Goal: Communication & Community: Answer question/provide support

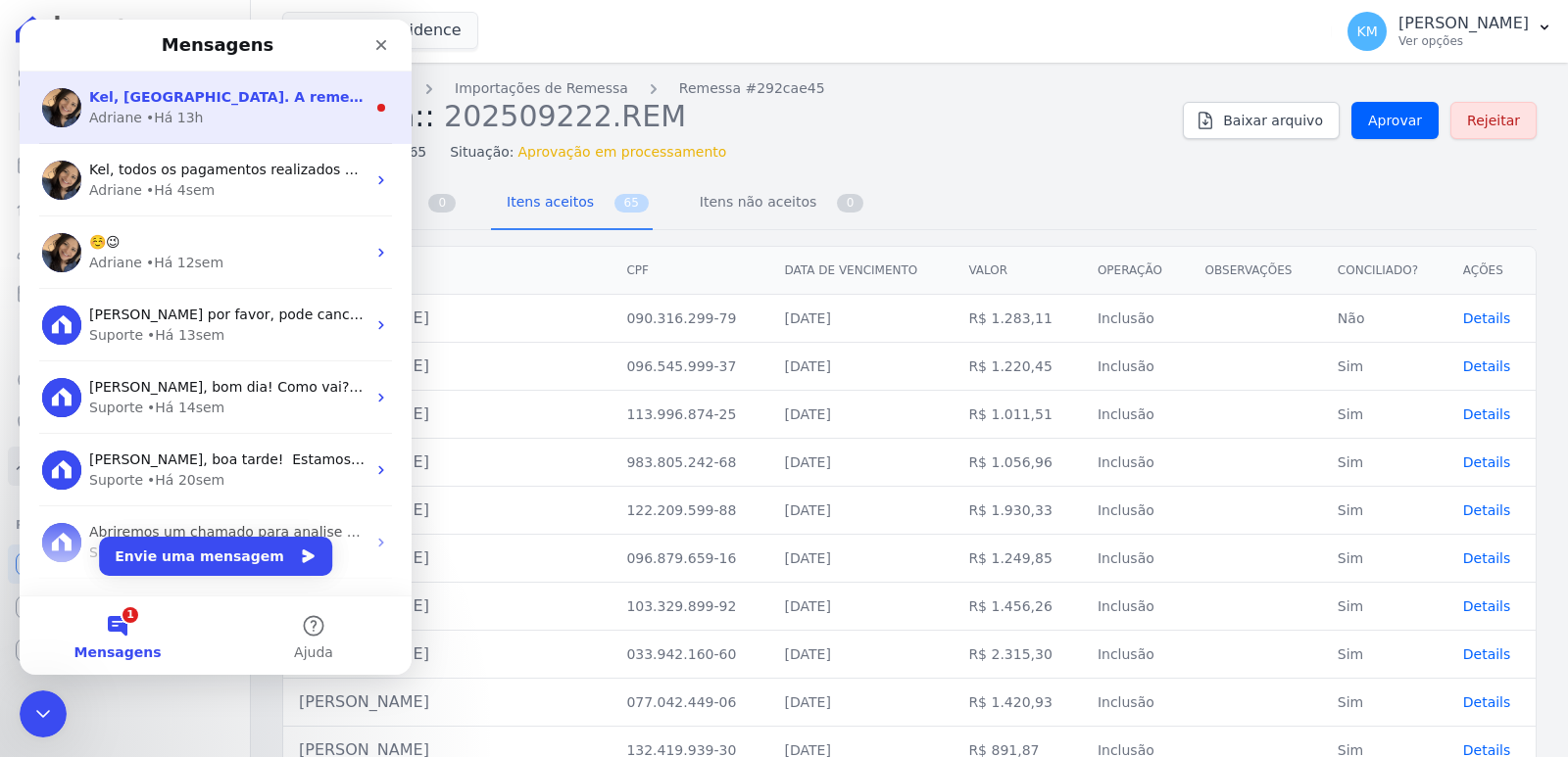
click at [207, 121] on div "Adriane • Há 13h" at bounding box center [227, 118] width 276 height 21
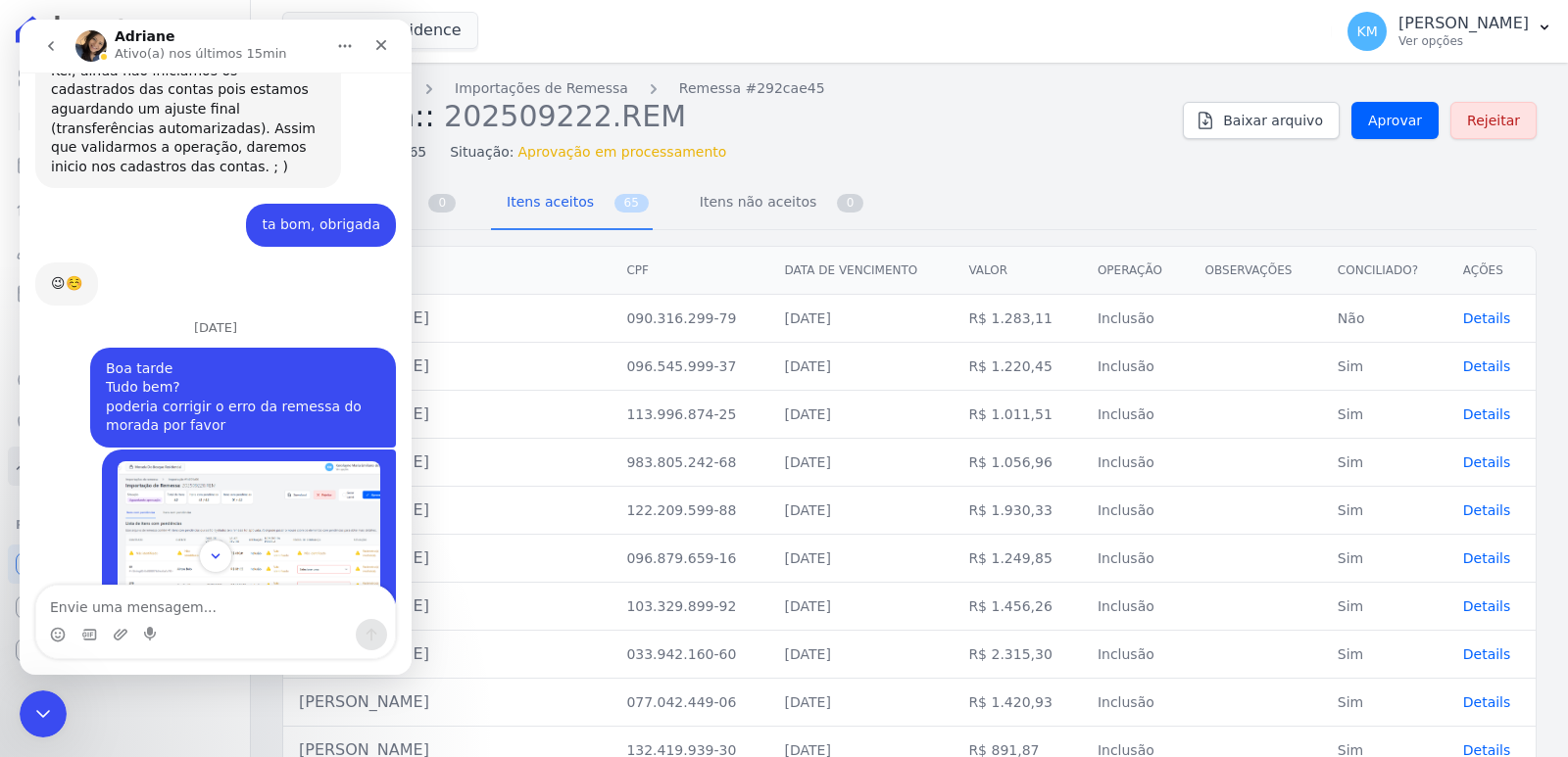
scroll to position [12846, 0]
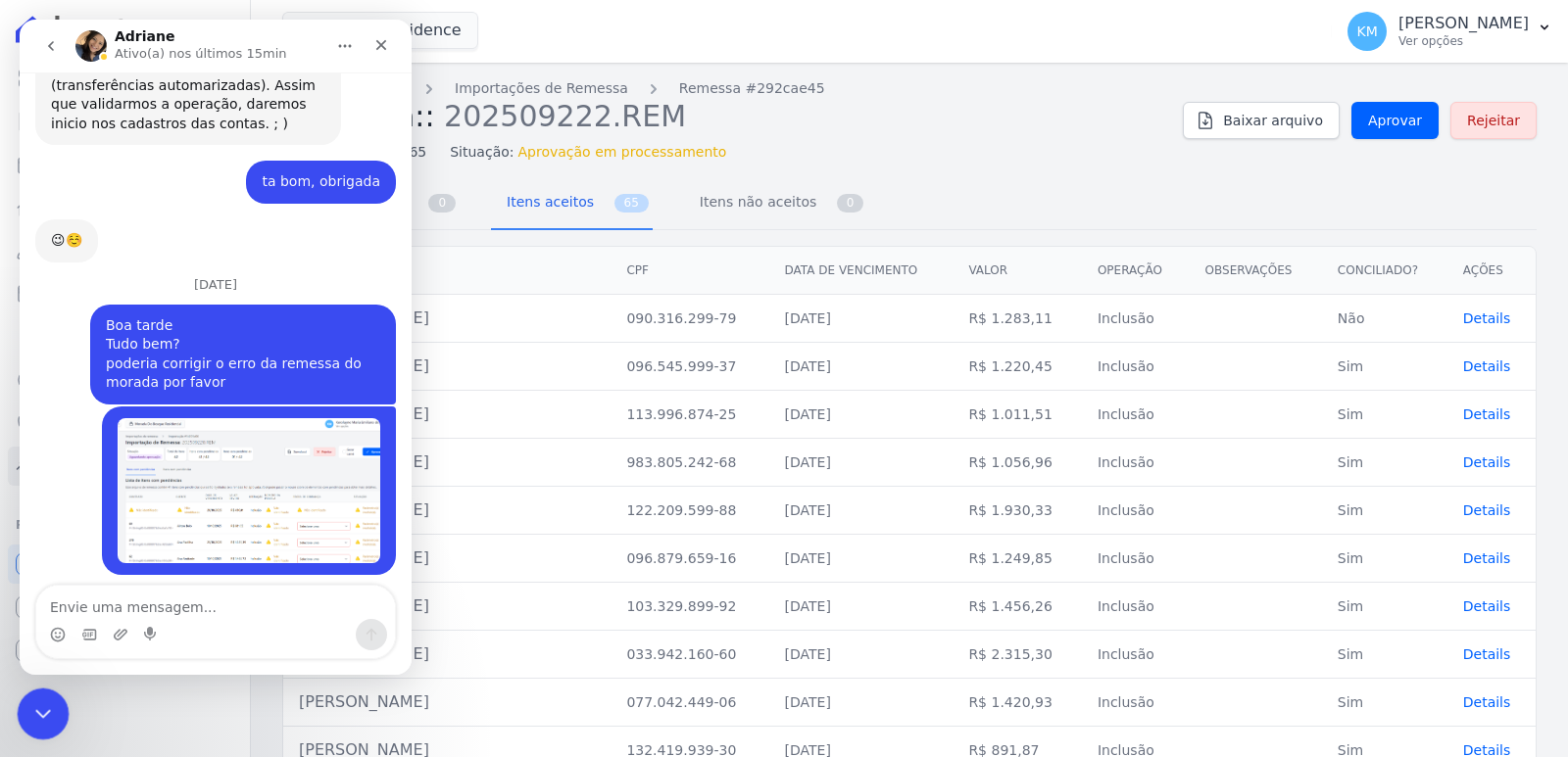
click at [52, 708] on div "Encerramento do Messenger da Intercom" at bounding box center [40, 711] width 47 height 47
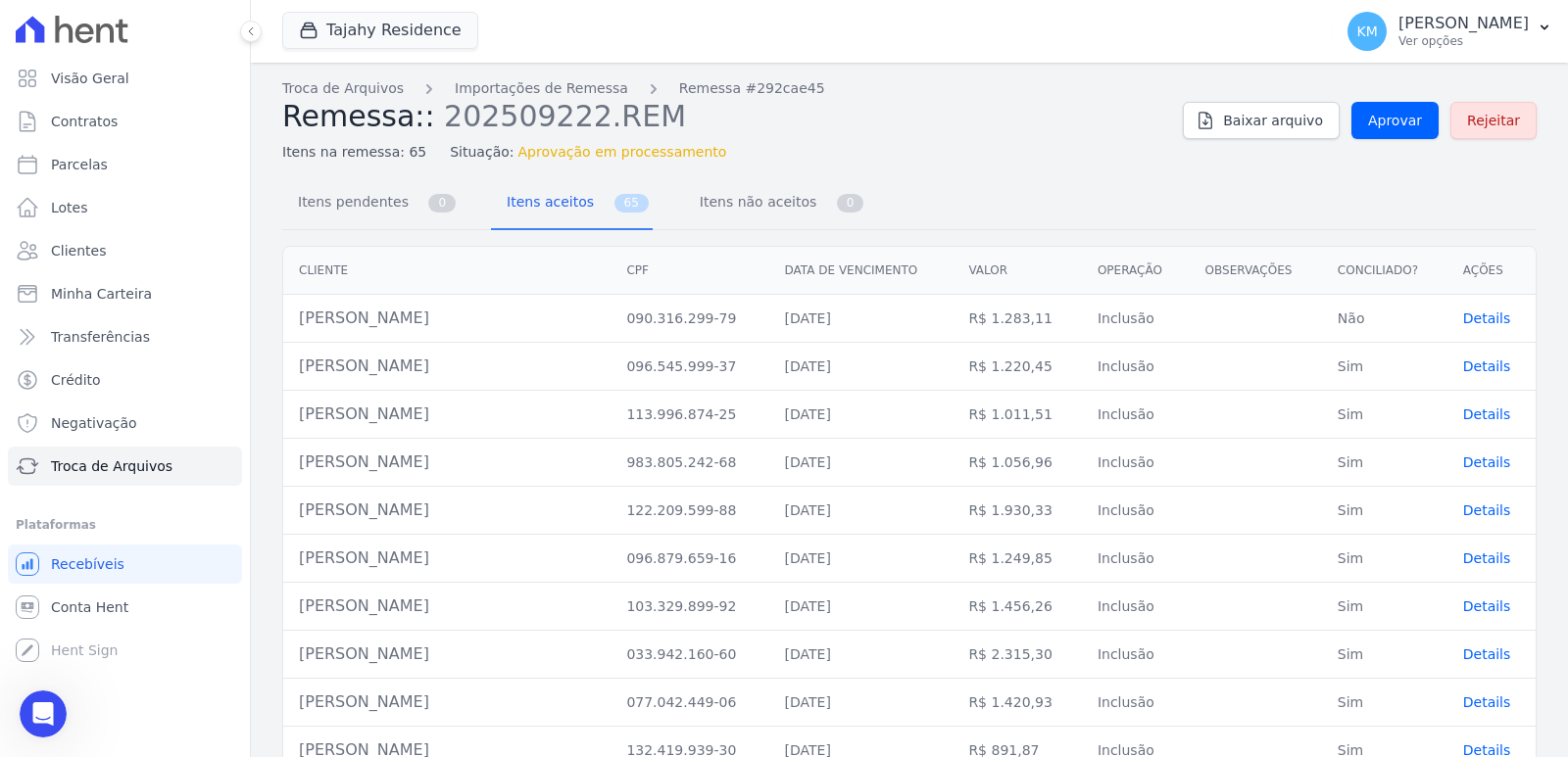
scroll to position [12814, 0]
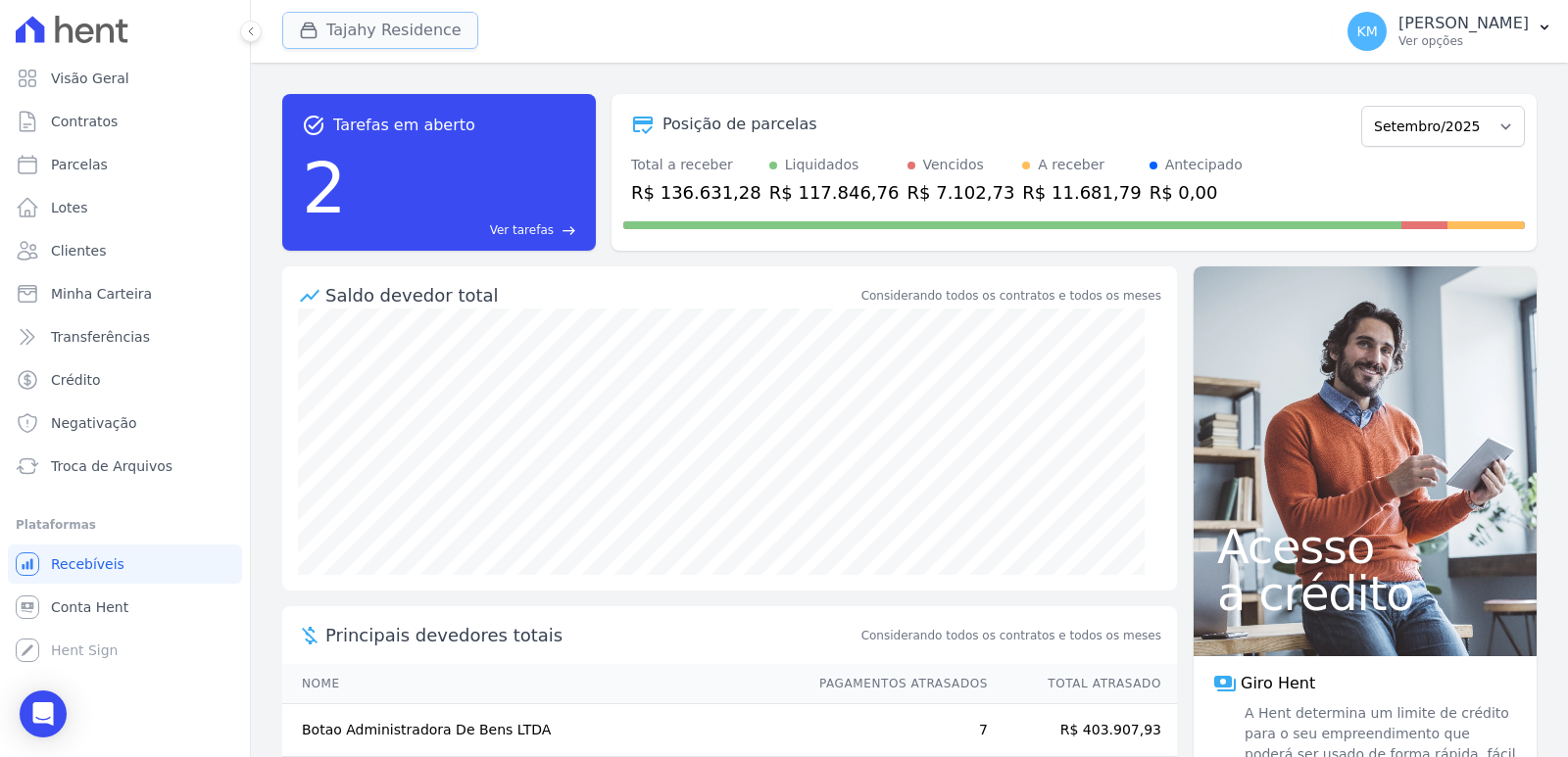
click at [359, 30] on button "Tajahy Residence" at bounding box center [380, 30] width 196 height 37
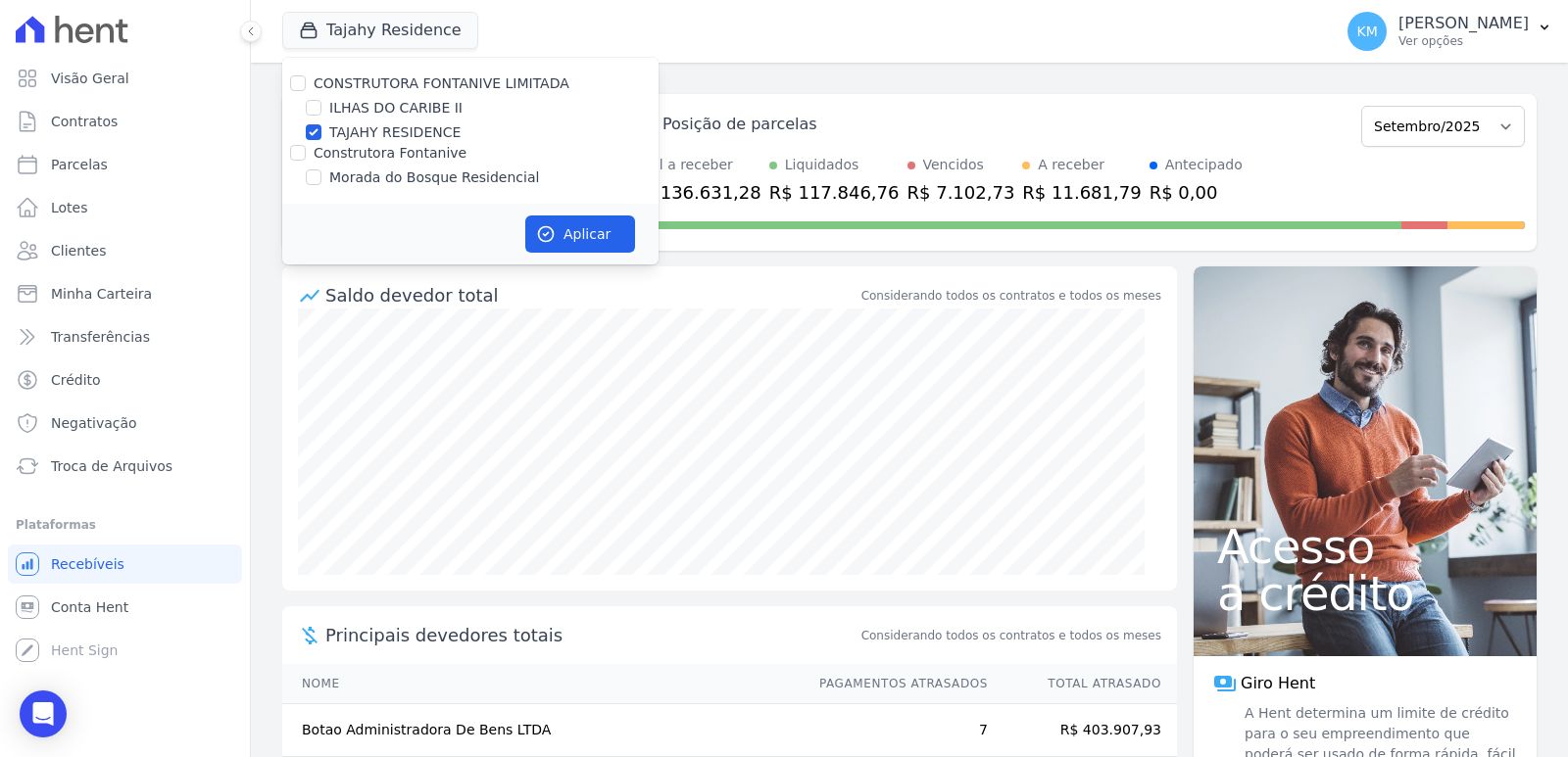
click at [312, 186] on div at bounding box center [314, 178] width 16 height 20
click at [314, 170] on input "Morada do Bosque Residencial" at bounding box center [314, 177] width 16 height 16
checkbox input "true"
click at [325, 133] on div "TAJAHY RESIDENCE" at bounding box center [470, 132] width 376 height 21
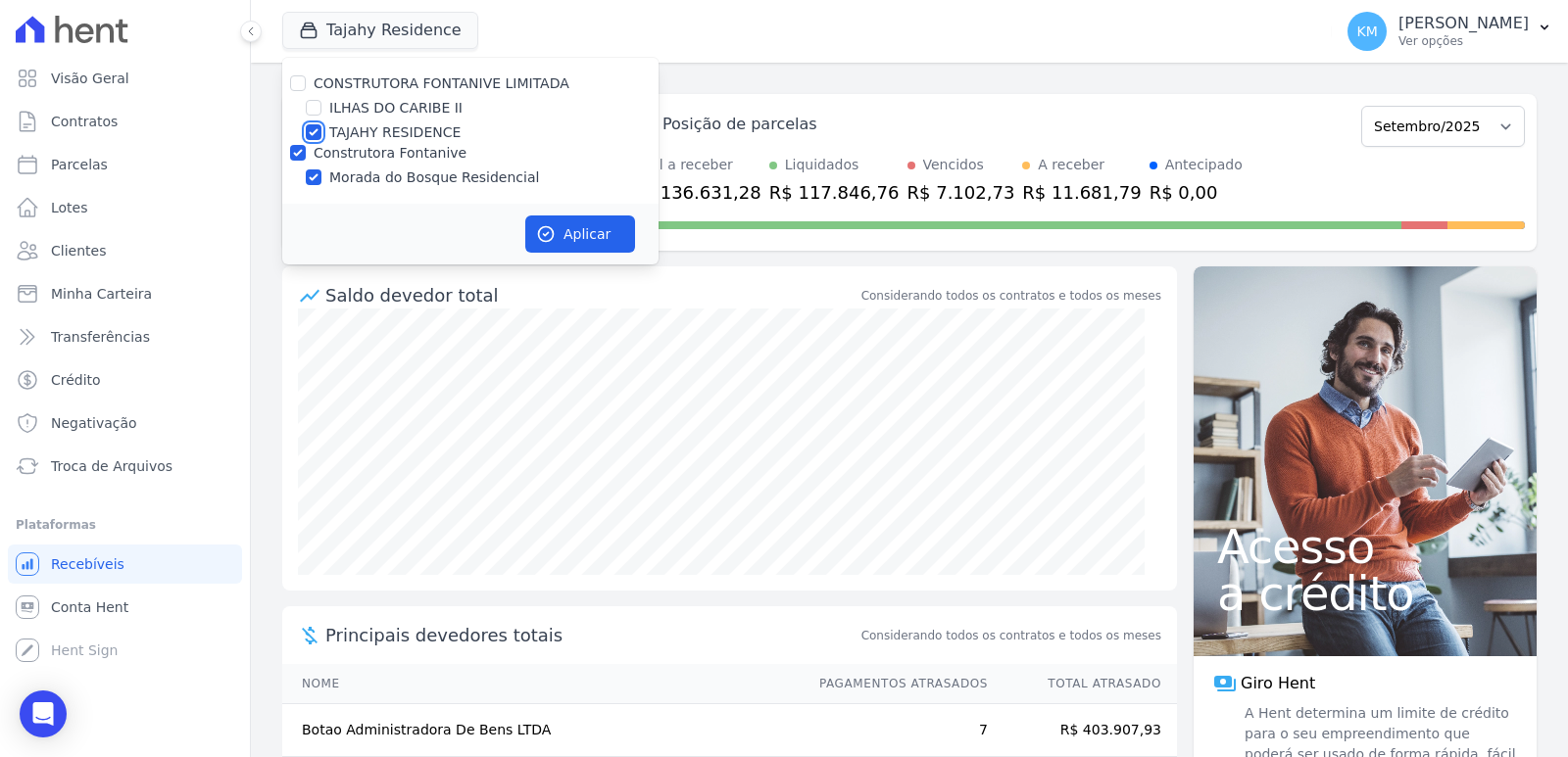
click at [318, 132] on input "TAJAHY RESIDENCE" at bounding box center [314, 132] width 16 height 16
checkbox input "false"
drag, startPoint x: 490, startPoint y: 247, endPoint x: 588, endPoint y: 243, distance: 98.1
click at [498, 244] on div "Aplicar" at bounding box center [470, 234] width 376 height 61
click at [592, 240] on button "Aplicar" at bounding box center [580, 234] width 110 height 37
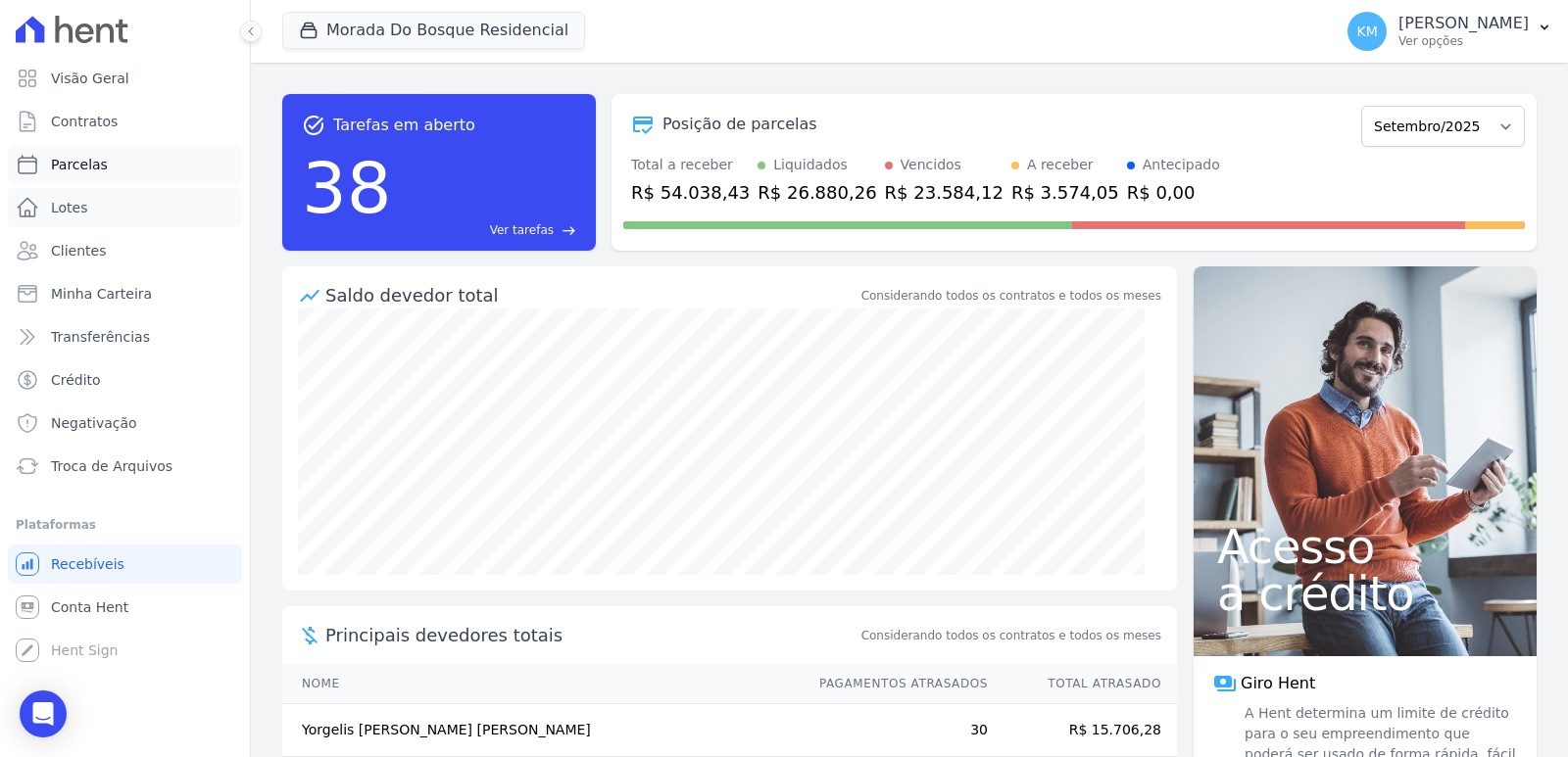
drag, startPoint x: 85, startPoint y: 194, endPoint x: 73, endPoint y: 173, distance: 24.2
click at [83, 193] on link "Lotes" at bounding box center [125, 207] width 234 height 39
click at [67, 168] on span "Parcelas" at bounding box center [79, 165] width 57 height 20
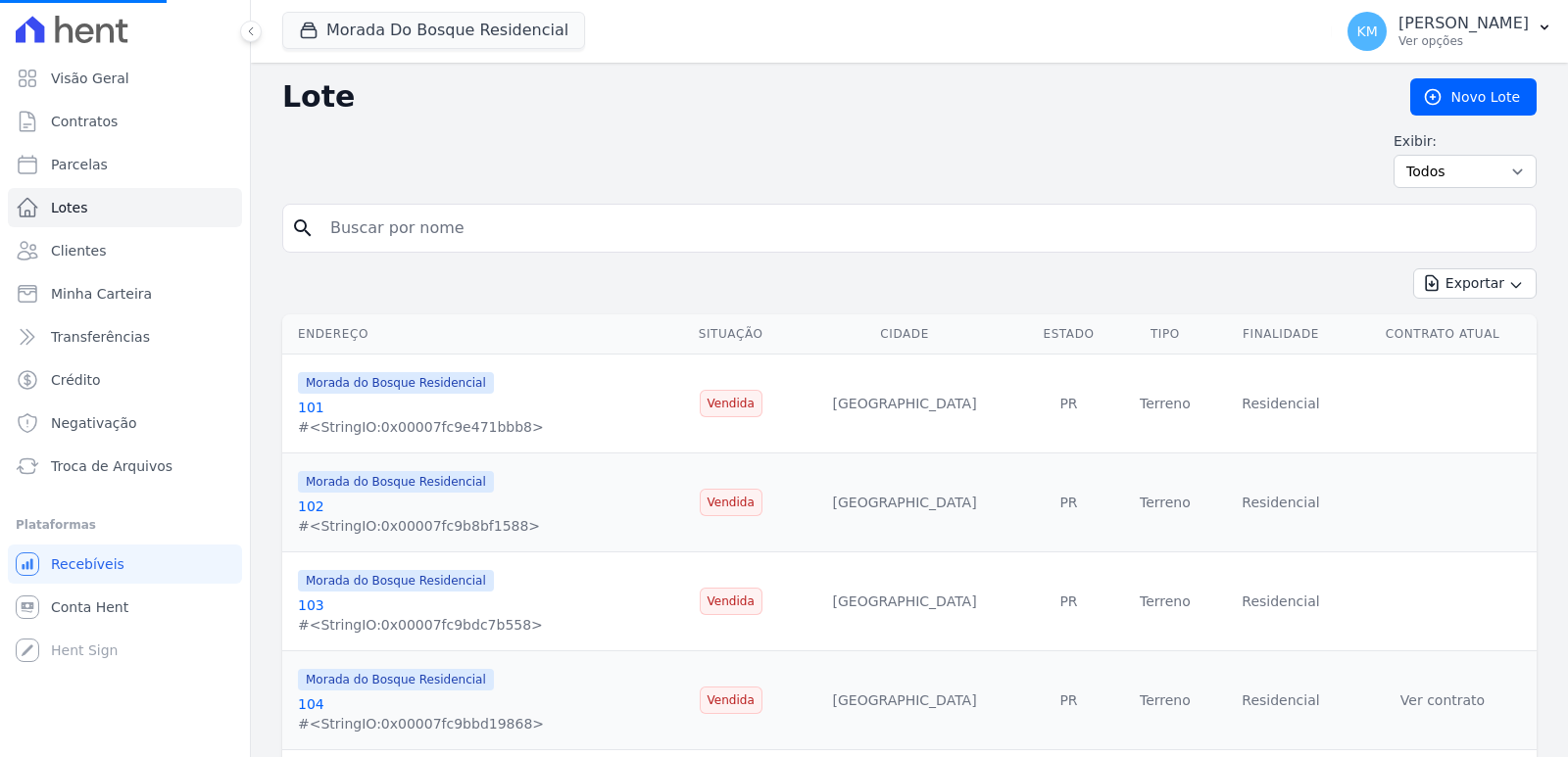
select select
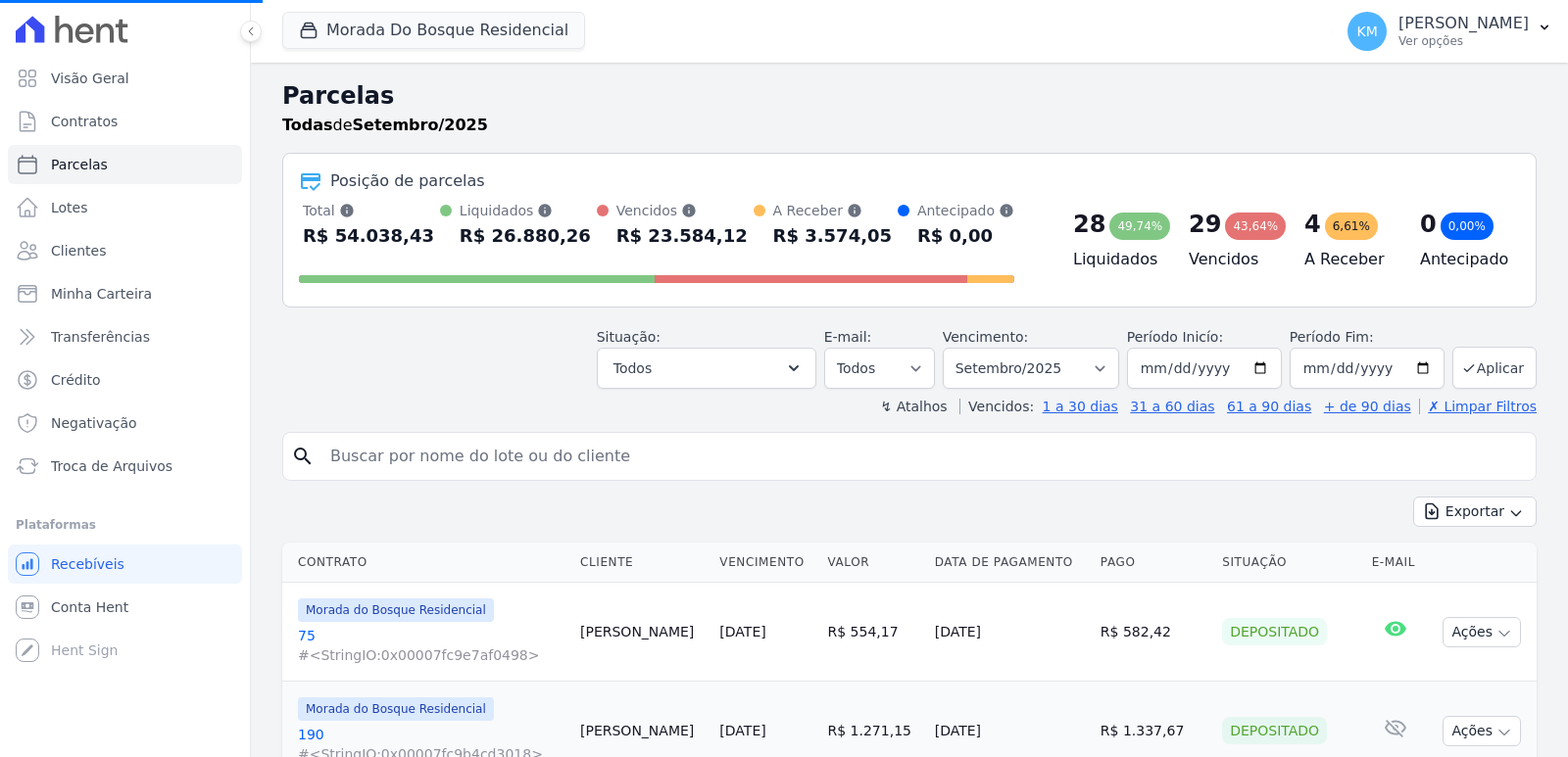
select select
click at [396, 467] on input "search" at bounding box center [922, 456] width 1209 height 39
type input "[PERSON_NAME]"
click at [486, 459] on input "[PERSON_NAME]" at bounding box center [922, 456] width 1209 height 39
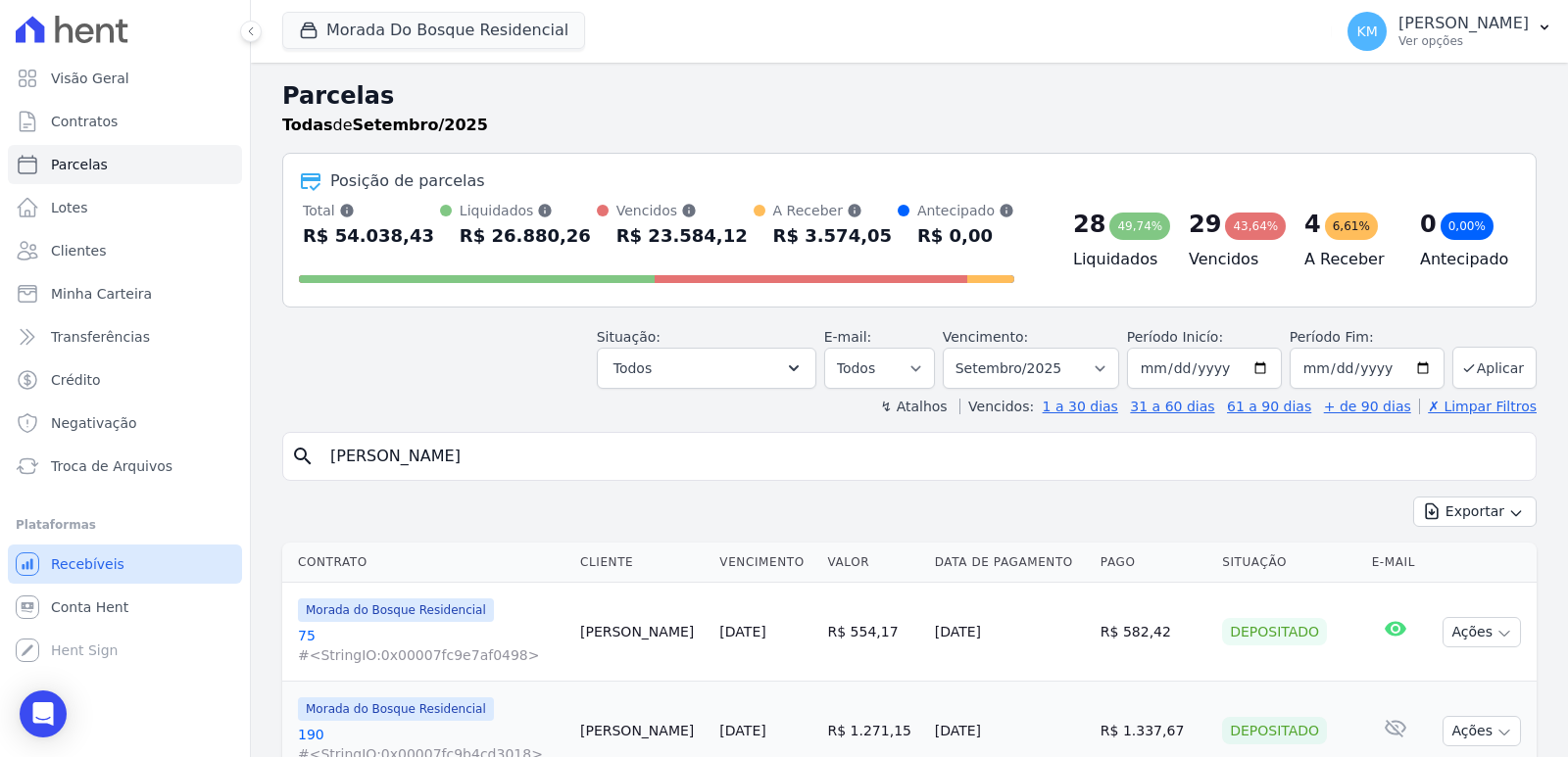
select select
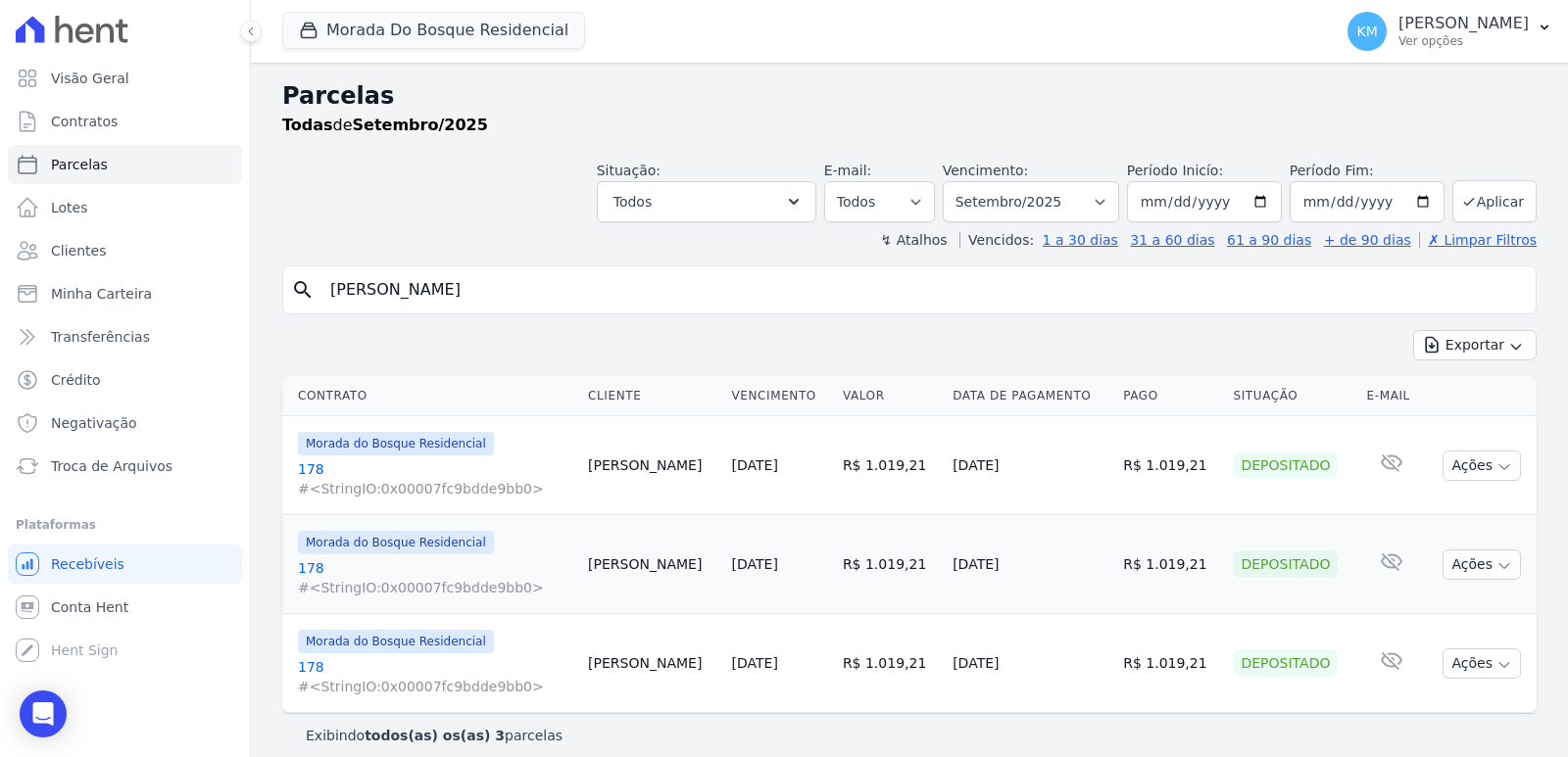
click at [497, 295] on input "[PERSON_NAME]" at bounding box center [922, 289] width 1209 height 39
click at [476, 173] on div "Situação: Agendado Em Aberto Pago Processando Cancelado Vencido Transferindo De…" at bounding box center [909, 188] width 1254 height 70
select select
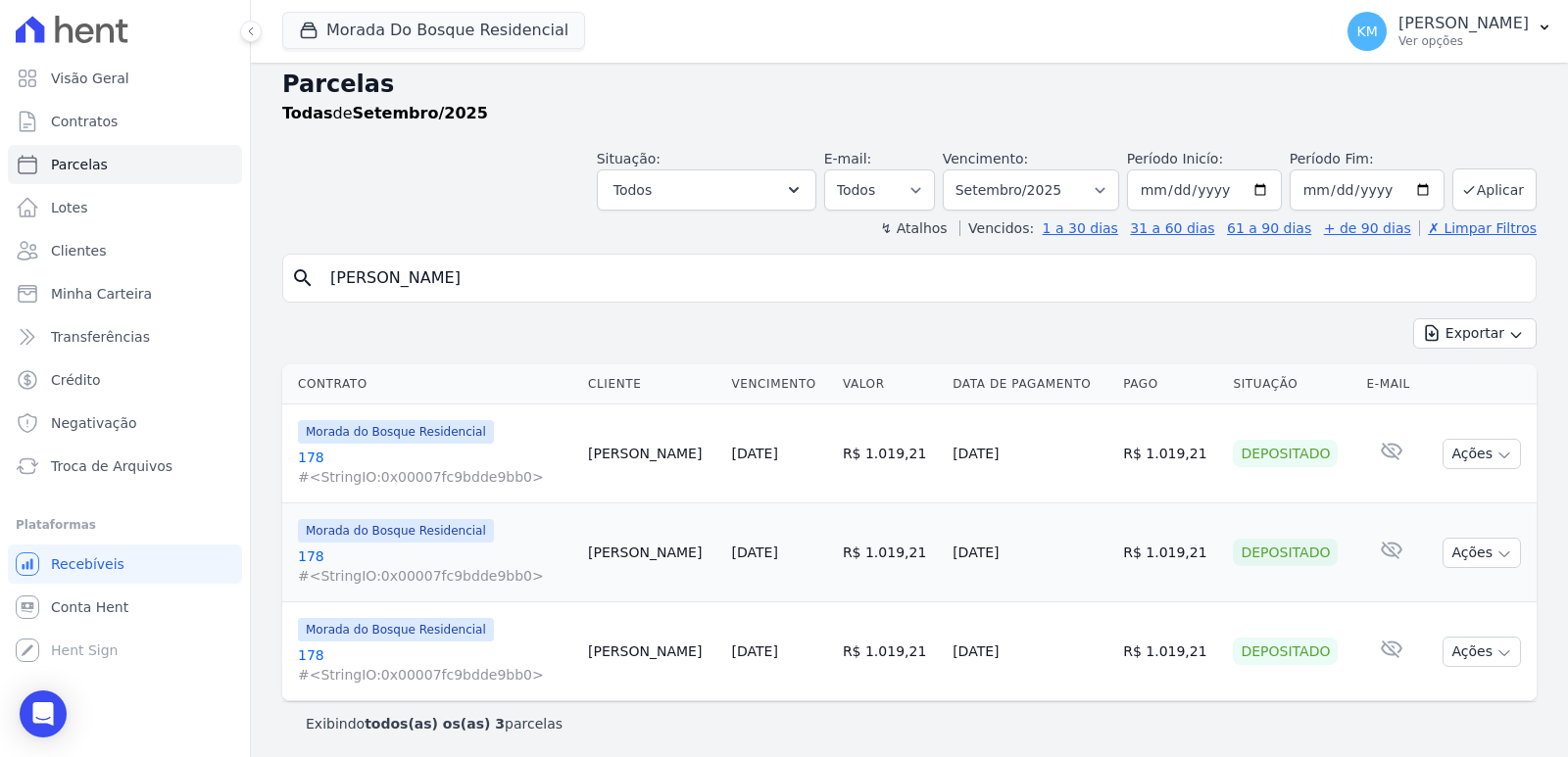
scroll to position [16, 0]
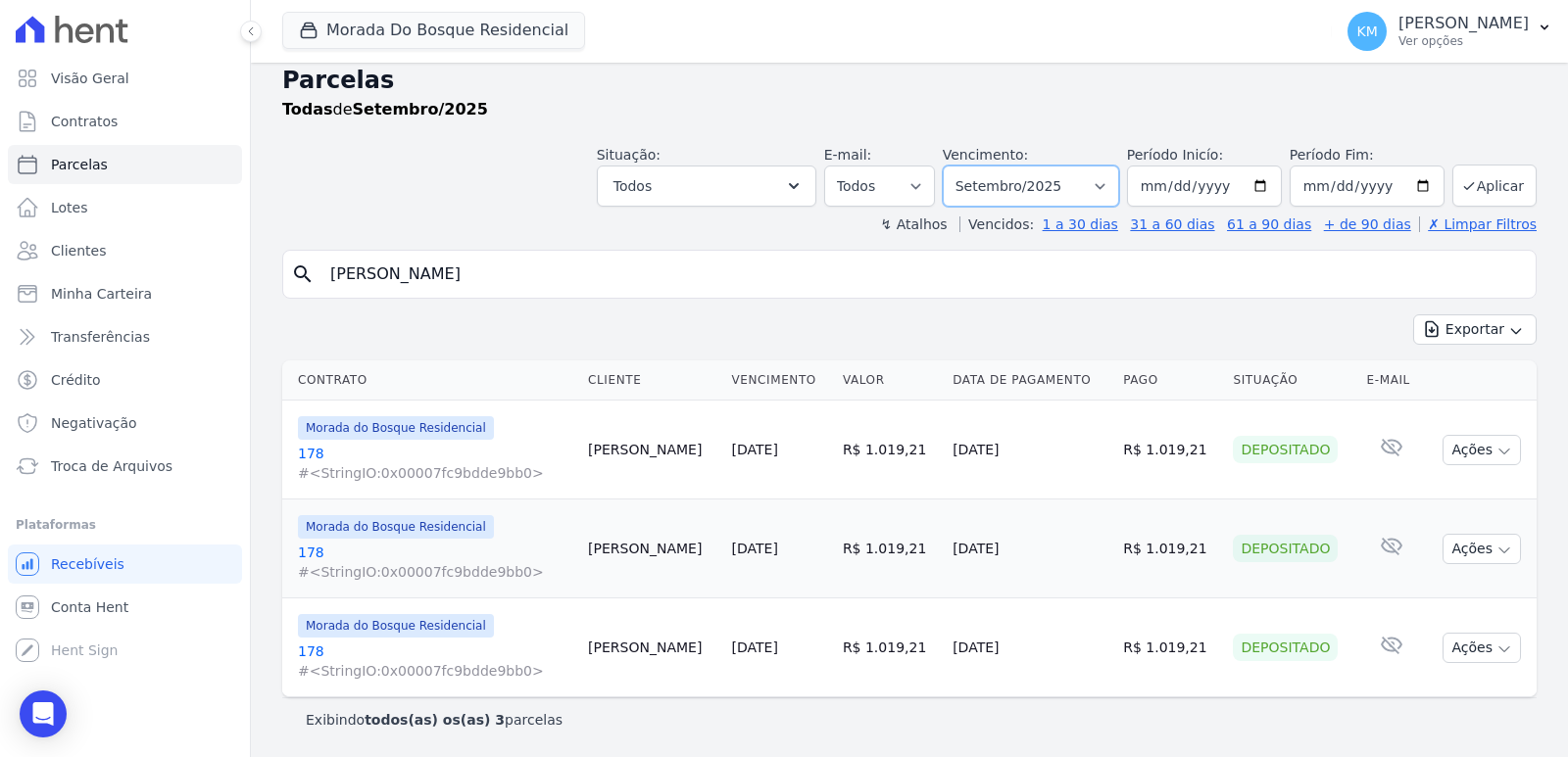
click at [1032, 183] on select "Filtrar por período ──────── Todos os meses Janeiro/2024 Fevereiro/2024 Março/2…" at bounding box center [1031, 186] width 176 height 41
select select "10/2025"
click at [953, 166] on select "Filtrar por período ──────── Todos os meses Janeiro/2024 Fevereiro/2024 Março/2…" at bounding box center [1031, 186] width 176 height 41
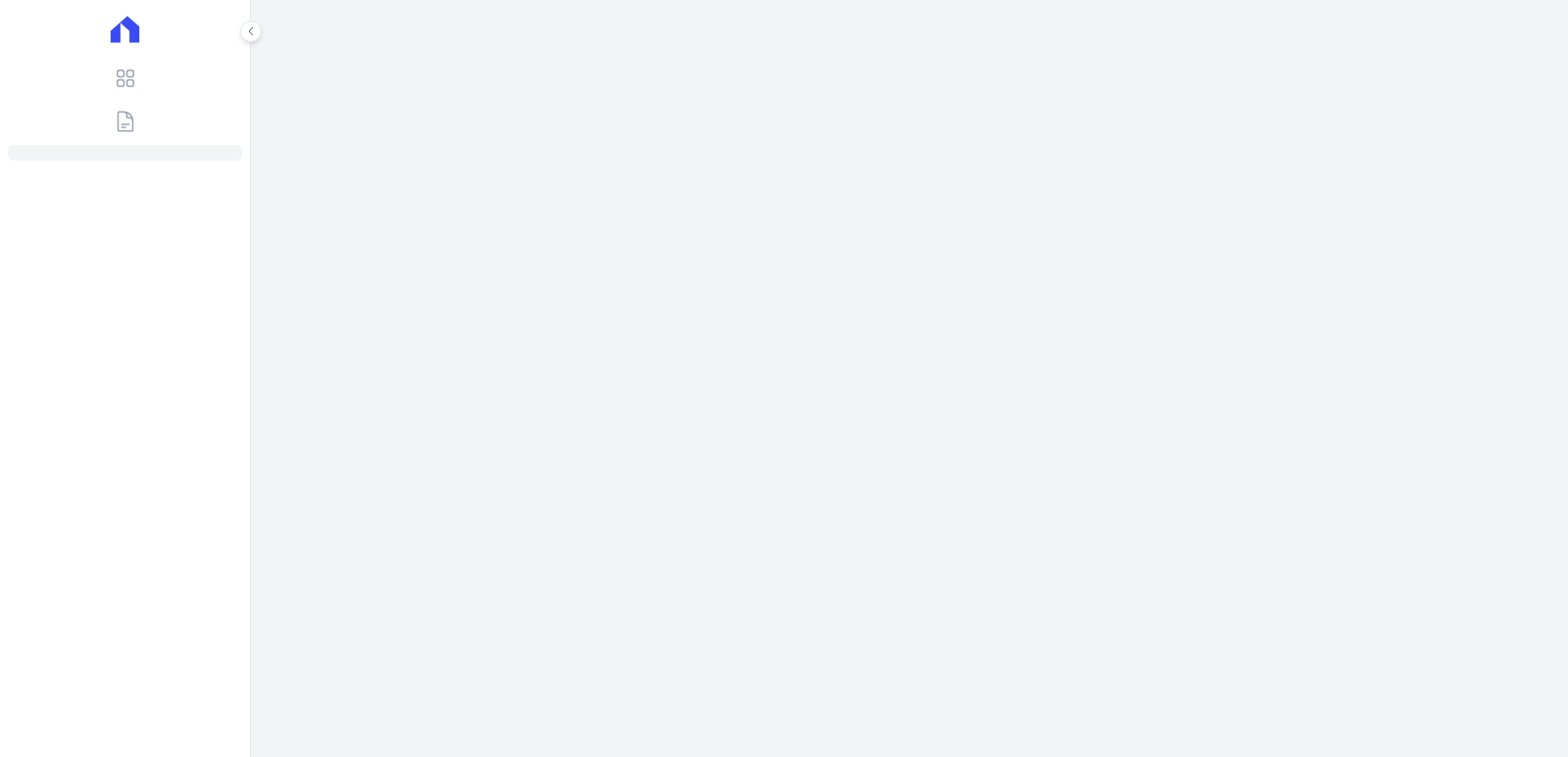
select select
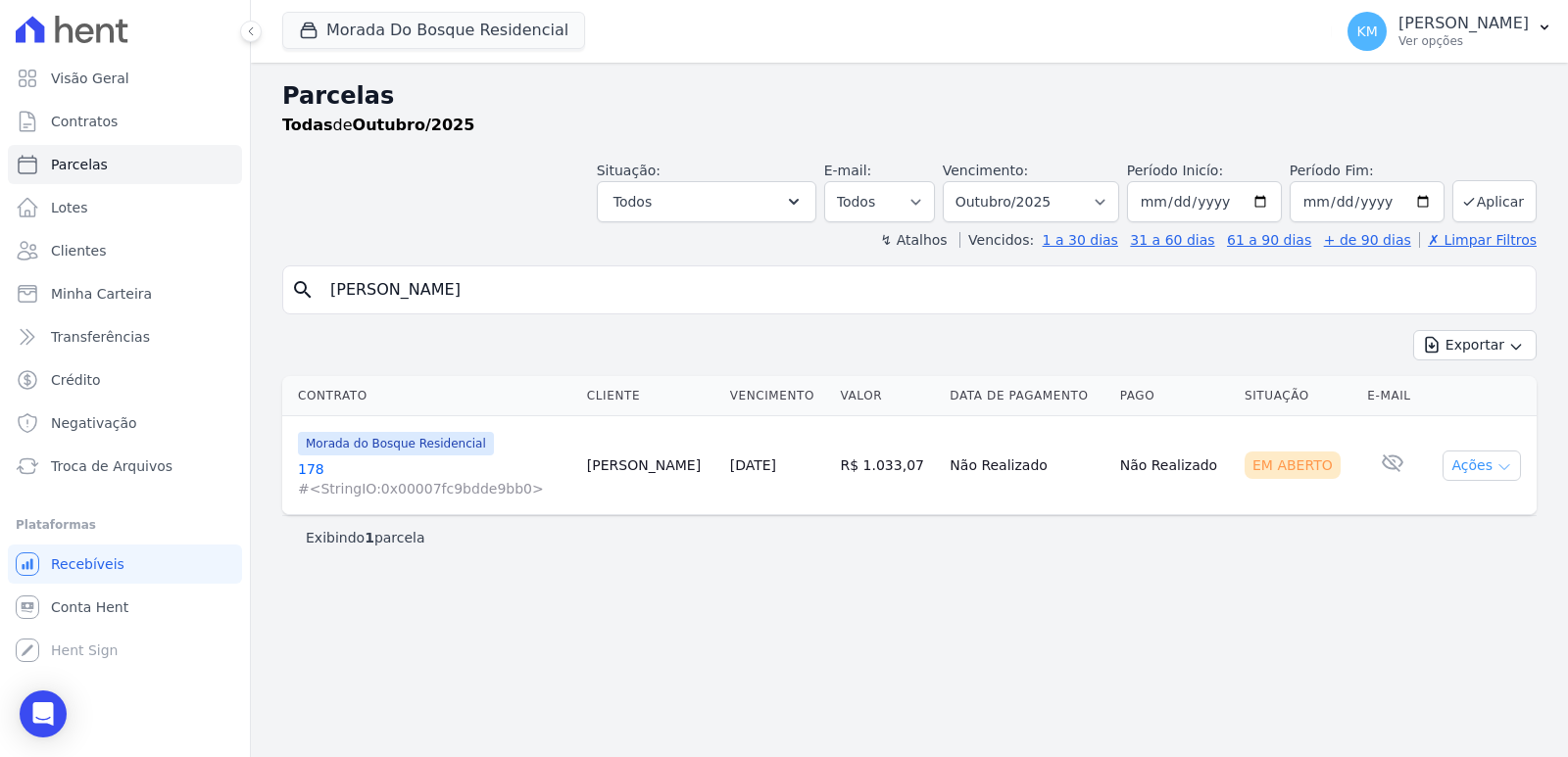
click at [1476, 471] on button "Ações" at bounding box center [1481, 466] width 78 height 30
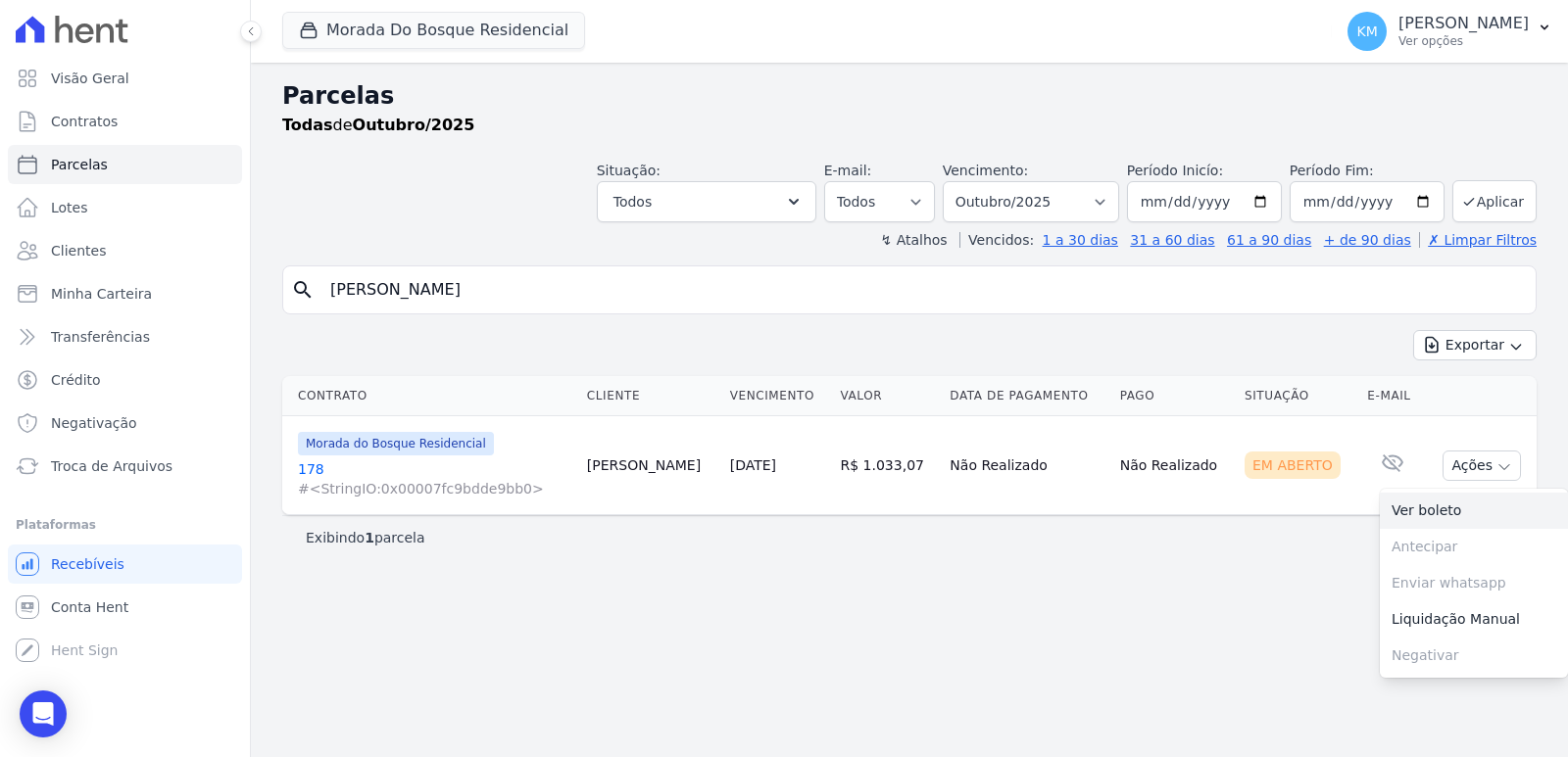
click at [1432, 501] on link "Ver boleto" at bounding box center [1473, 511] width 188 height 36
click at [305, 463] on link "178 #<StringIO:0x00007fc9bdde9bb0>" at bounding box center [434, 478] width 273 height 39
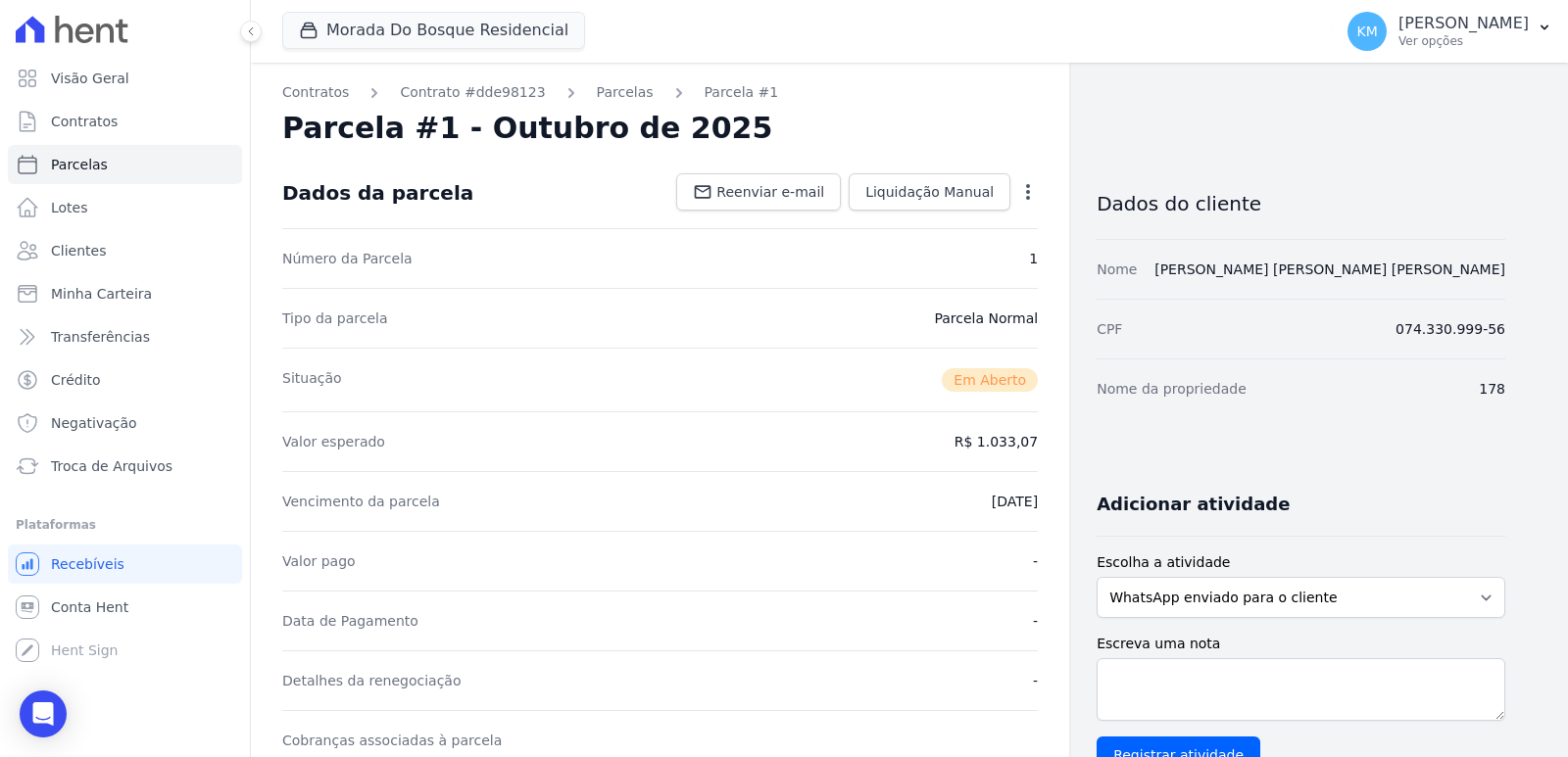
click at [1027, 190] on icon "button" at bounding box center [1028, 192] width 4 height 16
click at [932, 246] on link "Cancelar Cobrança" at bounding box center [943, 253] width 172 height 35
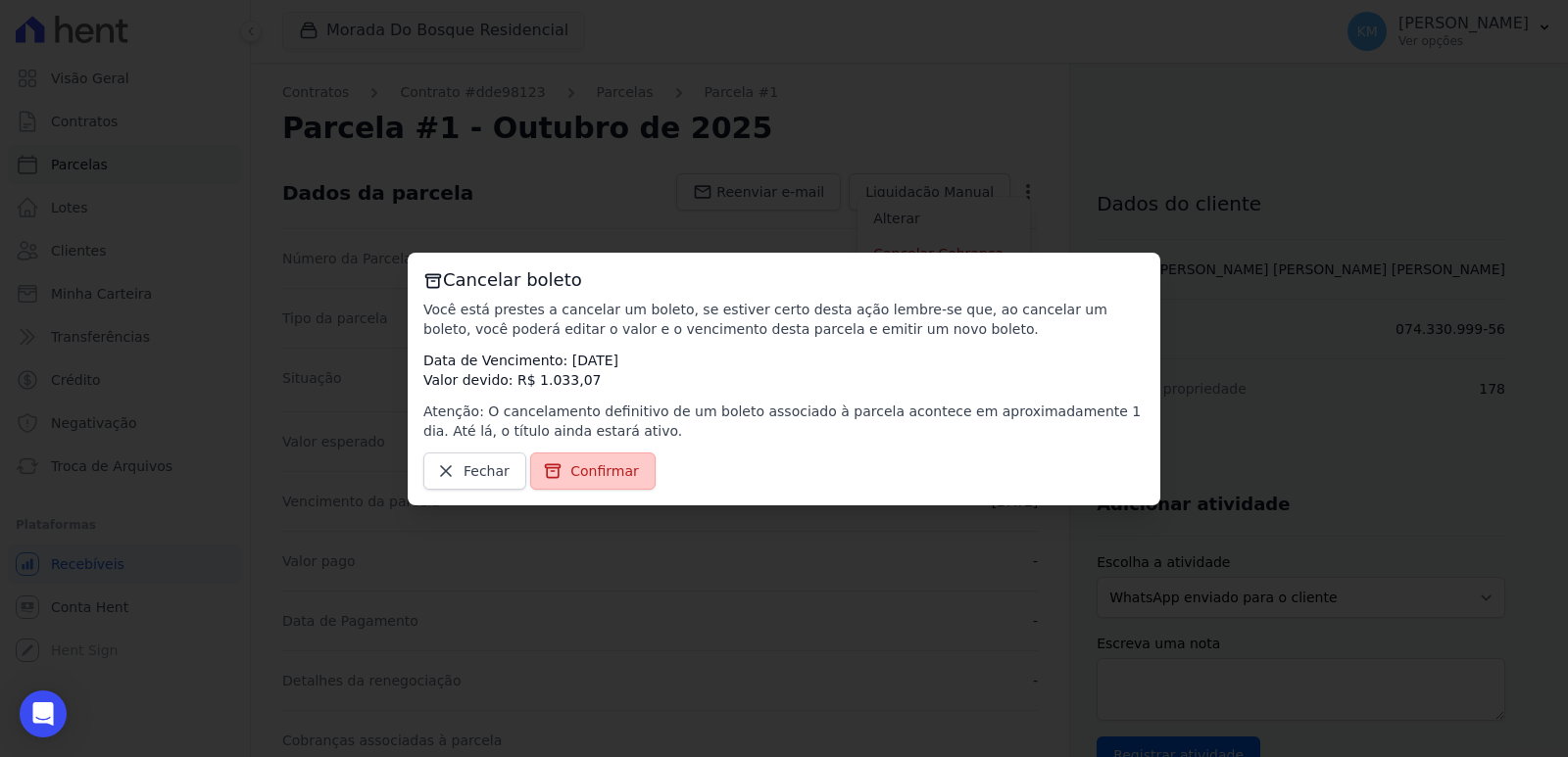
click at [570, 461] on span "Confirmar" at bounding box center [604, 471] width 69 height 20
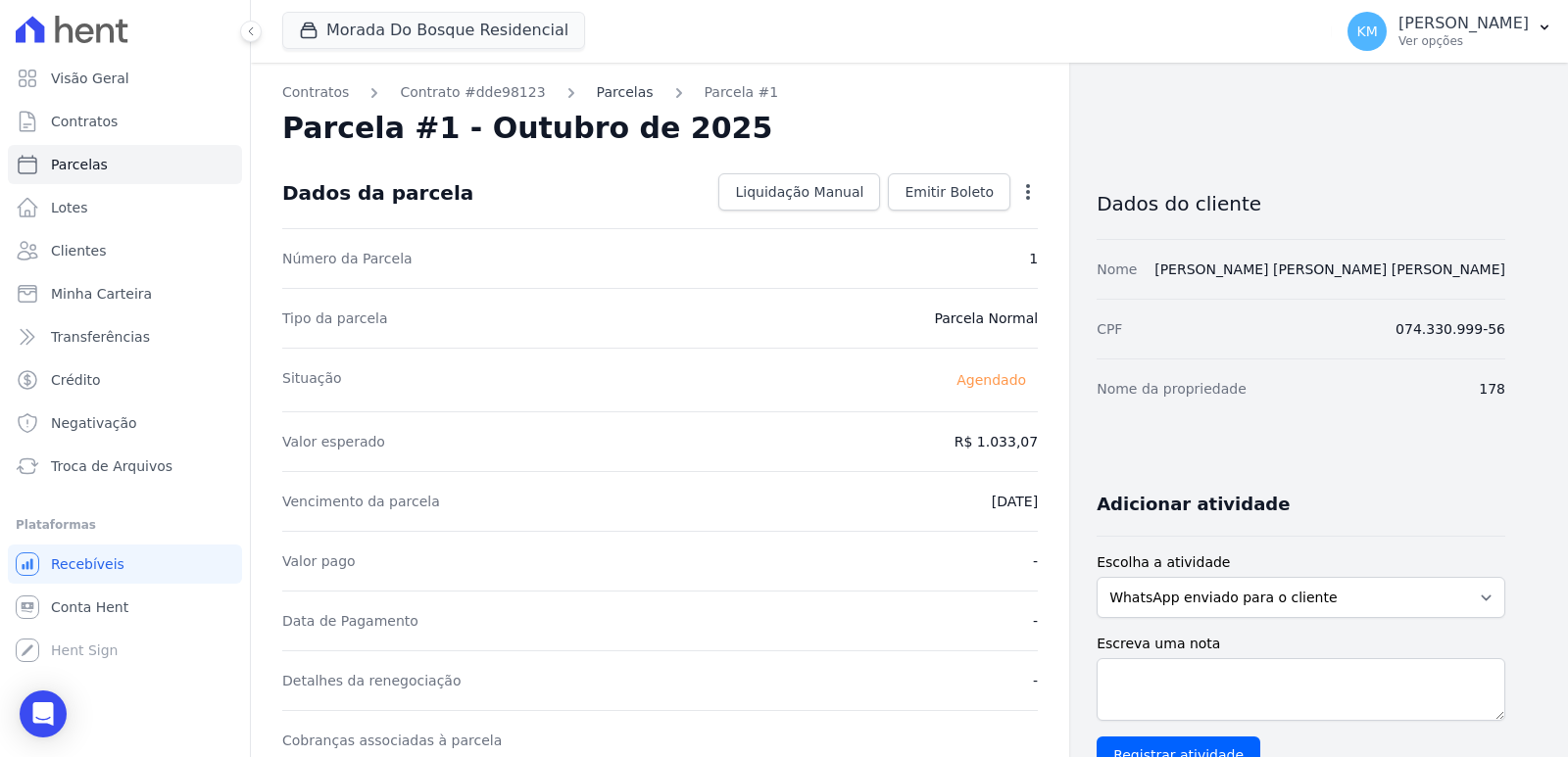
click at [597, 94] on link "Parcelas" at bounding box center [625, 92] width 57 height 21
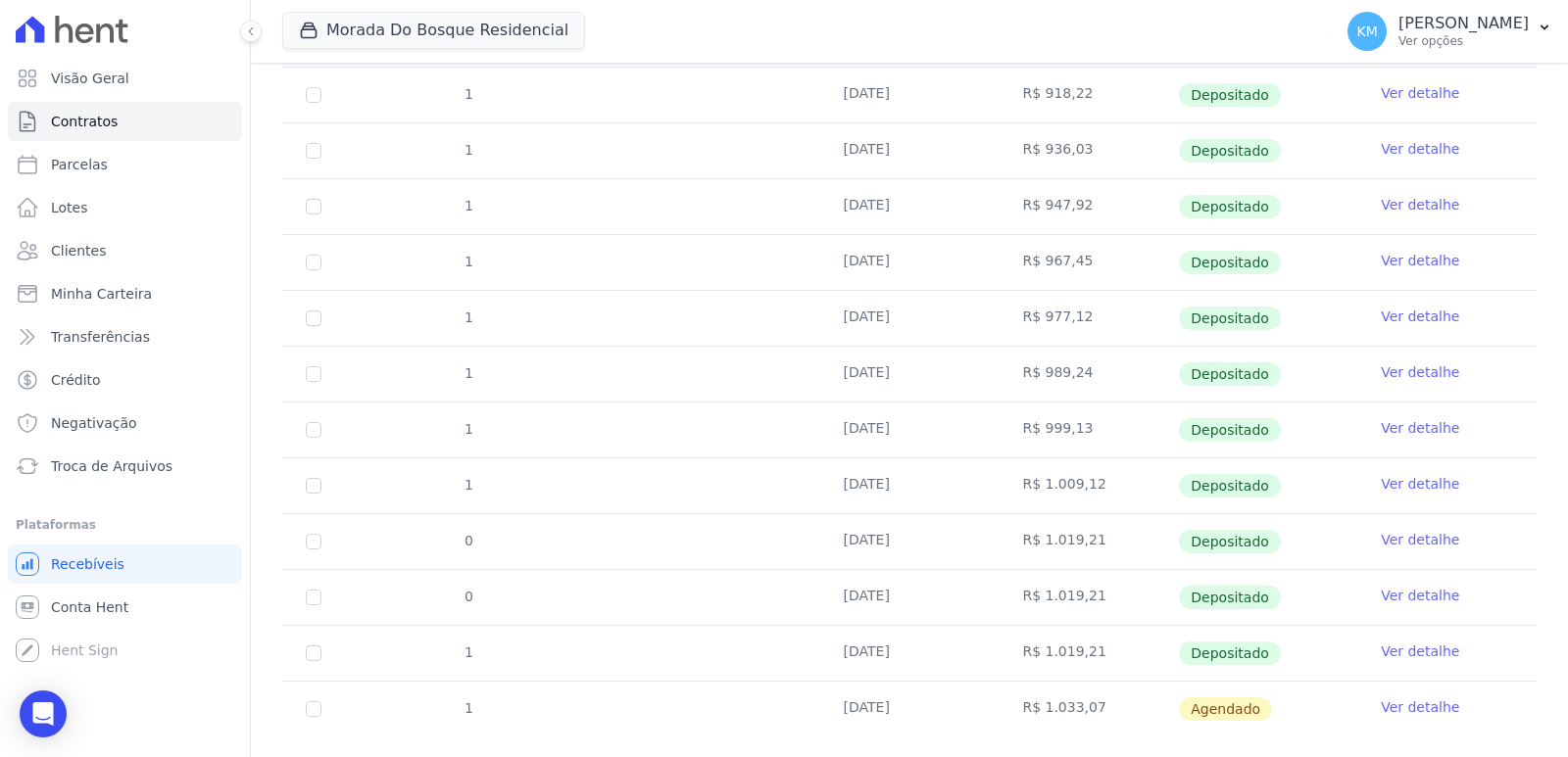
scroll to position [430, 0]
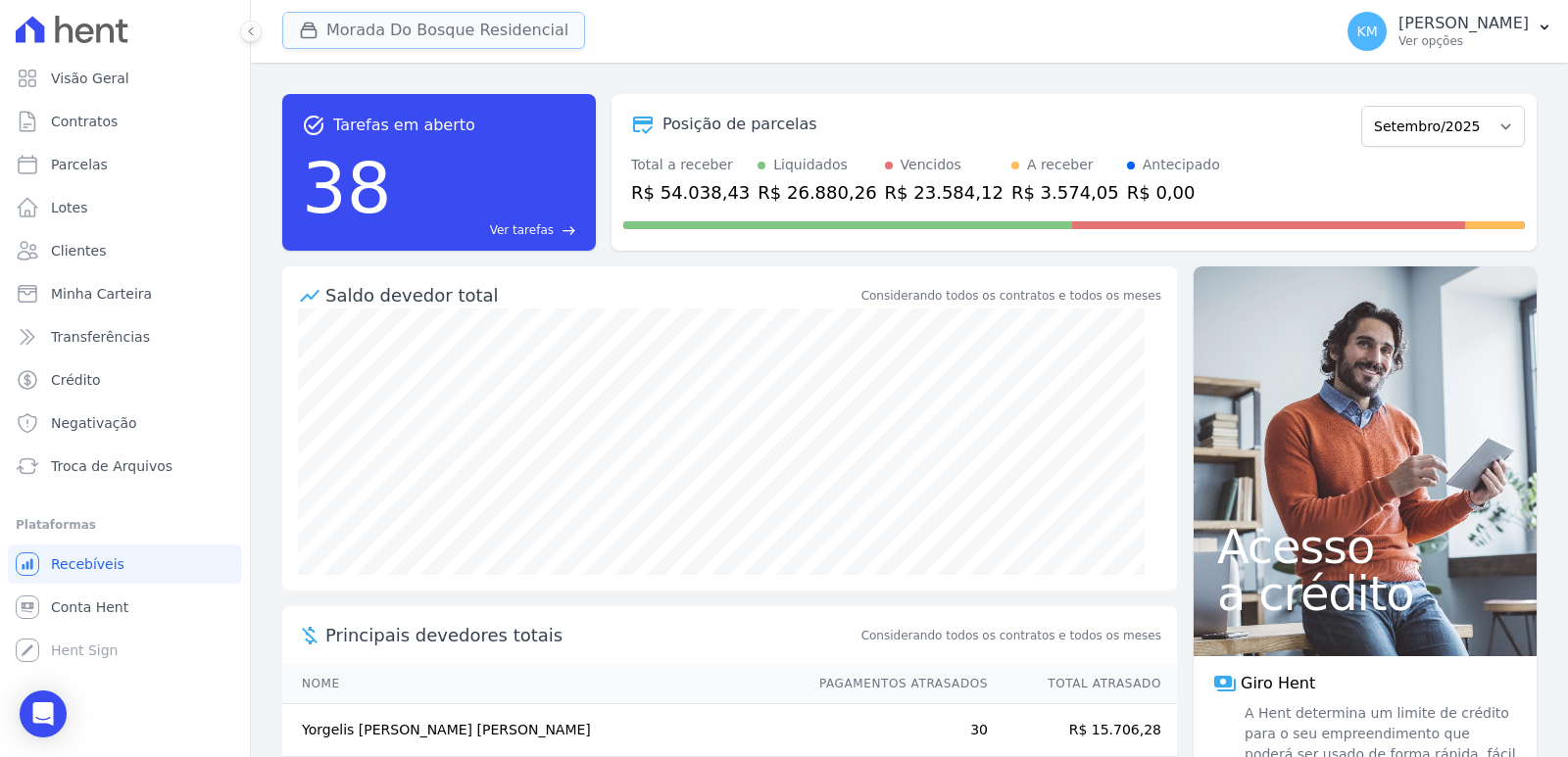
click at [369, 39] on button "Morada Do Bosque Residencial" at bounding box center [433, 30] width 303 height 37
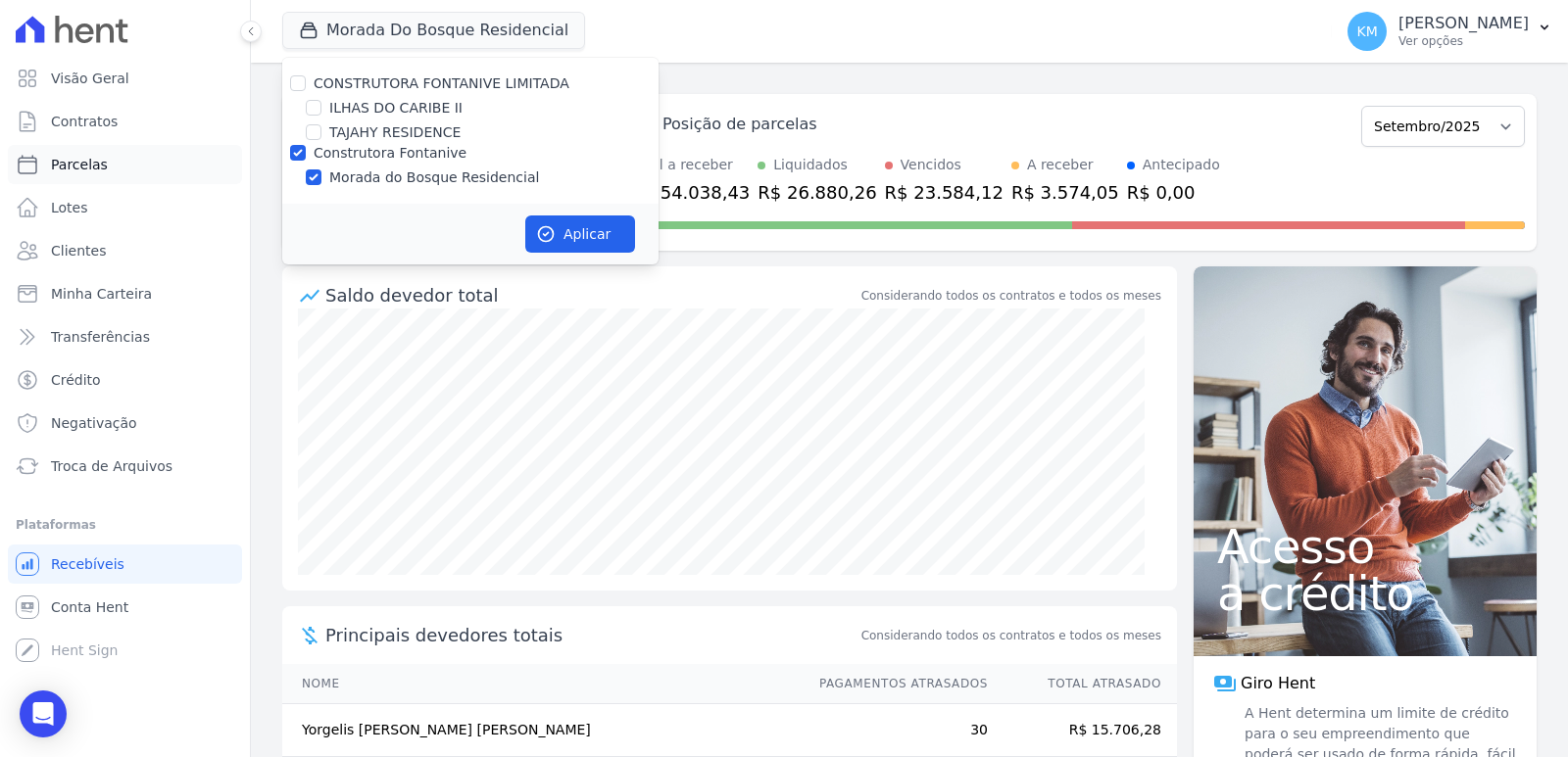
click at [84, 173] on span "Parcelas" at bounding box center [79, 165] width 57 height 20
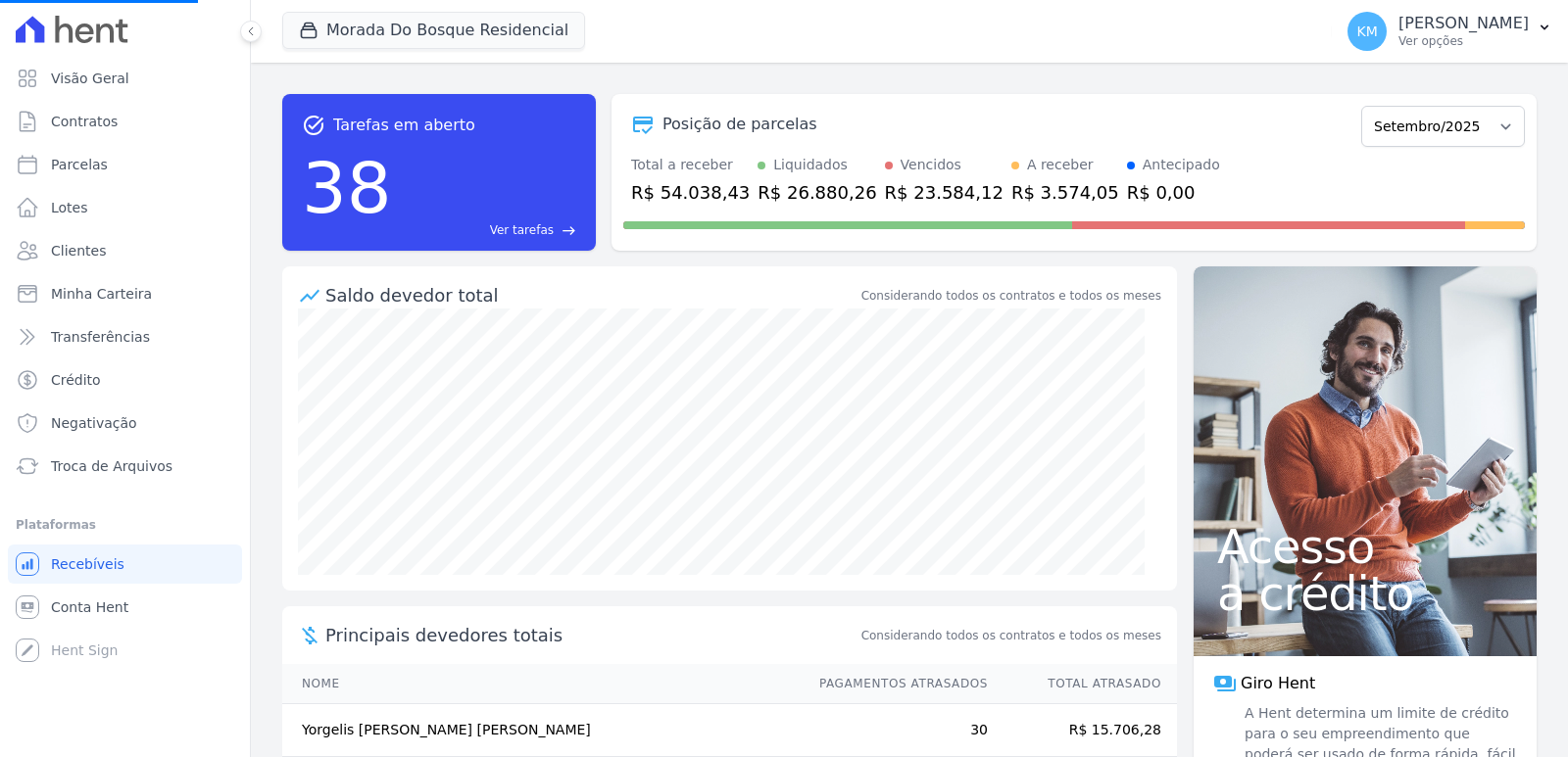
select select
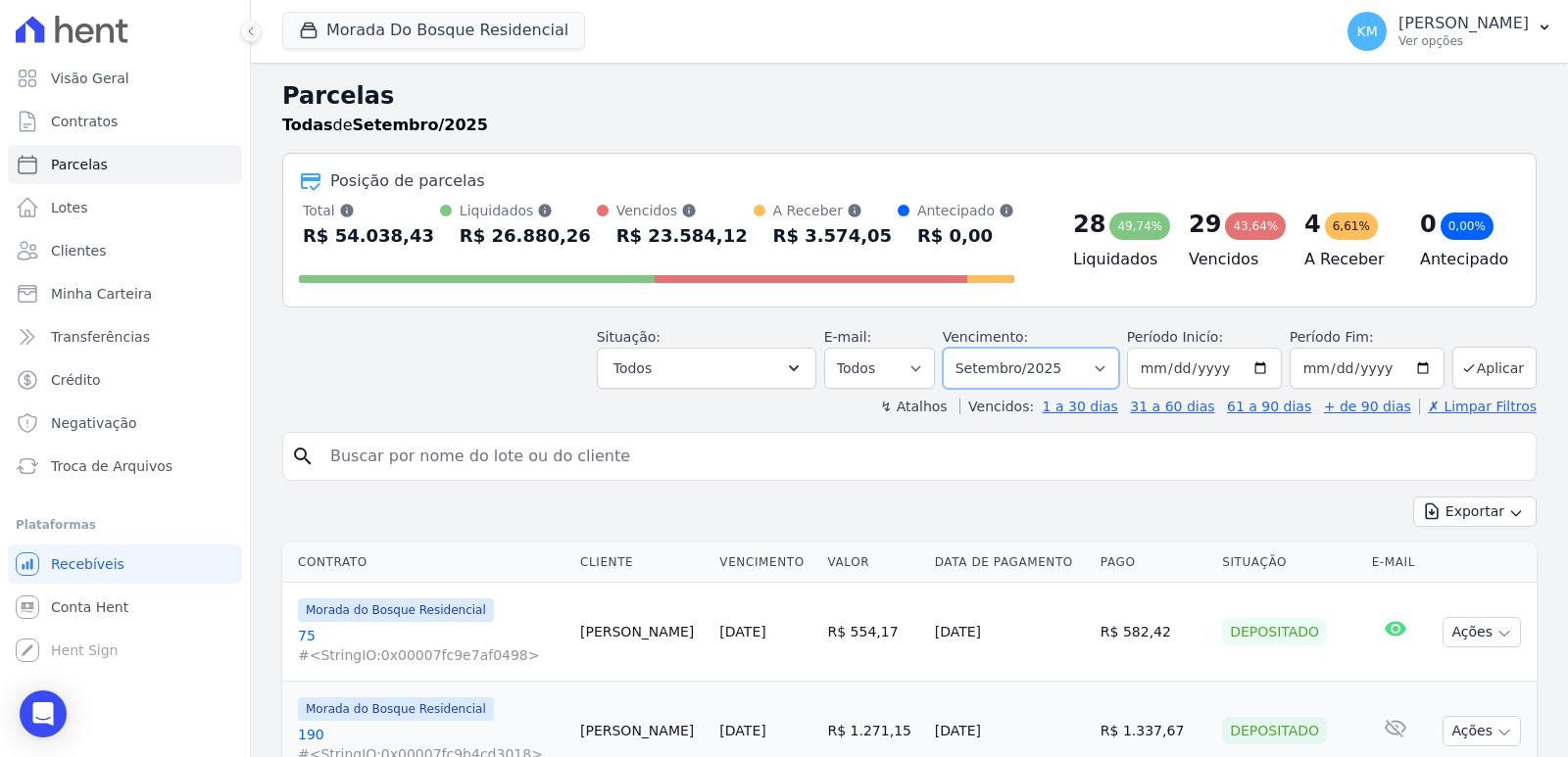
click at [1031, 375] on select "Filtrar por período ──────── Todos os meses Janeiro/2024 Fevereiro/2024 Março/2…" at bounding box center [1031, 368] width 176 height 41
select select "10/2025"
click at [953, 348] on select "Filtrar por período ──────── Todos os meses Janeiro/2024 Fevereiro/2024 Março/2…" at bounding box center [1031, 368] width 176 height 41
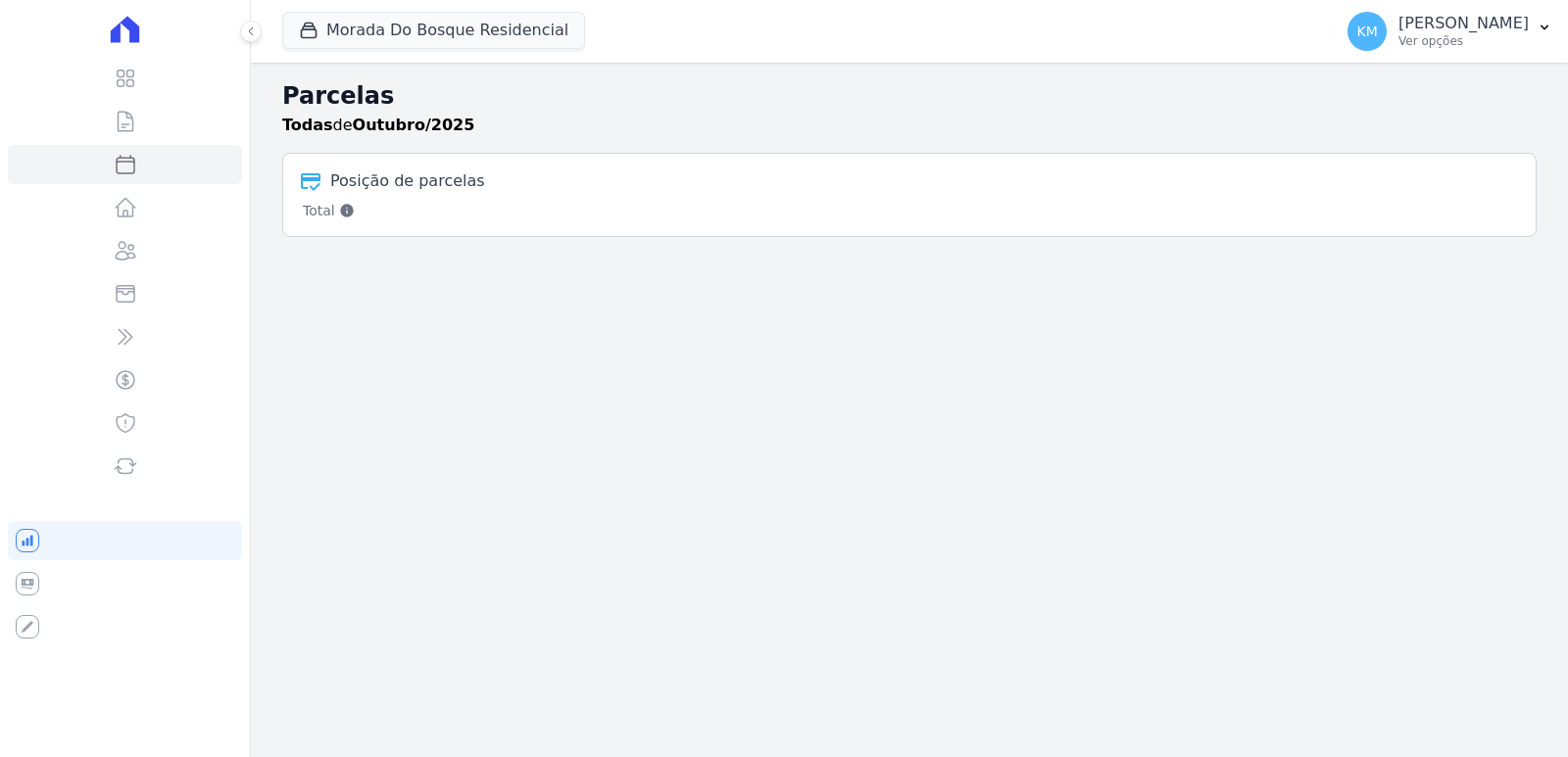
select select
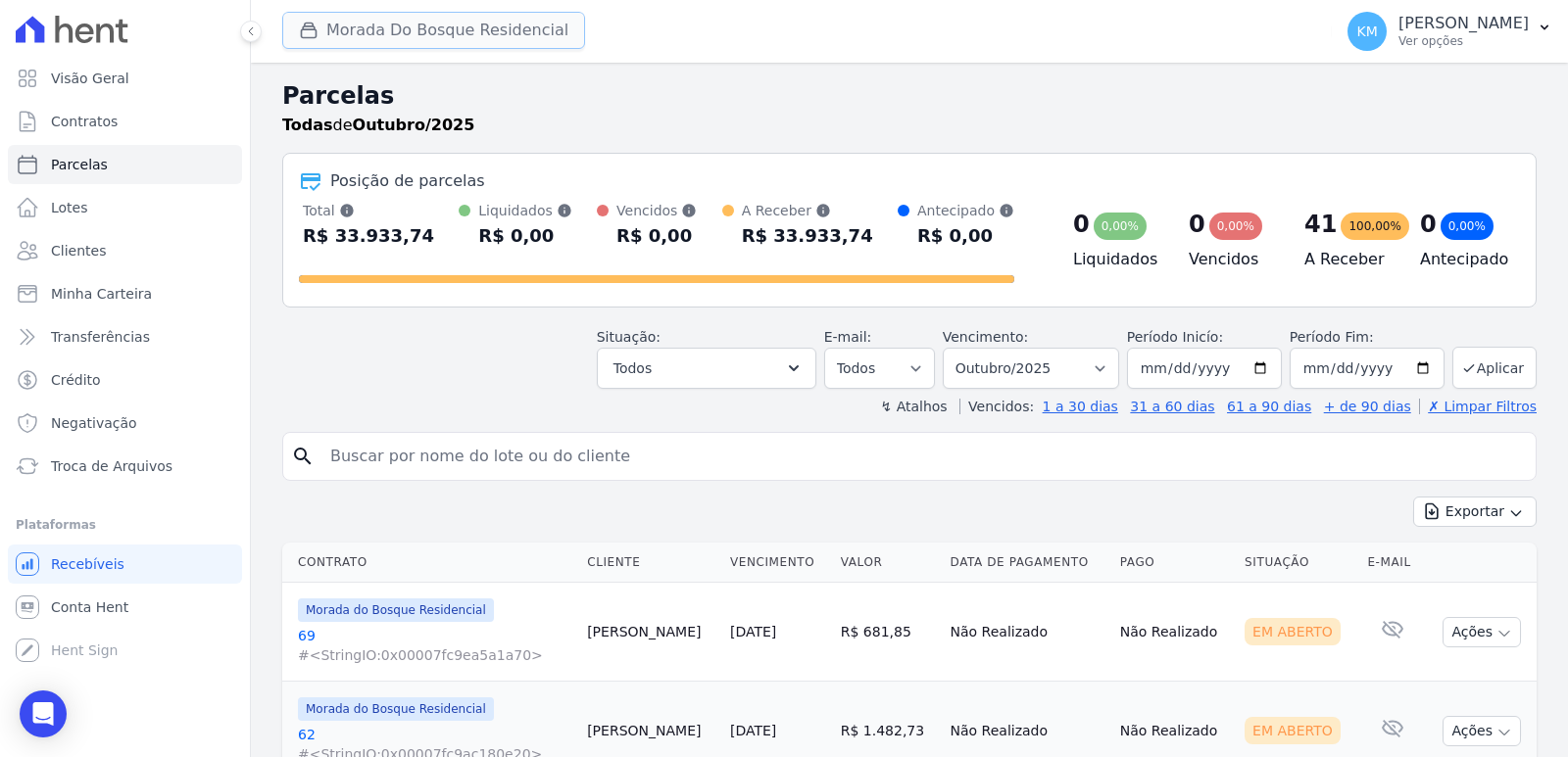
click at [369, 15] on button "Morada Do Bosque Residencial" at bounding box center [433, 30] width 303 height 37
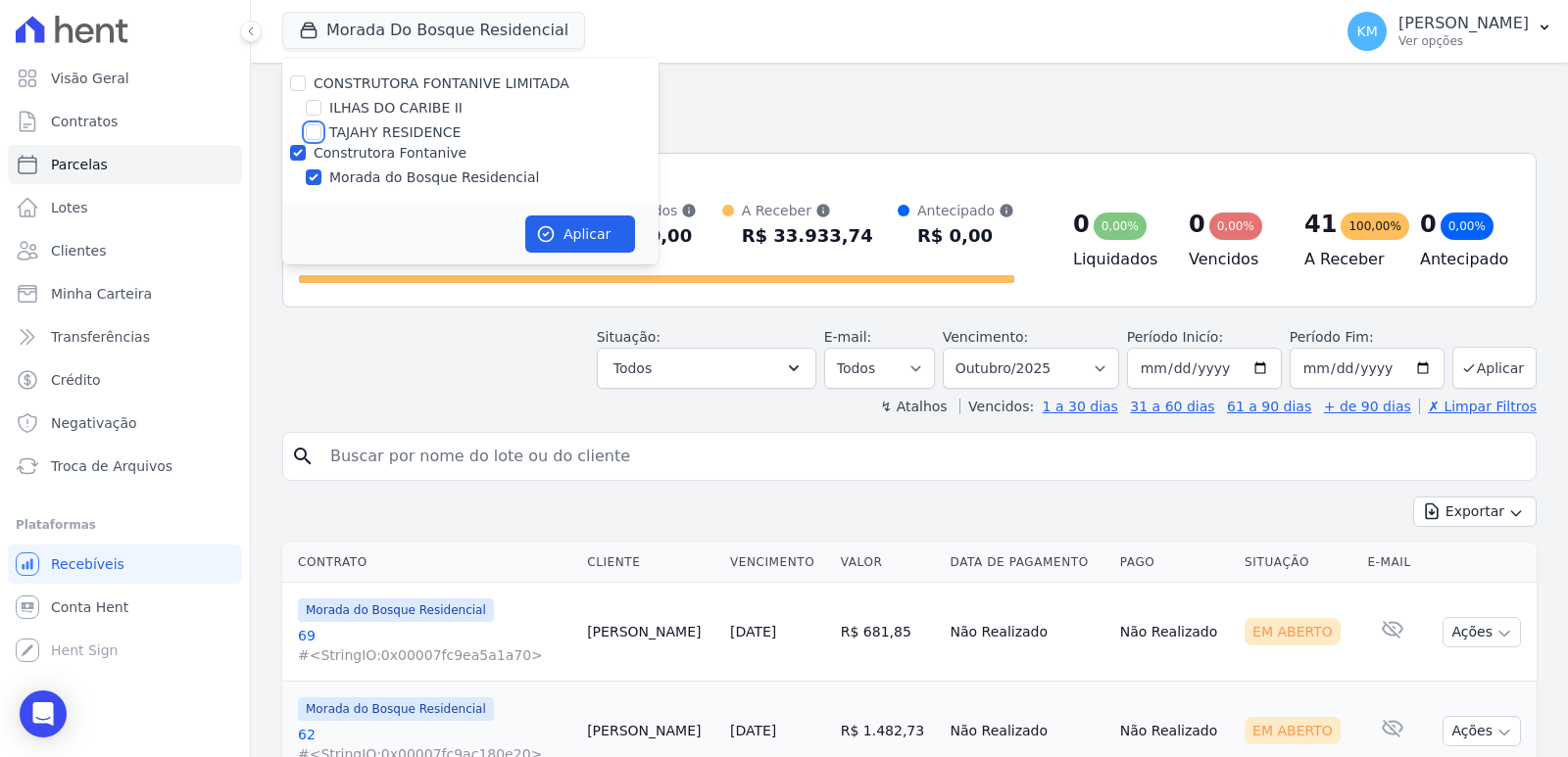
click at [311, 135] on input "TAJAHY RESIDENCE" at bounding box center [314, 132] width 16 height 16
checkbox input "true"
click at [293, 155] on input "Construtora Fontanive" at bounding box center [298, 153] width 16 height 16
checkbox input "false"
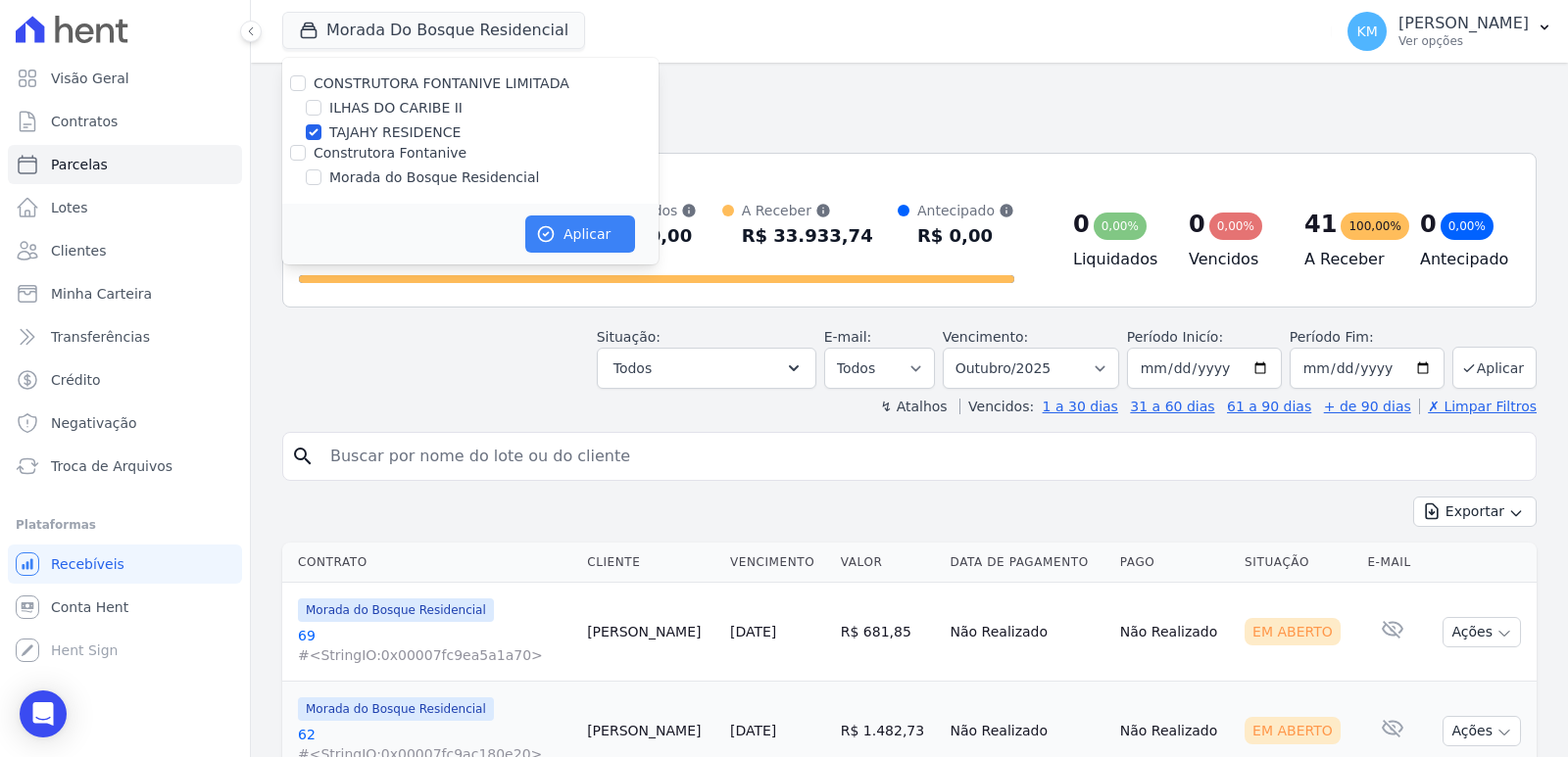
drag, startPoint x: 528, startPoint y: 208, endPoint x: 541, endPoint y: 227, distance: 23.4
click at [533, 212] on div "Aplicar" at bounding box center [470, 234] width 376 height 61
click at [542, 228] on icon "button" at bounding box center [546, 234] width 15 height 15
select select
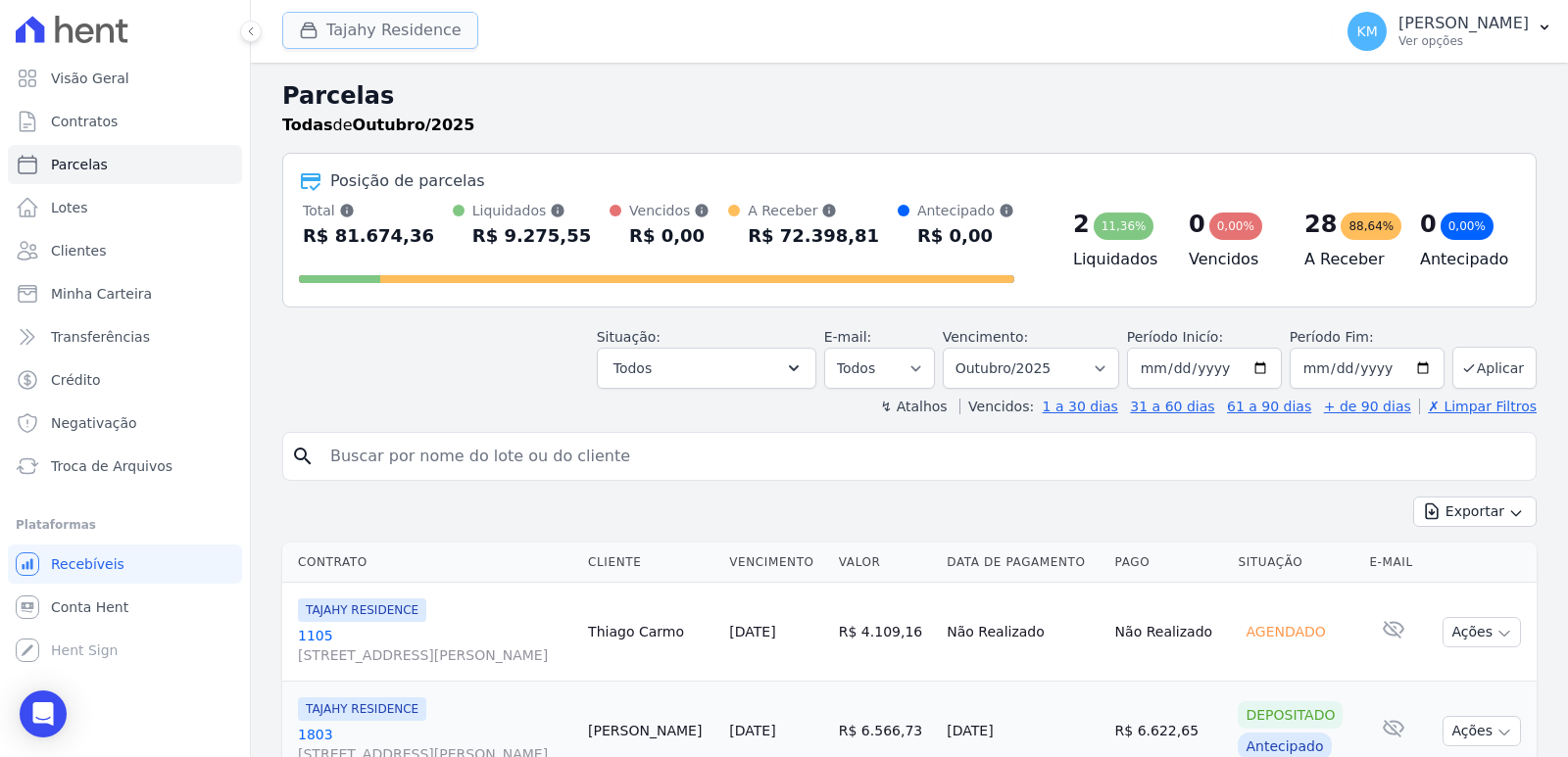
click at [364, 21] on button "Tajahy Residence" at bounding box center [380, 30] width 196 height 37
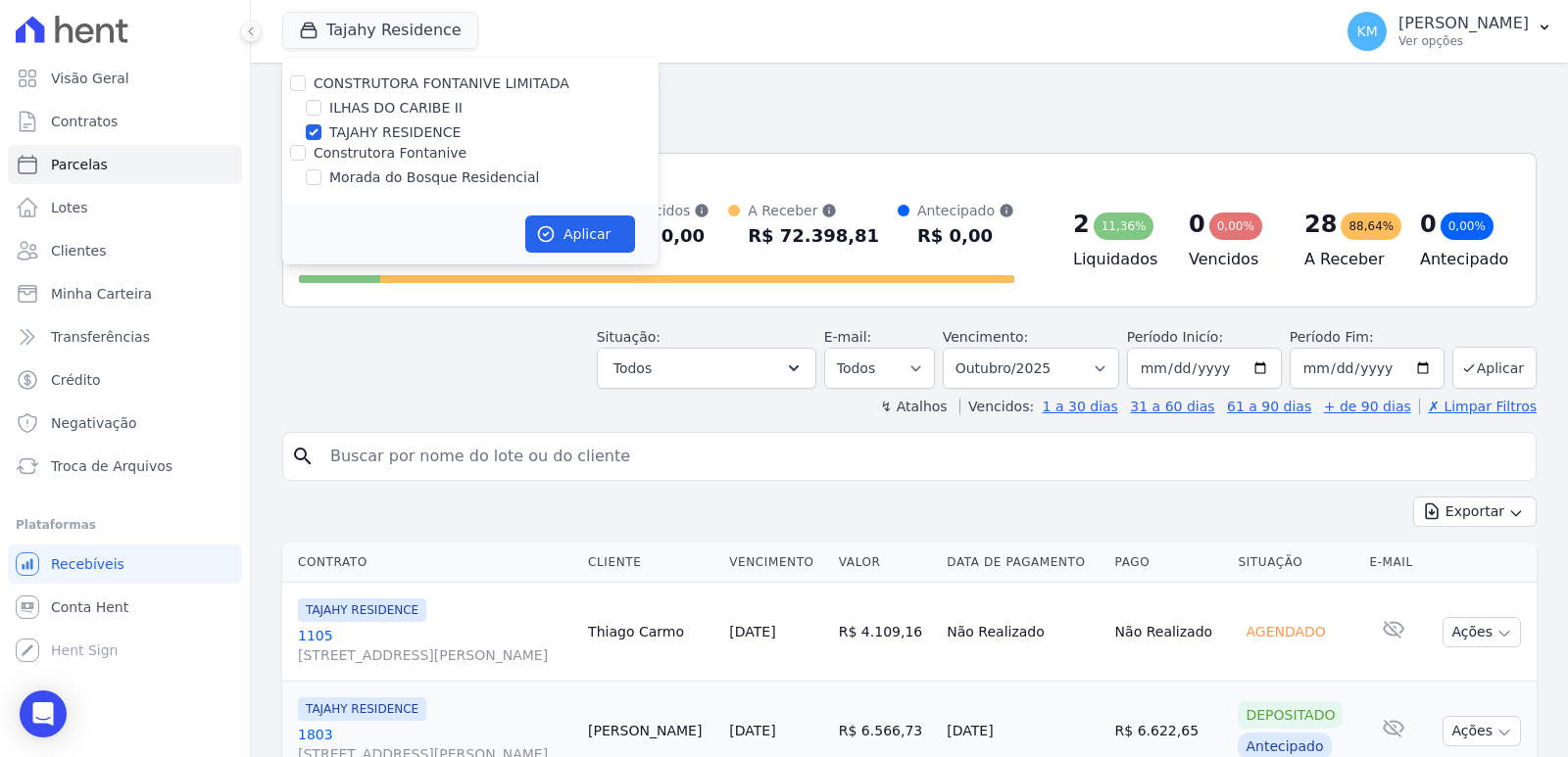
click at [315, 102] on div at bounding box center [314, 108] width 16 height 20
click at [314, 113] on input "ILHAS DO CARIBE II" at bounding box center [314, 108] width 16 height 16
checkbox input "true"
click at [305, 135] on div "TAJAHY RESIDENCE" at bounding box center [470, 132] width 376 height 21
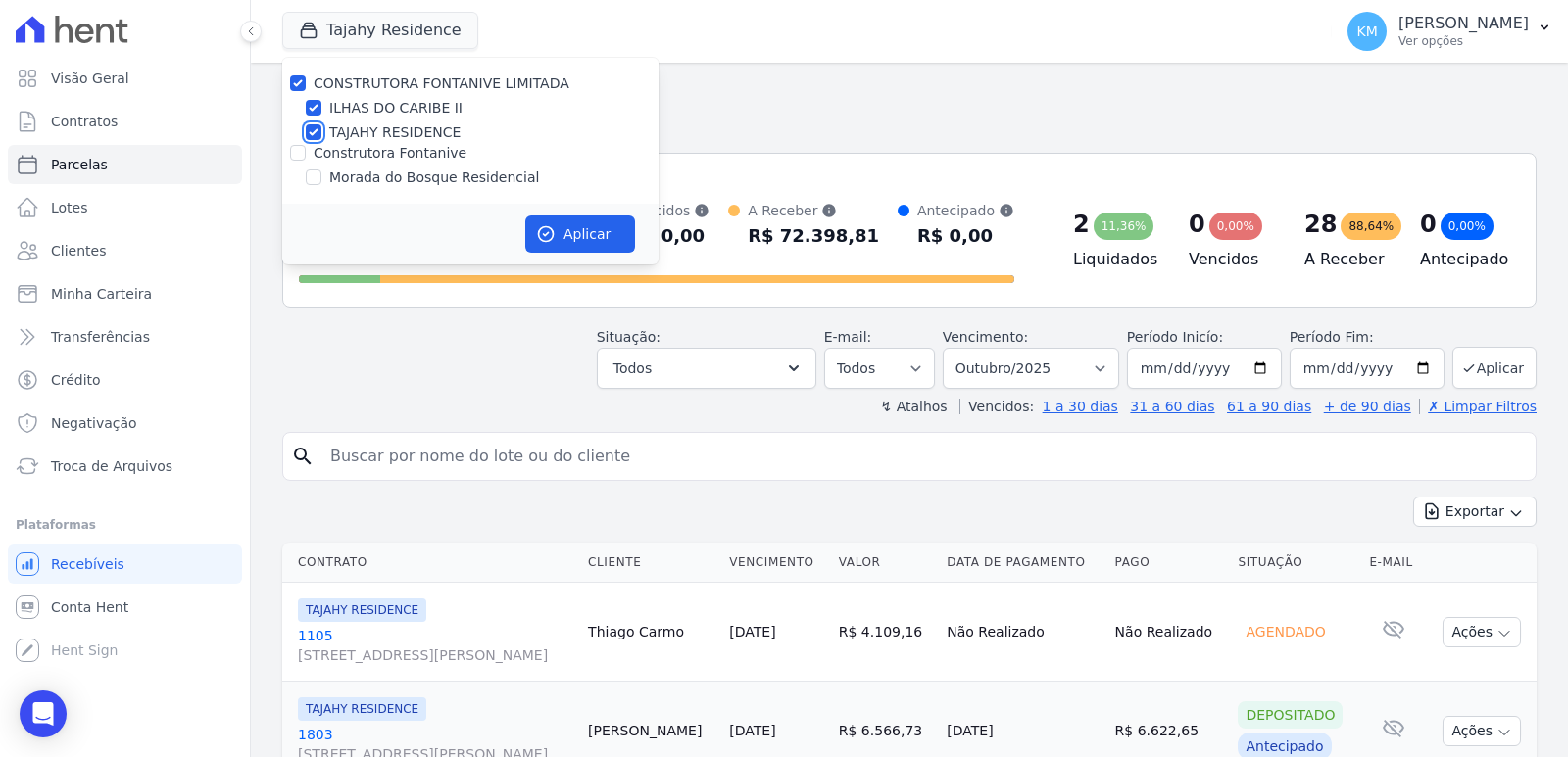
click at [314, 138] on input "TAJAHY RESIDENCE" at bounding box center [314, 132] width 16 height 16
checkbox input "false"
click at [609, 233] on button "Aplicar" at bounding box center [580, 234] width 110 height 37
select select
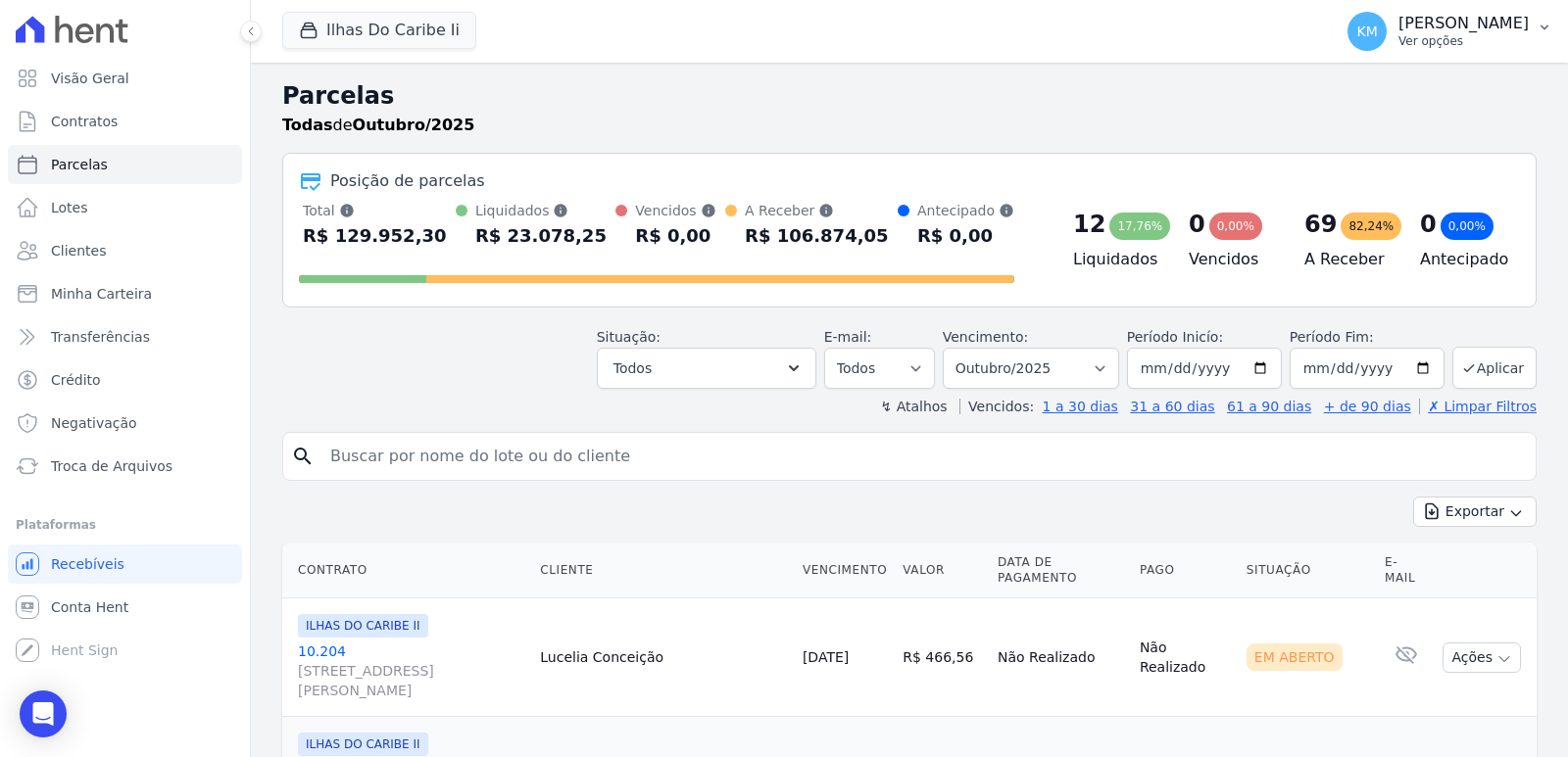
click at [1406, 42] on p "Ver opções" at bounding box center [1463, 41] width 130 height 16
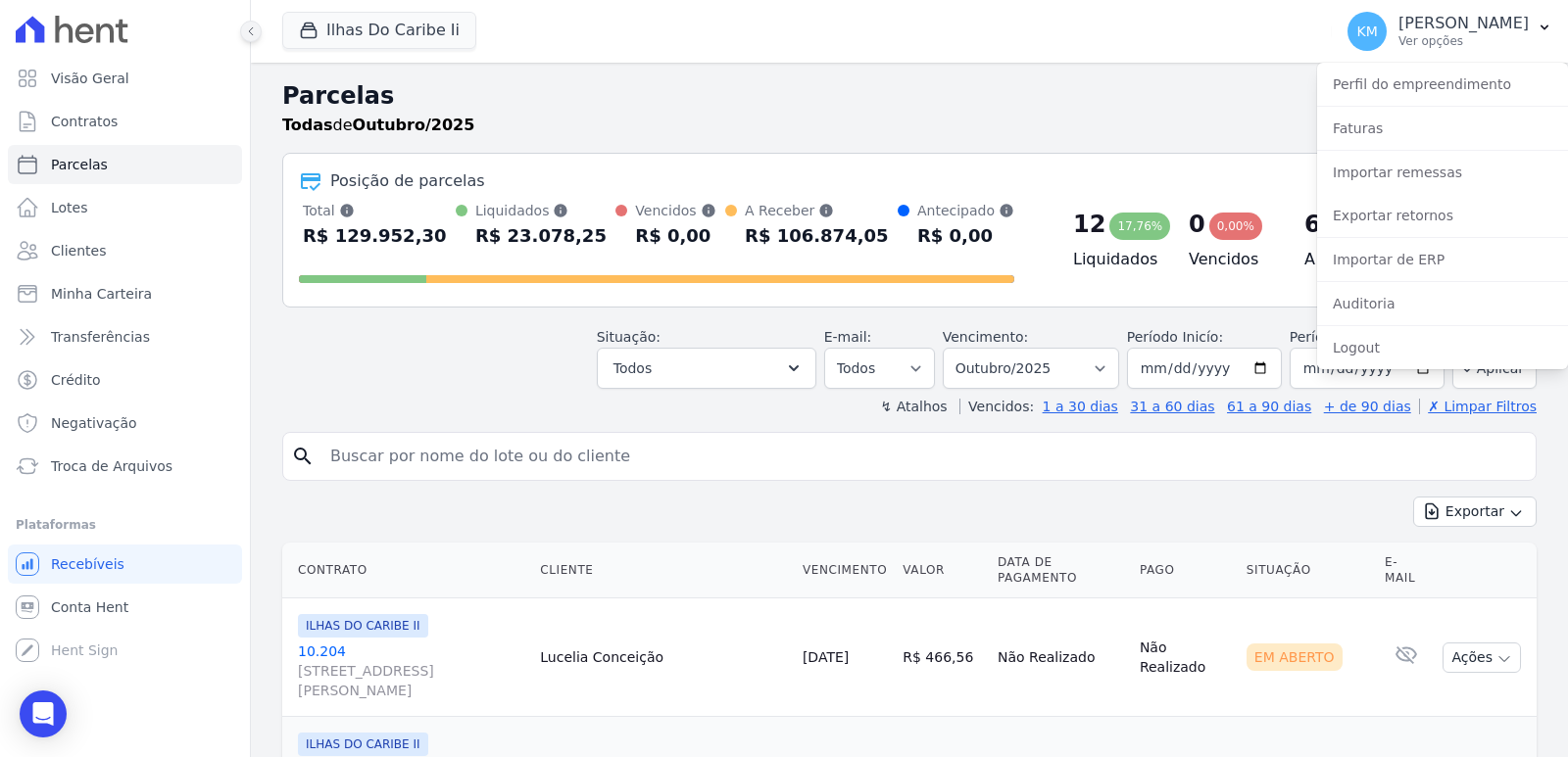
click at [256, 35] on icon at bounding box center [251, 31] width 12 height 12
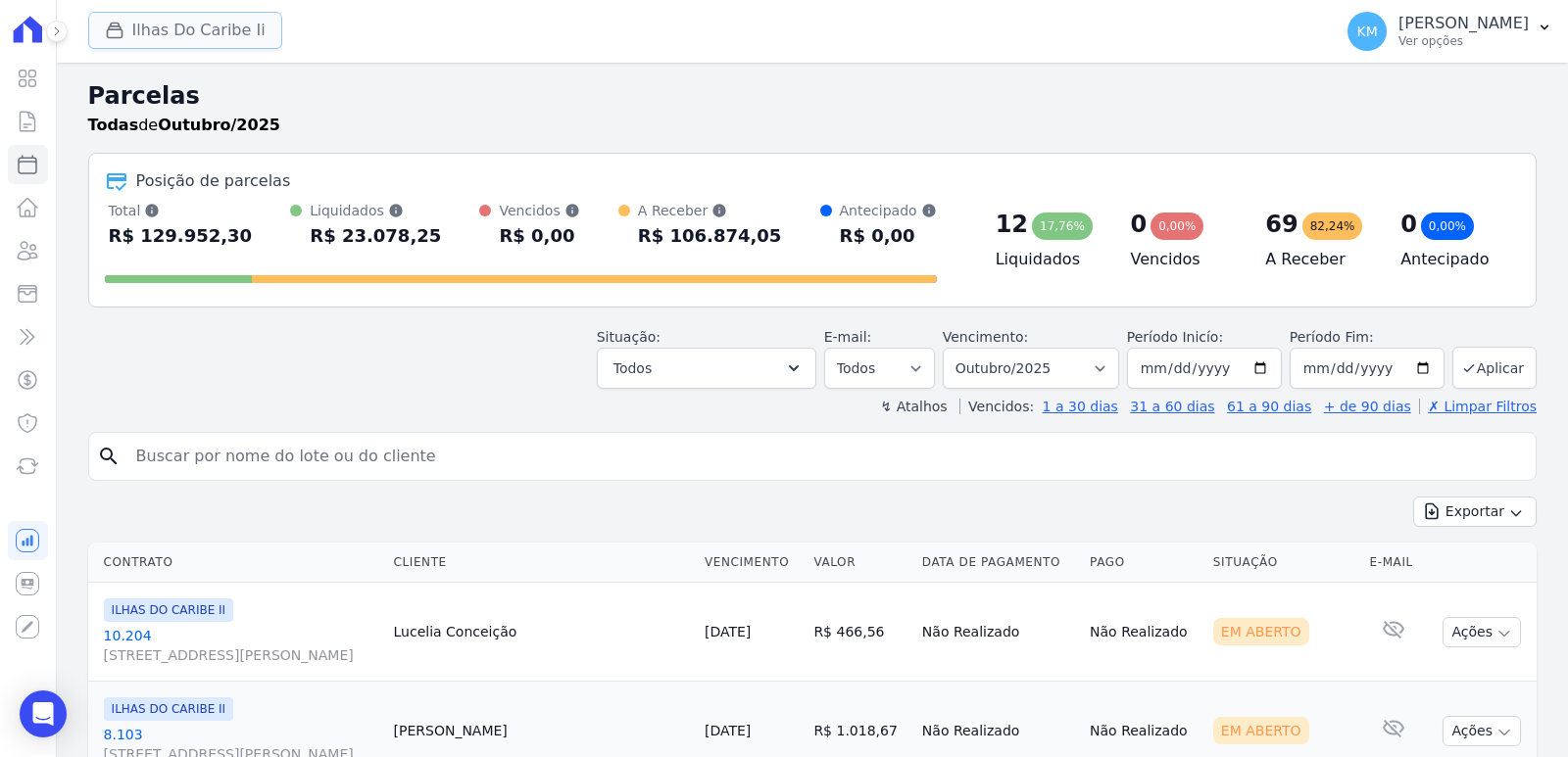
click at [101, 31] on button "Ilhas Do Caribe Ii" at bounding box center [185, 30] width 194 height 37
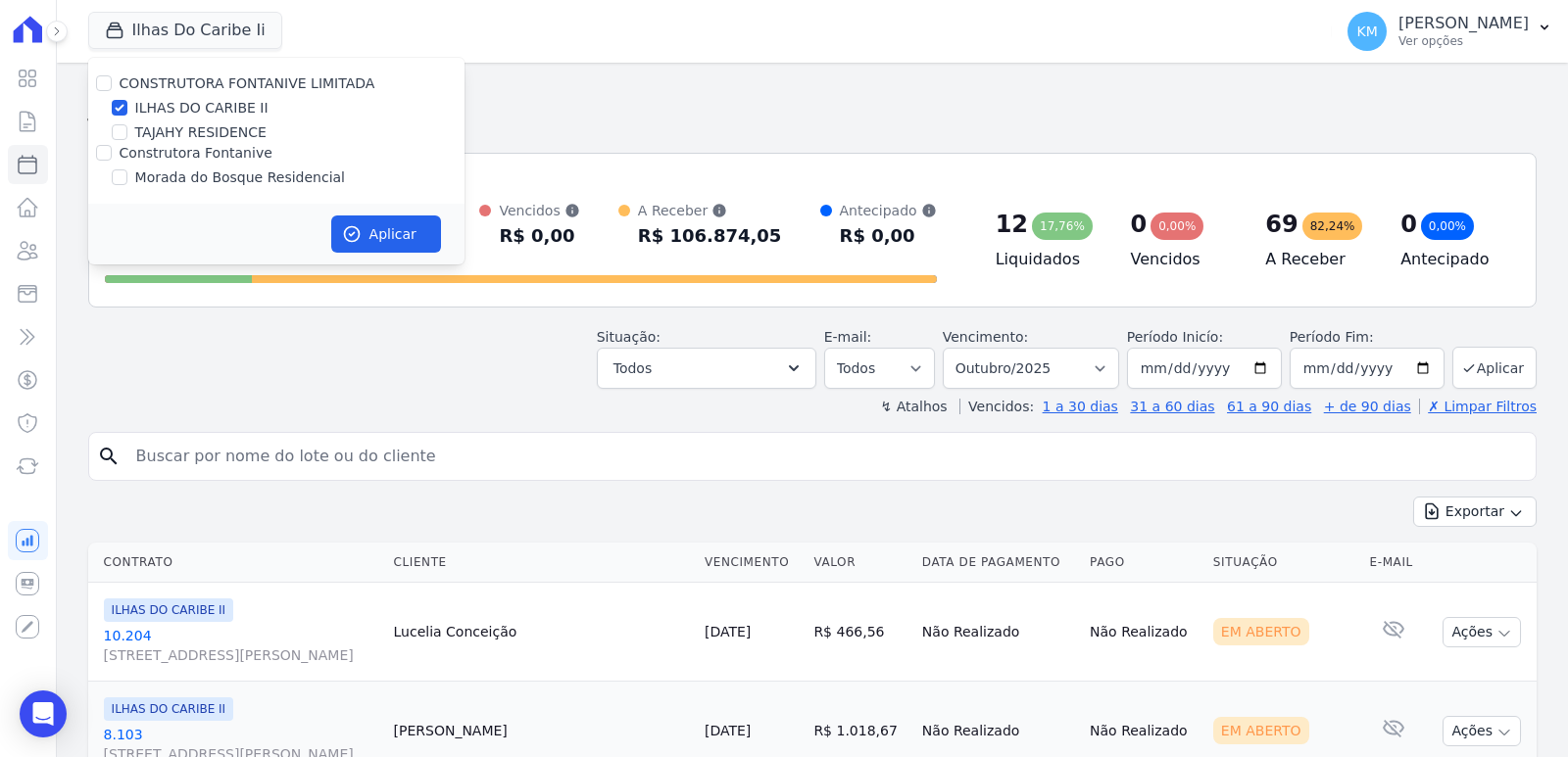
drag, startPoint x: 167, startPoint y: 182, endPoint x: 144, endPoint y: 160, distance: 31.9
click at [166, 182] on label "Morada do Bosque Residencial" at bounding box center [240, 178] width 210 height 21
click at [127, 182] on input "Morada do Bosque Residencial" at bounding box center [120, 177] width 16 height 16
checkbox input "true"
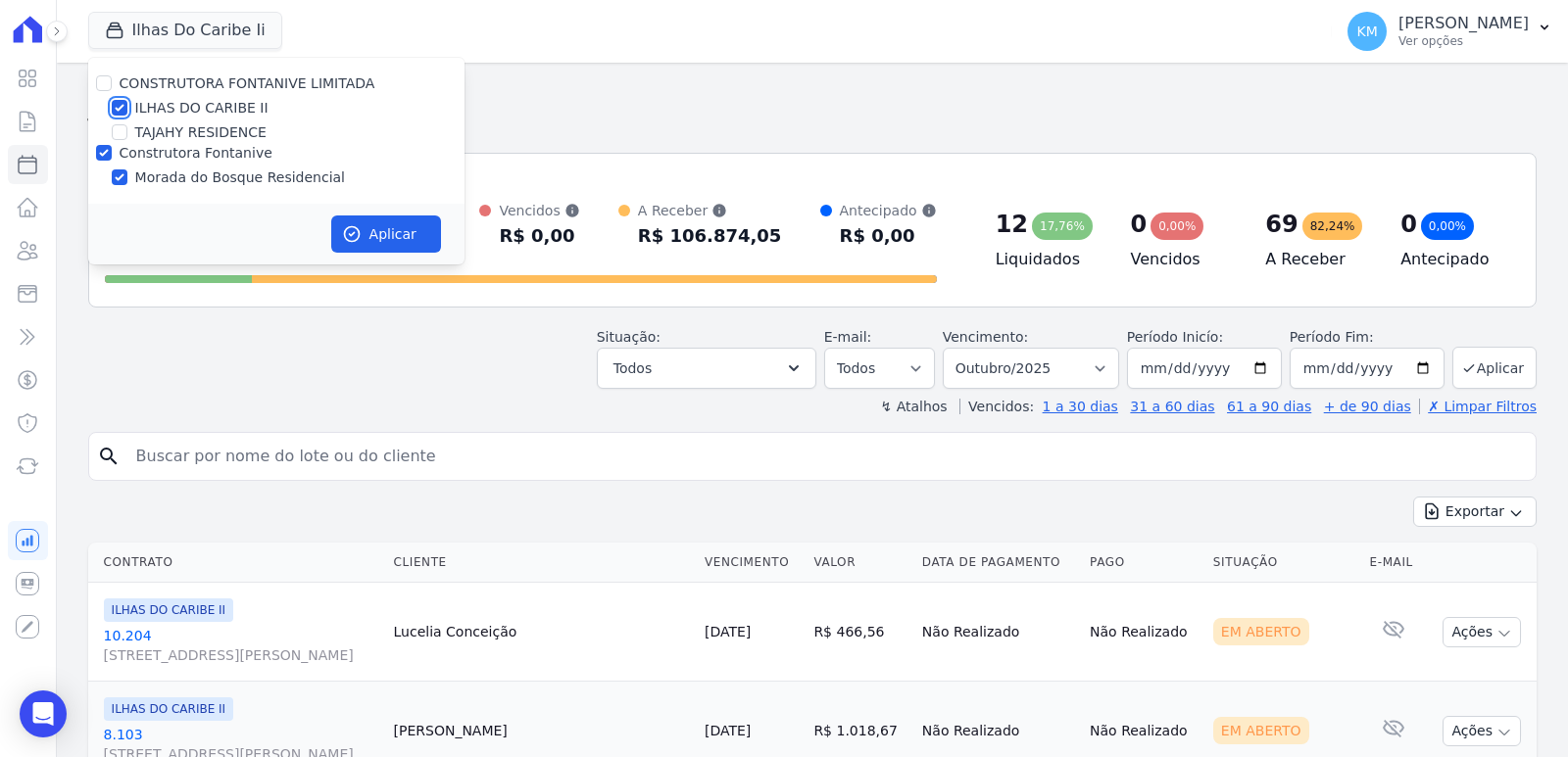
click at [117, 106] on input "ILHAS DO CARIBE II" at bounding box center [120, 108] width 16 height 16
checkbox input "false"
drag, startPoint x: 396, startPoint y: 213, endPoint x: 397, endPoint y: 230, distance: 17.7
click at [396, 214] on div "Aplicar" at bounding box center [276, 234] width 376 height 61
click at [397, 230] on button "Aplicar" at bounding box center [386, 234] width 110 height 37
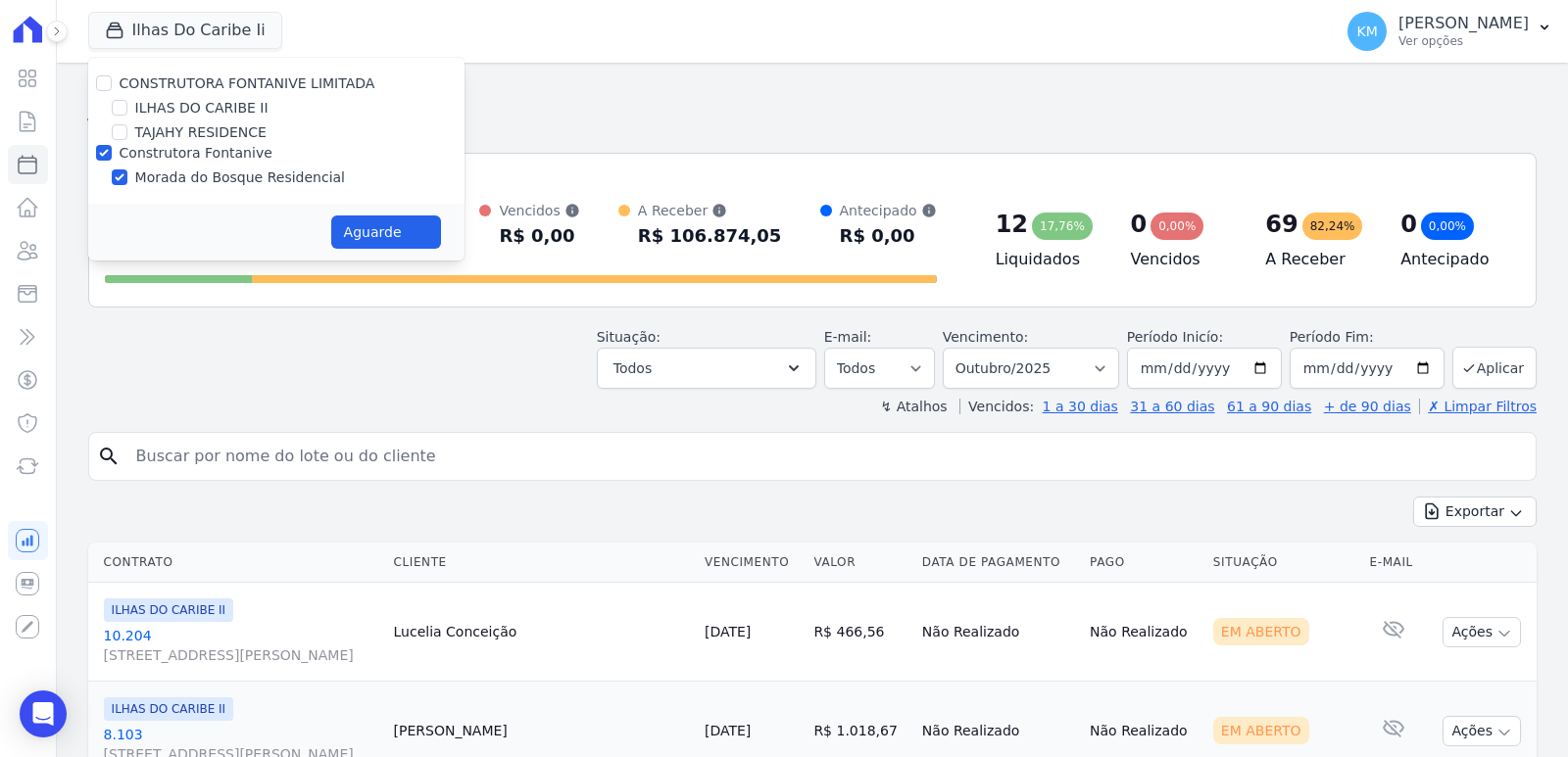
select select
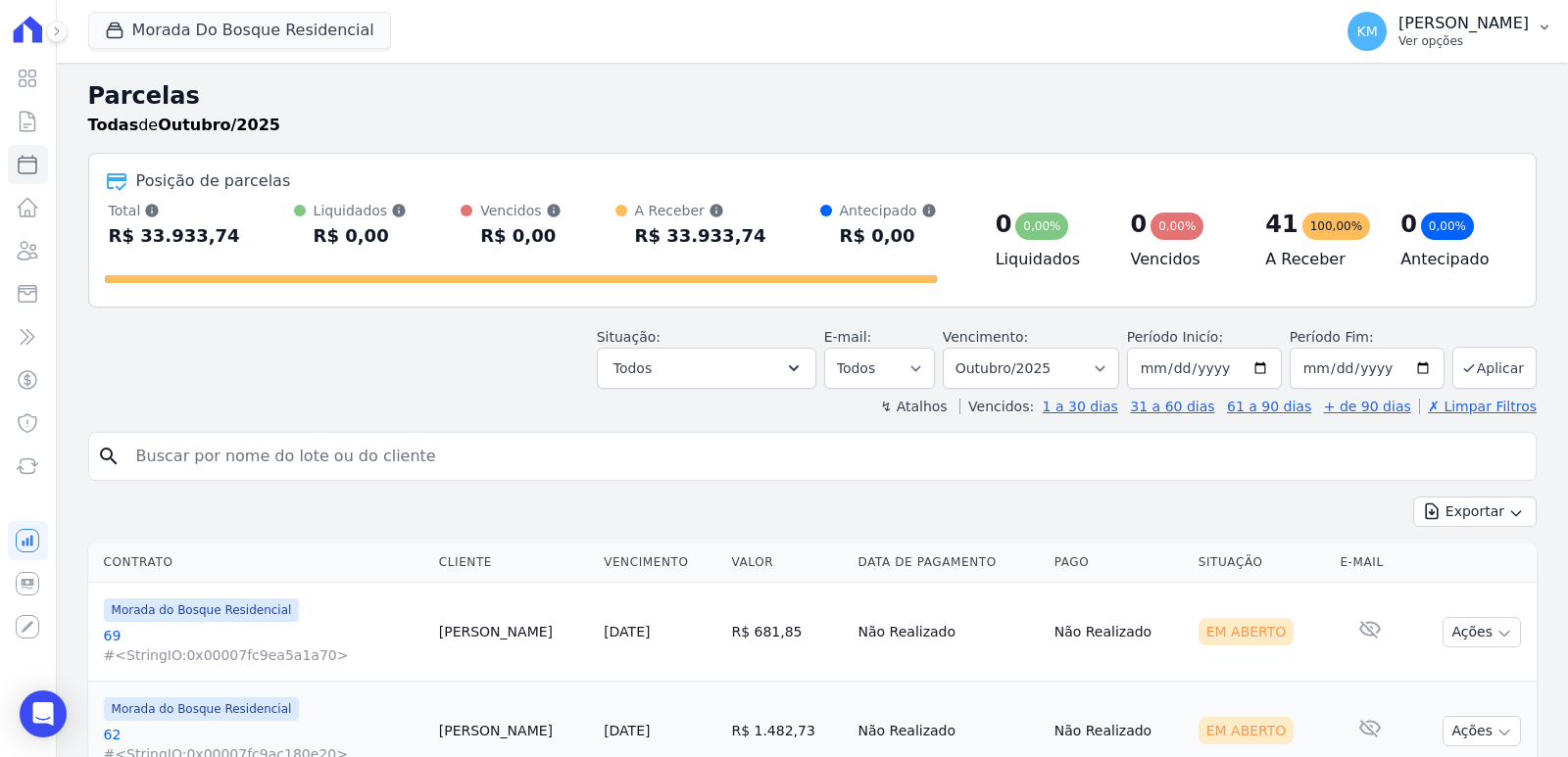
click at [1413, 30] on p "[PERSON_NAME]" at bounding box center [1463, 24] width 130 height 20
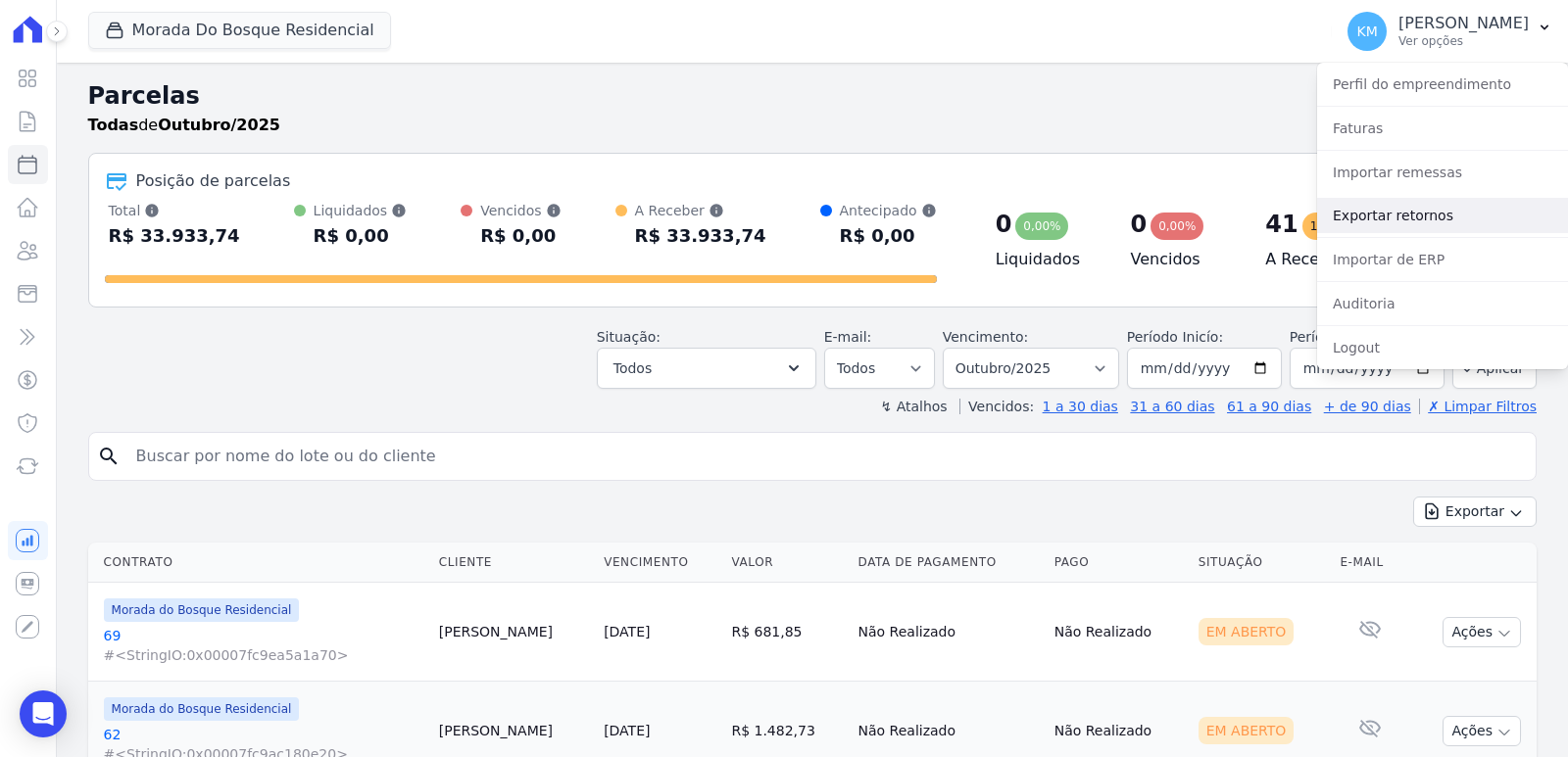
click at [1398, 220] on link "Exportar retornos" at bounding box center [1442, 215] width 251 height 35
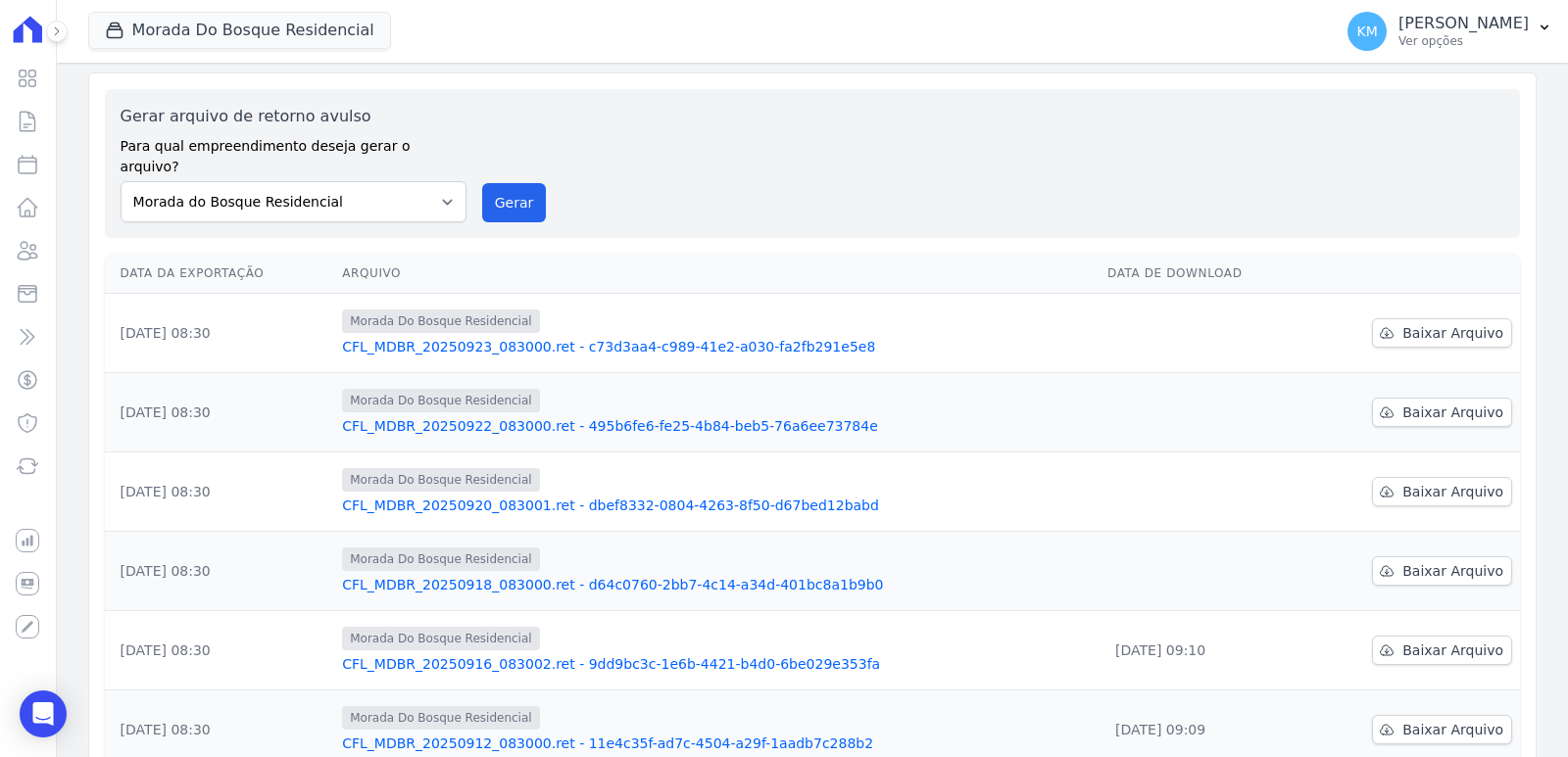
scroll to position [98, 0]
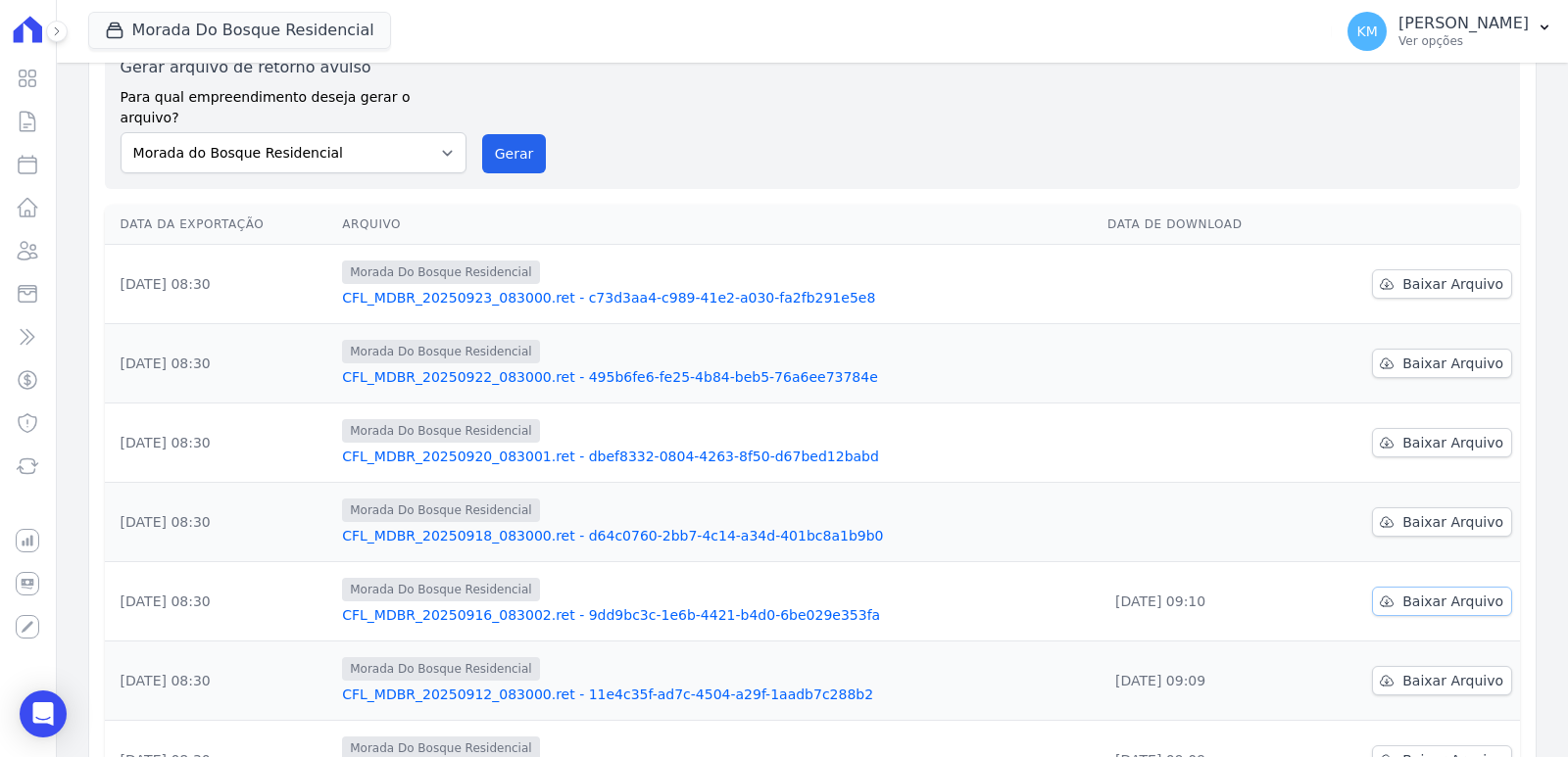
click at [1422, 592] on span "Baixar Arquivo" at bounding box center [1452, 602] width 101 height 20
click at [1416, 512] on span "Baixar Arquivo" at bounding box center [1452, 522] width 101 height 20
click at [1454, 439] on td "Baixar Arquivo" at bounding box center [1413, 443] width 214 height 79
click at [1448, 433] on span "Baixar Arquivo" at bounding box center [1452, 443] width 101 height 20
click at [1444, 353] on link "Baixar Arquivo" at bounding box center [1442, 363] width 140 height 29
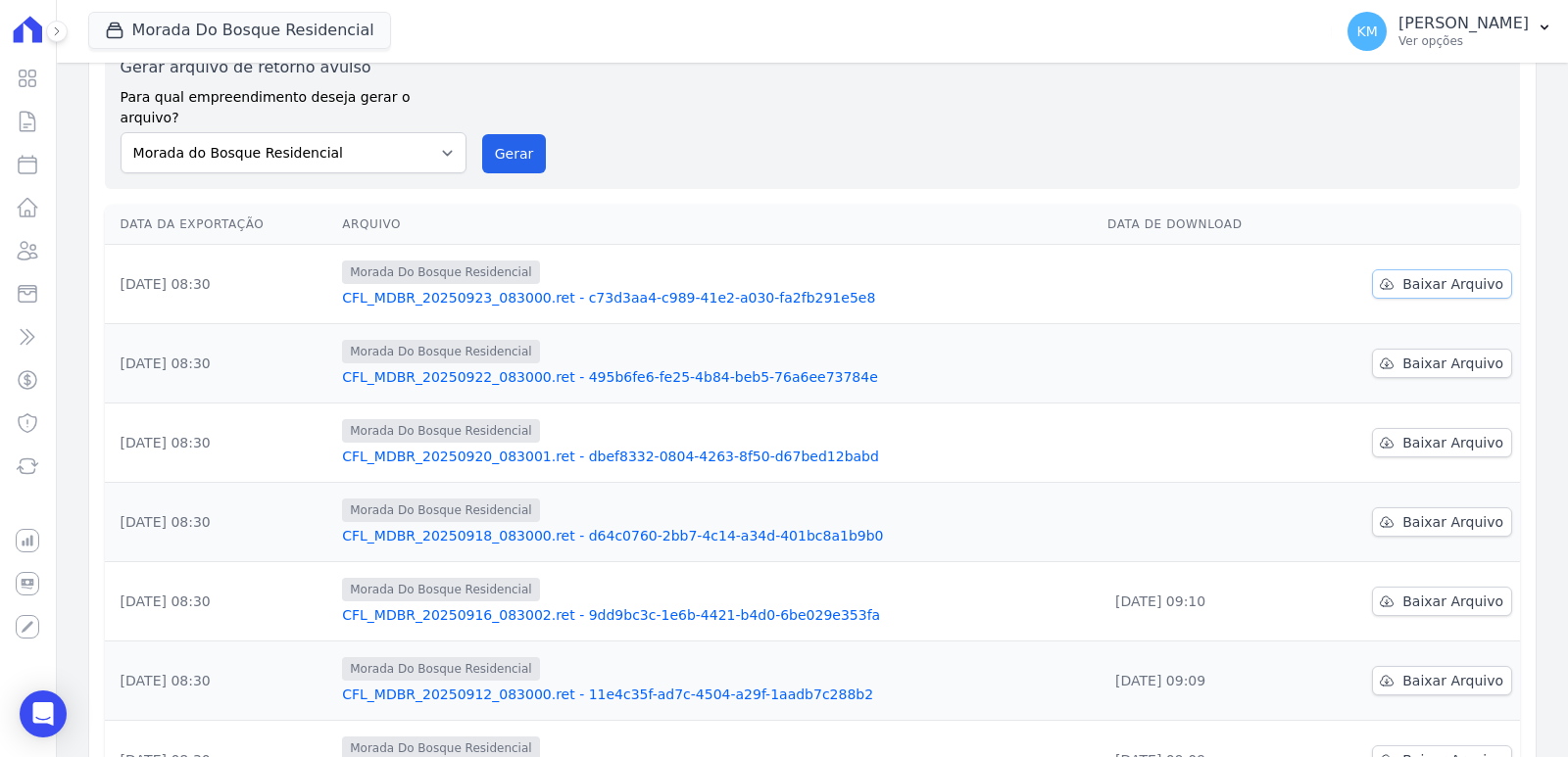
click at [1428, 274] on span "Baixar Arquivo" at bounding box center [1452, 284] width 101 height 20
click at [734, 145] on div "Gerar arquivo de retorno avulso Para qual empreendimento deseja gerar o arquivo…" at bounding box center [812, 115] width 1383 height 118
click at [39, 27] on div at bounding box center [46, 31] width 22 height 63
drag, startPoint x: 29, startPoint y: 20, endPoint x: 66, endPoint y: 30, distance: 37.8
click at [41, 24] on div "Visão Geral Contratos Parcelas Lotes Clientes Minha Carteira Transferências Cré…" at bounding box center [28, 378] width 56 height 757
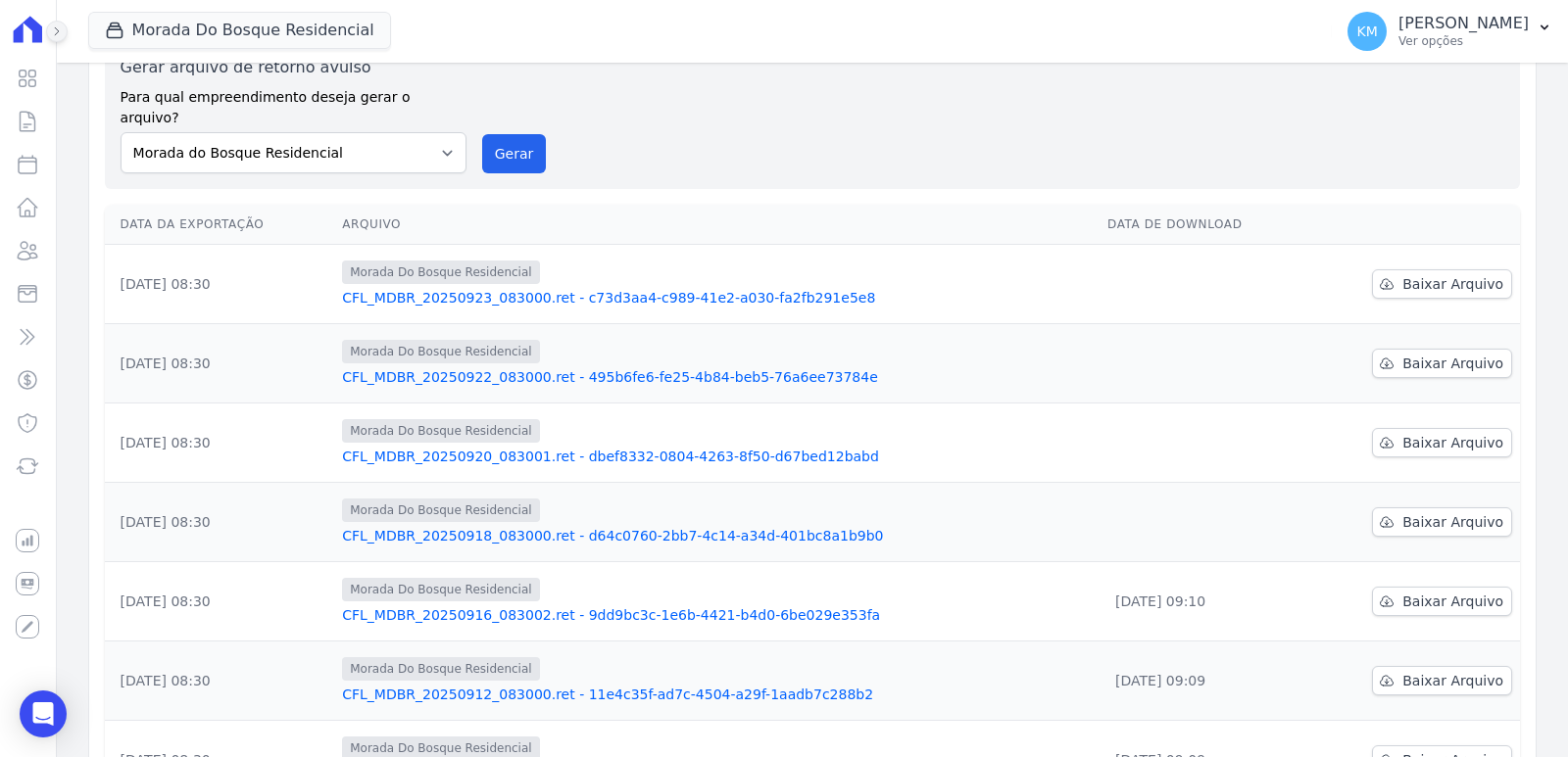
click at [59, 31] on icon at bounding box center [57, 31] width 12 height 12
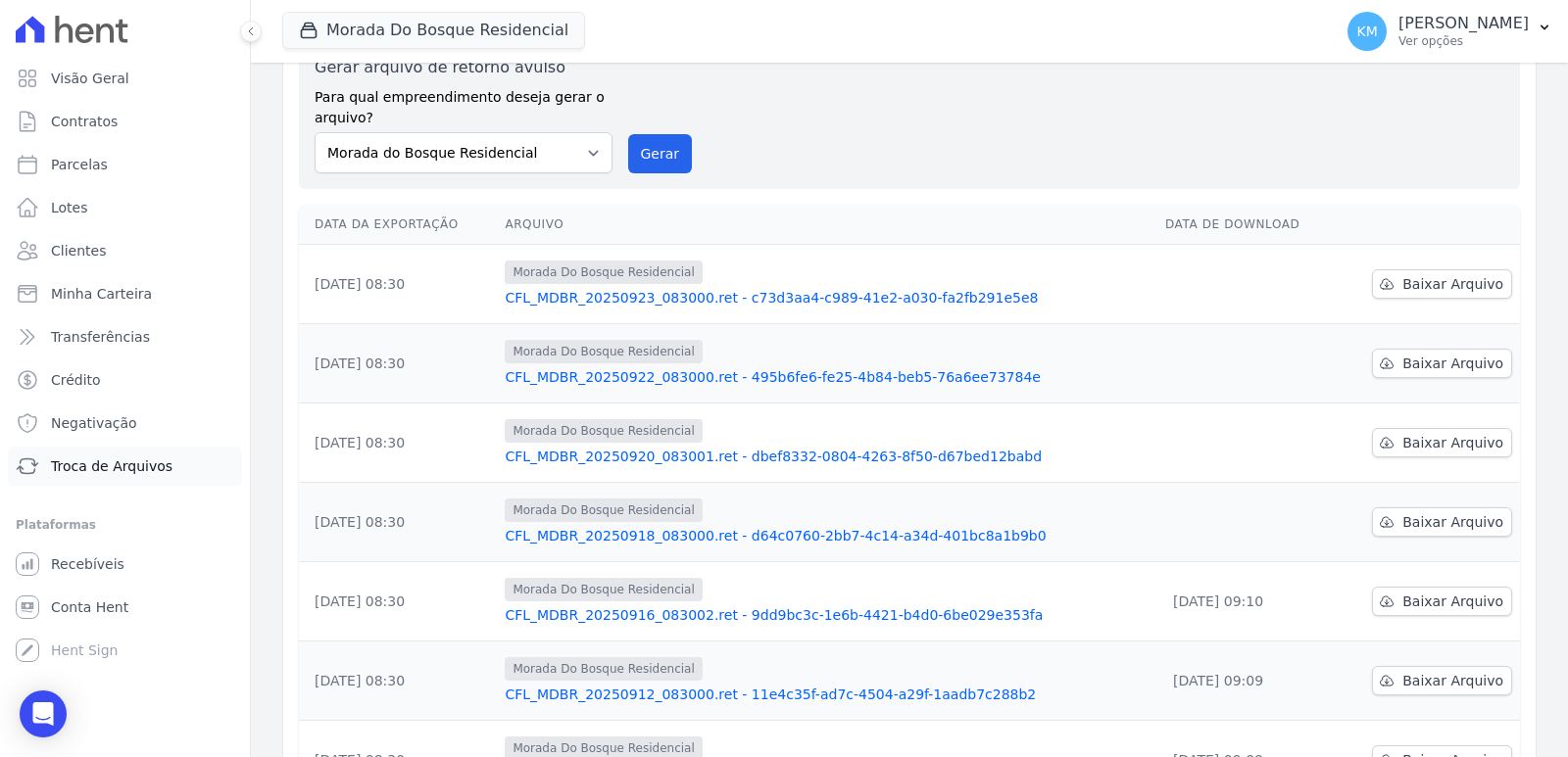
click at [114, 464] on span "Troca de Arquivos" at bounding box center [111, 467] width 121 height 20
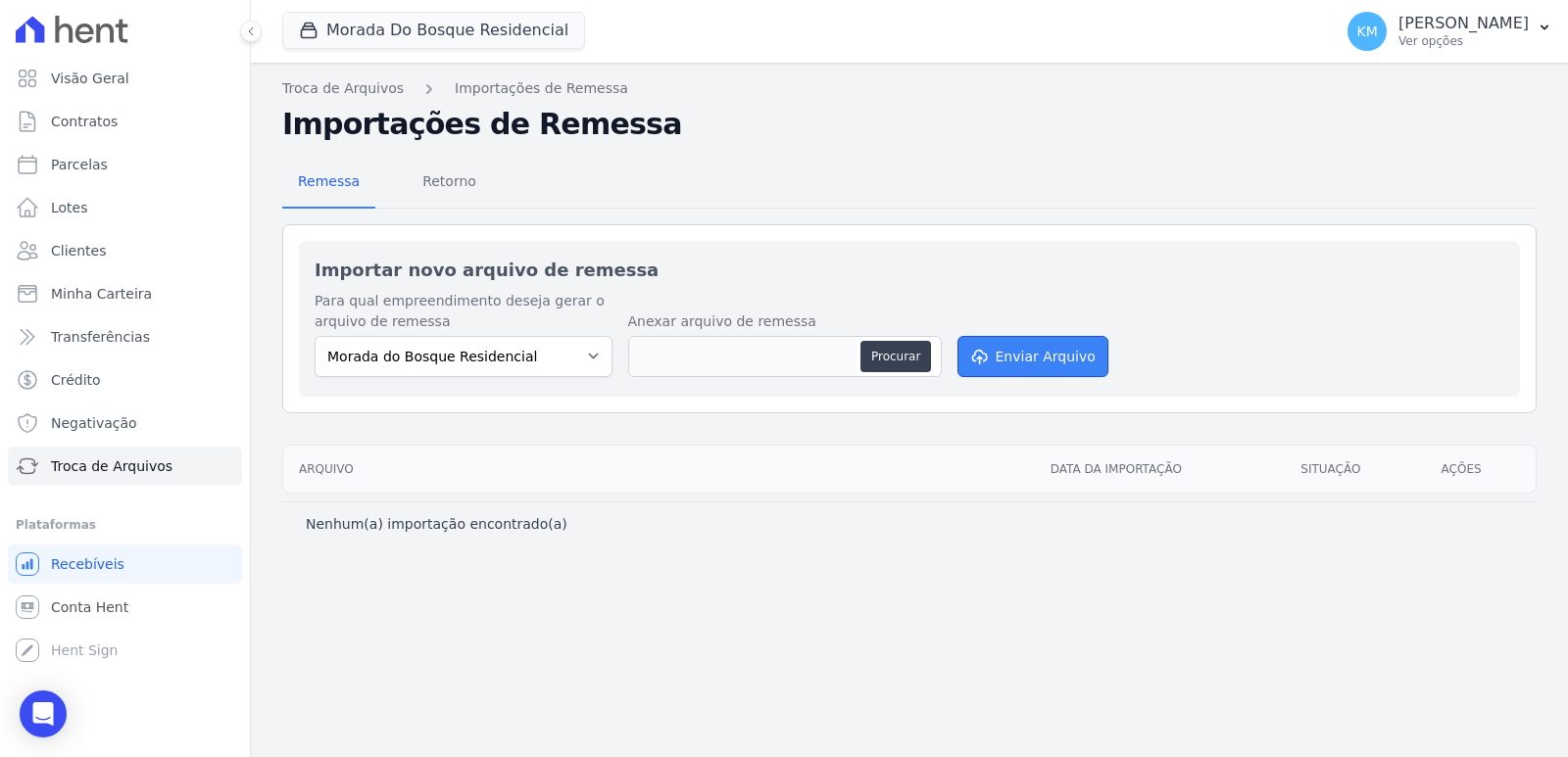
click at [985, 361] on icon "submit" at bounding box center [979, 358] width 14 height 16
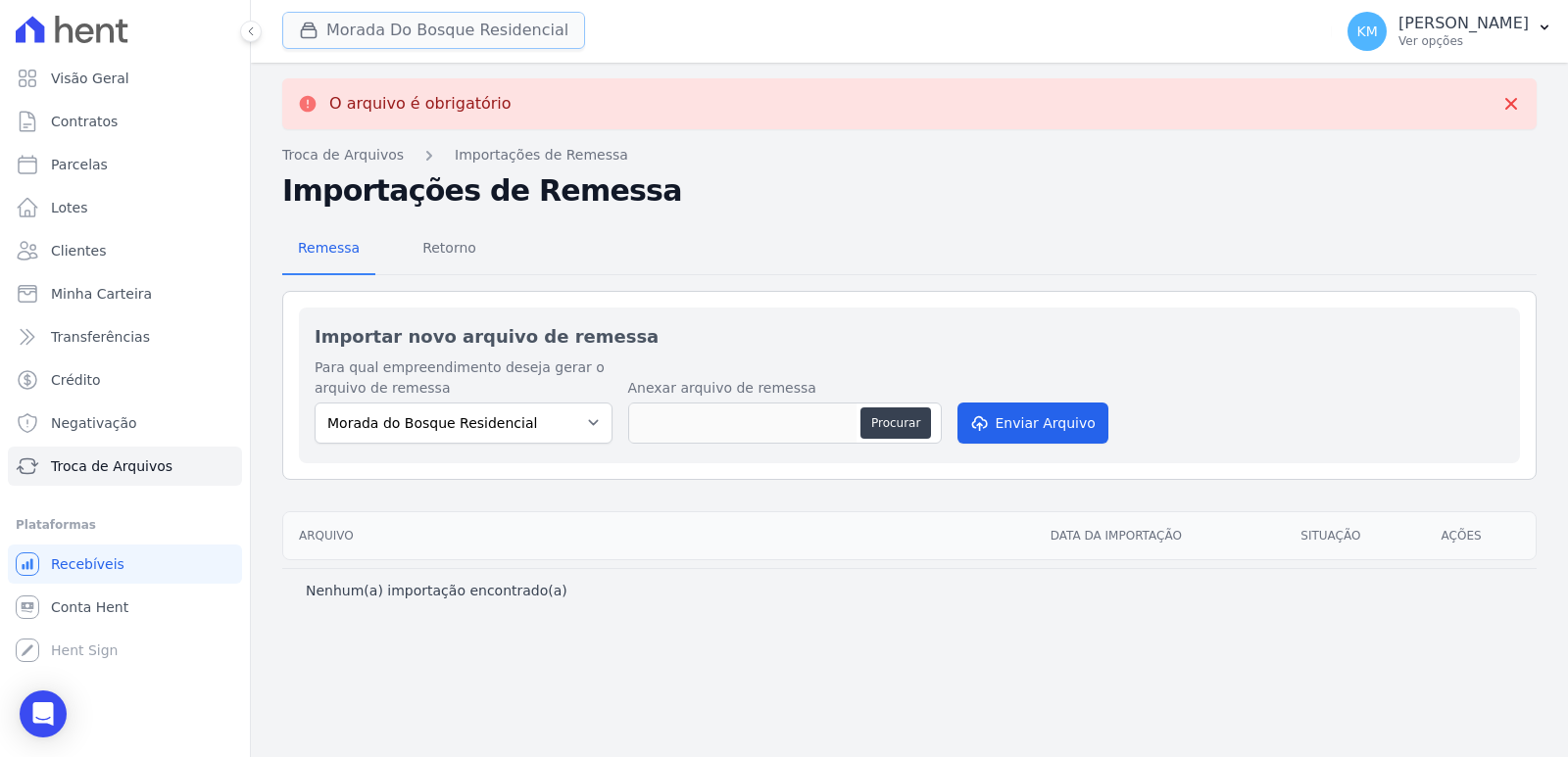
click at [345, 23] on button "Morada Do Bosque Residencial" at bounding box center [433, 30] width 303 height 37
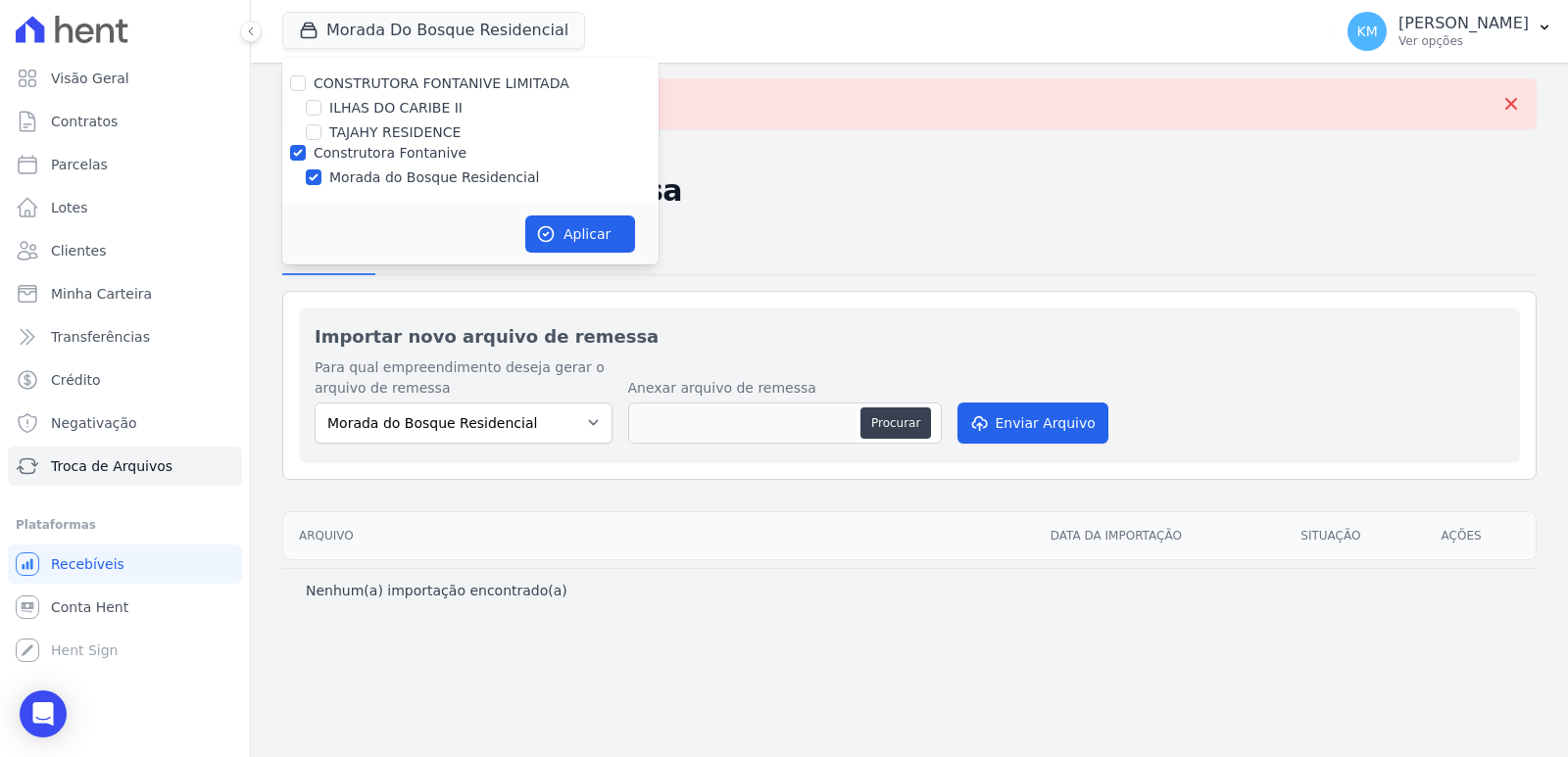
click at [325, 129] on div "TAJAHY RESIDENCE" at bounding box center [470, 132] width 376 height 21
click at [314, 132] on input "TAJAHY RESIDENCE" at bounding box center [314, 132] width 16 height 16
checkbox input "true"
click at [299, 151] on input "Construtora Fontanive" at bounding box center [298, 153] width 16 height 16
checkbox input "false"
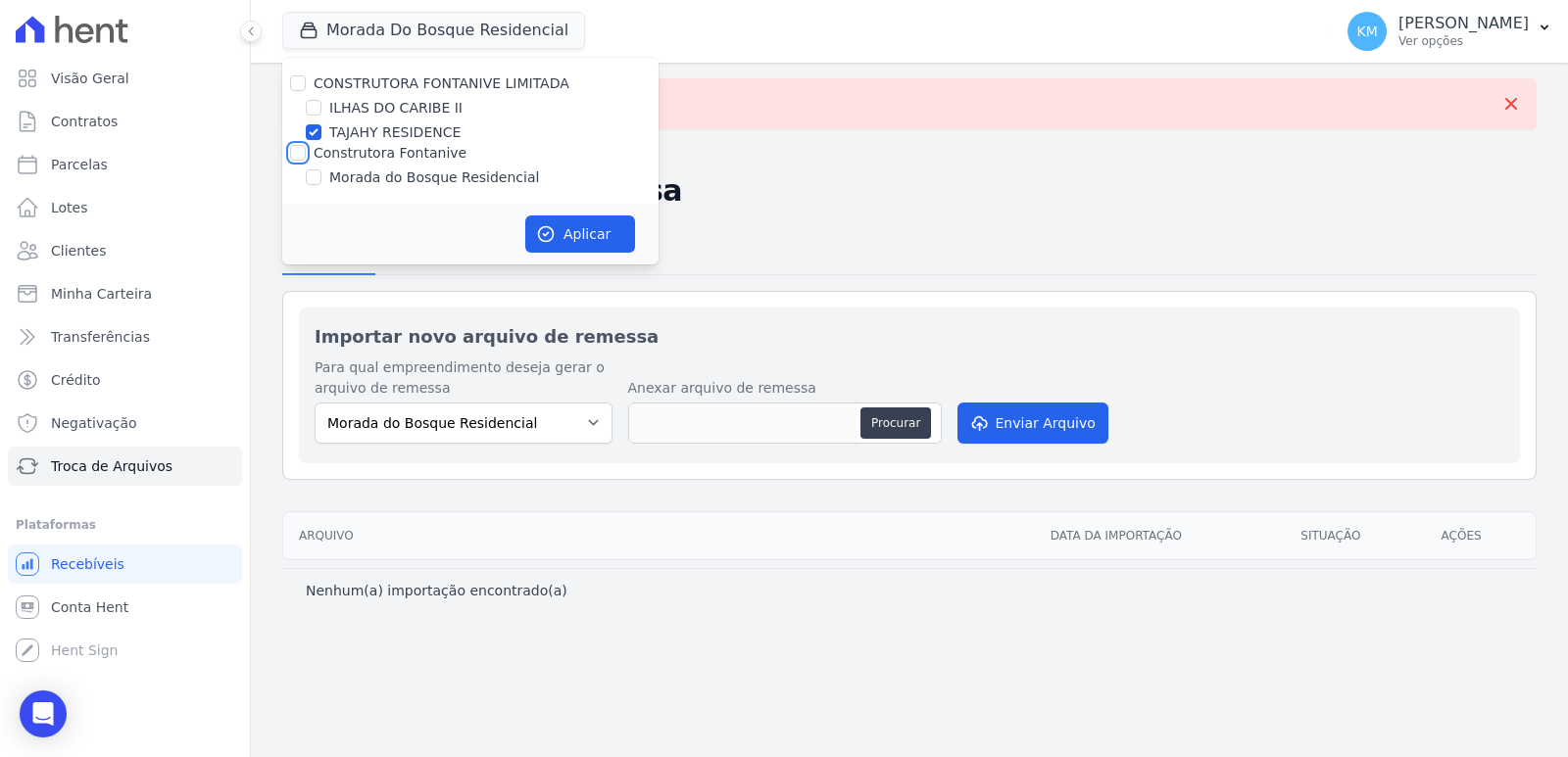
checkbox input "false"
click at [603, 232] on button "Aplicar" at bounding box center [580, 234] width 110 height 37
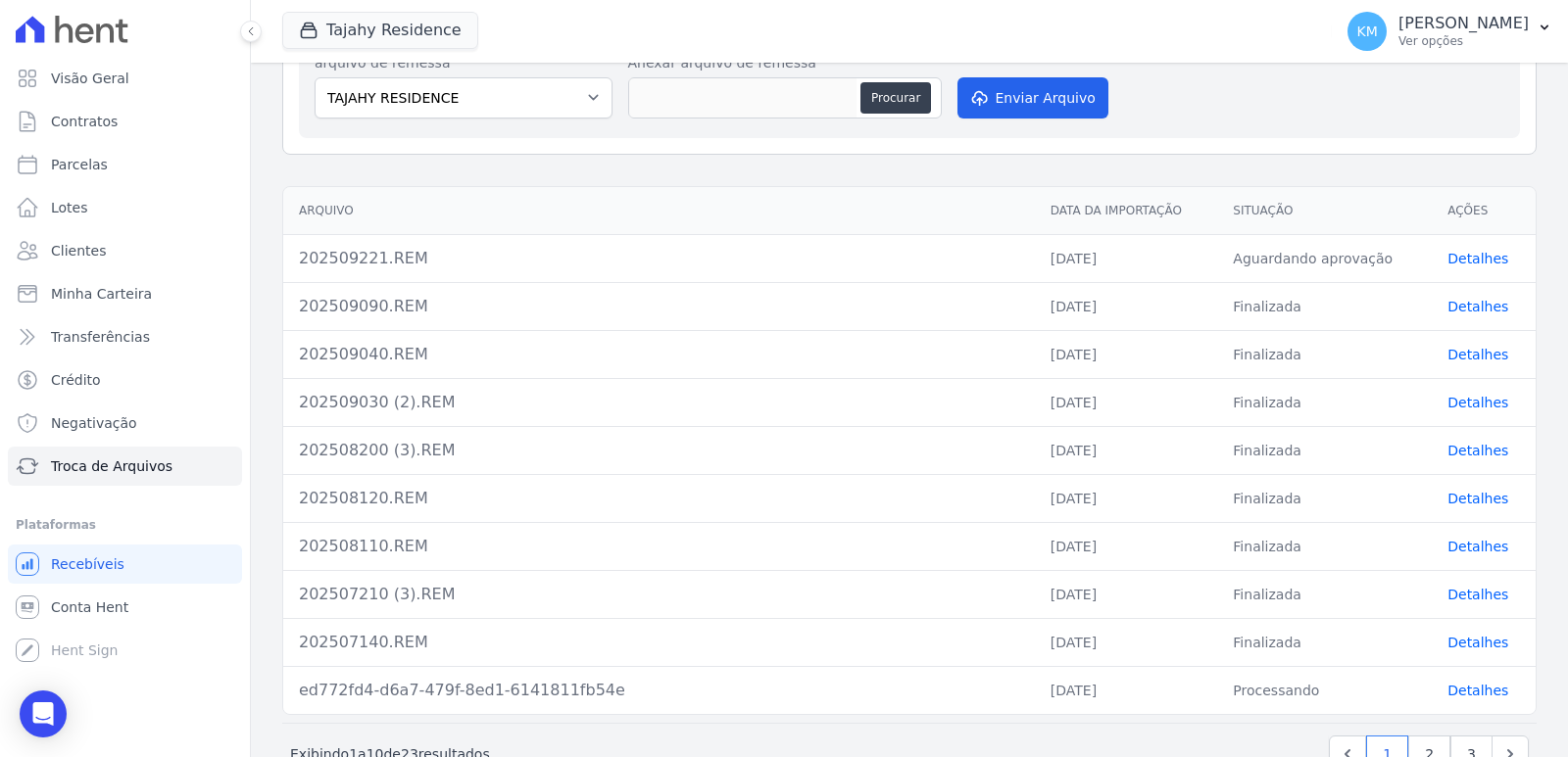
scroll to position [294, 0]
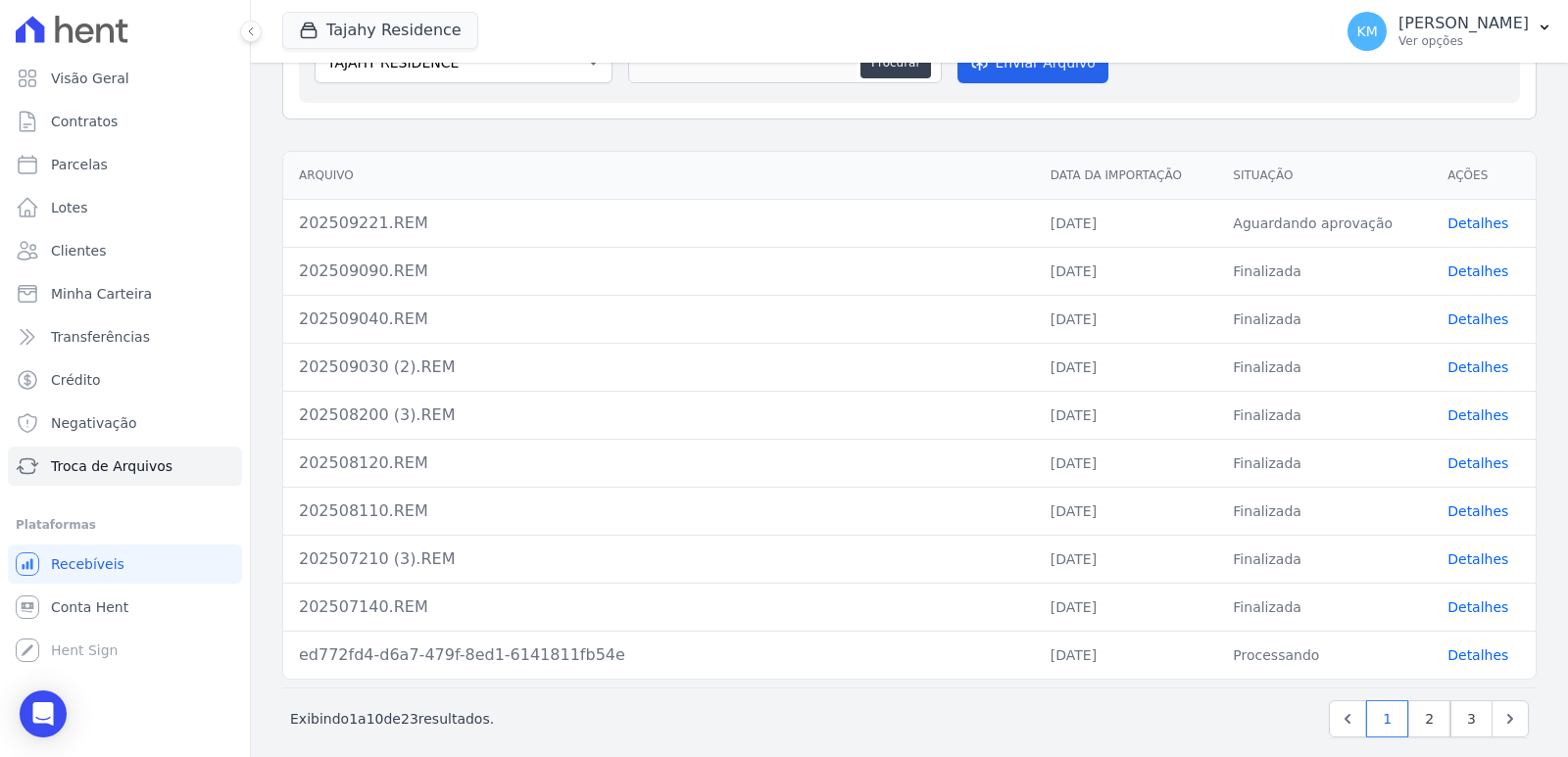
click at [1460, 412] on link "Detalhes" at bounding box center [1477, 416] width 61 height 16
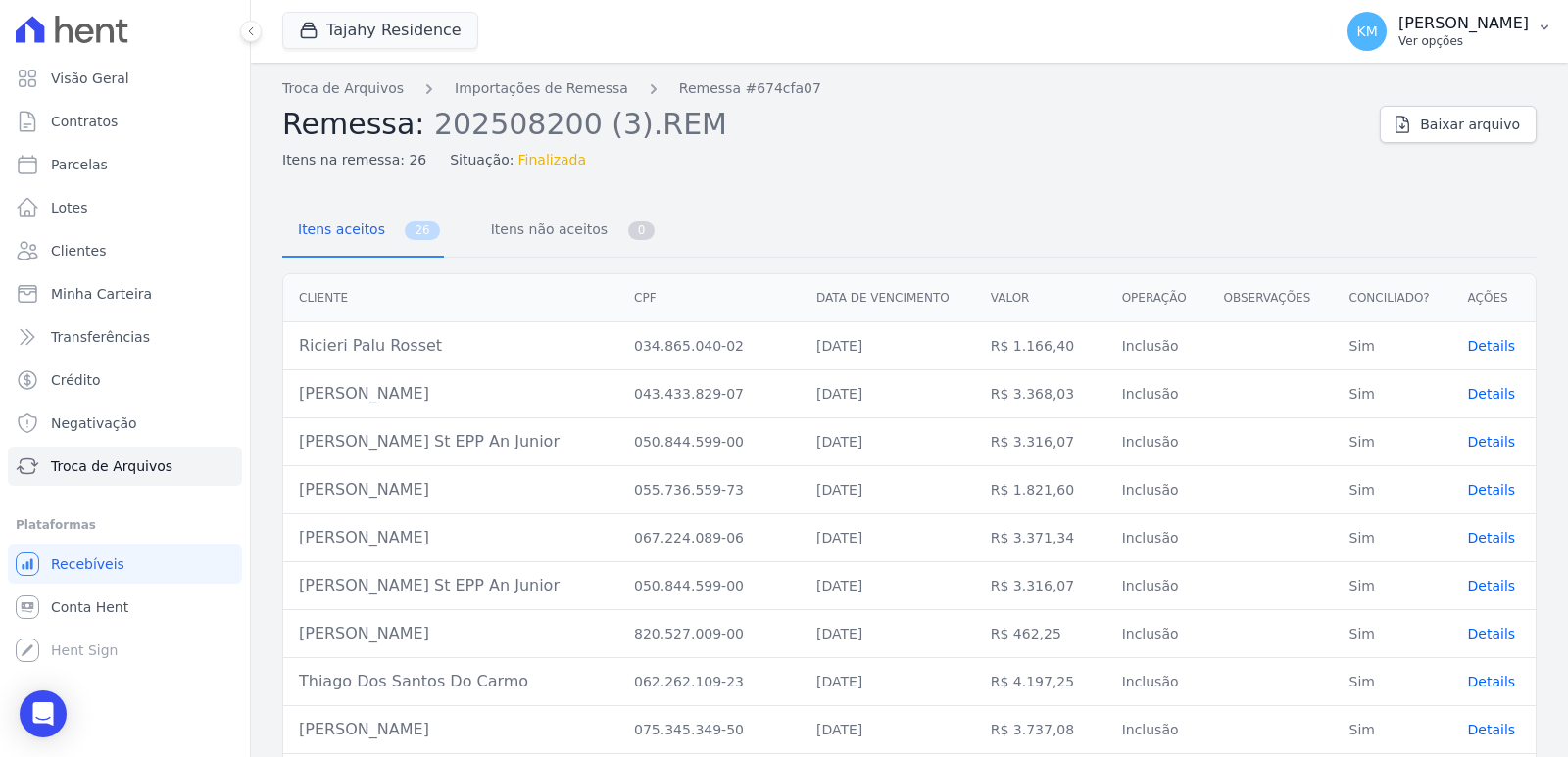
click at [1422, 23] on p "[PERSON_NAME]" at bounding box center [1463, 24] width 130 height 20
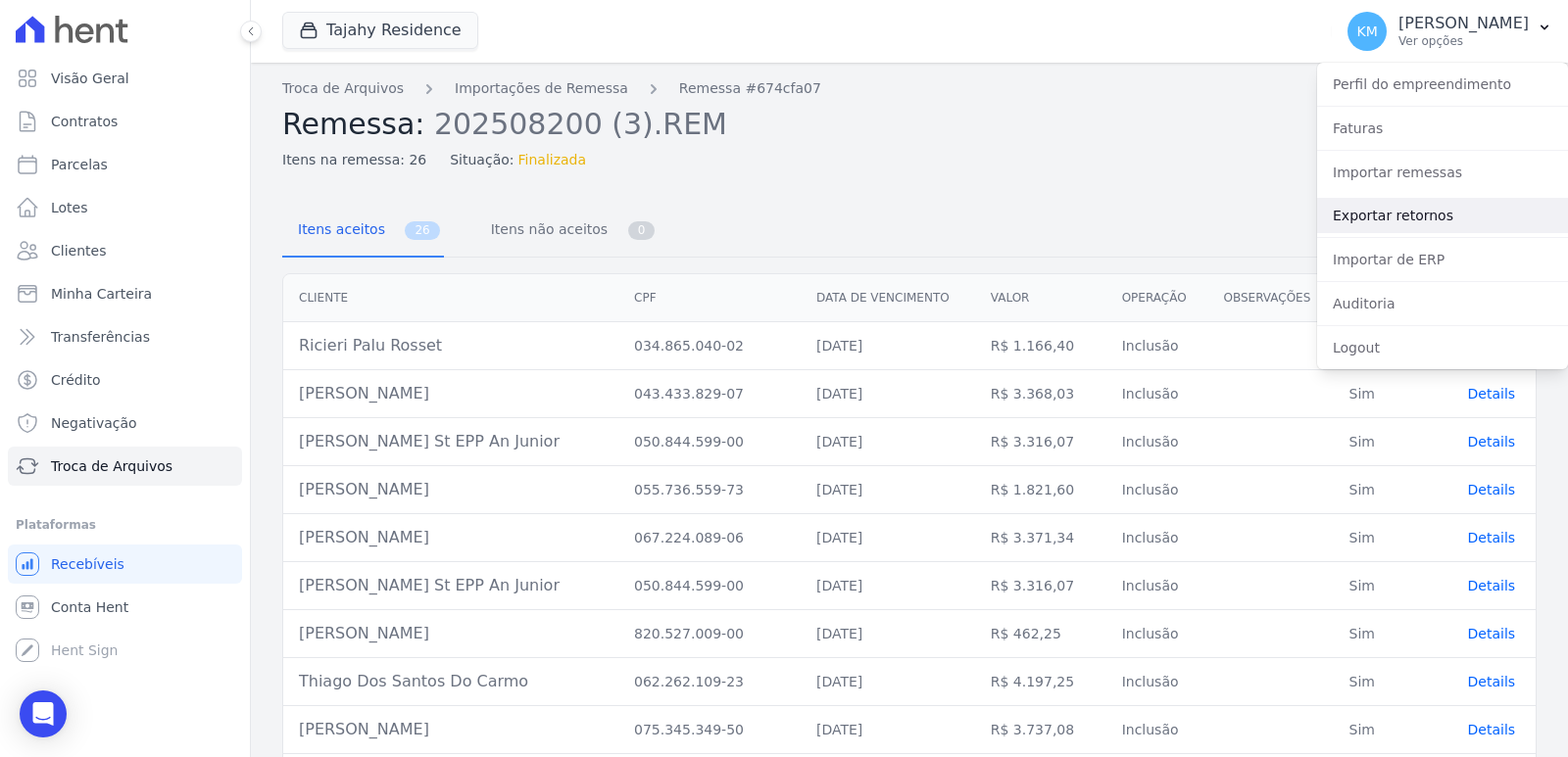
click at [1384, 212] on link "Exportar retornos" at bounding box center [1442, 215] width 251 height 35
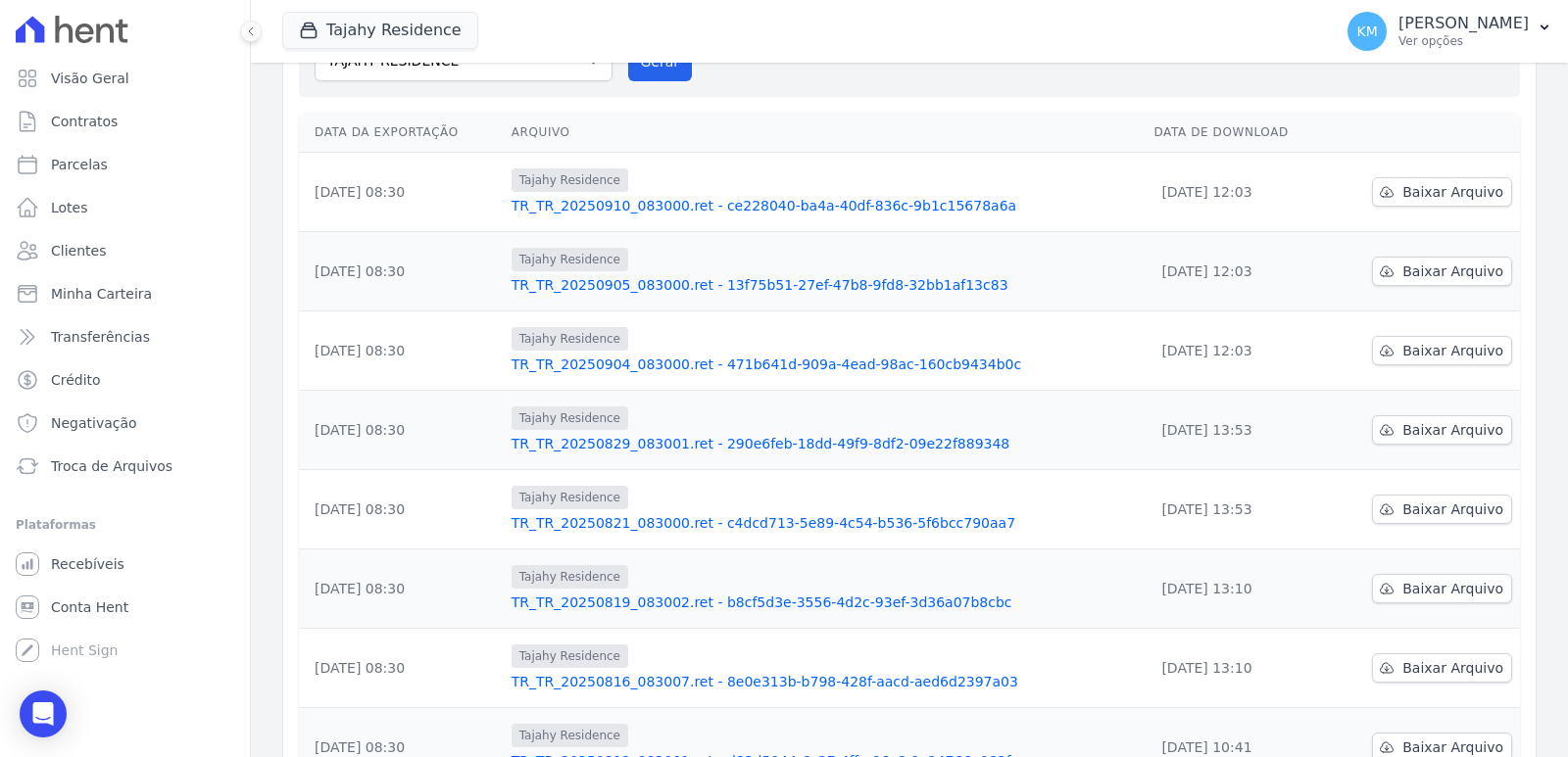
scroll to position [196, 0]
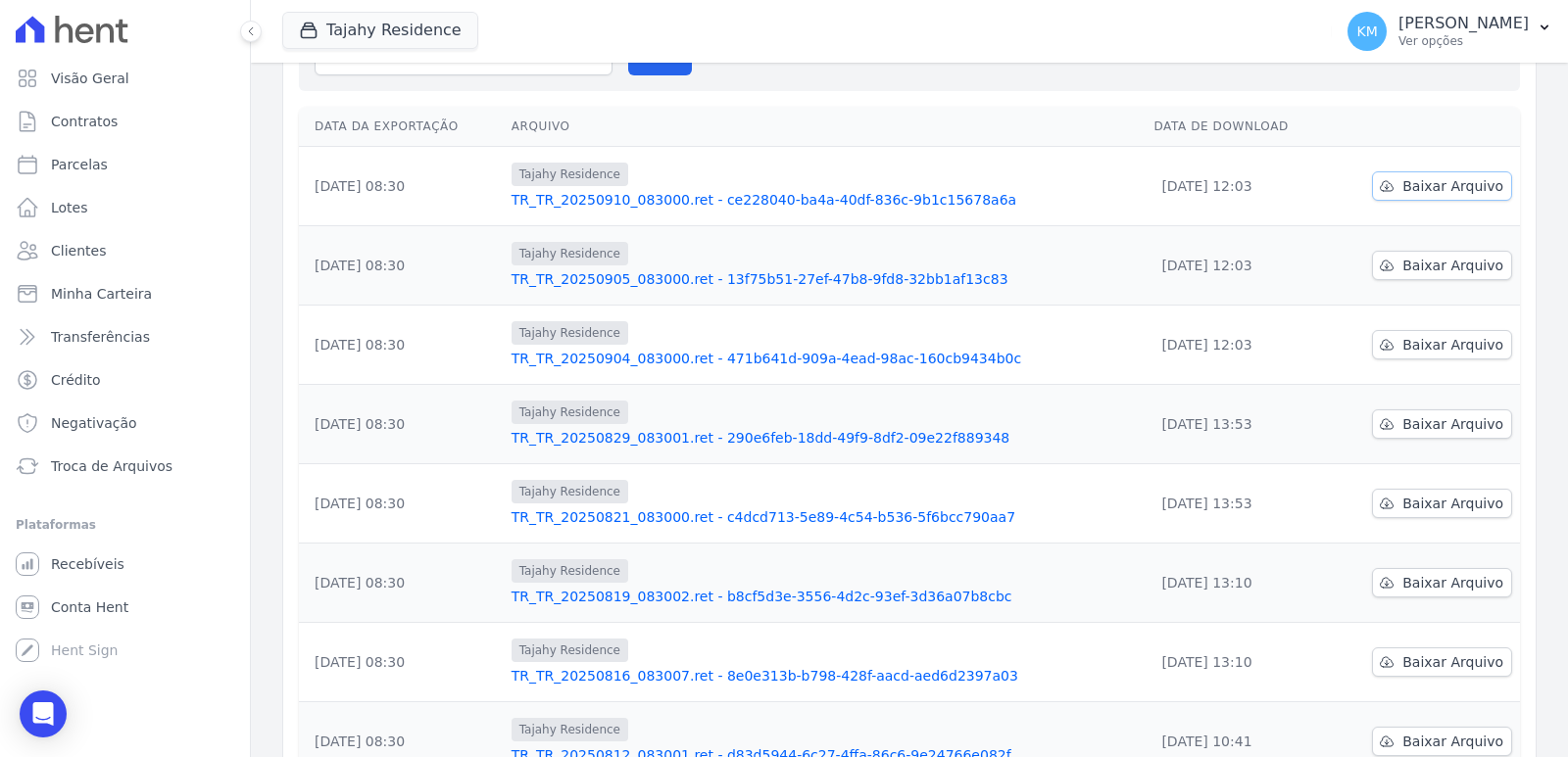
click at [1418, 195] on span "Baixar Arquivo" at bounding box center [1452, 186] width 101 height 20
click at [955, 70] on div "Gerar arquivo de retorno avulso Para qual empreendimento deseja gerar o arquivo…" at bounding box center [908, 17] width 1189 height 118
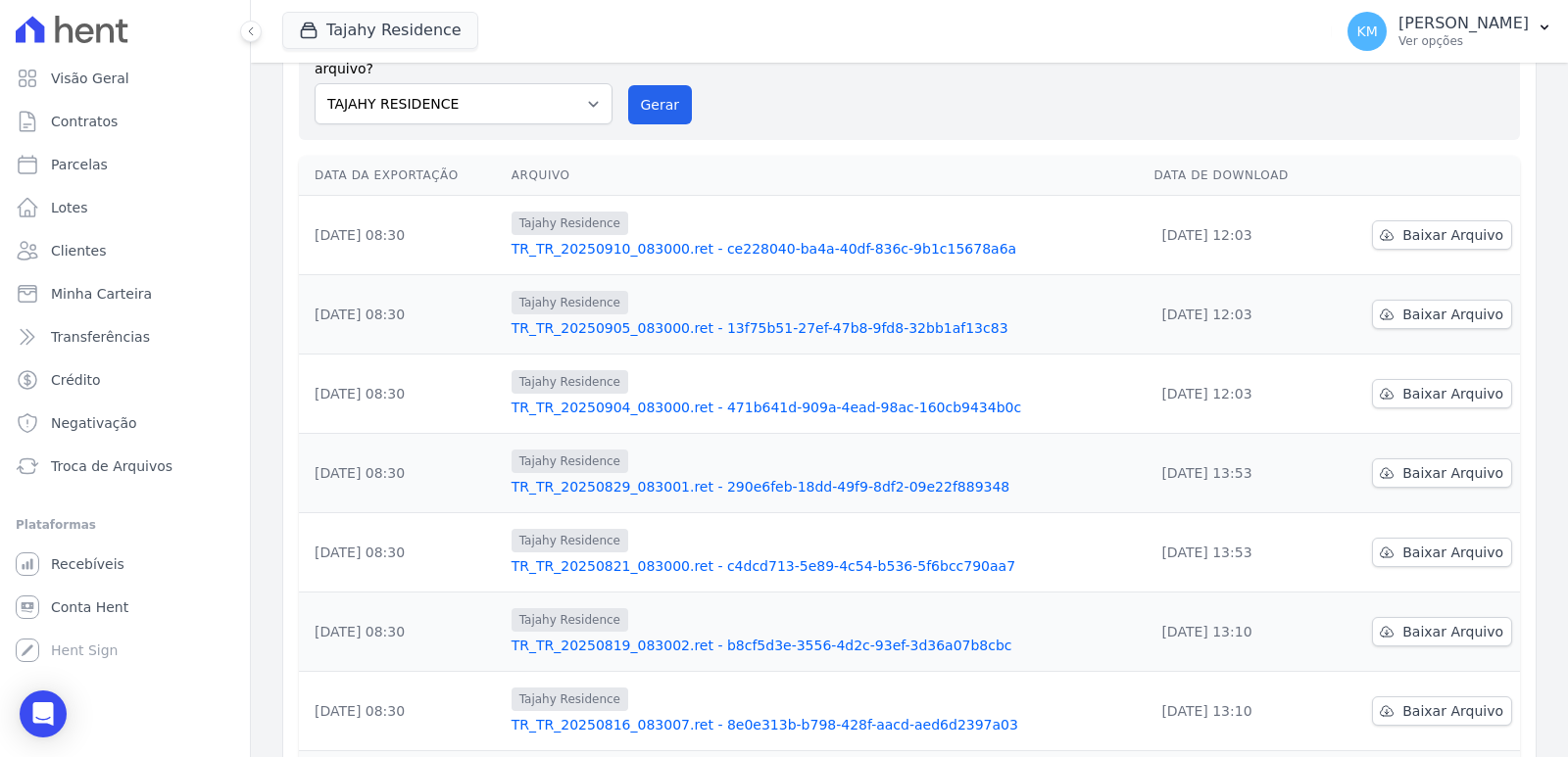
scroll to position [98, 0]
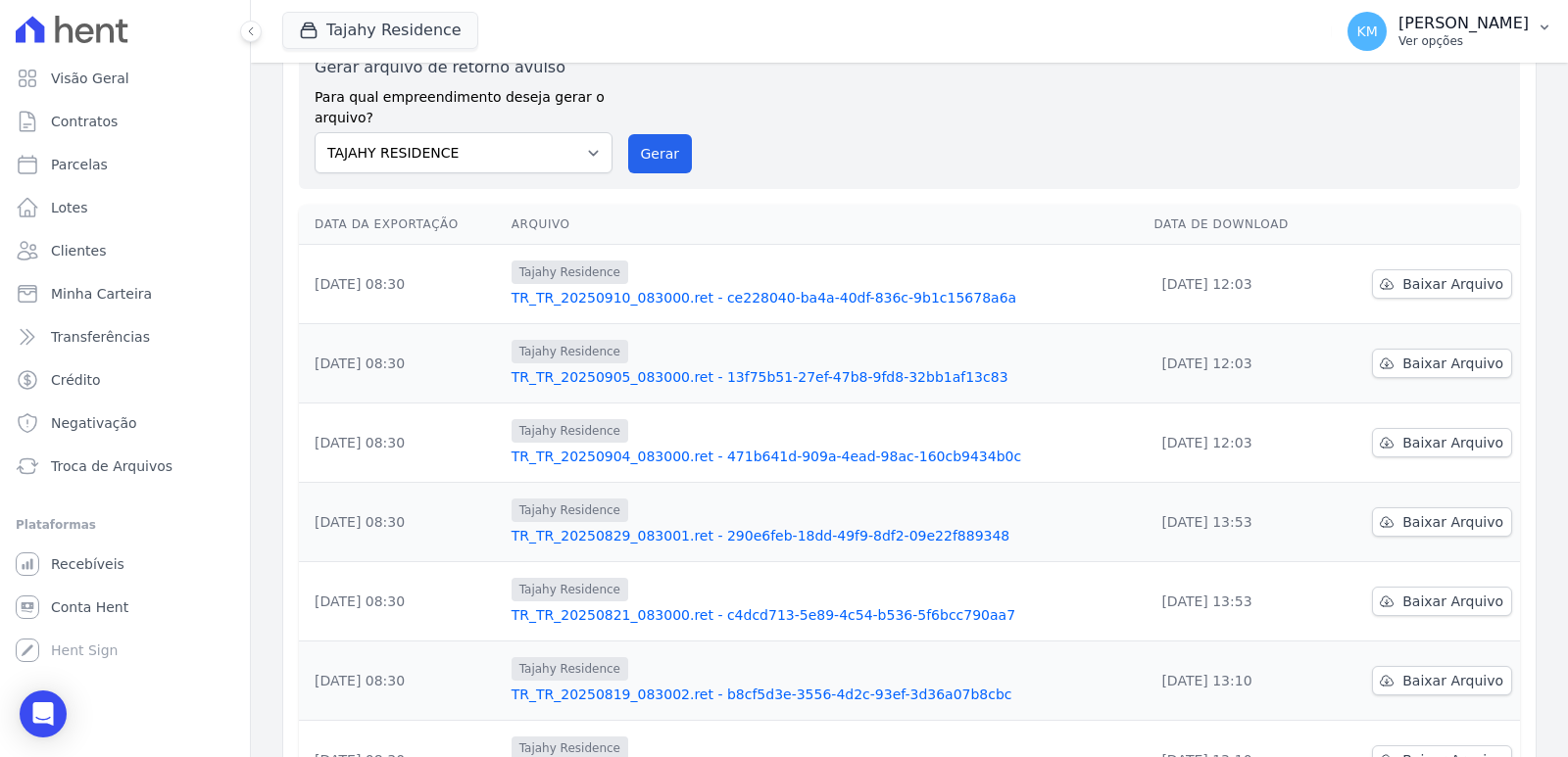
click at [1398, 23] on p "[PERSON_NAME]" at bounding box center [1463, 24] width 130 height 20
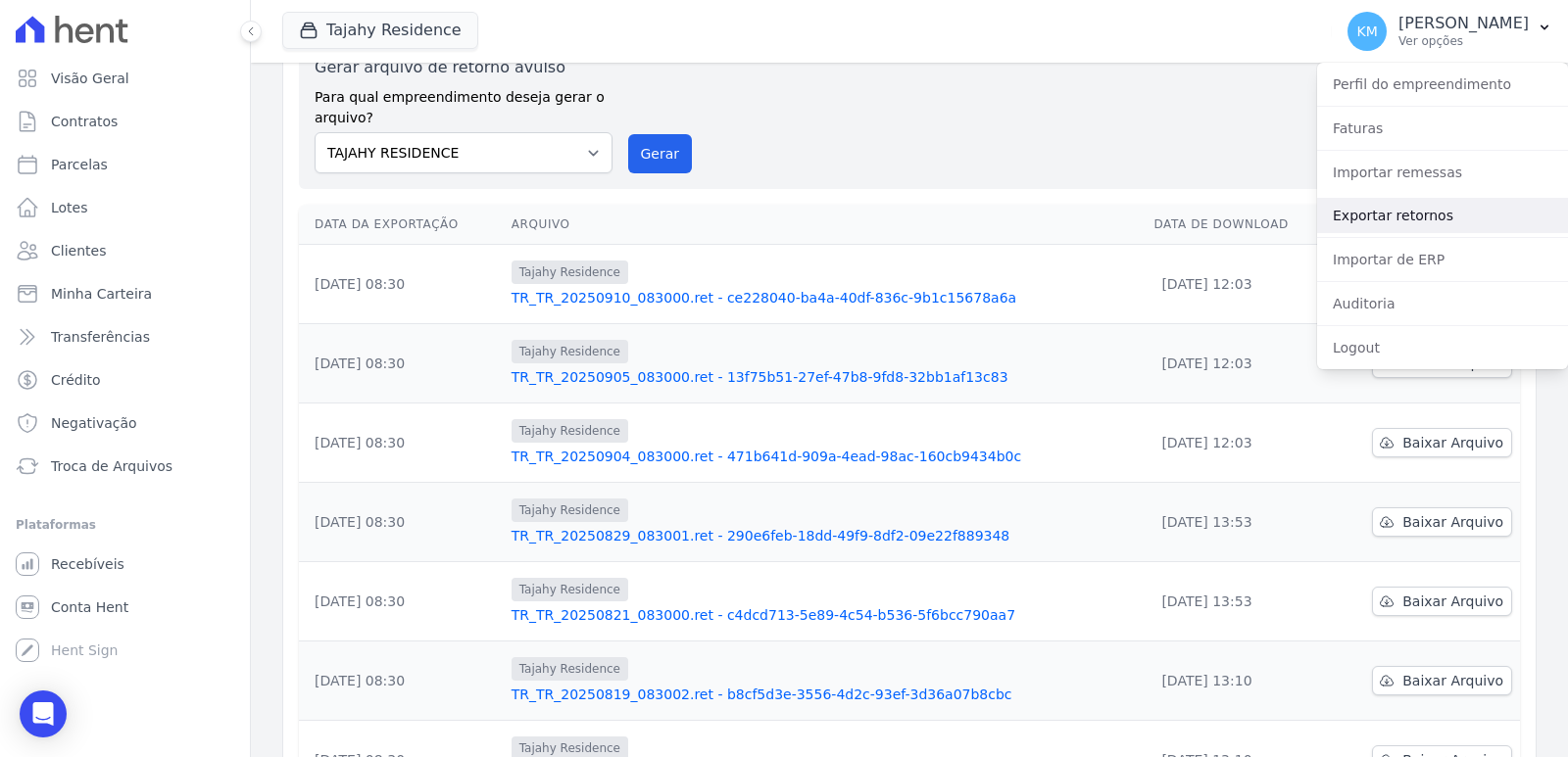
click at [1412, 220] on link "Exportar retornos" at bounding box center [1442, 215] width 251 height 35
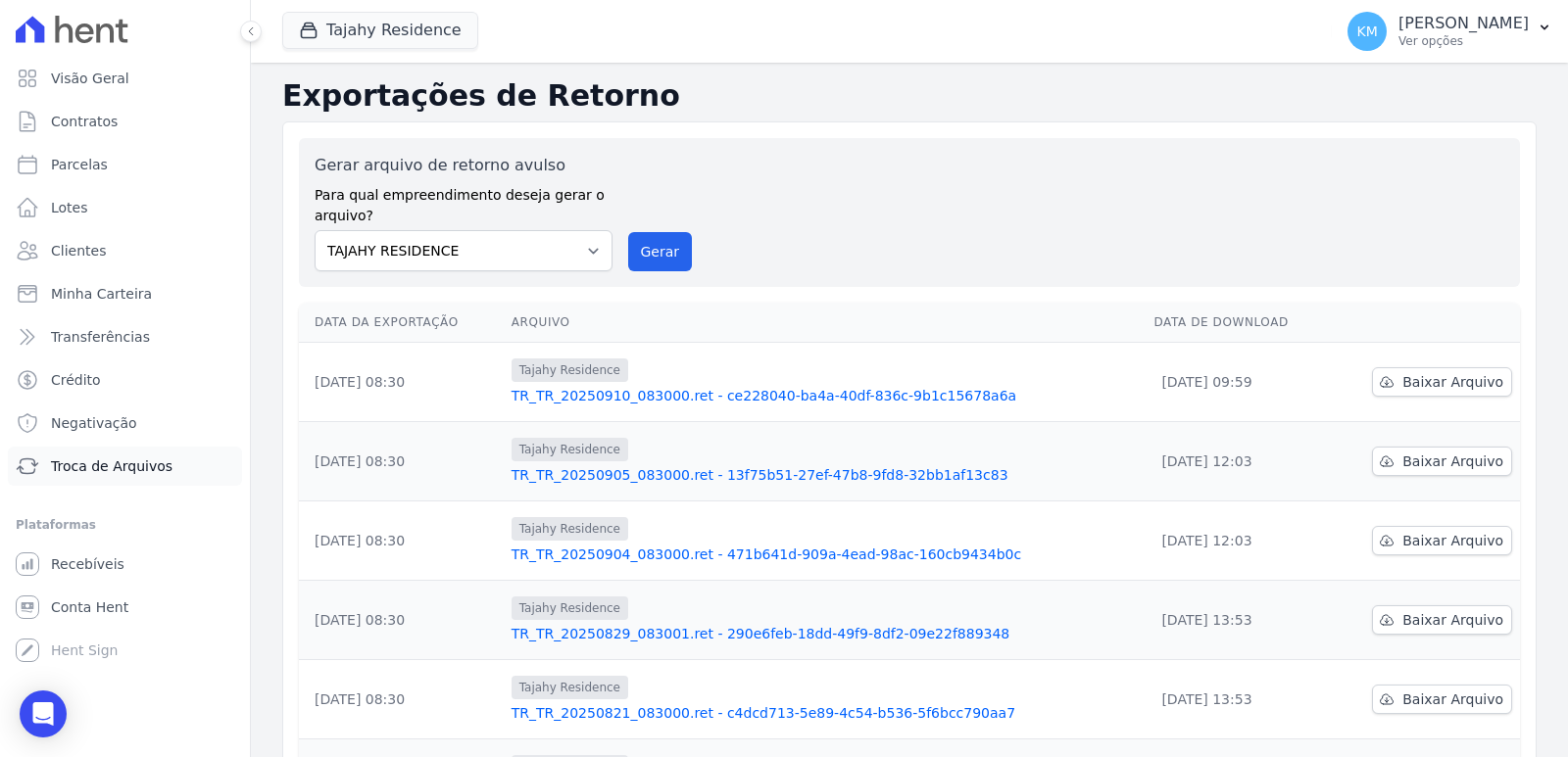
click at [107, 475] on span "Troca de Arquivos" at bounding box center [111, 467] width 121 height 20
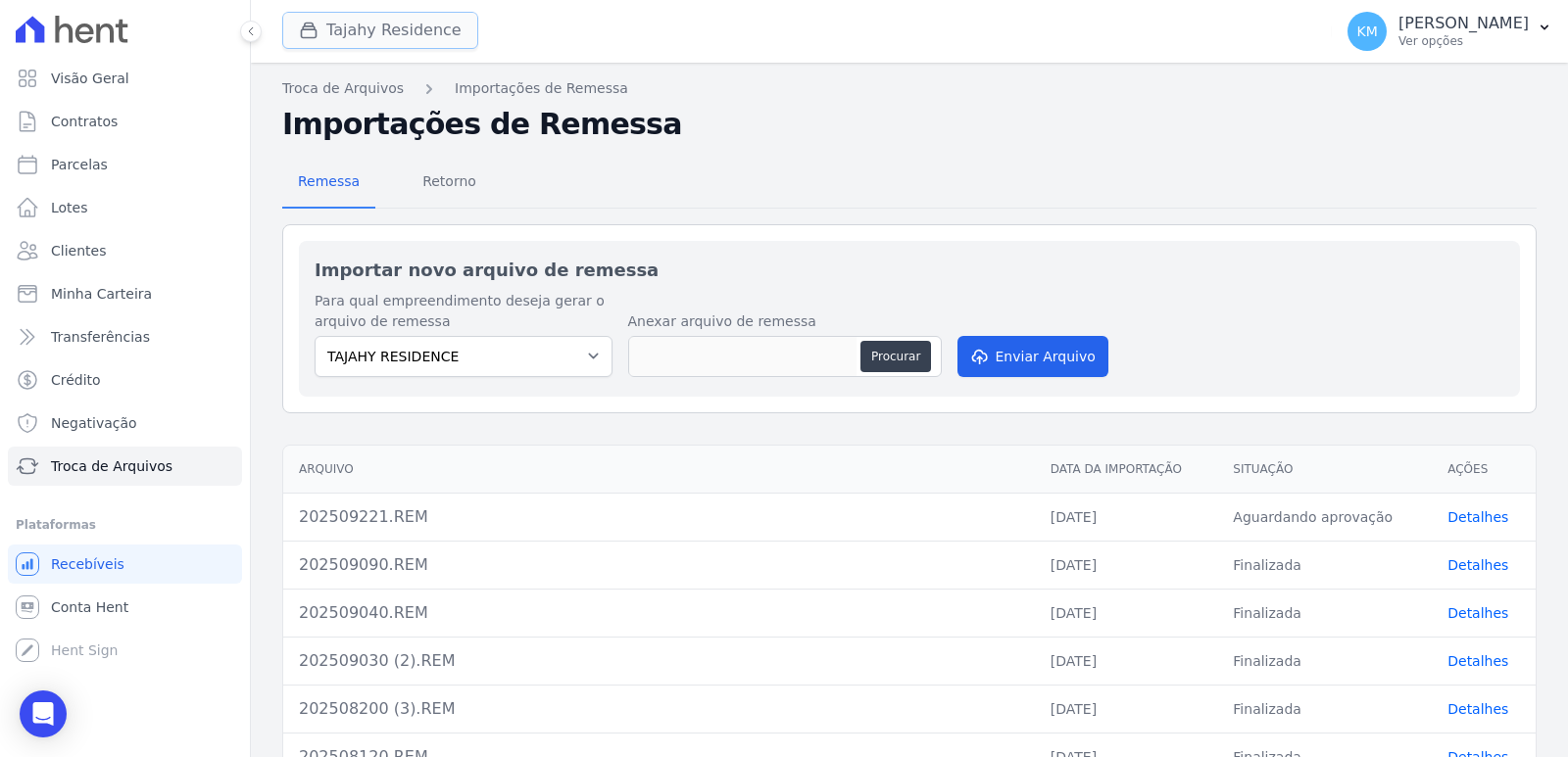
click at [342, 33] on button "Tajahy Residence" at bounding box center [380, 30] width 196 height 37
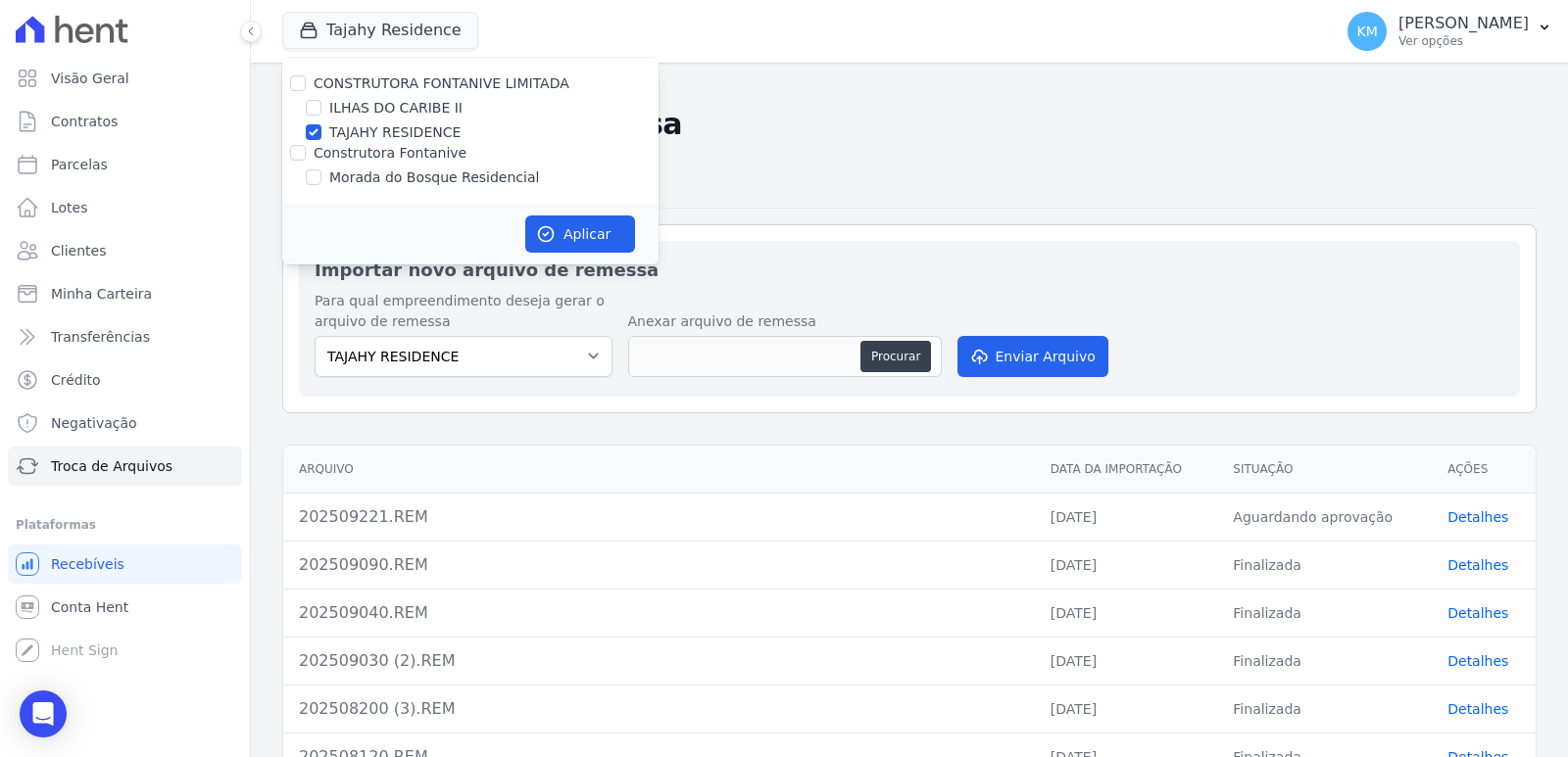
click at [324, 104] on div "ILHAS DO CARIBE II" at bounding box center [470, 108] width 376 height 21
click at [314, 106] on input "ILHAS DO CARIBE II" at bounding box center [314, 108] width 16 height 16
checkbox input "true"
click at [316, 135] on input "TAJAHY RESIDENCE" at bounding box center [314, 132] width 16 height 16
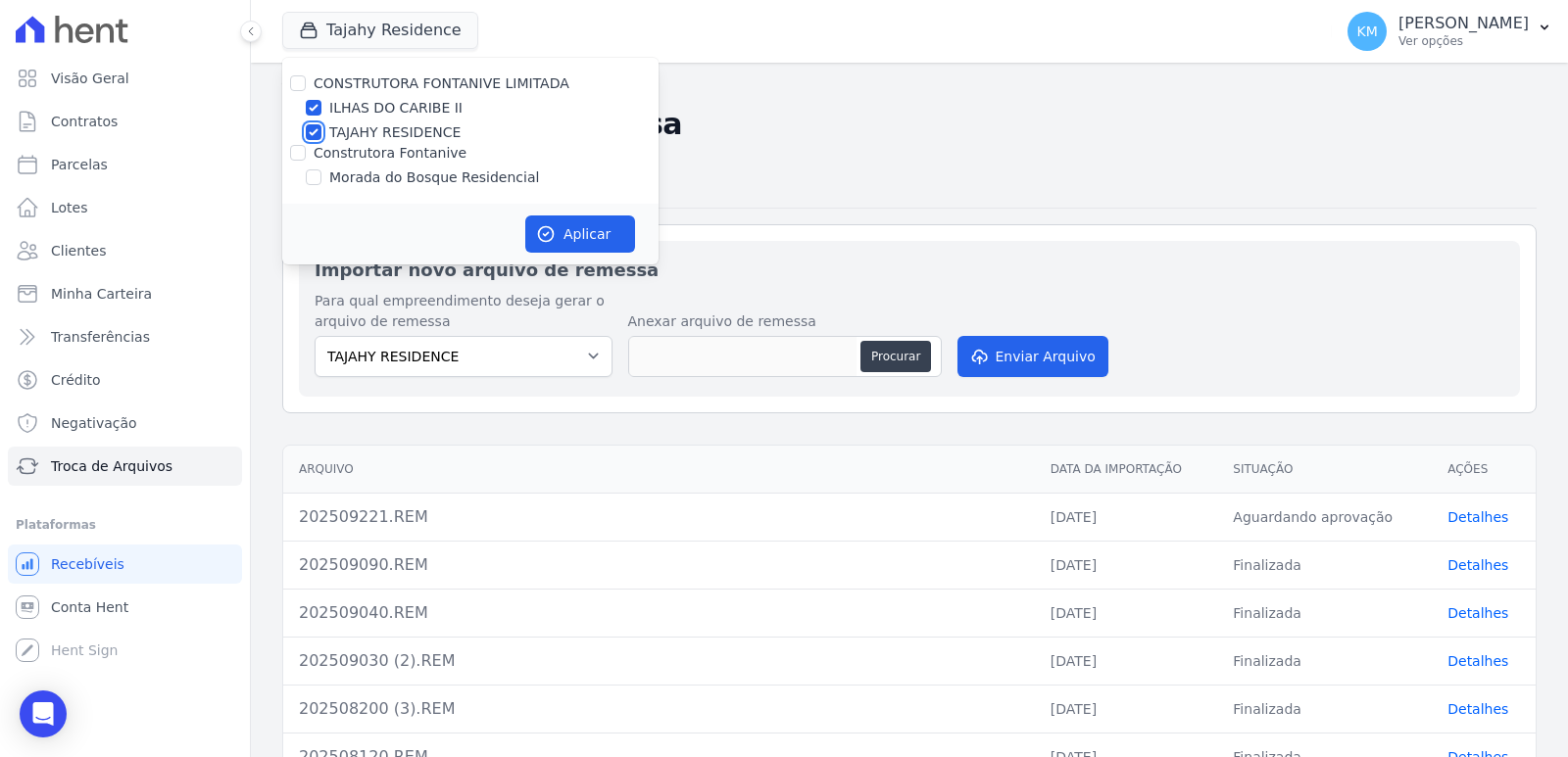
checkbox input "false"
click at [593, 234] on button "Aplicar" at bounding box center [580, 234] width 110 height 37
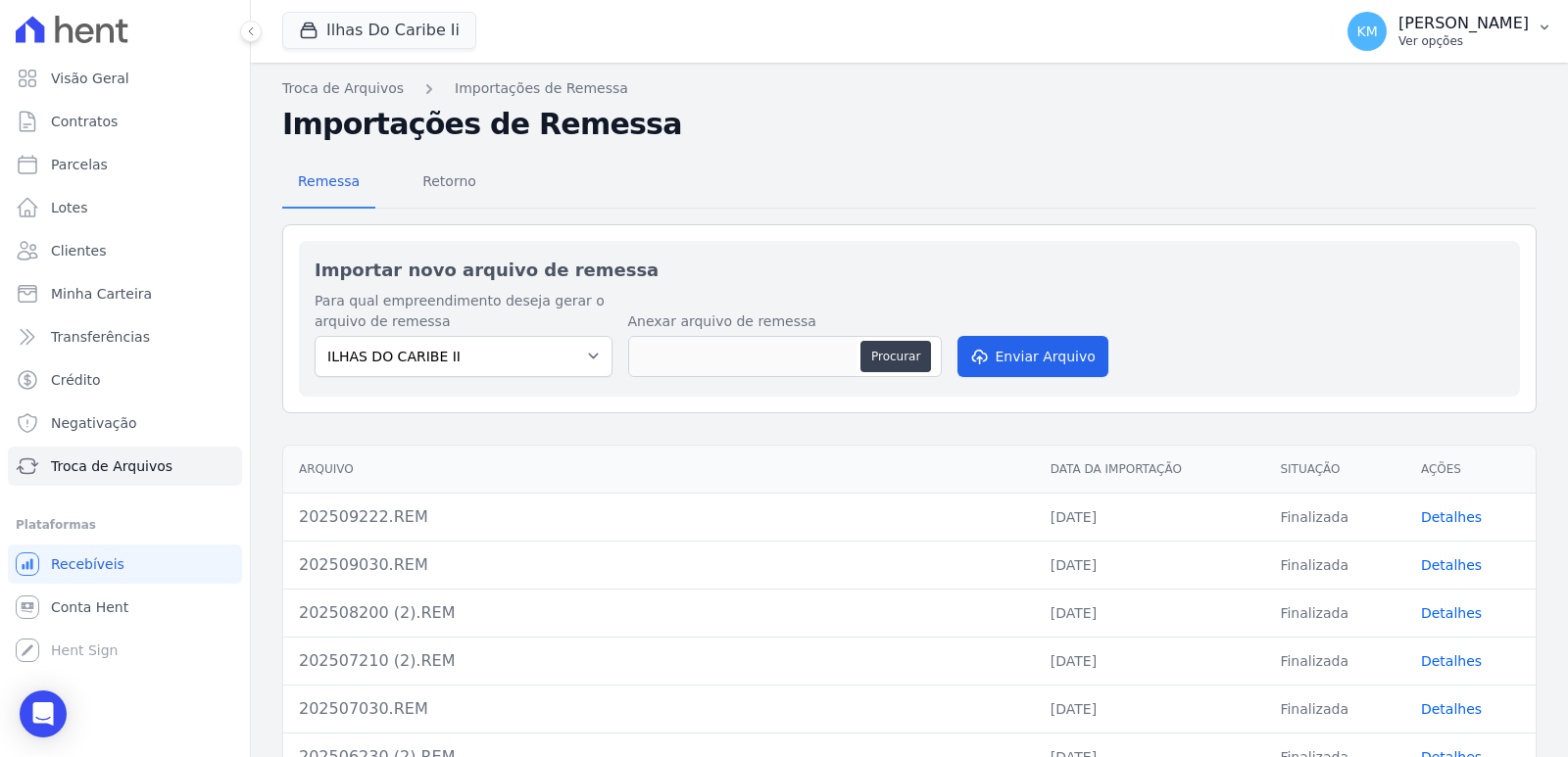
click at [1398, 25] on p "[PERSON_NAME]" at bounding box center [1463, 24] width 130 height 20
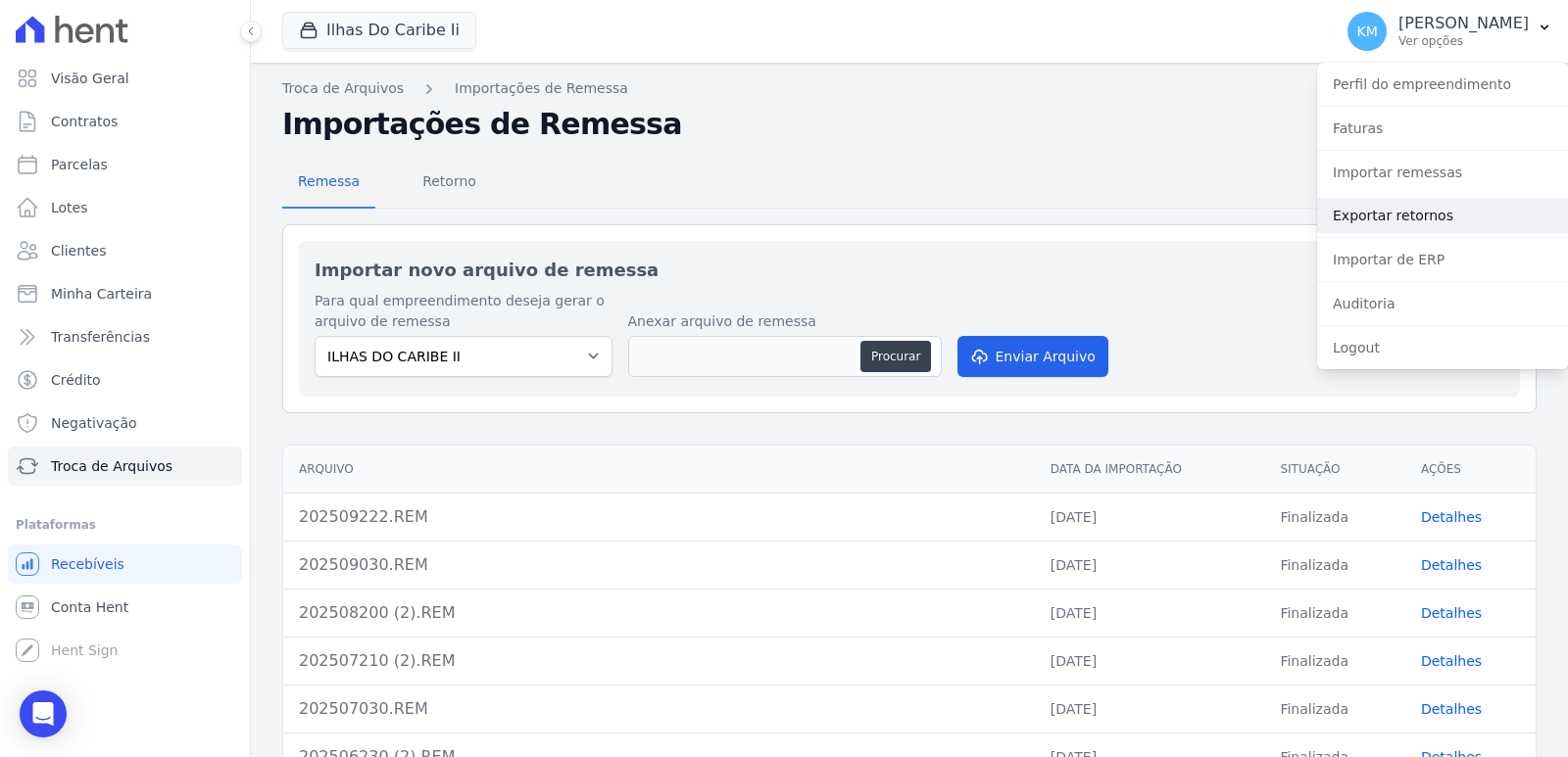
click at [1375, 222] on link "Exportar retornos" at bounding box center [1442, 215] width 251 height 35
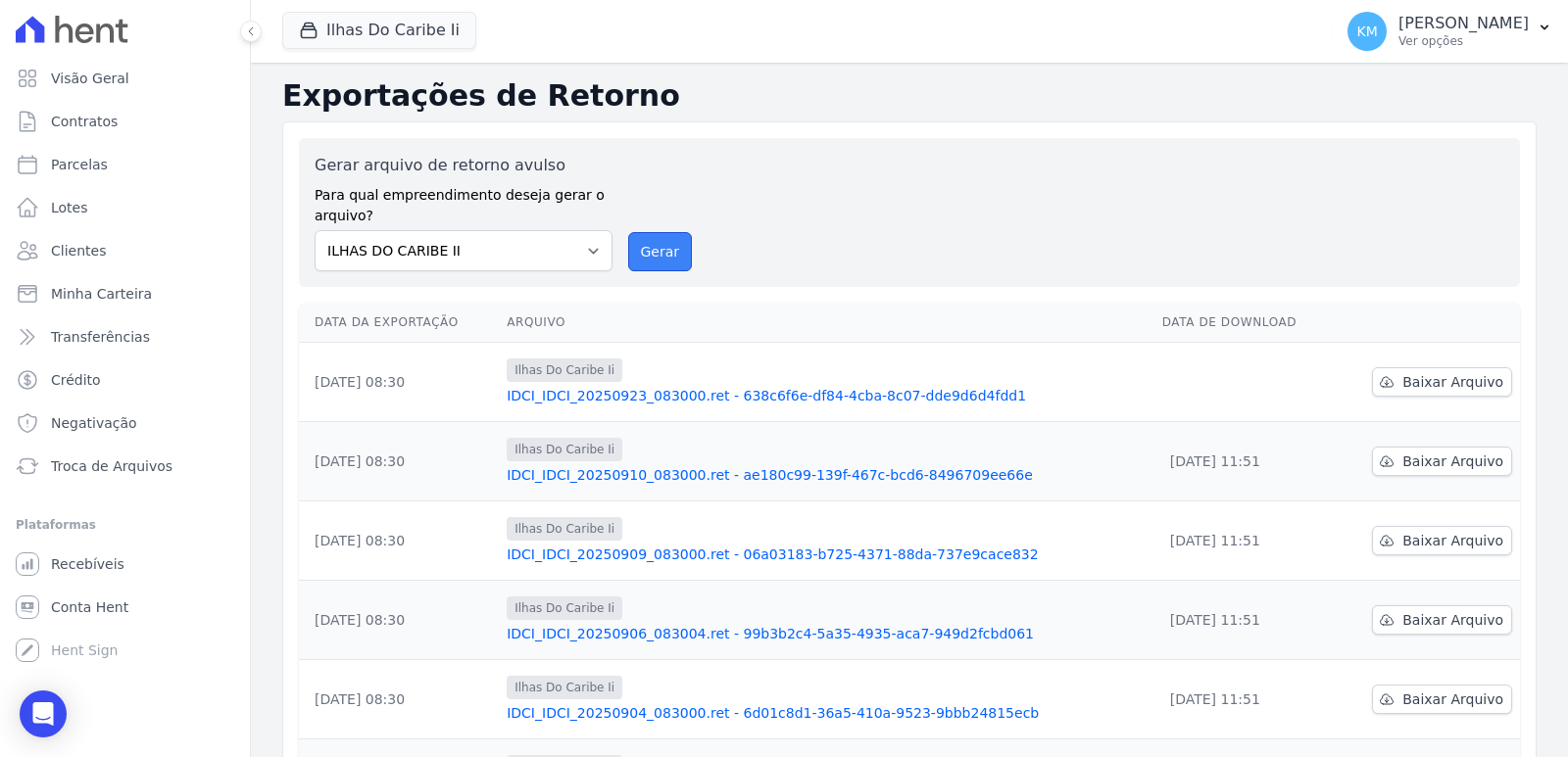
click at [674, 260] on button "Gerar" at bounding box center [660, 251] width 65 height 39
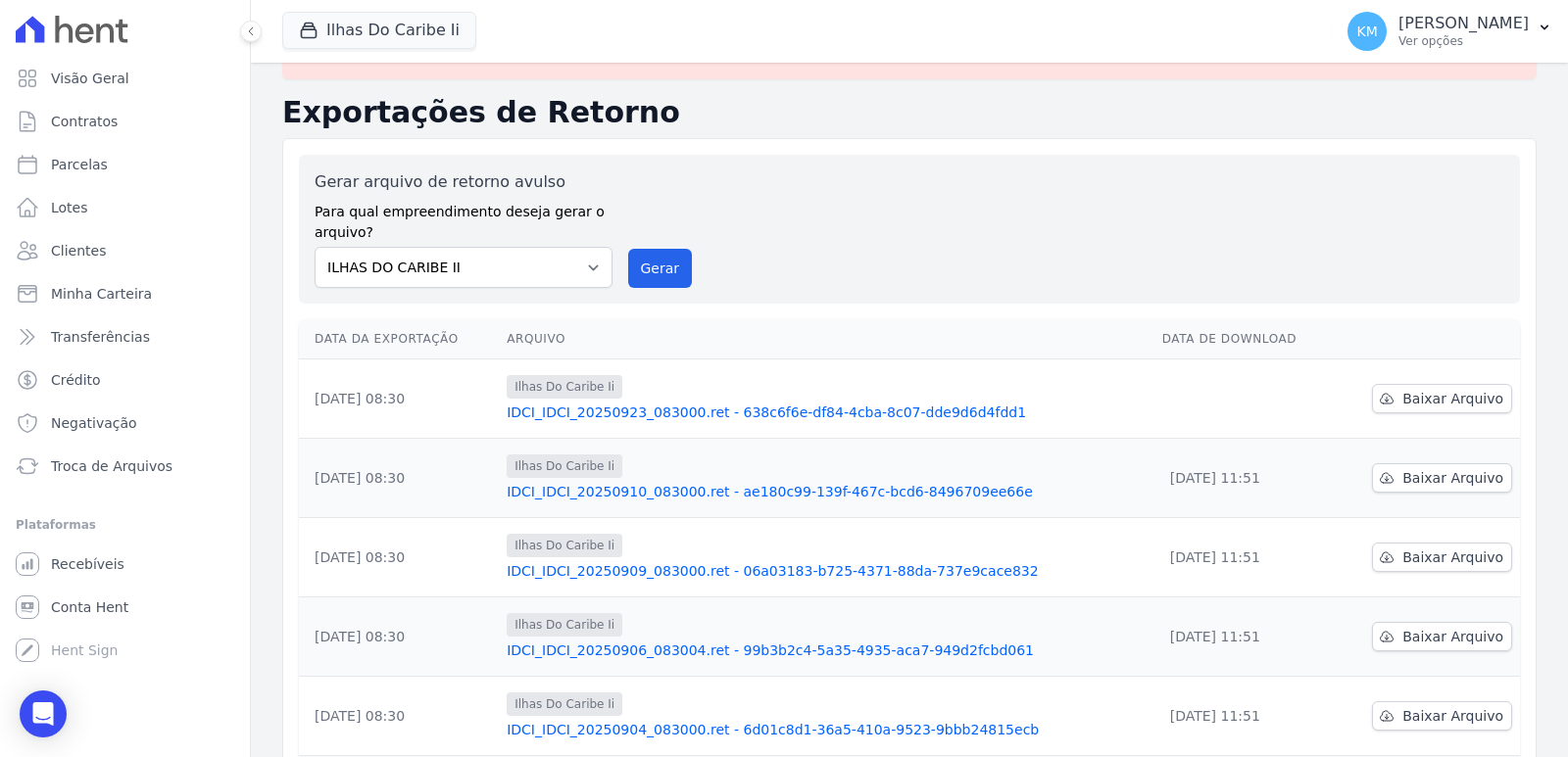
scroll to position [98, 0]
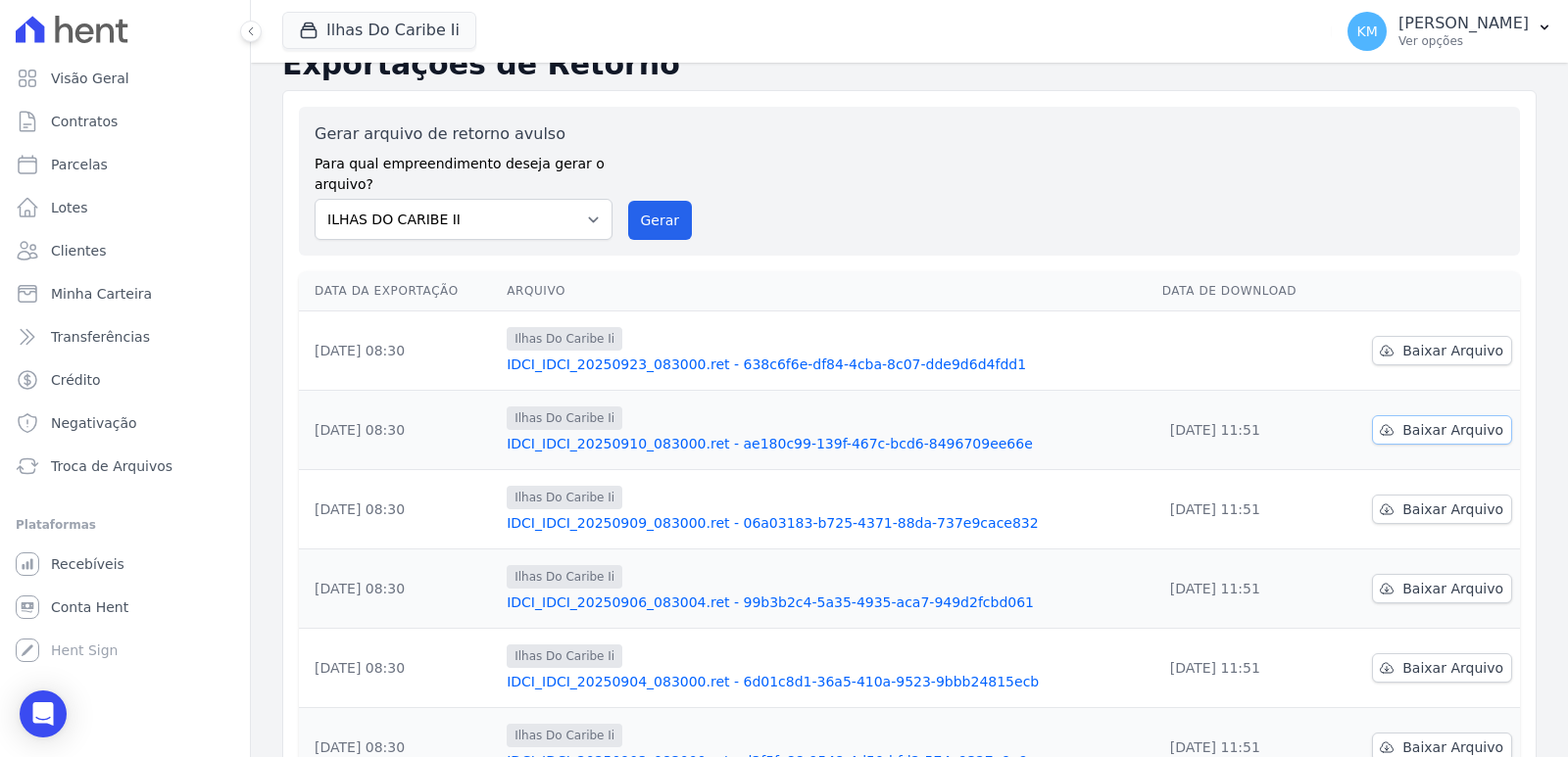
click at [1466, 430] on span "Baixar Arquivo" at bounding box center [1452, 430] width 101 height 20
click at [1416, 355] on span "Baixar Arquivo" at bounding box center [1452, 351] width 101 height 20
drag, startPoint x: 892, startPoint y: 174, endPoint x: 995, endPoint y: 200, distance: 106.9
click at [910, 176] on div "Gerar arquivo de retorno avulso Para qual empreendimento deseja gerar o arquivo…" at bounding box center [908, 181] width 1189 height 118
click at [1423, 344] on span "Baixar Arquivo" at bounding box center [1452, 351] width 101 height 20
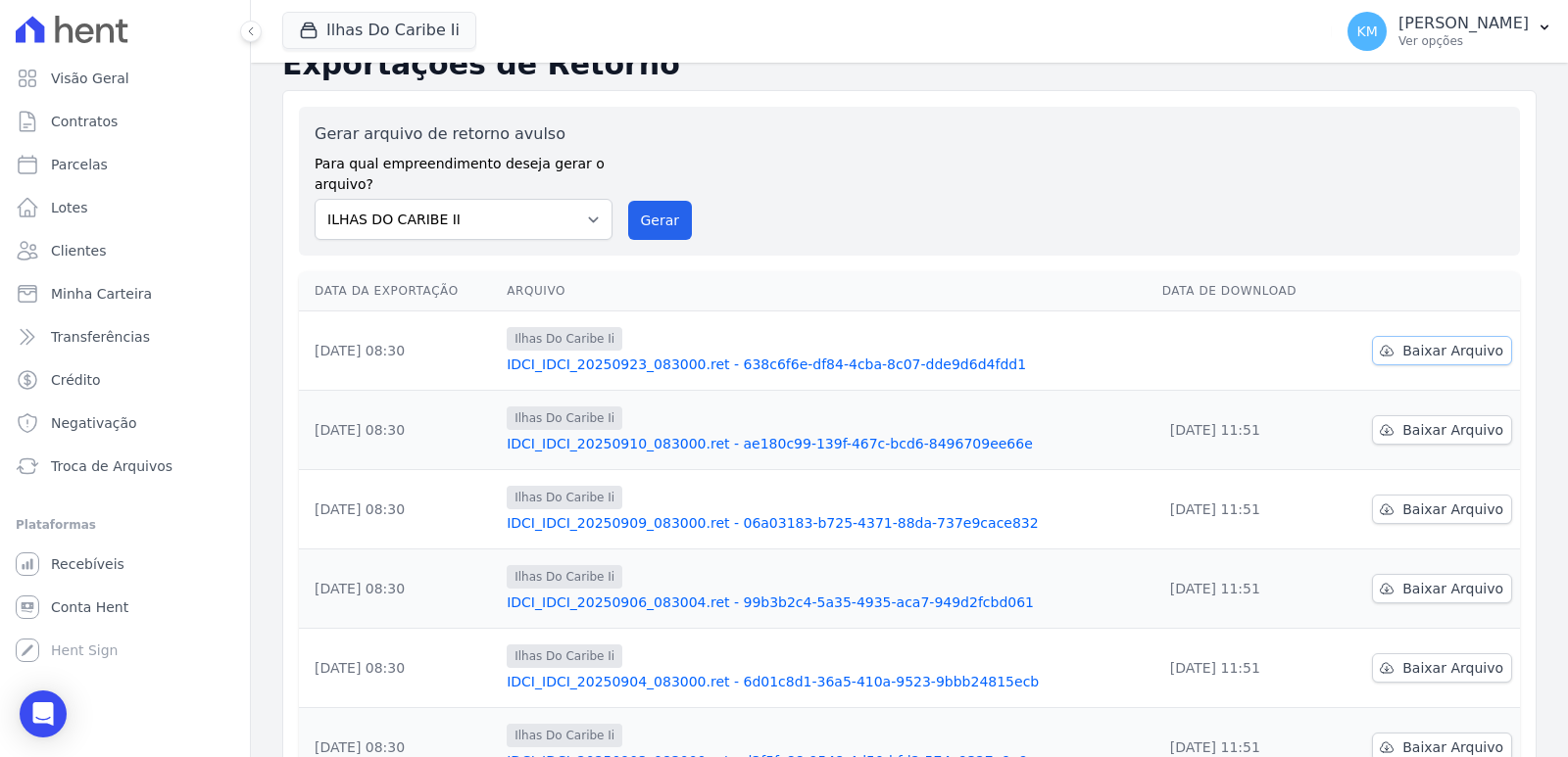
scroll to position [31, 0]
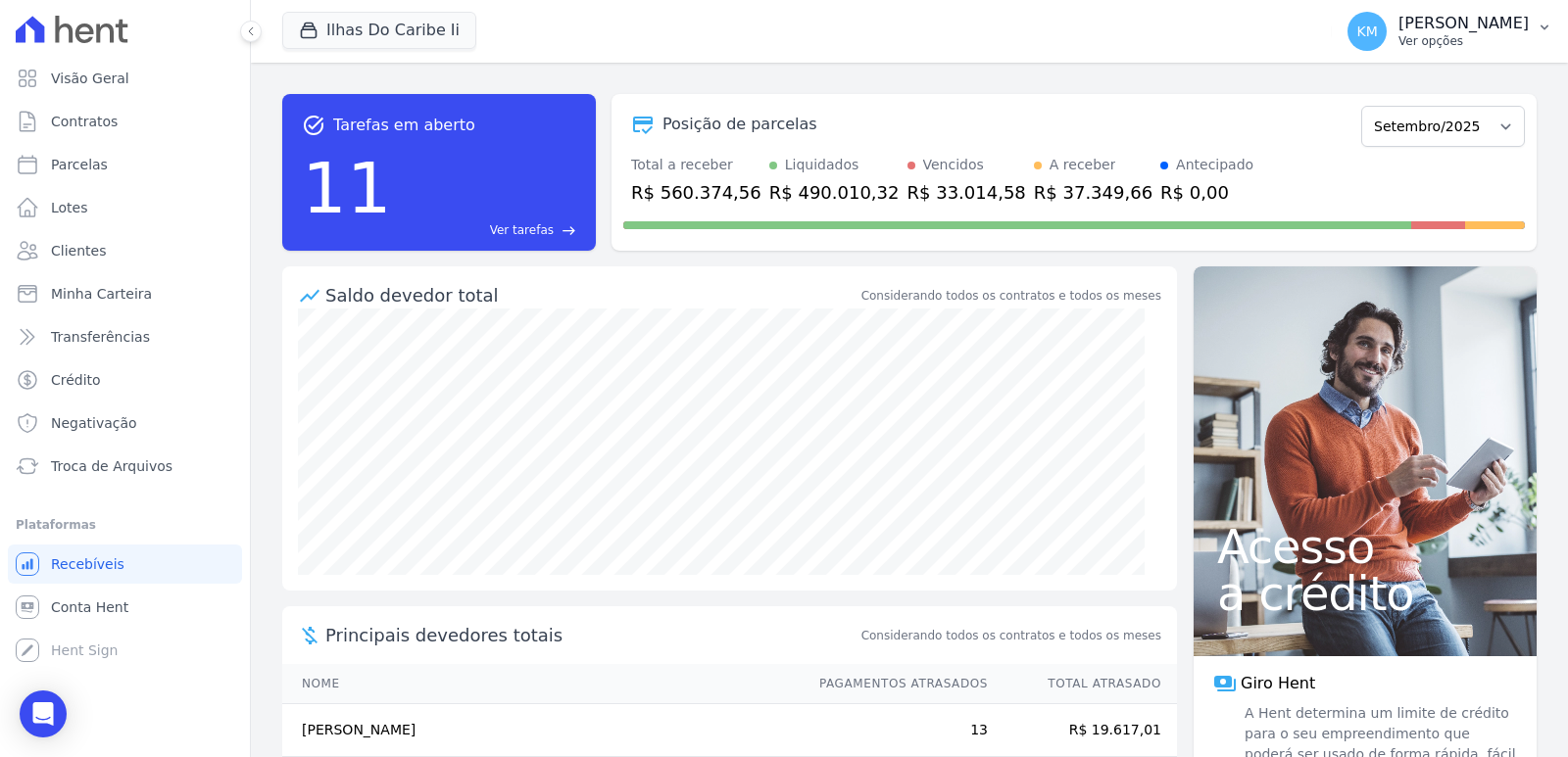
click at [1398, 26] on p "[PERSON_NAME]" at bounding box center [1463, 24] width 130 height 20
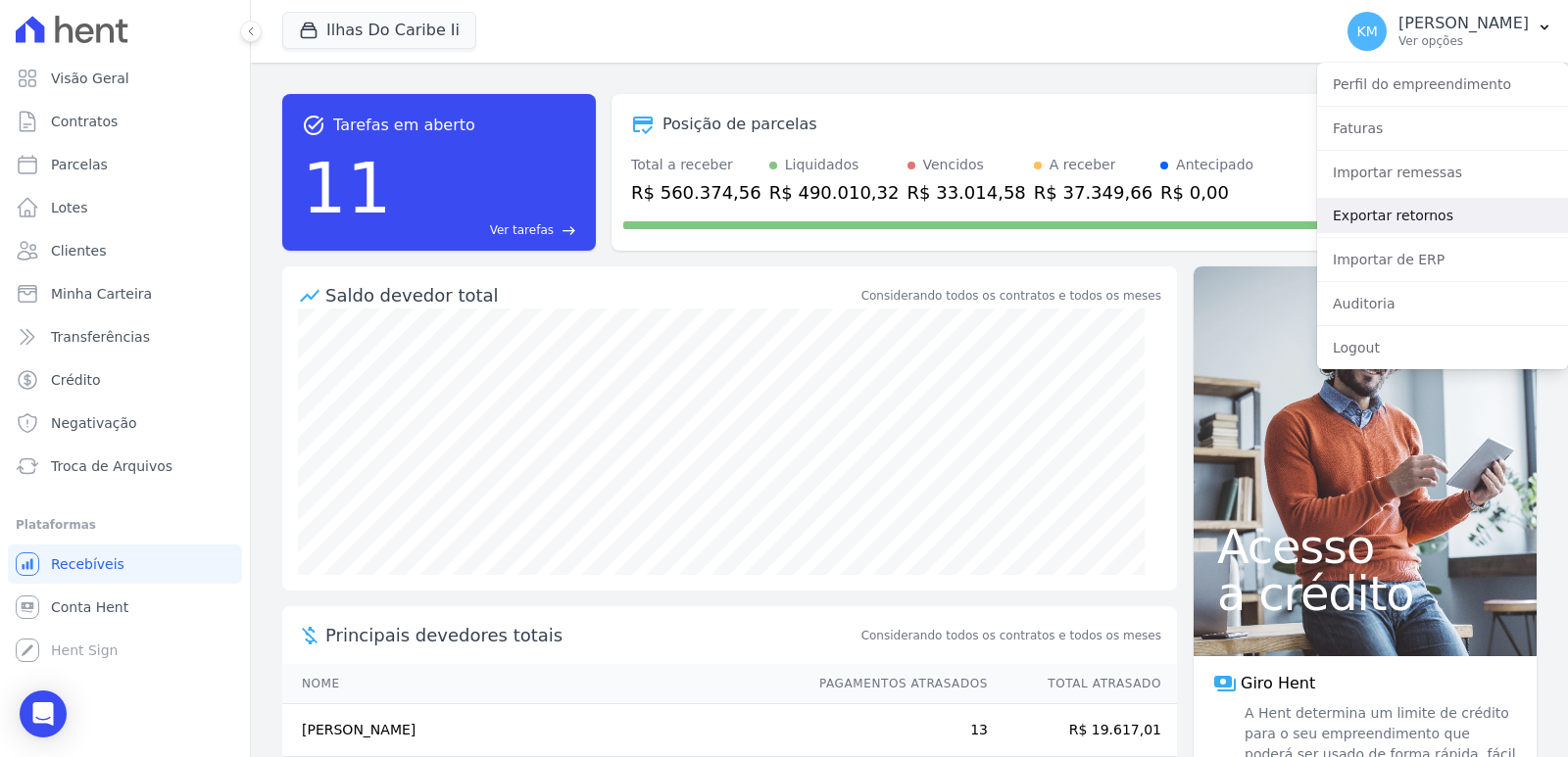
click at [1361, 218] on link "Exportar retornos" at bounding box center [1442, 215] width 251 height 35
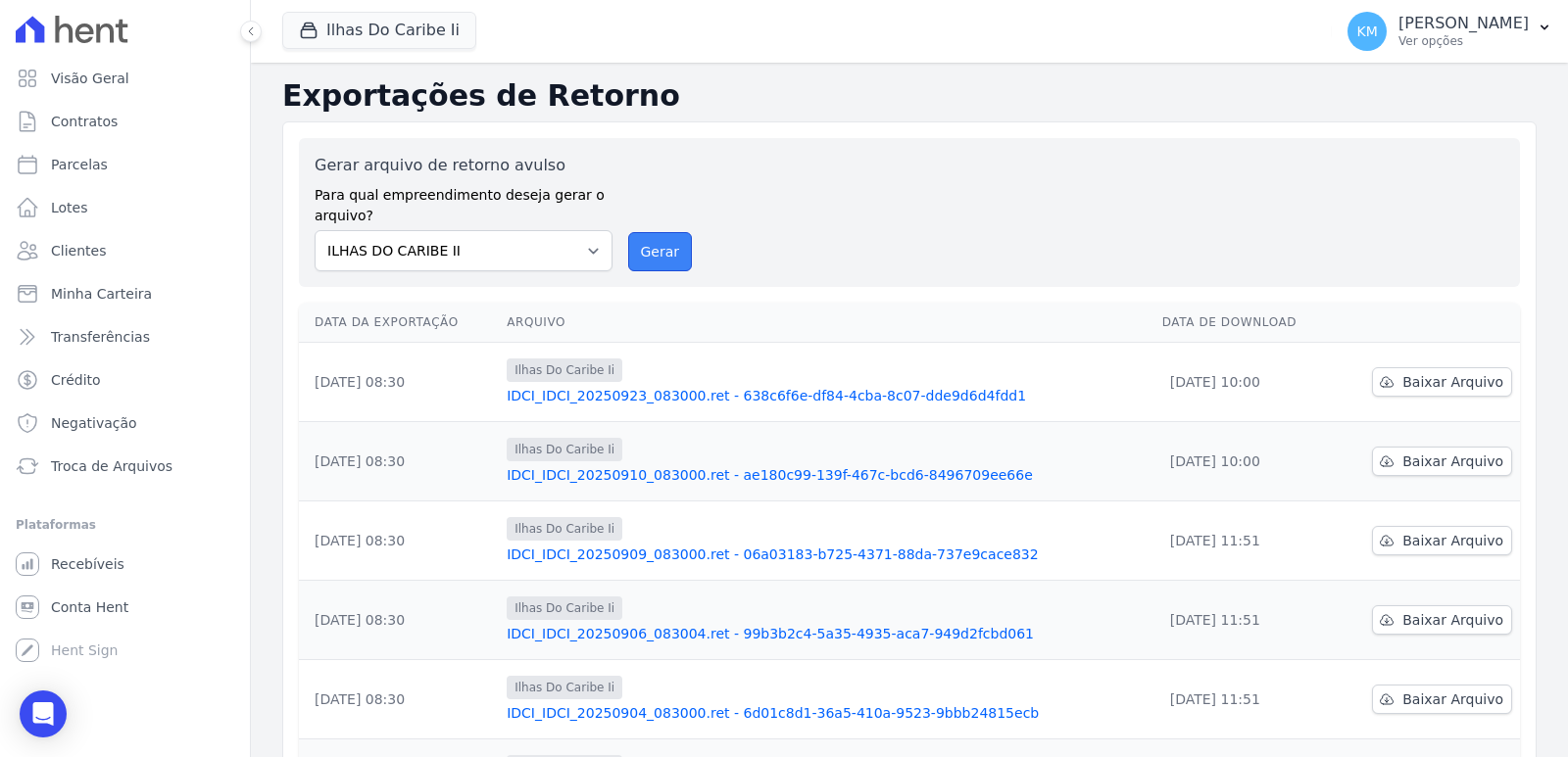
click at [645, 242] on button "Gerar" at bounding box center [660, 251] width 65 height 39
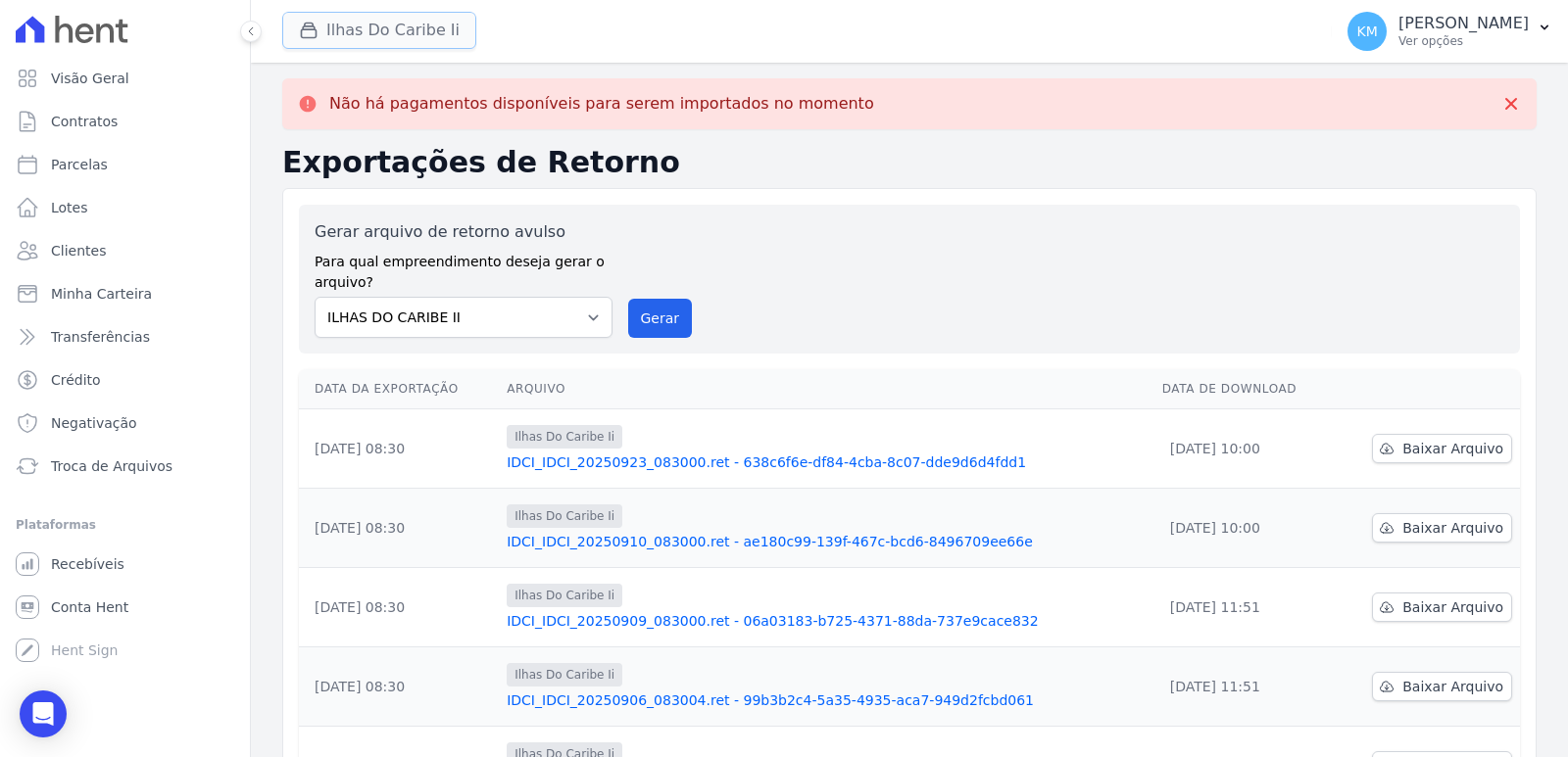
click at [352, 28] on button "Ilhas Do Caribe Ii" at bounding box center [379, 30] width 194 height 37
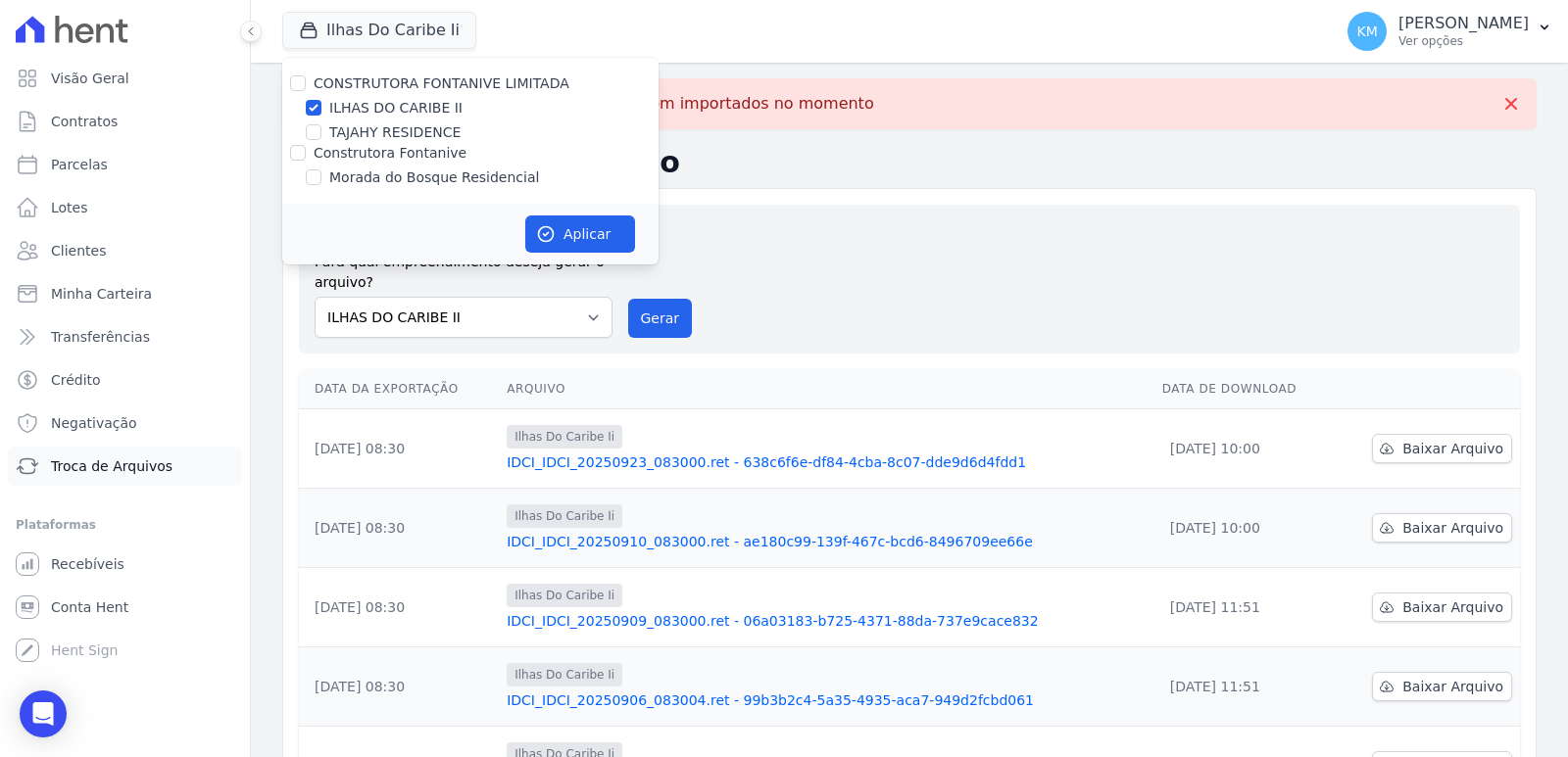
click at [115, 470] on span "Troca de Arquivos" at bounding box center [111, 467] width 121 height 20
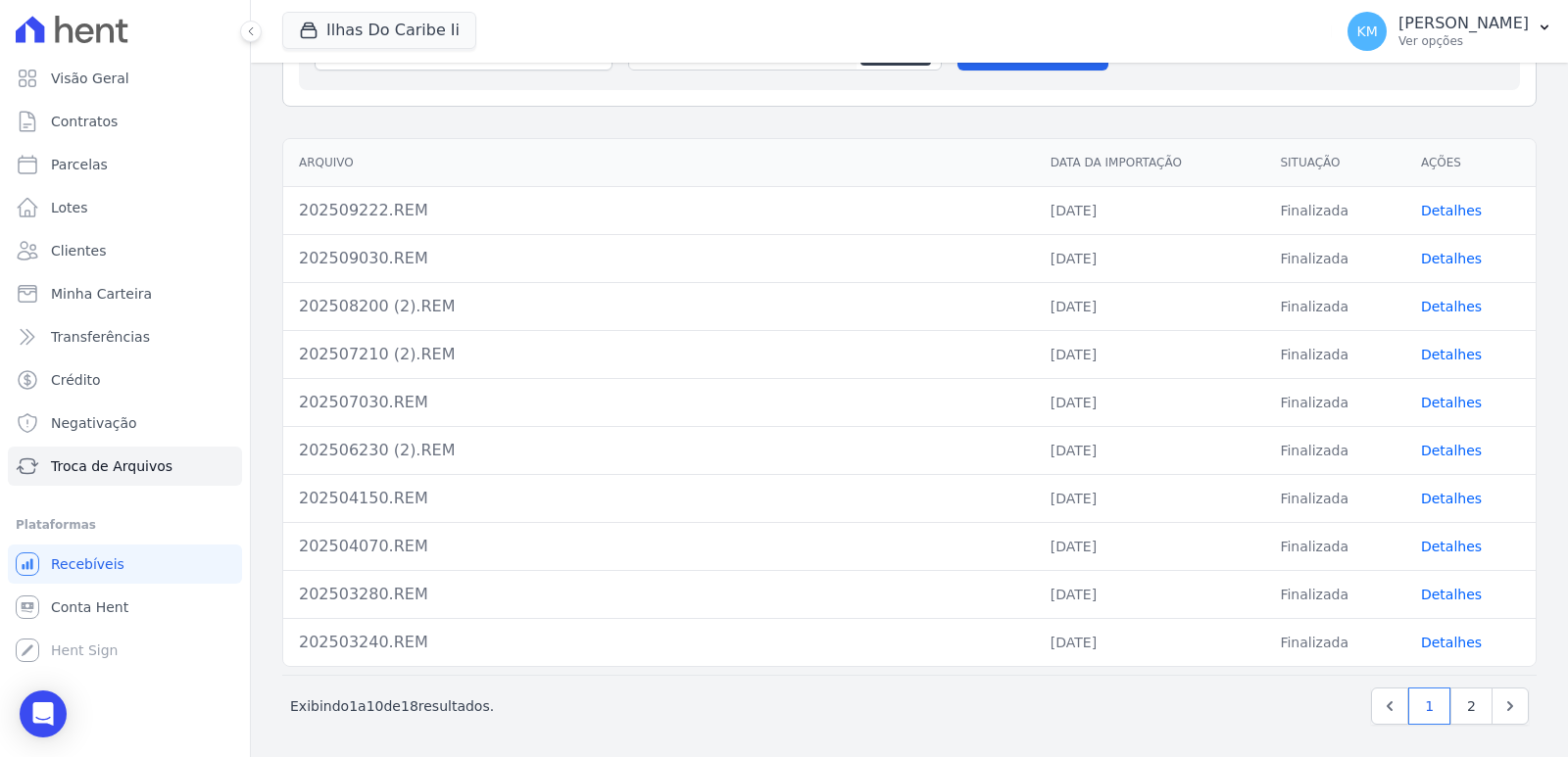
scroll to position [310, 0]
click at [1437, 214] on link "Detalhes" at bounding box center [1451, 208] width 61 height 16
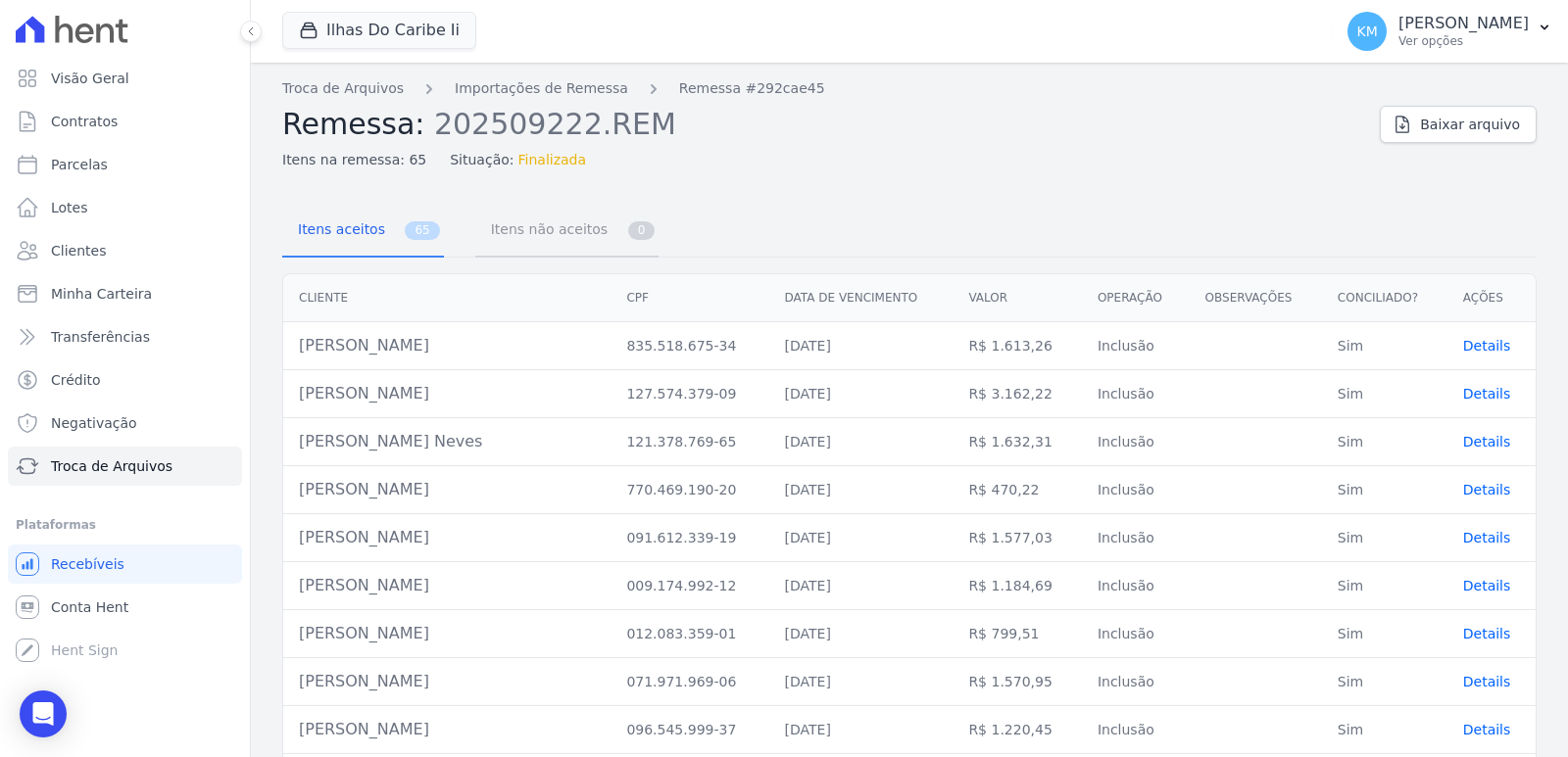
click at [505, 236] on span "Itens não aceitos" at bounding box center [545, 229] width 132 height 39
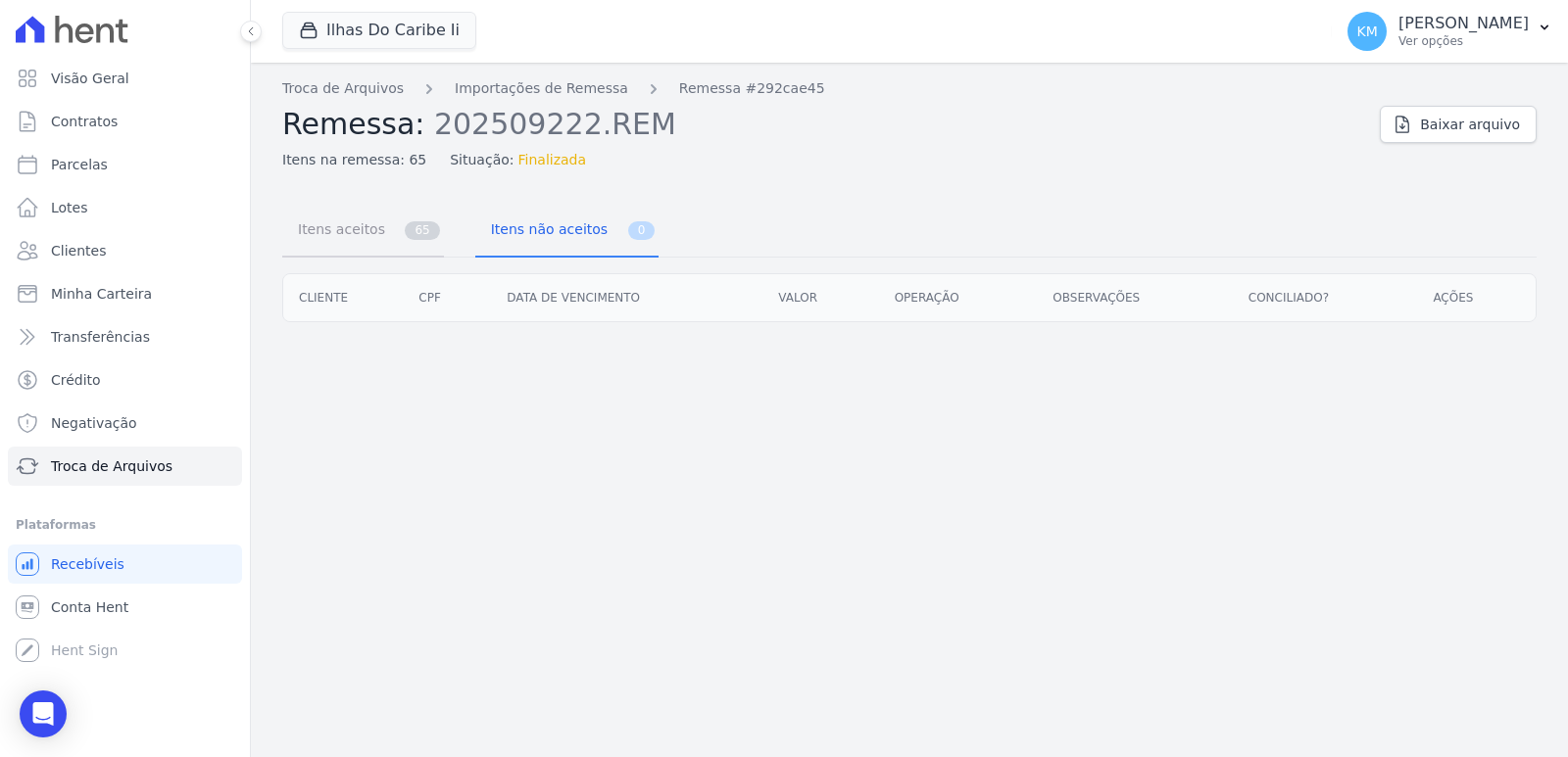
click at [318, 218] on span "Itens aceitos" at bounding box center [337, 229] width 103 height 39
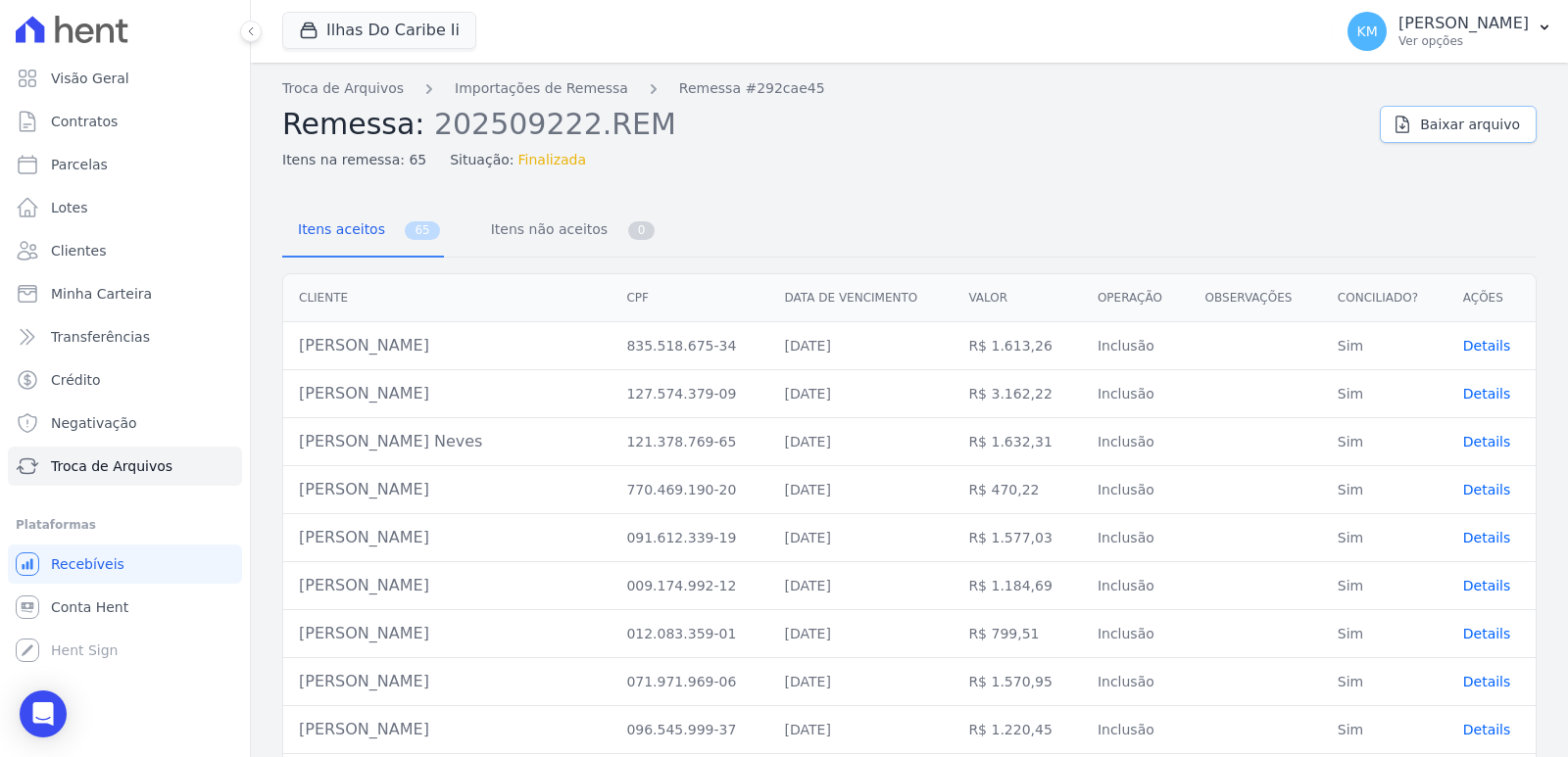
click at [1428, 131] on span "Baixar arquivo" at bounding box center [1470, 125] width 100 height 20
click at [86, 605] on span "Conta Hent" at bounding box center [89, 608] width 77 height 20
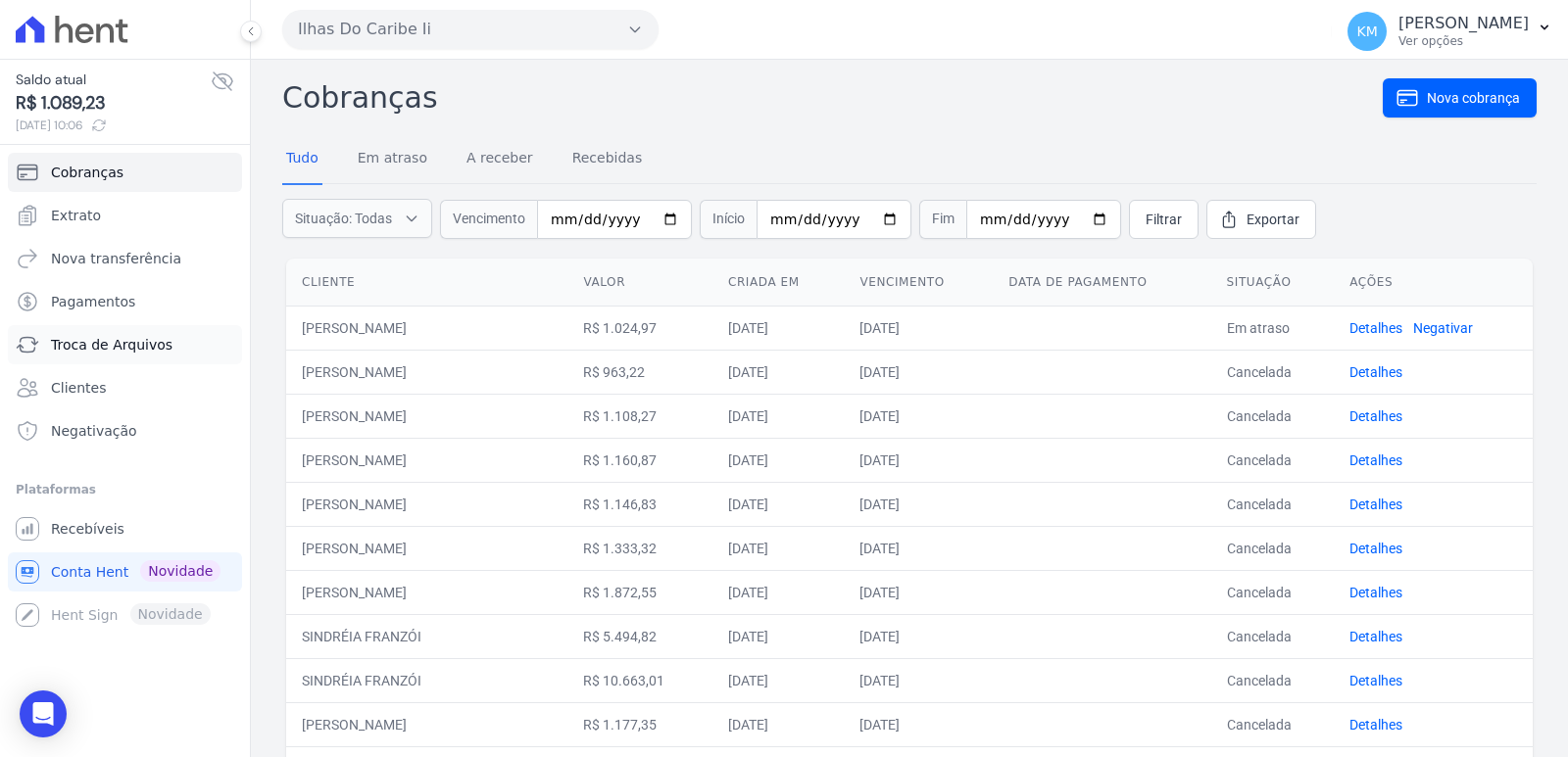
click at [124, 349] on span "Troca de Arquivos" at bounding box center [111, 345] width 121 height 20
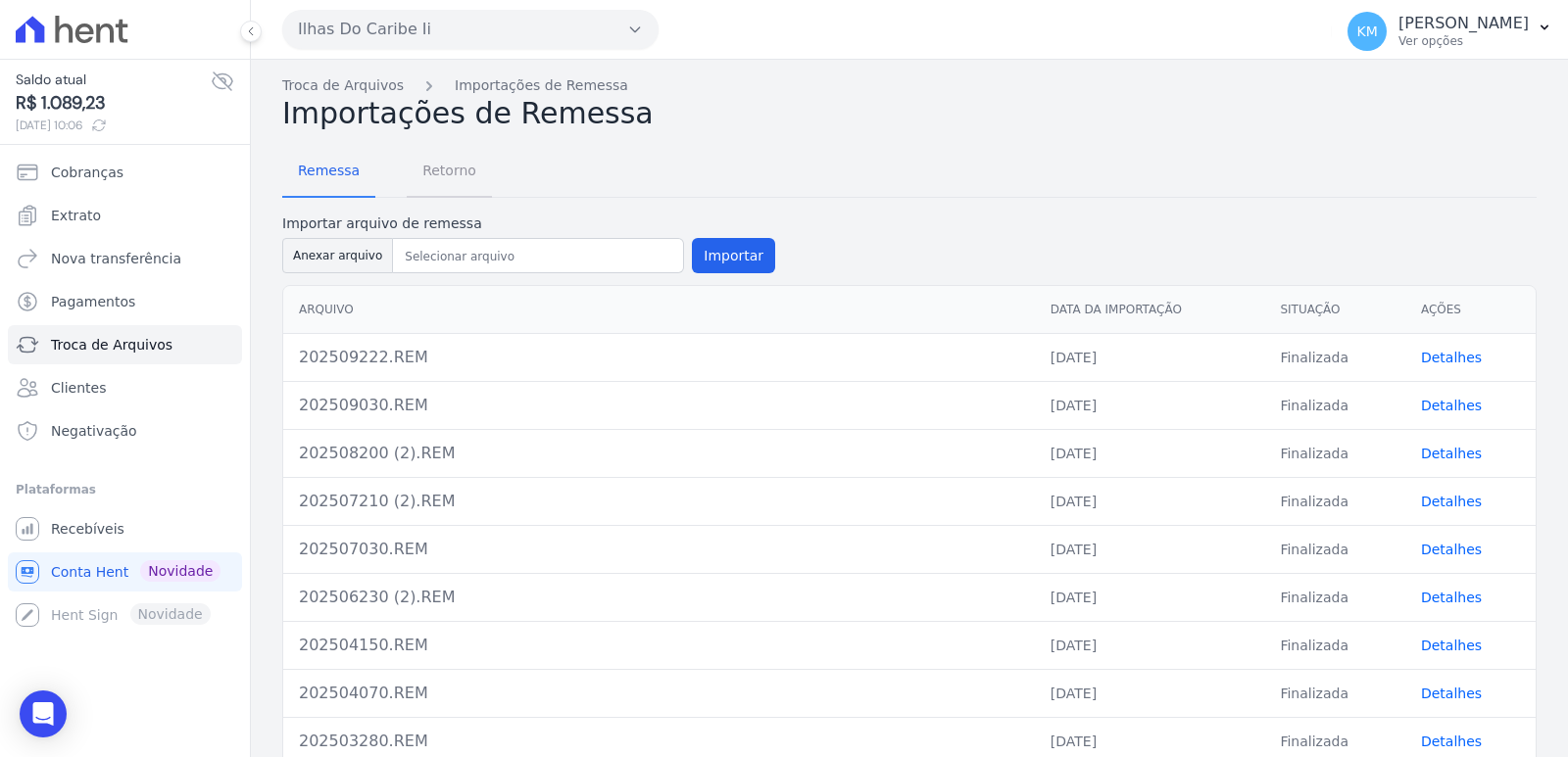
click at [436, 171] on span "Retorno" at bounding box center [449, 170] width 77 height 39
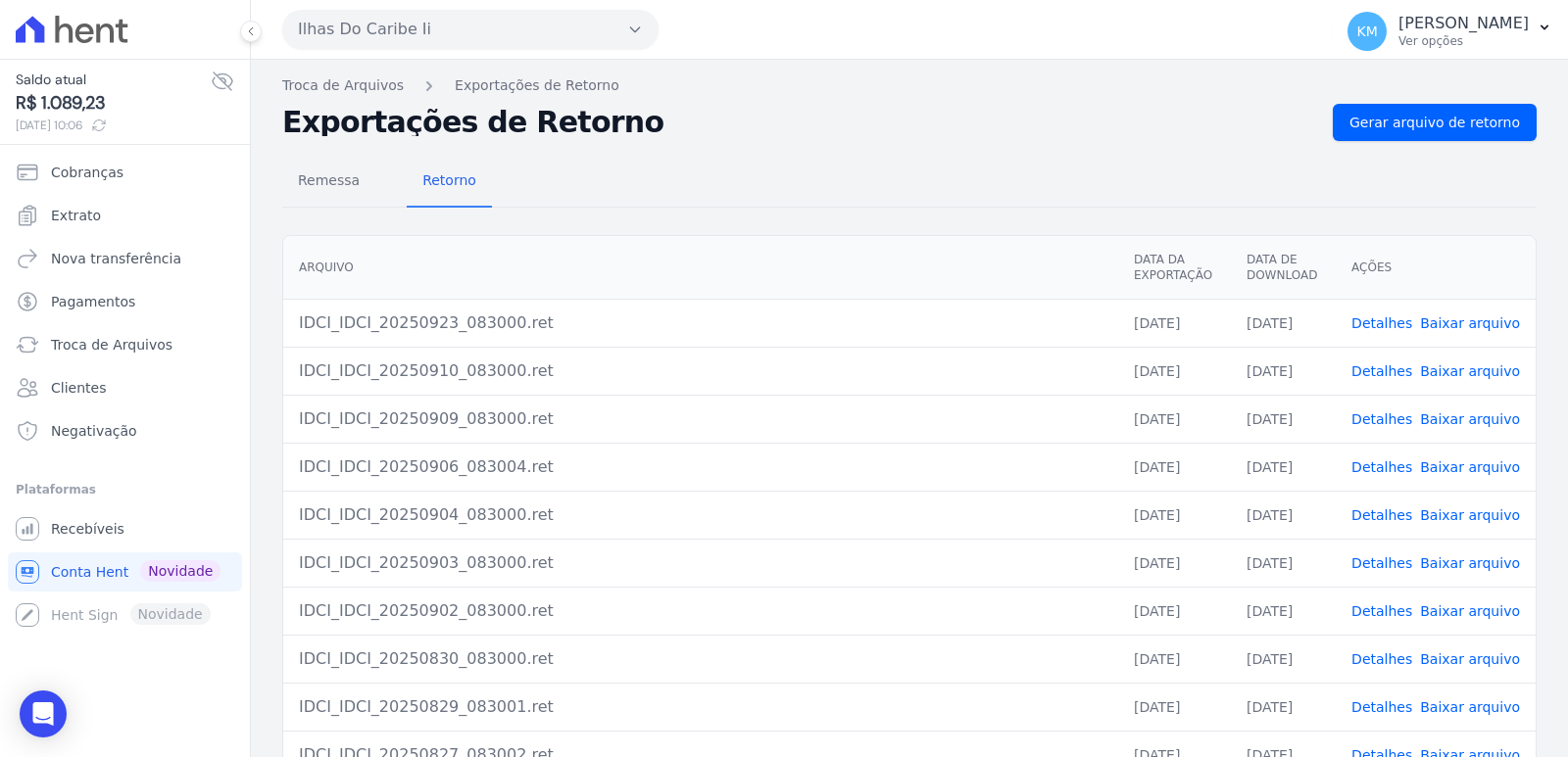
click at [1480, 329] on link "Baixar arquivo" at bounding box center [1470, 323] width 100 height 16
drag, startPoint x: 1000, startPoint y: 351, endPoint x: 1040, endPoint y: 368, distance: 43.9
click at [1004, 356] on td "IDCI_IDCI_20250910_083000.ret" at bounding box center [700, 371] width 835 height 48
click at [1379, 328] on link "Detalhes" at bounding box center [1381, 323] width 61 height 16
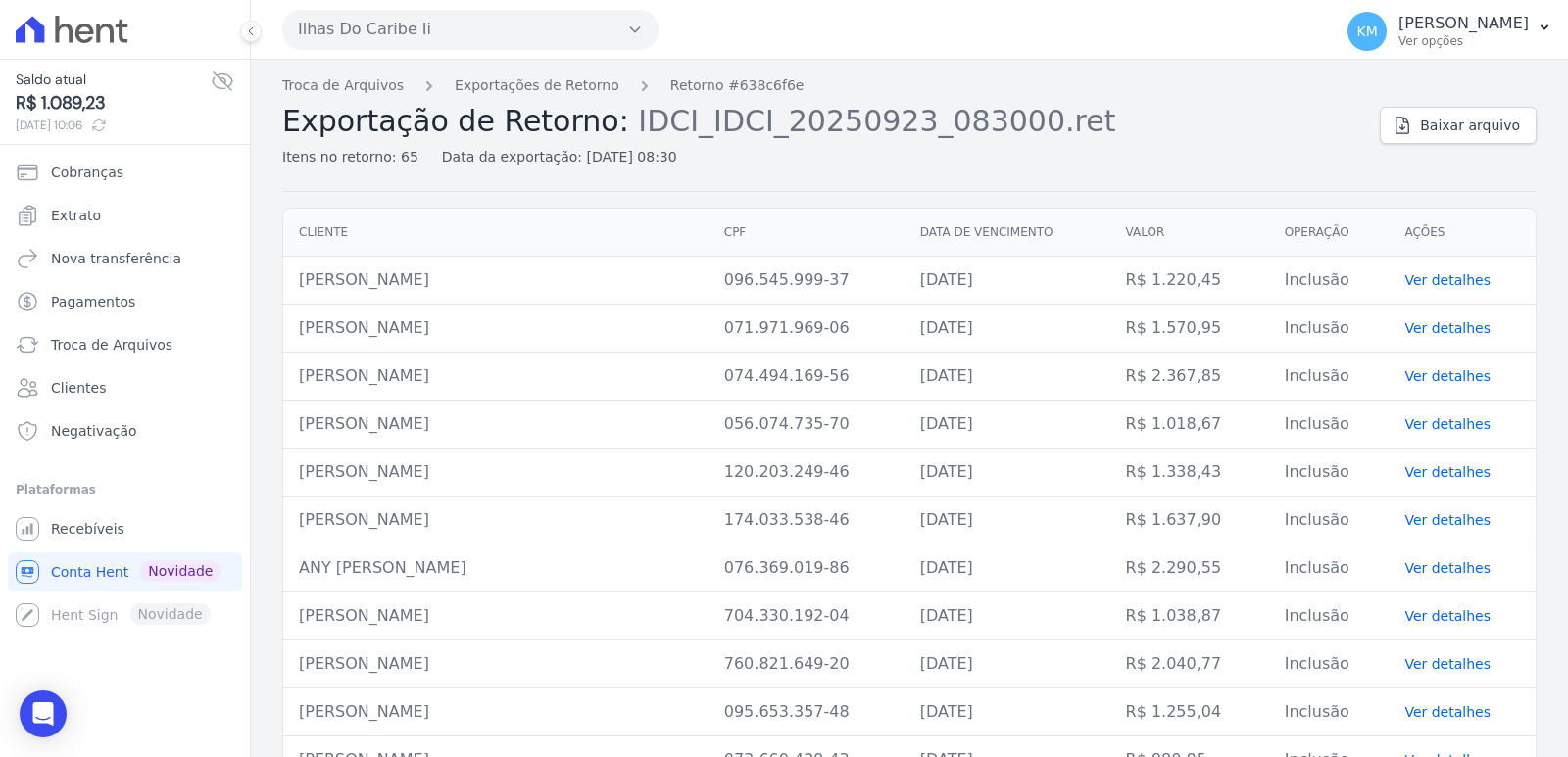
click at [1067, 154] on div "Itens no retorno: 65 Data da exportação: 23/09/2025, 08:30" at bounding box center [823, 153] width 1082 height 28
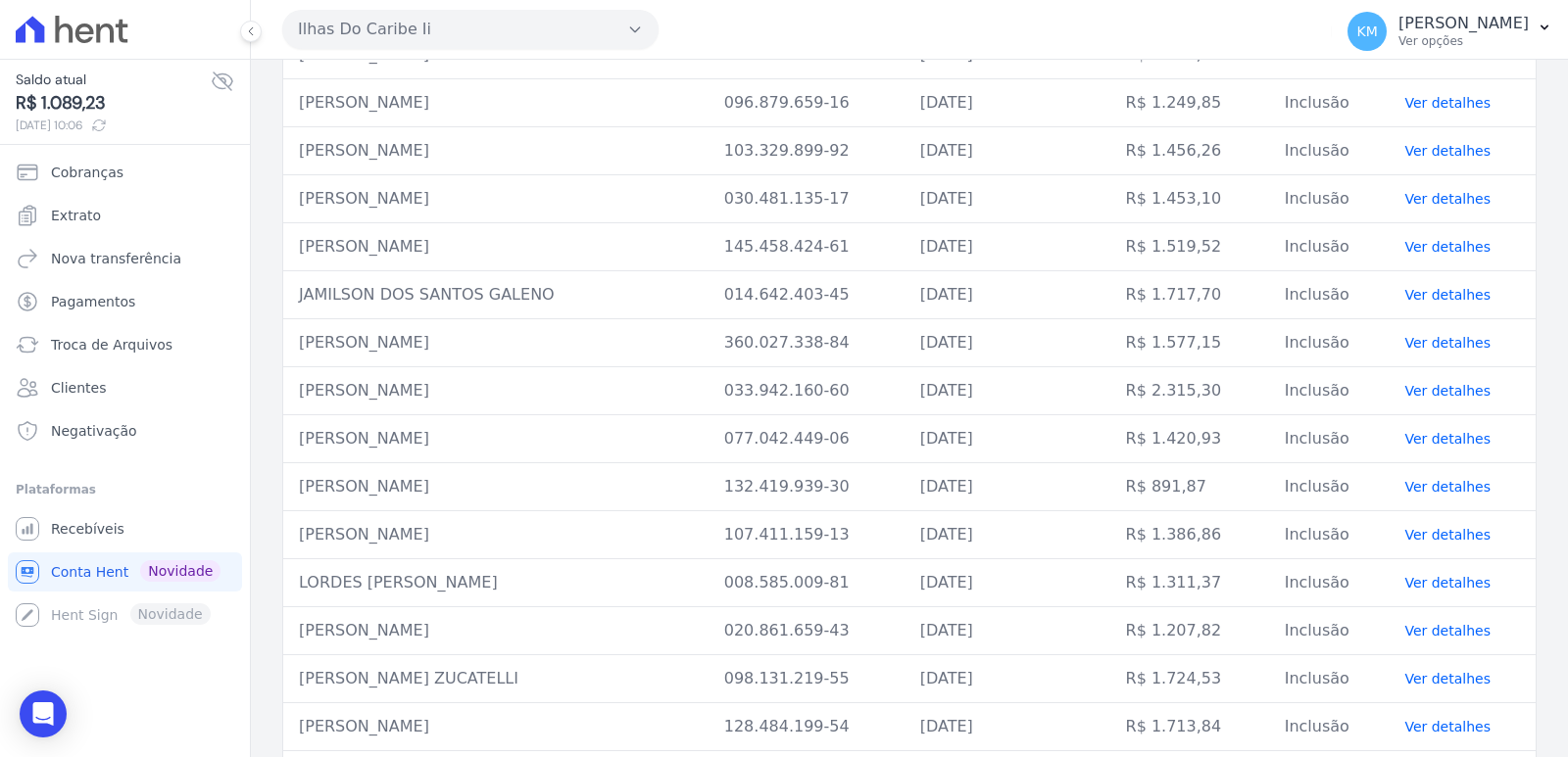
scroll to position [882, 0]
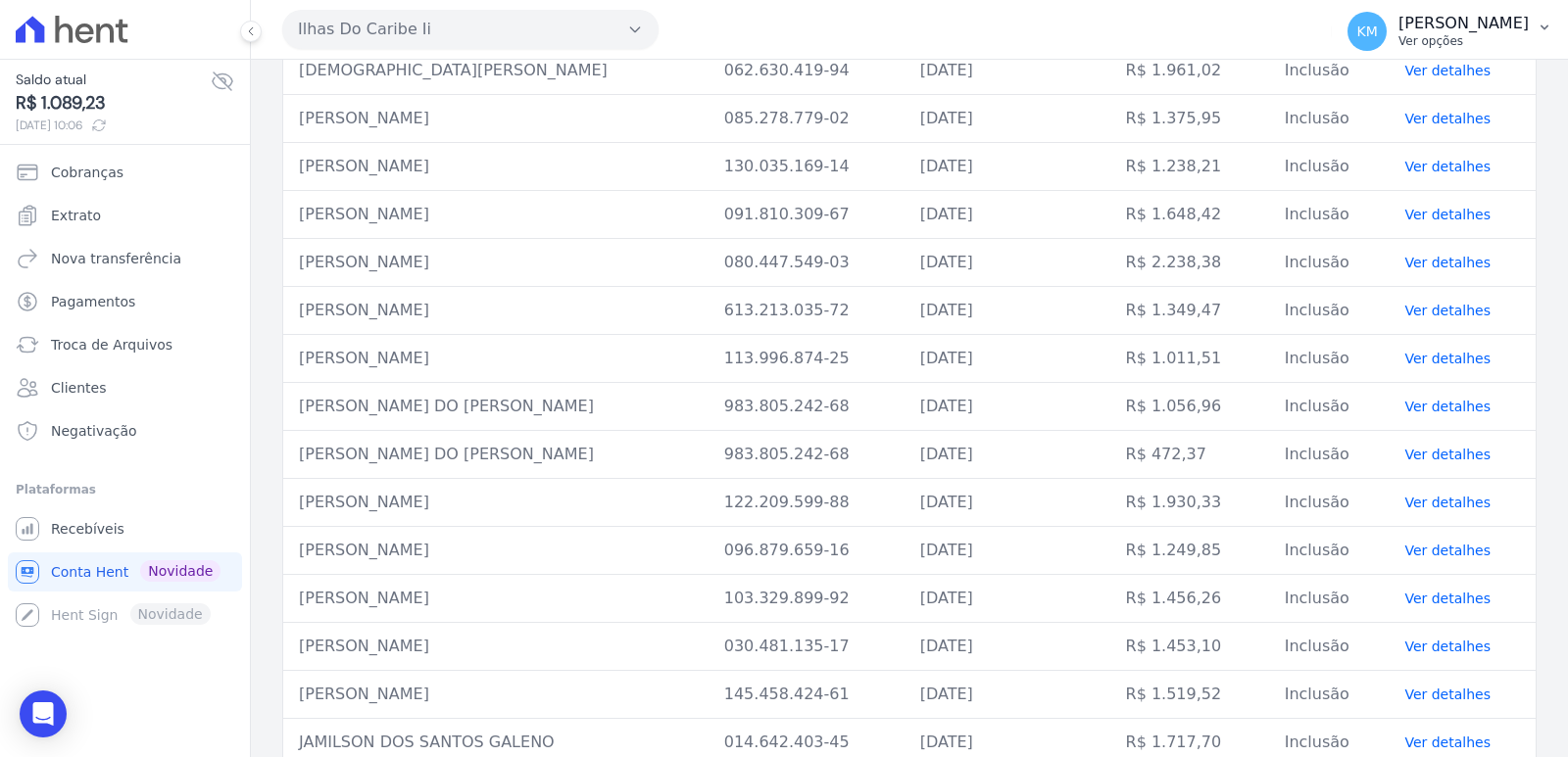
click at [1398, 37] on p "Ver opções" at bounding box center [1463, 41] width 130 height 16
drag, startPoint x: 1317, startPoint y: 7, endPoint x: 1326, endPoint y: 24, distance: 19.7
click at [1331, 8] on button "KM Kerolayne Maria Emiliano de Souza Ver opções" at bounding box center [1449, 31] width 236 height 55
click at [1398, 24] on p "[PERSON_NAME]" at bounding box center [1463, 24] width 130 height 20
click at [977, 29] on div "Ilhas Do Caribe Ii CONSTRUTORA FONTANIVE LIMITADA ILHAS DO CARIBE II TAJAHY RES…" at bounding box center [802, 29] width 1041 height 61
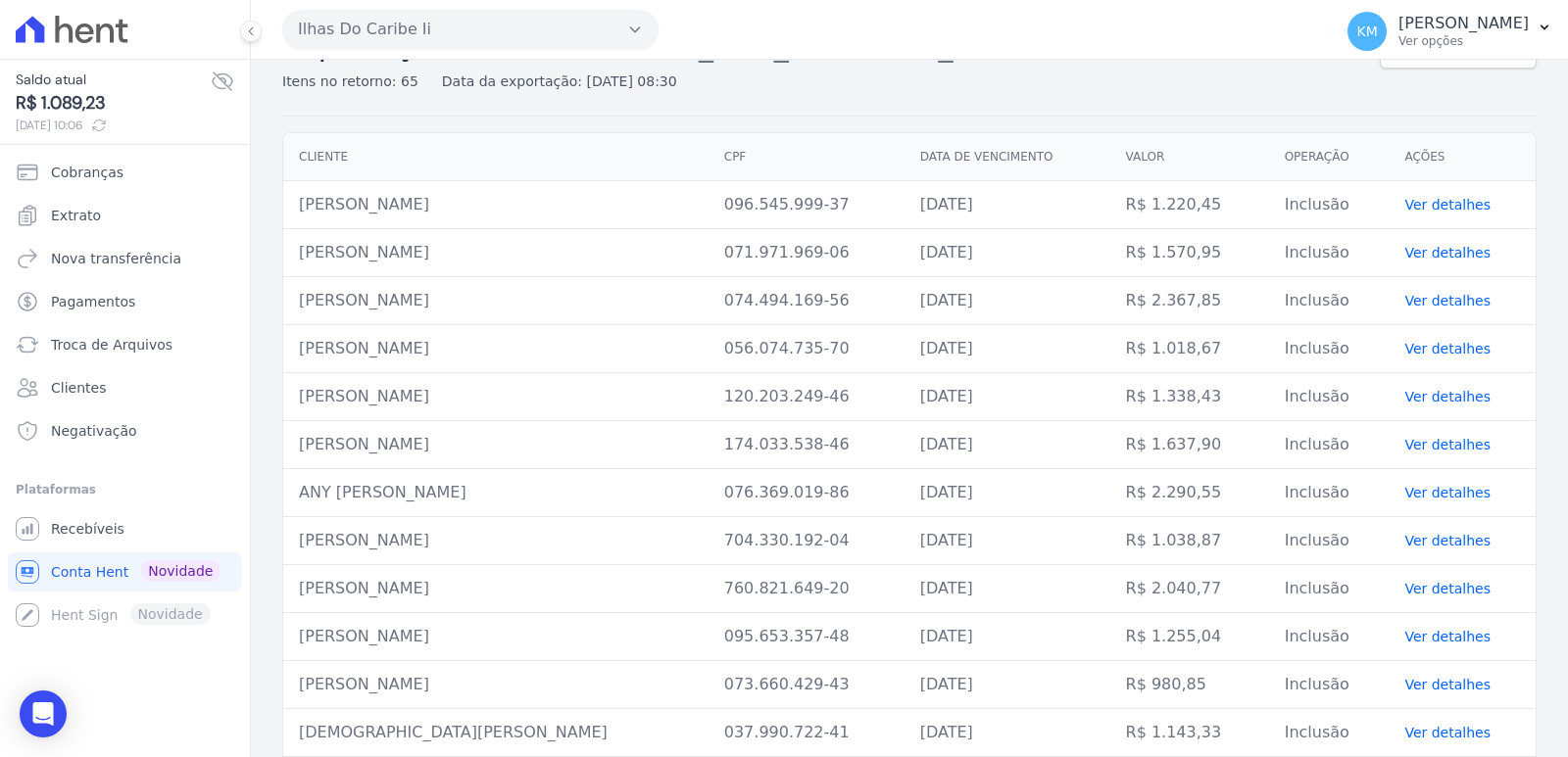
scroll to position [0, 0]
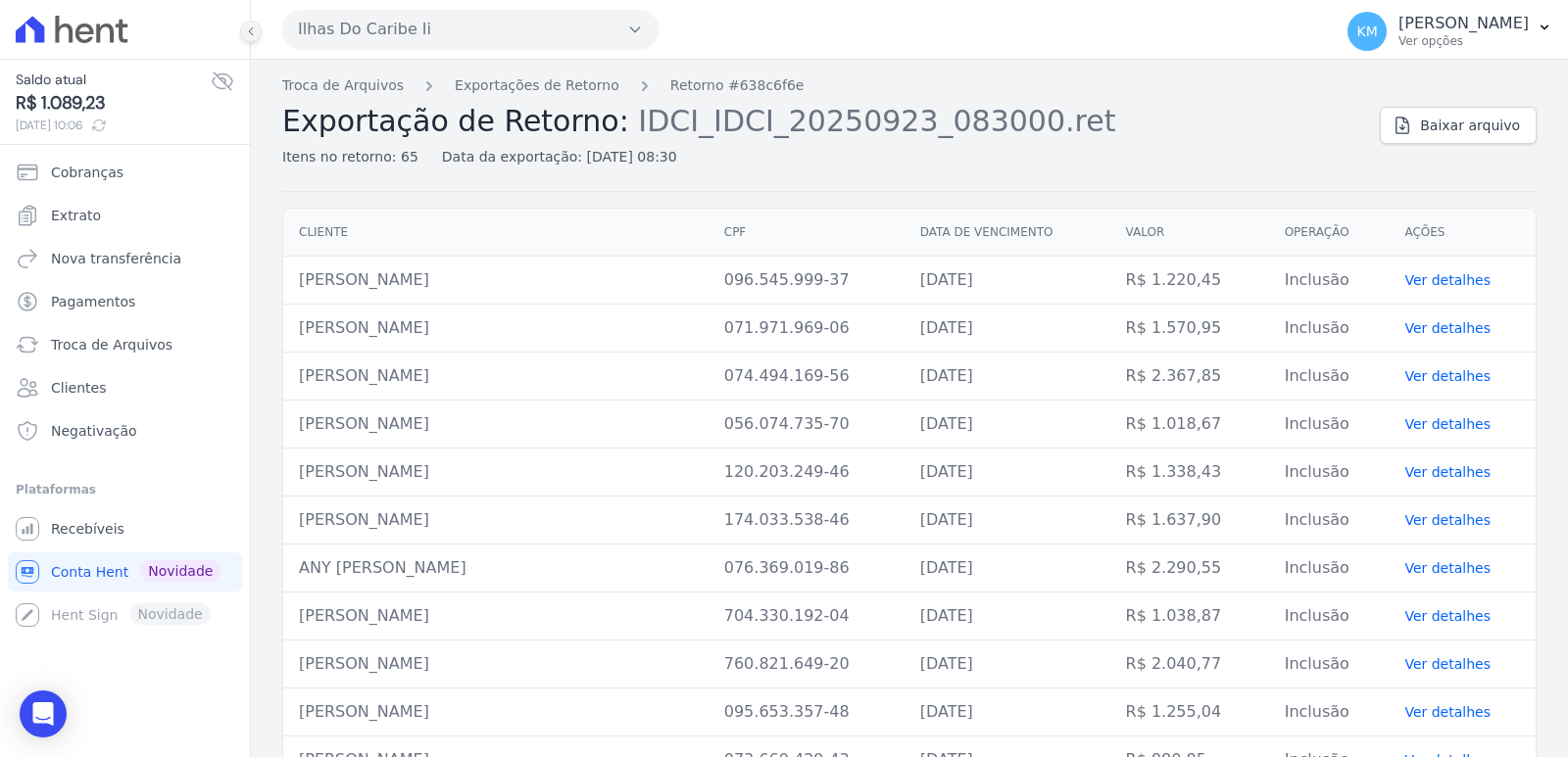
click at [248, 35] on icon at bounding box center [251, 31] width 12 height 12
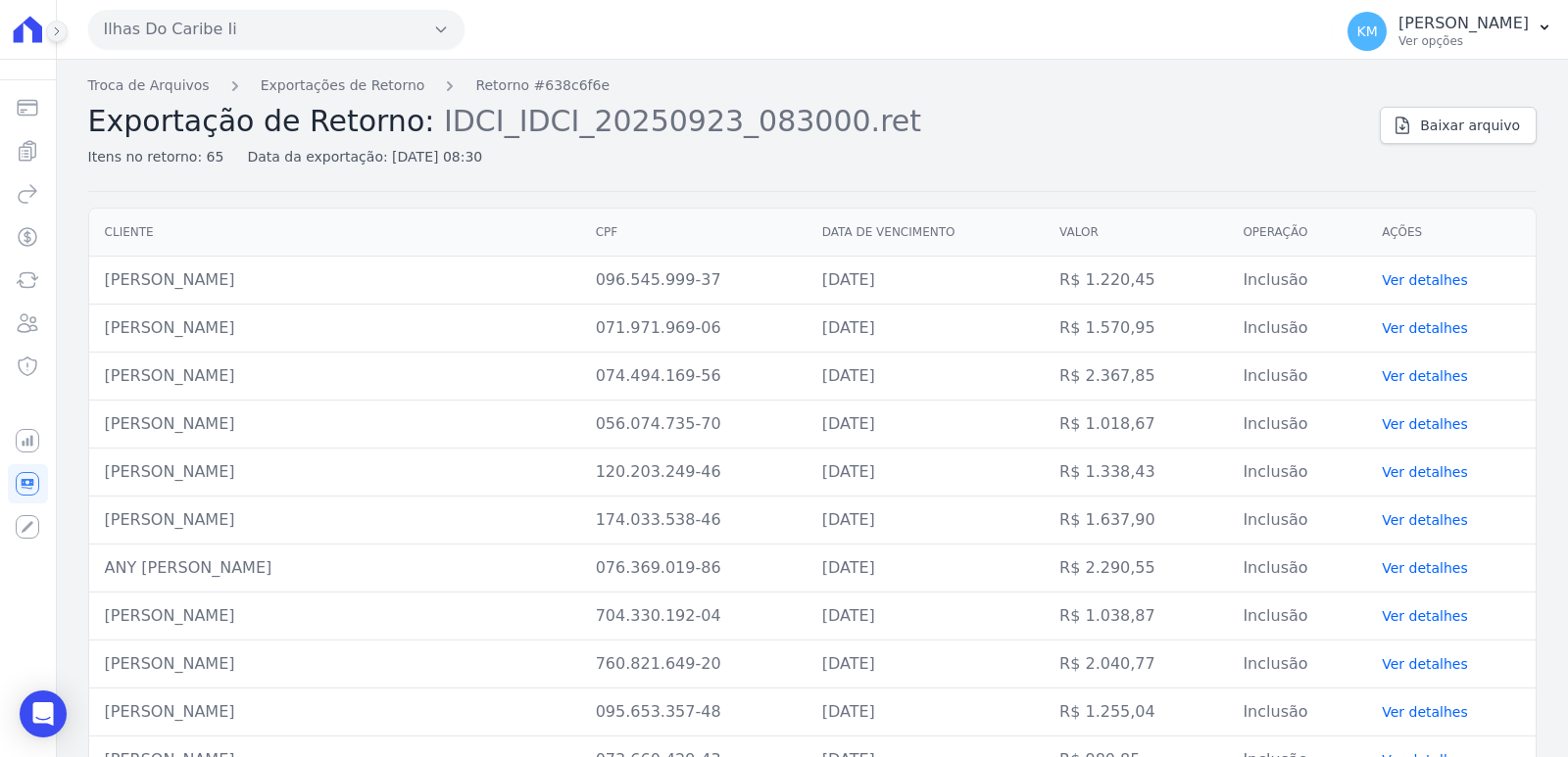
click at [52, 39] on button at bounding box center [57, 32] width 22 height 22
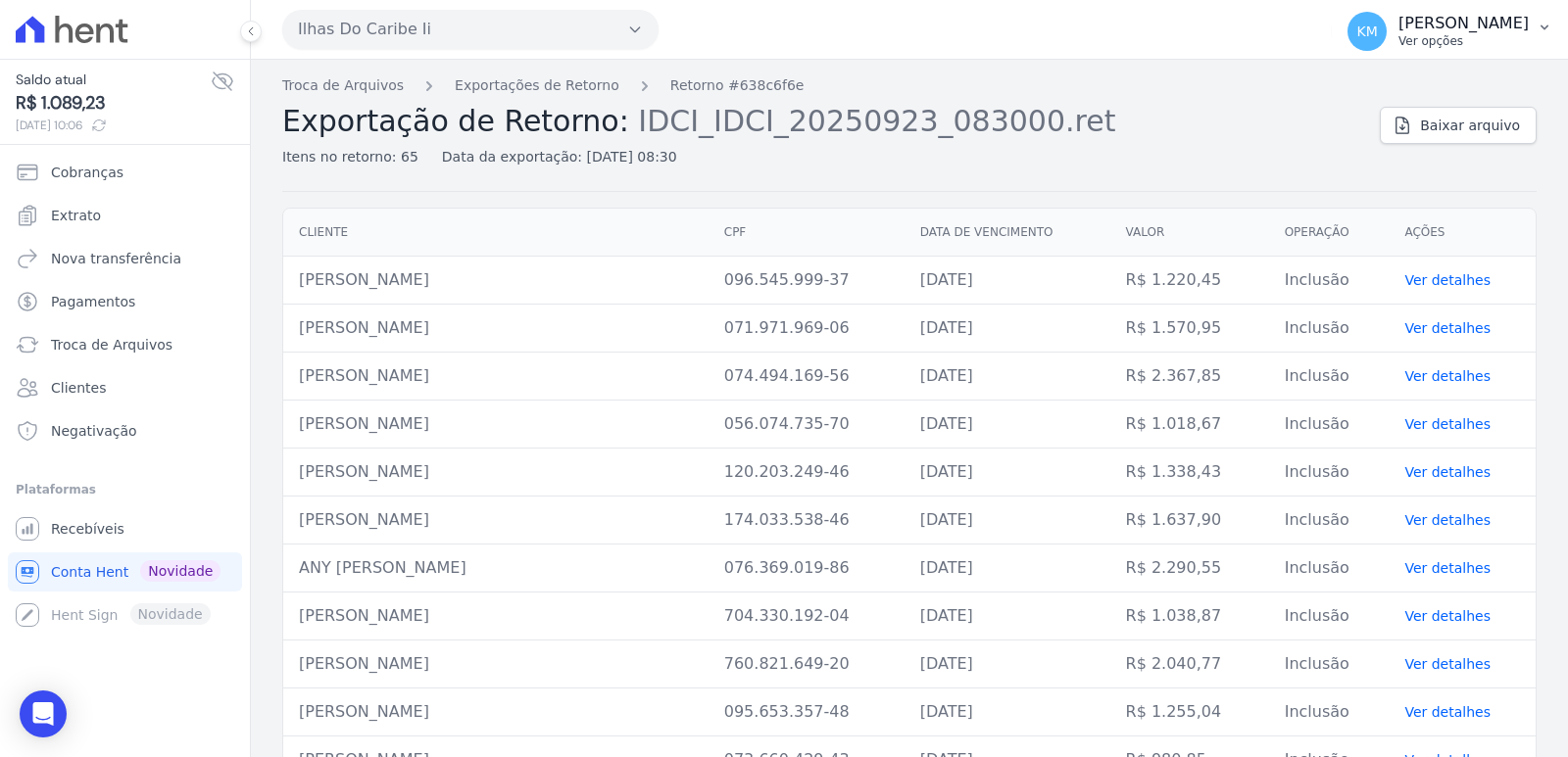
drag, startPoint x: 1306, startPoint y: 60, endPoint x: 1298, endPoint y: 34, distance: 26.7
click at [1304, 49] on div "Ilhas Do Caribe Ii CONSTRUTORA FONTANIVE LIMITADA ILHAS DO CARIBE II TAJAHY RES…" at bounding box center [909, 378] width 1317 height 757
click at [1398, 35] on p "Ver opções" at bounding box center [1463, 41] width 130 height 16
click at [1398, 37] on p "Ver opções" at bounding box center [1463, 41] width 130 height 16
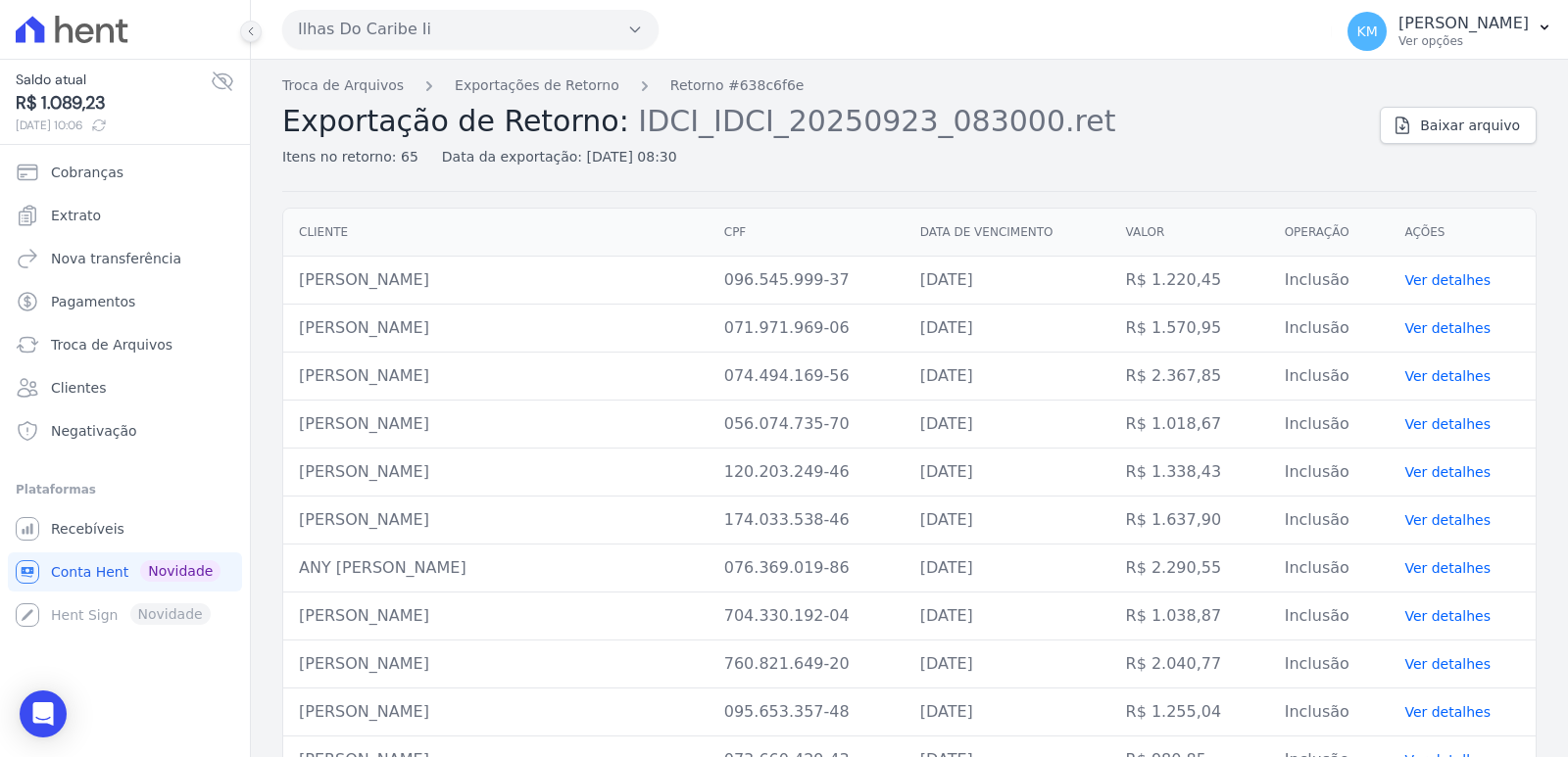
click at [247, 31] on icon at bounding box center [251, 31] width 12 height 12
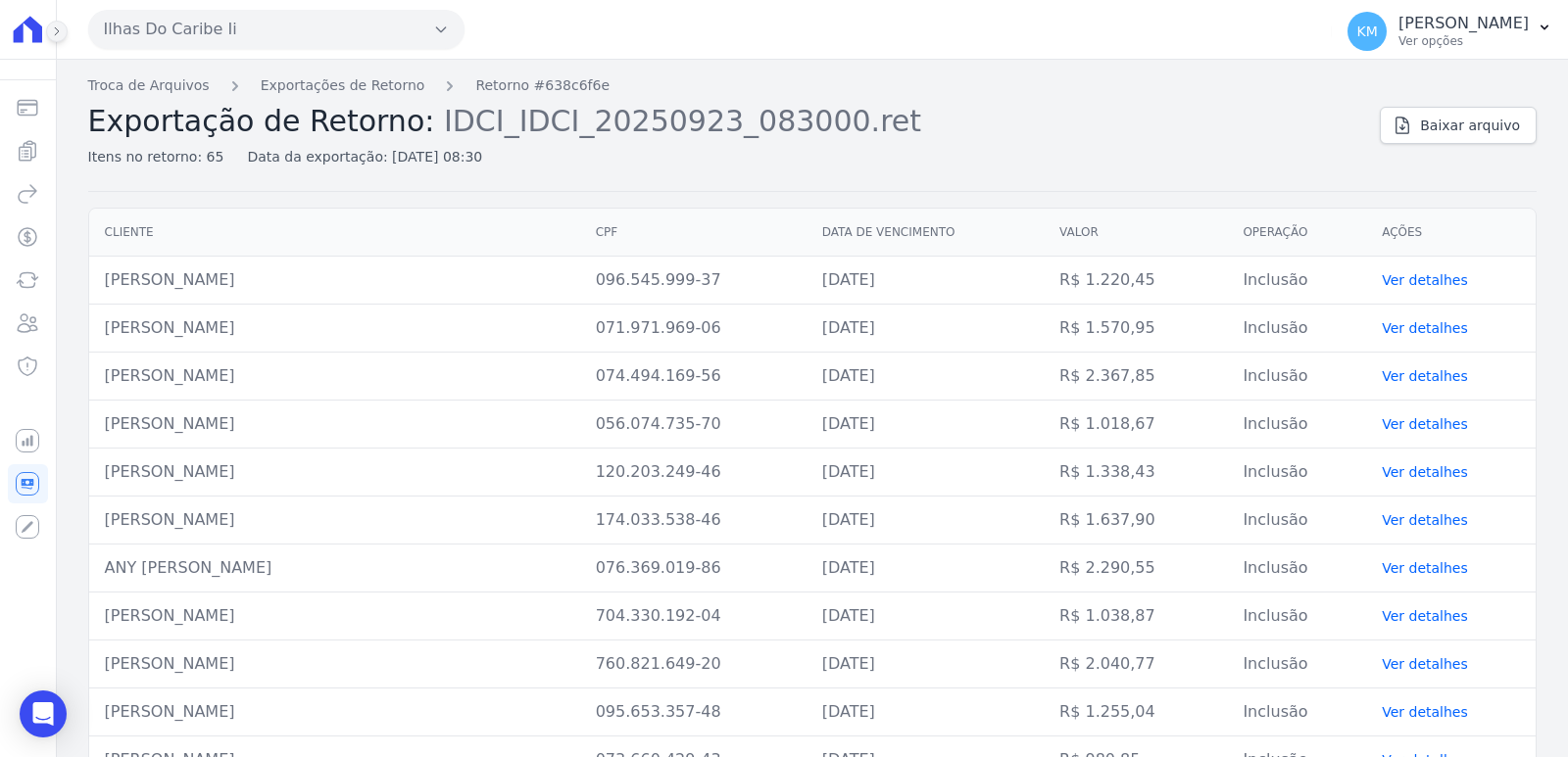
click at [56, 37] on button at bounding box center [57, 32] width 22 height 22
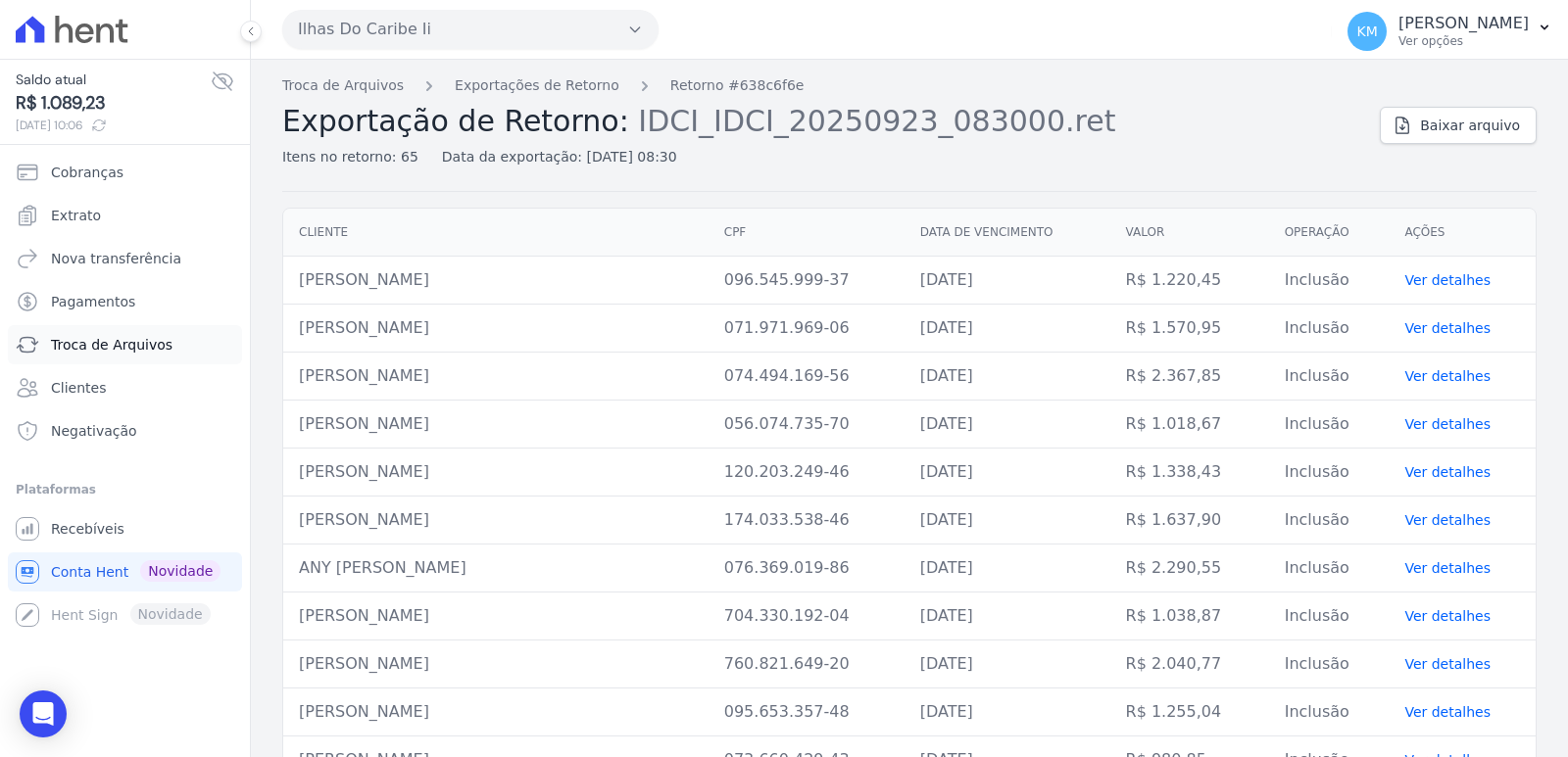
click at [90, 341] on span "Troca de Arquivos" at bounding box center [111, 345] width 121 height 20
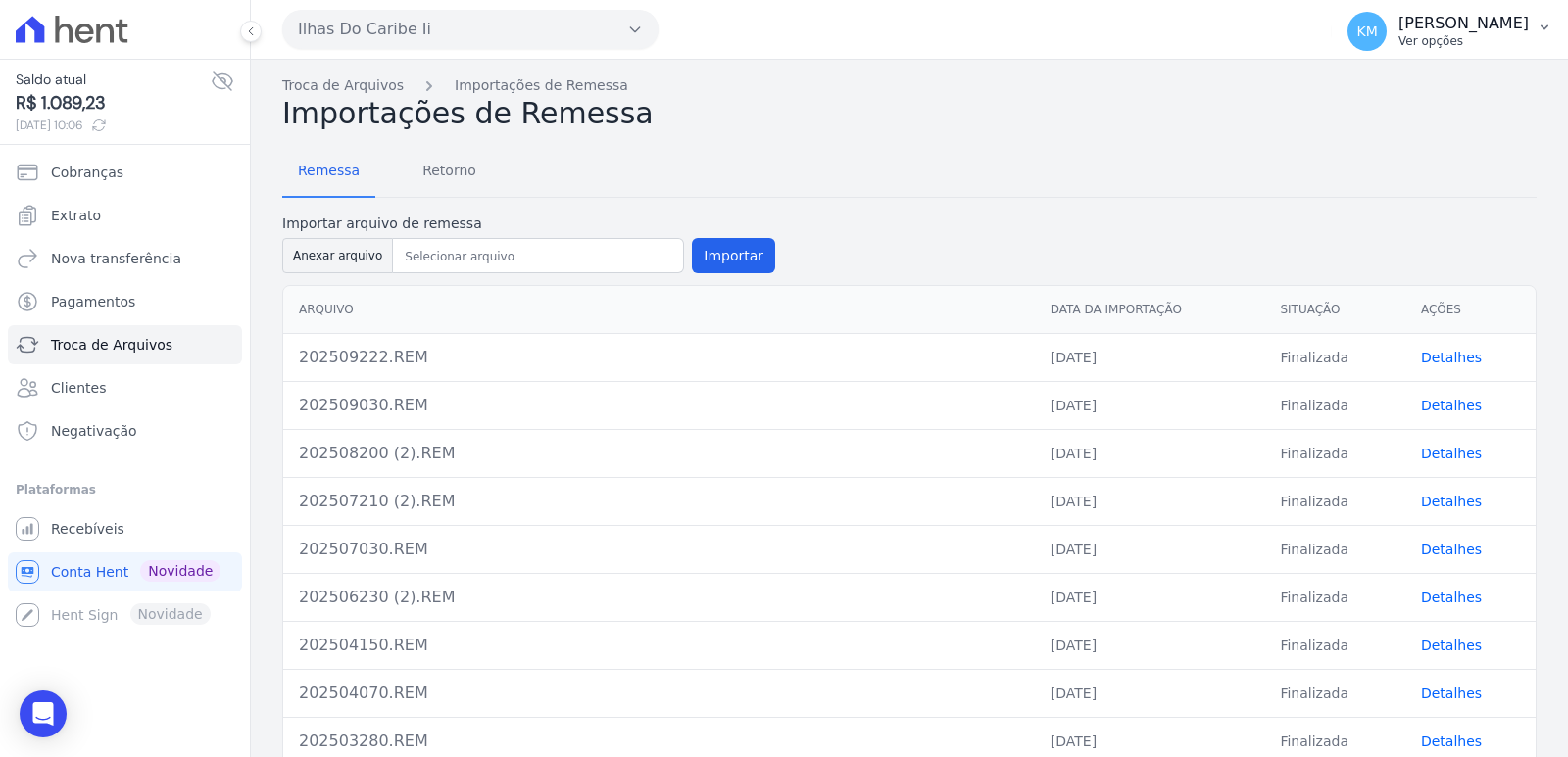
click at [1398, 21] on p "[PERSON_NAME]" at bounding box center [1463, 24] width 130 height 20
click at [1398, 27] on p "[PERSON_NAME]" at bounding box center [1463, 24] width 130 height 20
click at [1398, 24] on p "[PERSON_NAME]" at bounding box center [1463, 24] width 130 height 20
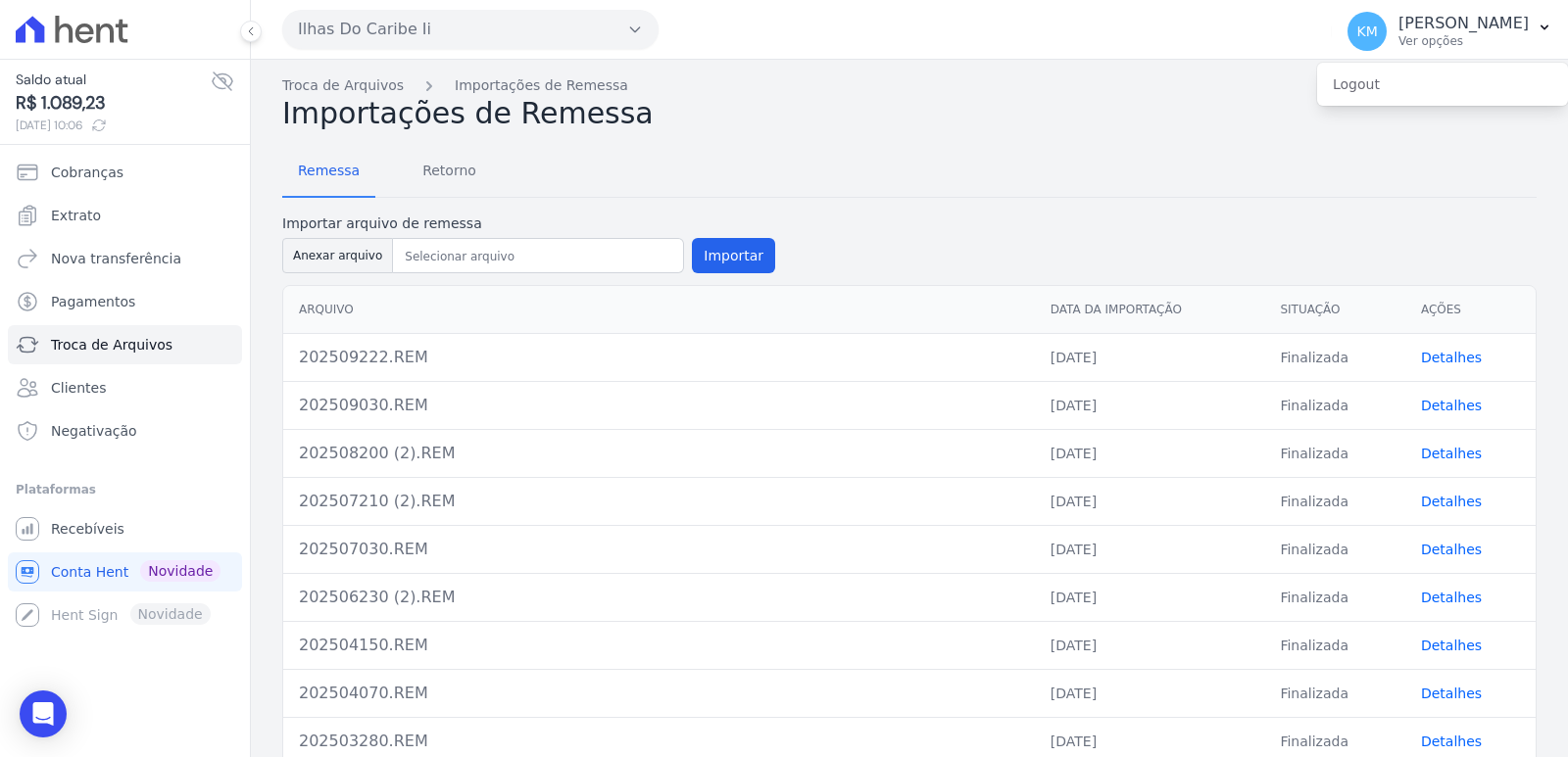
click at [481, 31] on button "Ilhas Do Caribe Ii" at bounding box center [470, 29] width 376 height 39
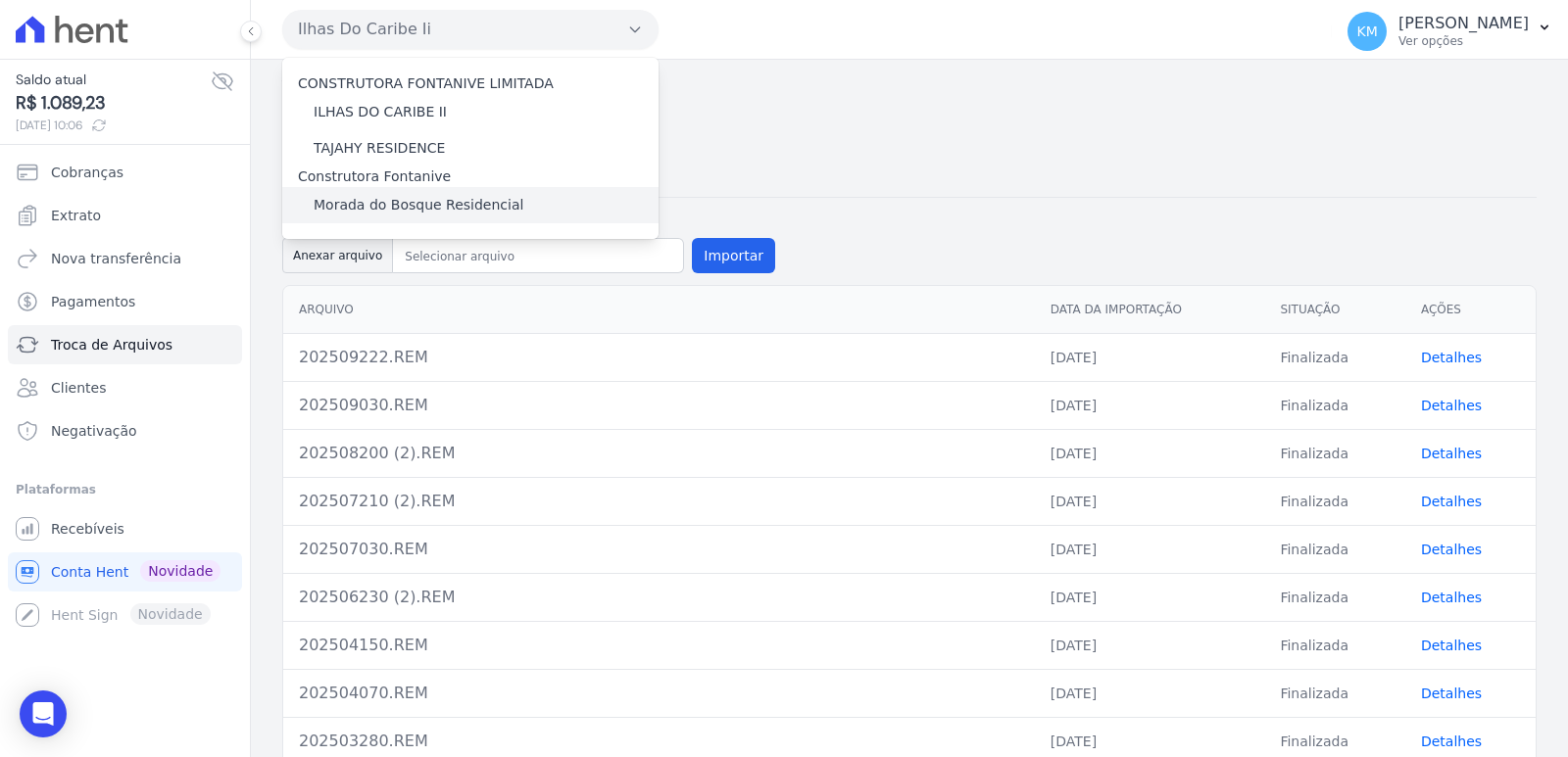
click at [333, 218] on div "Morada do Bosque Residencial" at bounding box center [470, 205] width 376 height 36
click at [333, 207] on label "Morada do Bosque Residencial" at bounding box center [419, 205] width 210 height 21
click at [0, 0] on input "Morada do Bosque Residencial" at bounding box center [0, 0] width 0 height 0
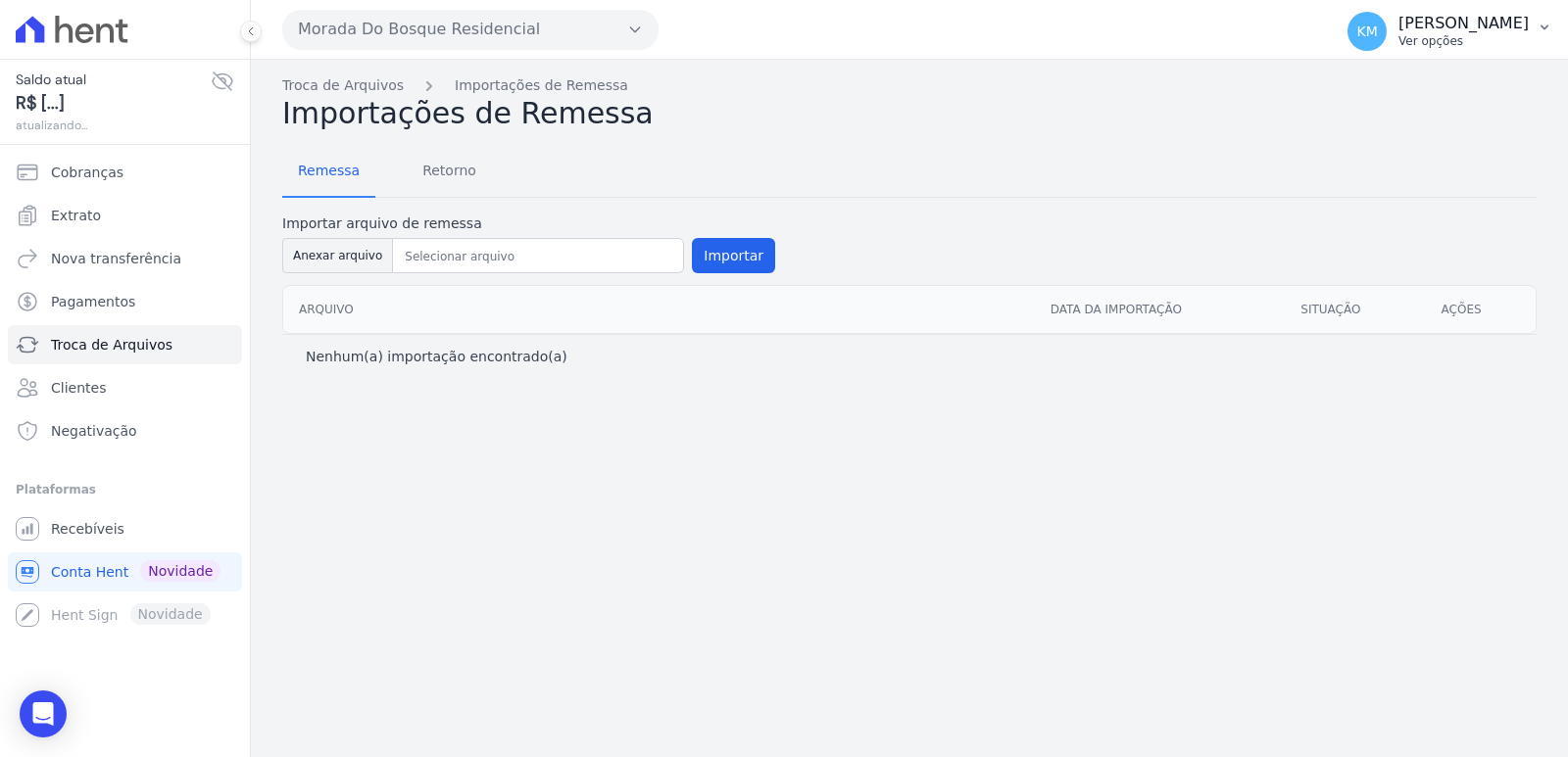
click at [1398, 29] on p "[PERSON_NAME]" at bounding box center [1463, 24] width 130 height 20
click at [73, 172] on span "Cobranças" at bounding box center [87, 173] width 73 height 20
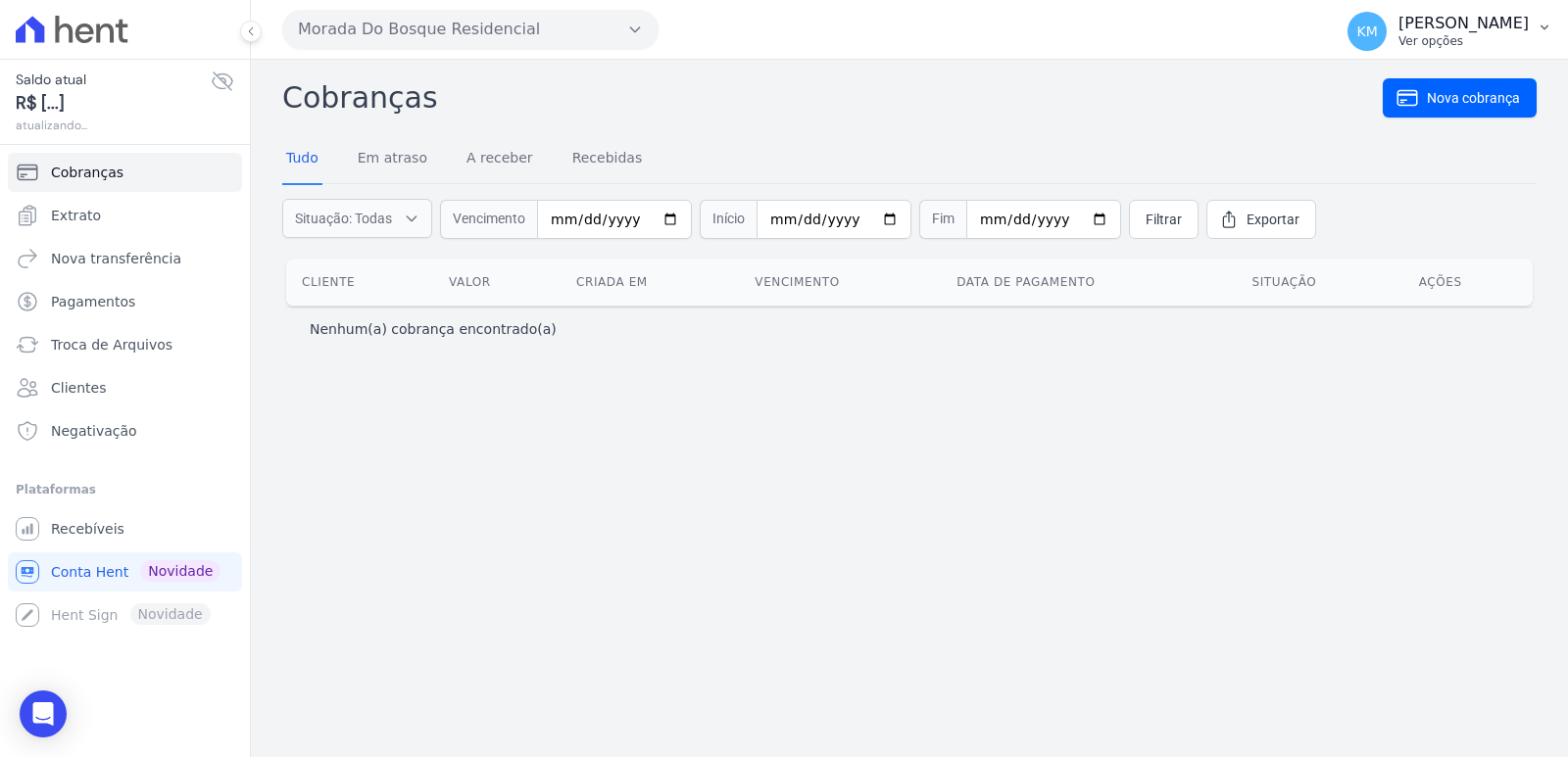
click at [1398, 28] on p "[PERSON_NAME]" at bounding box center [1463, 24] width 130 height 20
click at [69, 515] on link "Recebíveis" at bounding box center [125, 528] width 234 height 39
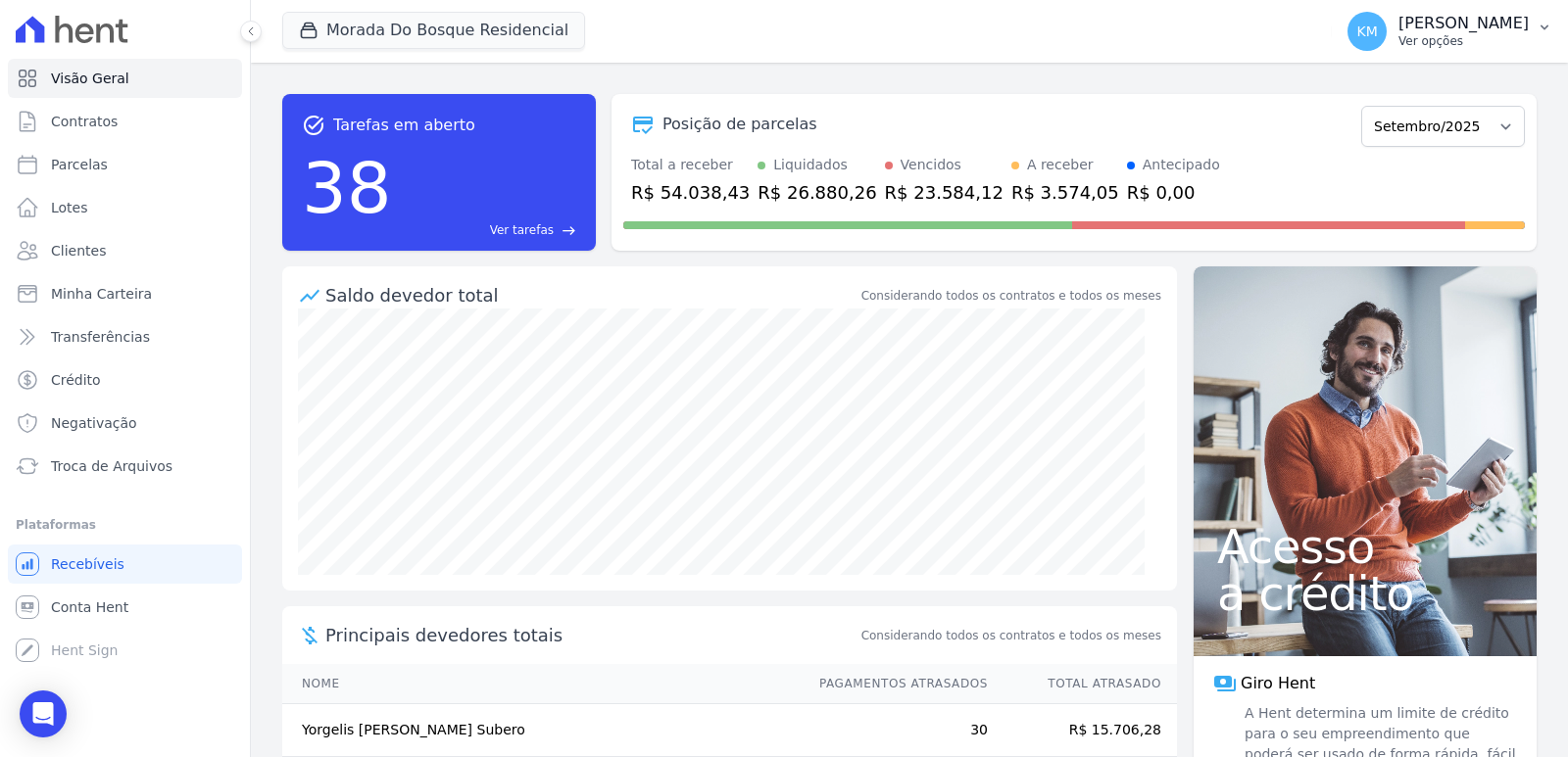
click at [1398, 37] on p "Ver opções" at bounding box center [1463, 41] width 130 height 16
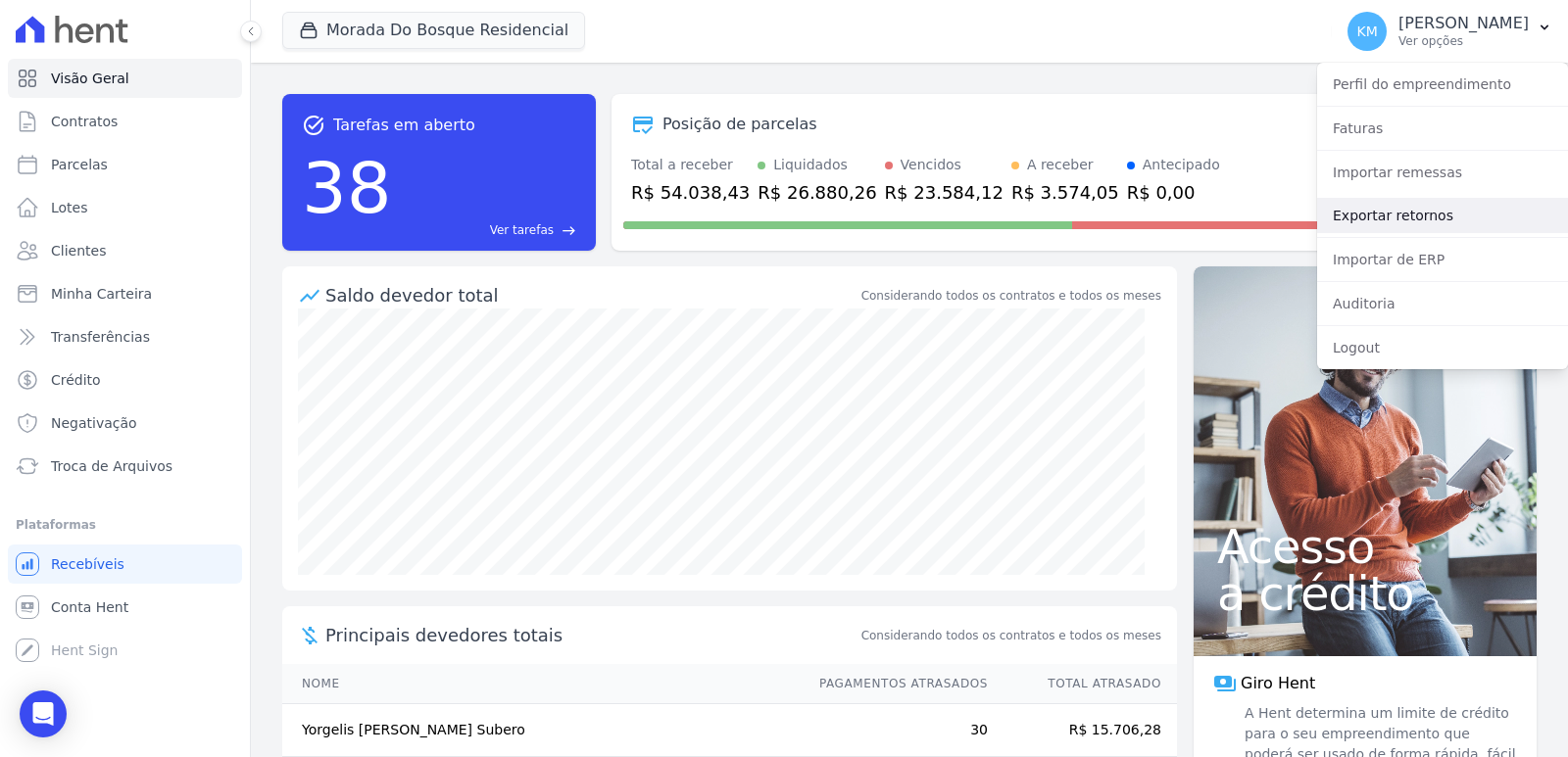
click at [1364, 221] on link "Exportar retornos" at bounding box center [1442, 215] width 251 height 35
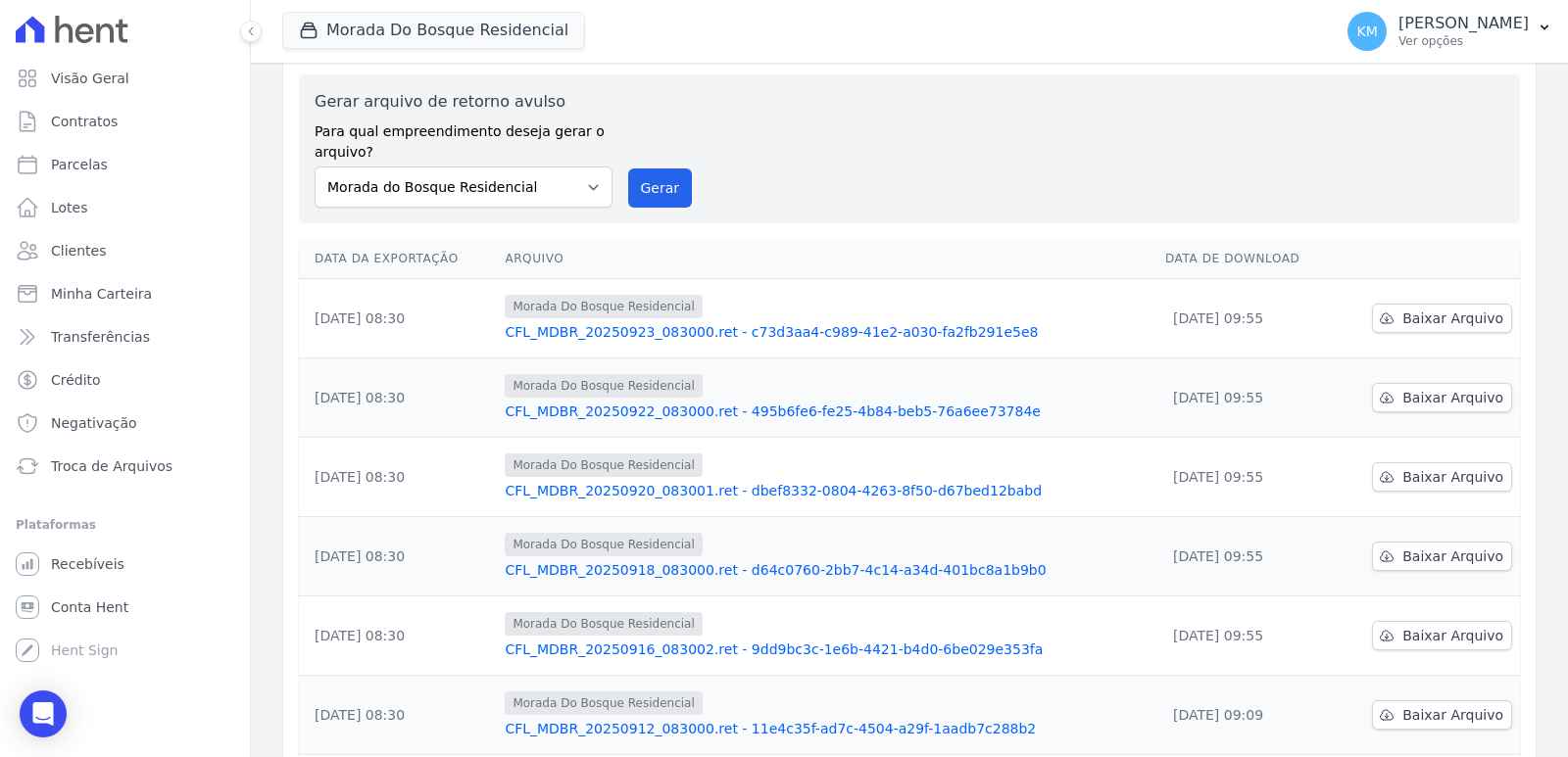
scroll to position [98, 0]
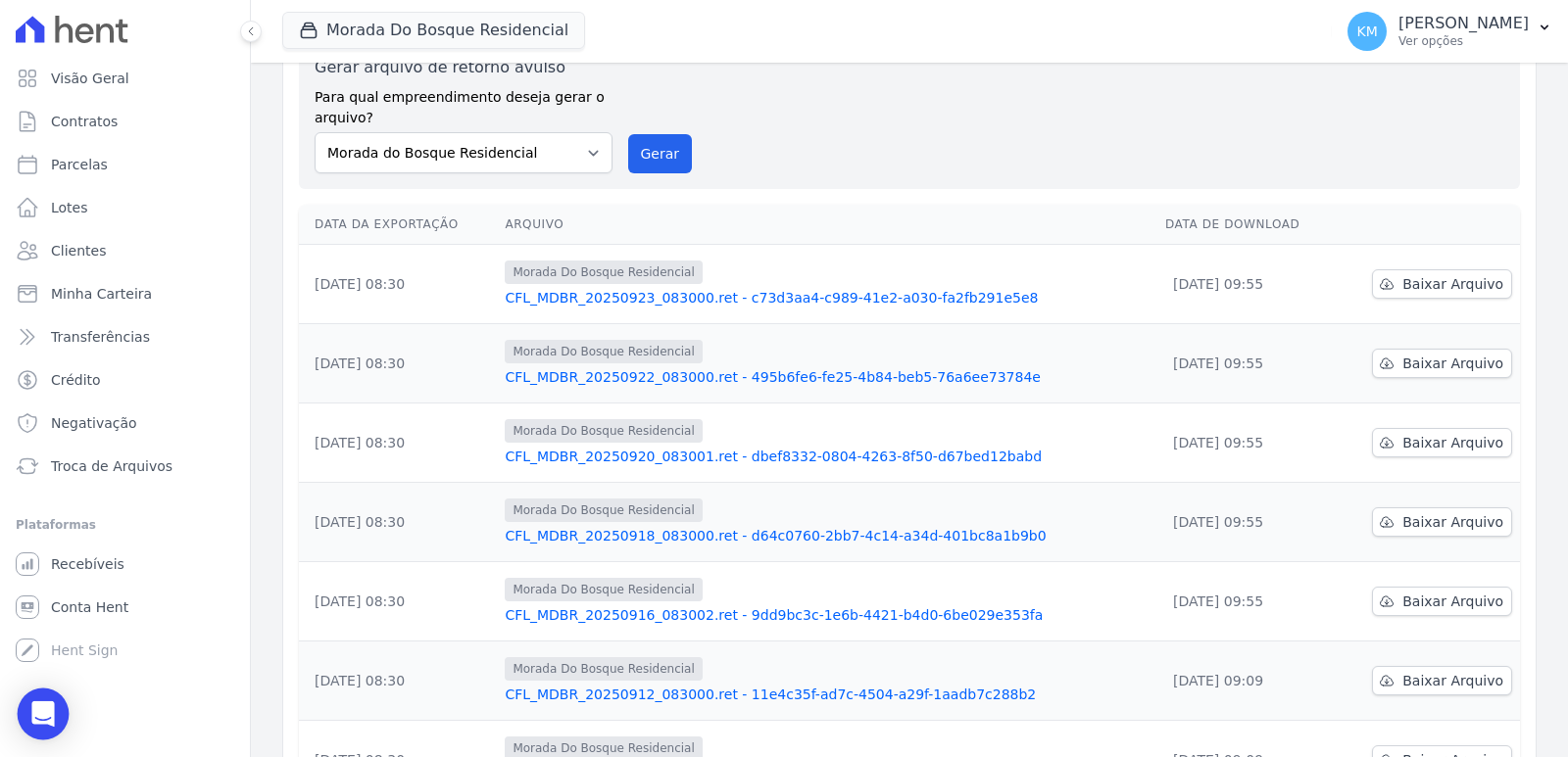
click at [31, 722] on div "Open Intercom Messenger" at bounding box center [44, 715] width 52 height 52
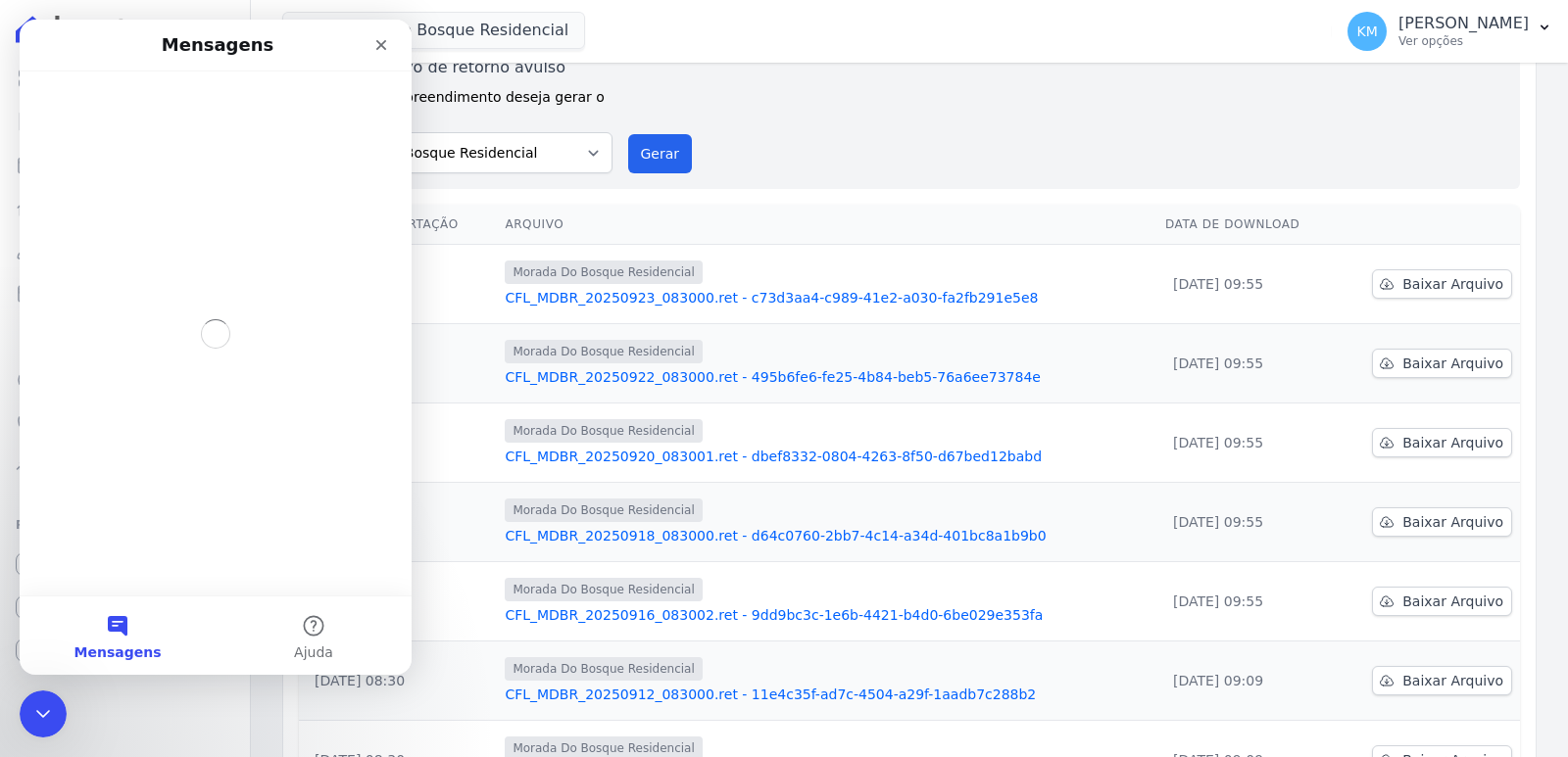
scroll to position [0, 0]
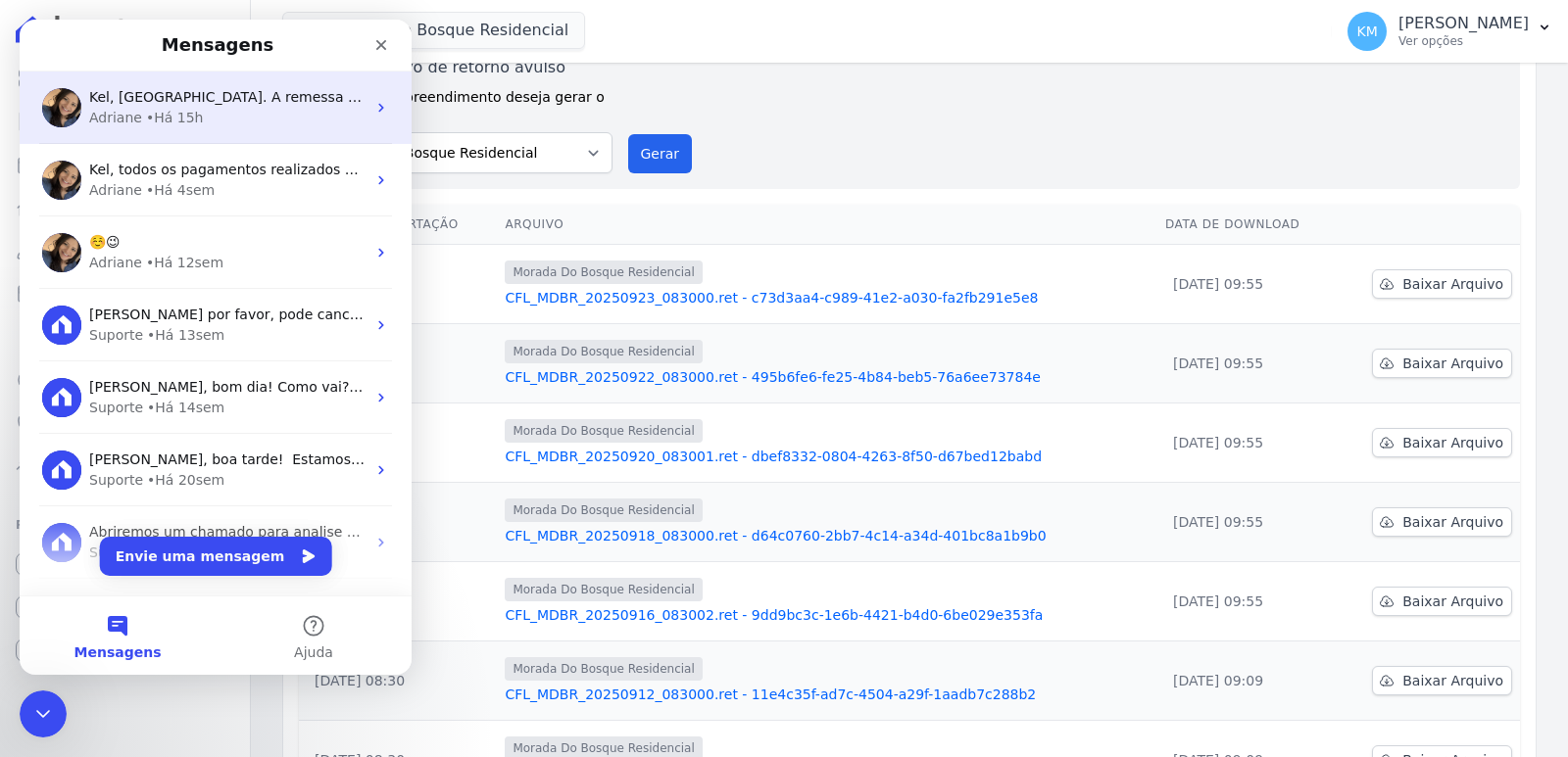
click at [250, 98] on span "Kel, Ilhas do Caribe. A remessa final 222 foi aprovada, cobranças geradas e ass…" at bounding box center [911, 97] width 1645 height 16
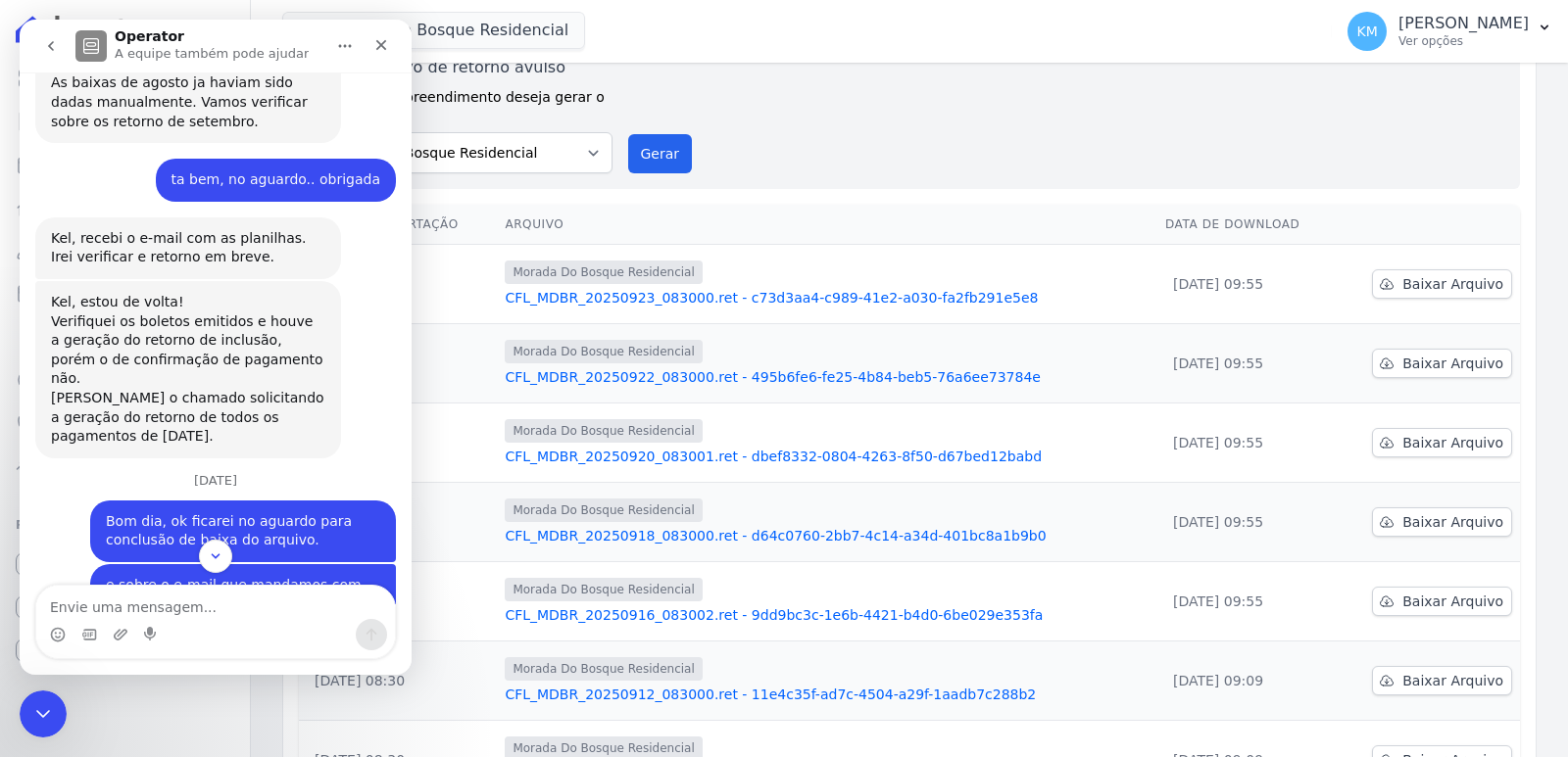
scroll to position [12128, 0]
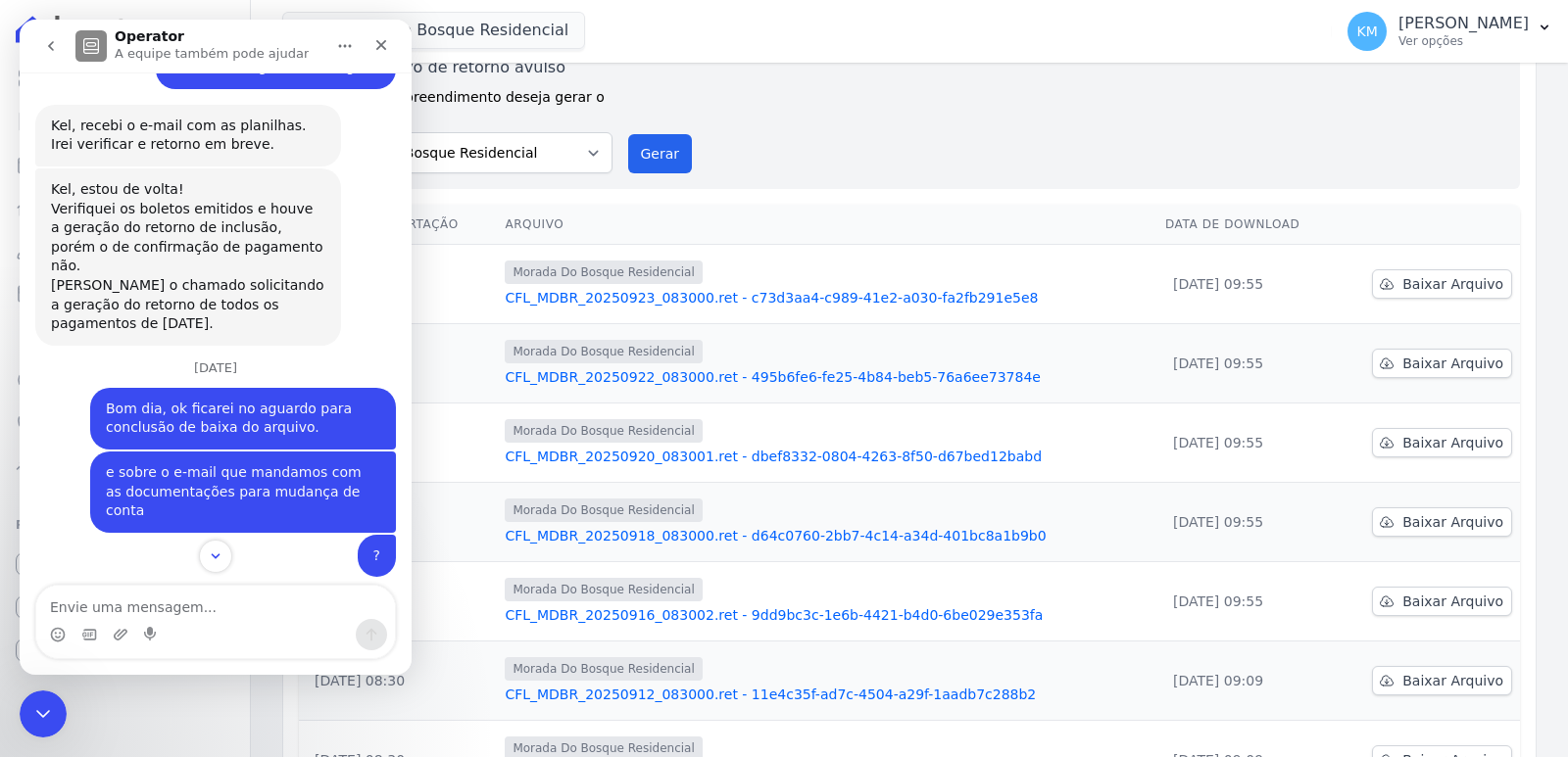
click at [141, 599] on textarea "Envie uma mensagem..." at bounding box center [215, 602] width 359 height 33
click at [141, 604] on textarea "Envie uma mensagem..." at bounding box center [215, 602] width 359 height 33
click at [145, 602] on textarea "Envie uma mensagem..." at bounding box center [215, 602] width 359 height 33
type textarea "Bom dia, Adri"
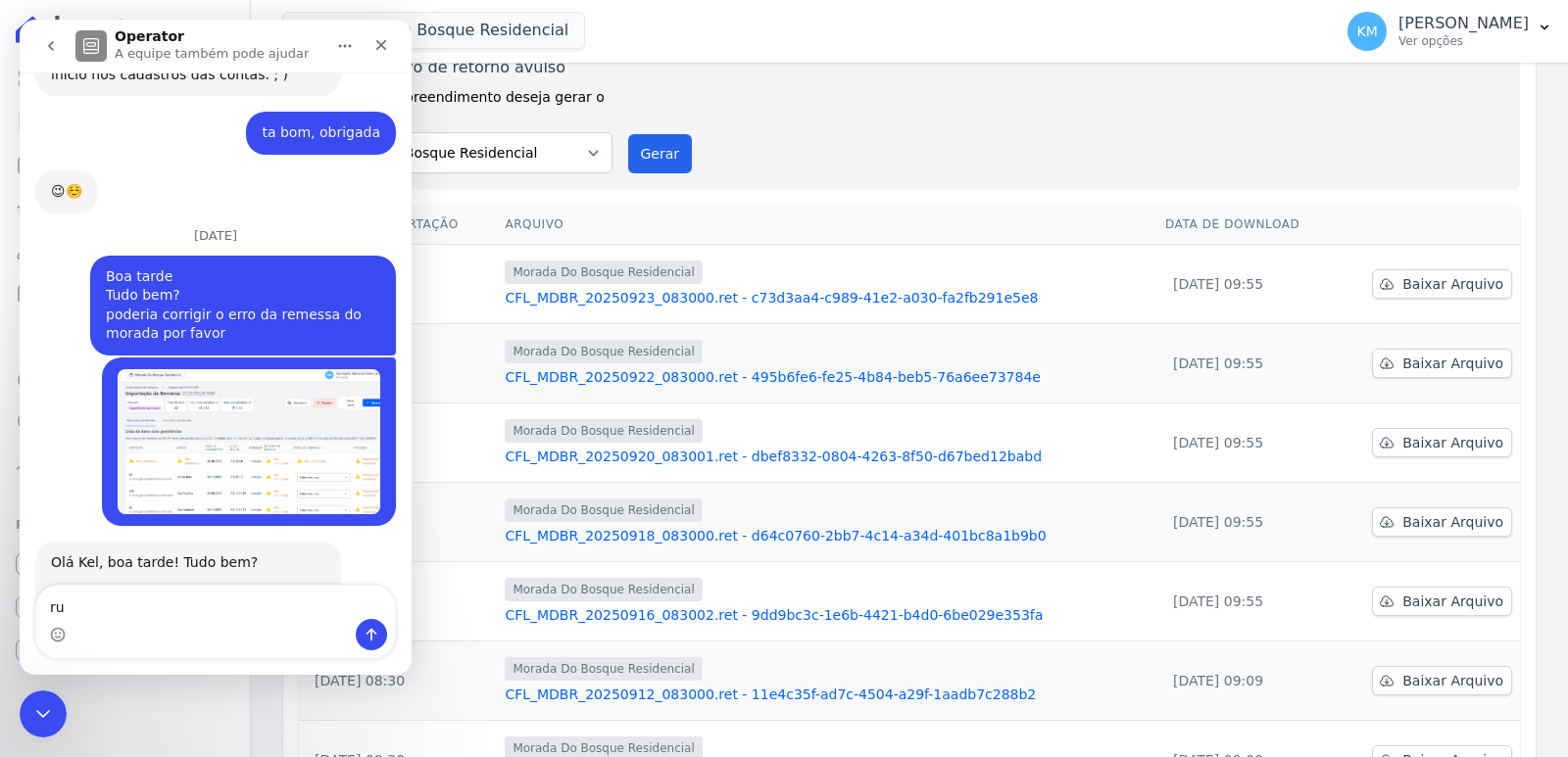
scroll to position [12899, 0]
type textarea "r"
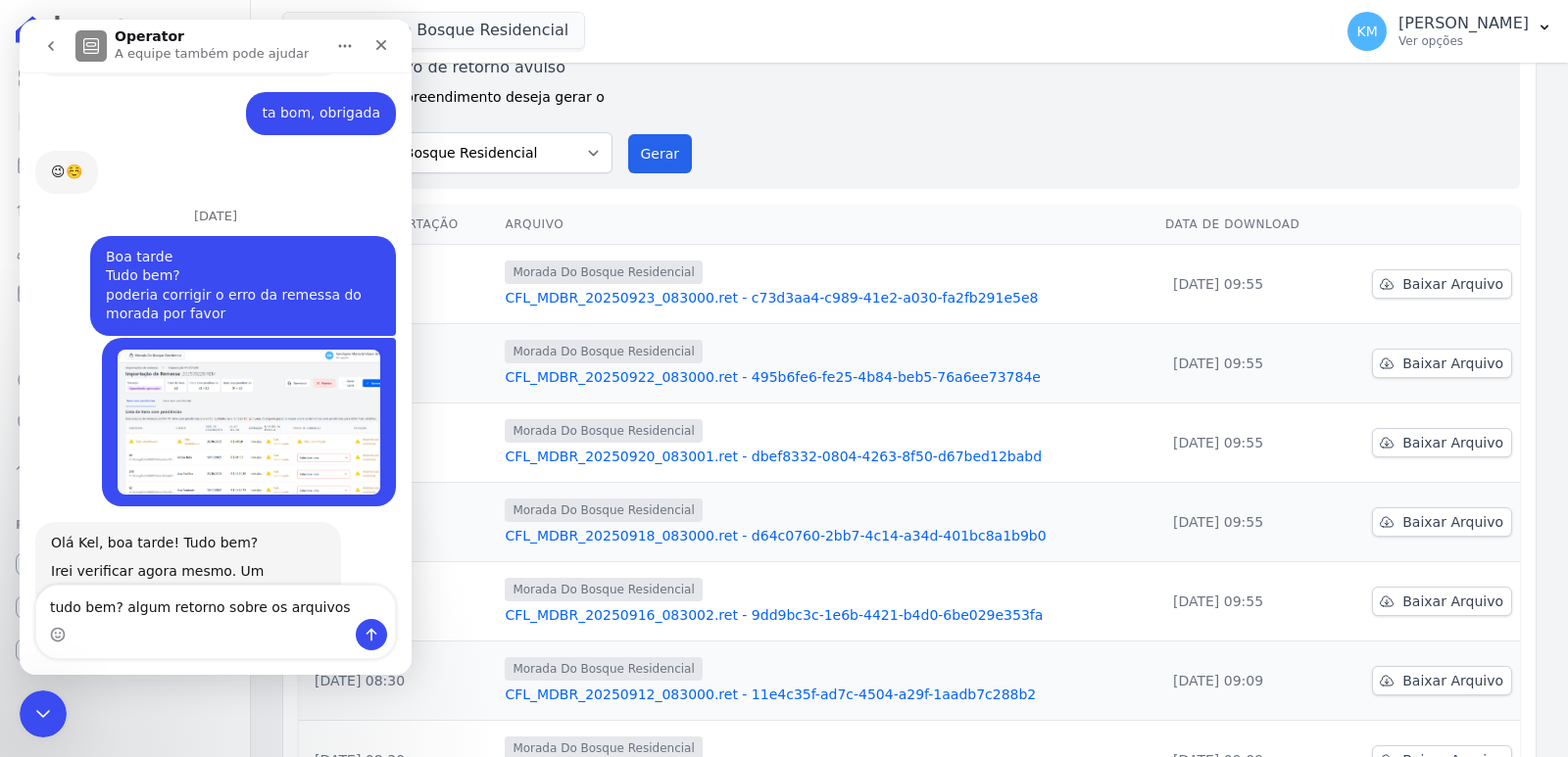
scroll to position [12975, 0]
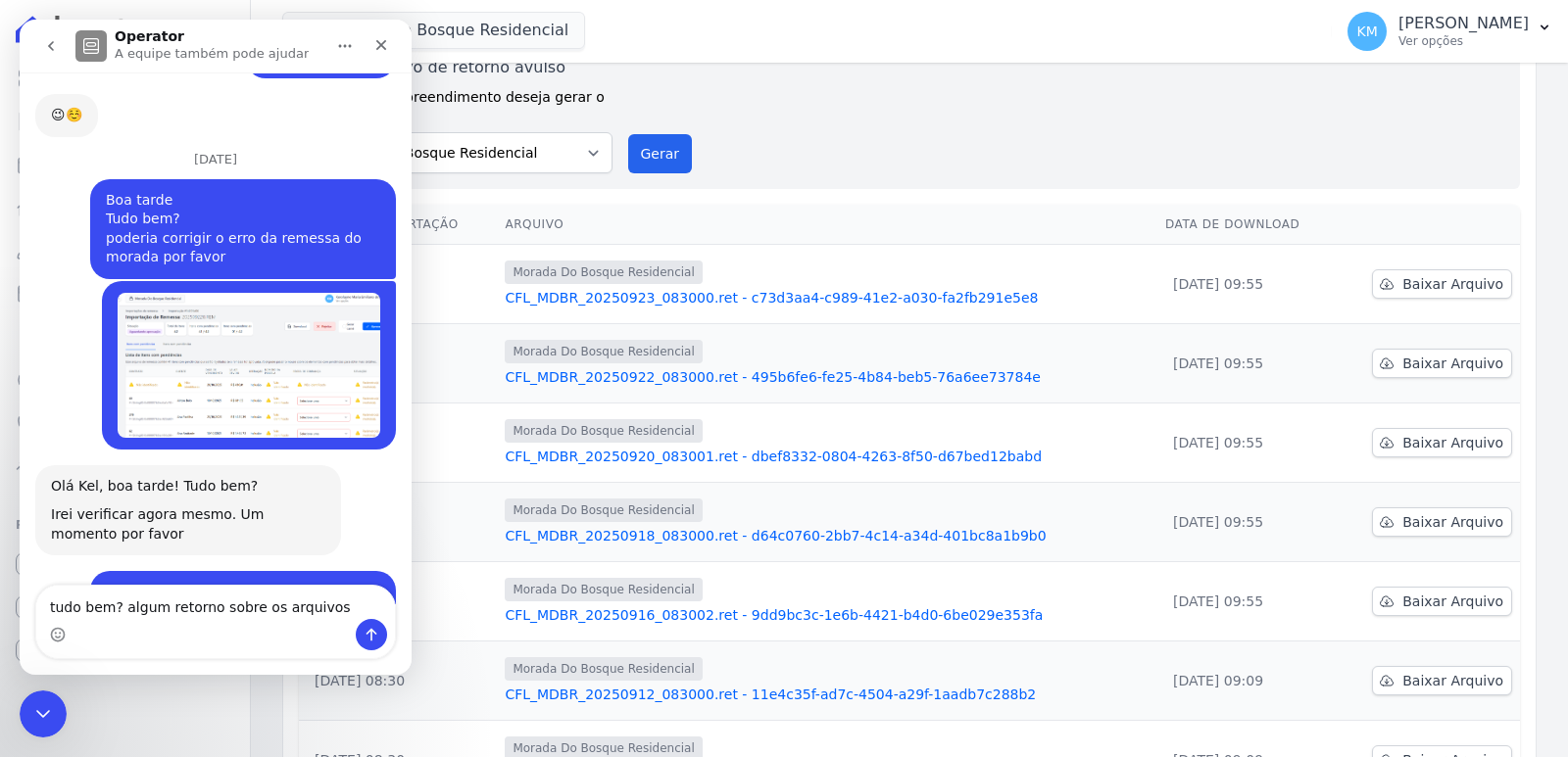
drag, startPoint x: 205, startPoint y: 606, endPoint x: 159, endPoint y: 618, distance: 47.5
click at [159, 618] on textarea "tudo bem? algum retorno sobre os arquivos" at bounding box center [215, 602] width 359 height 33
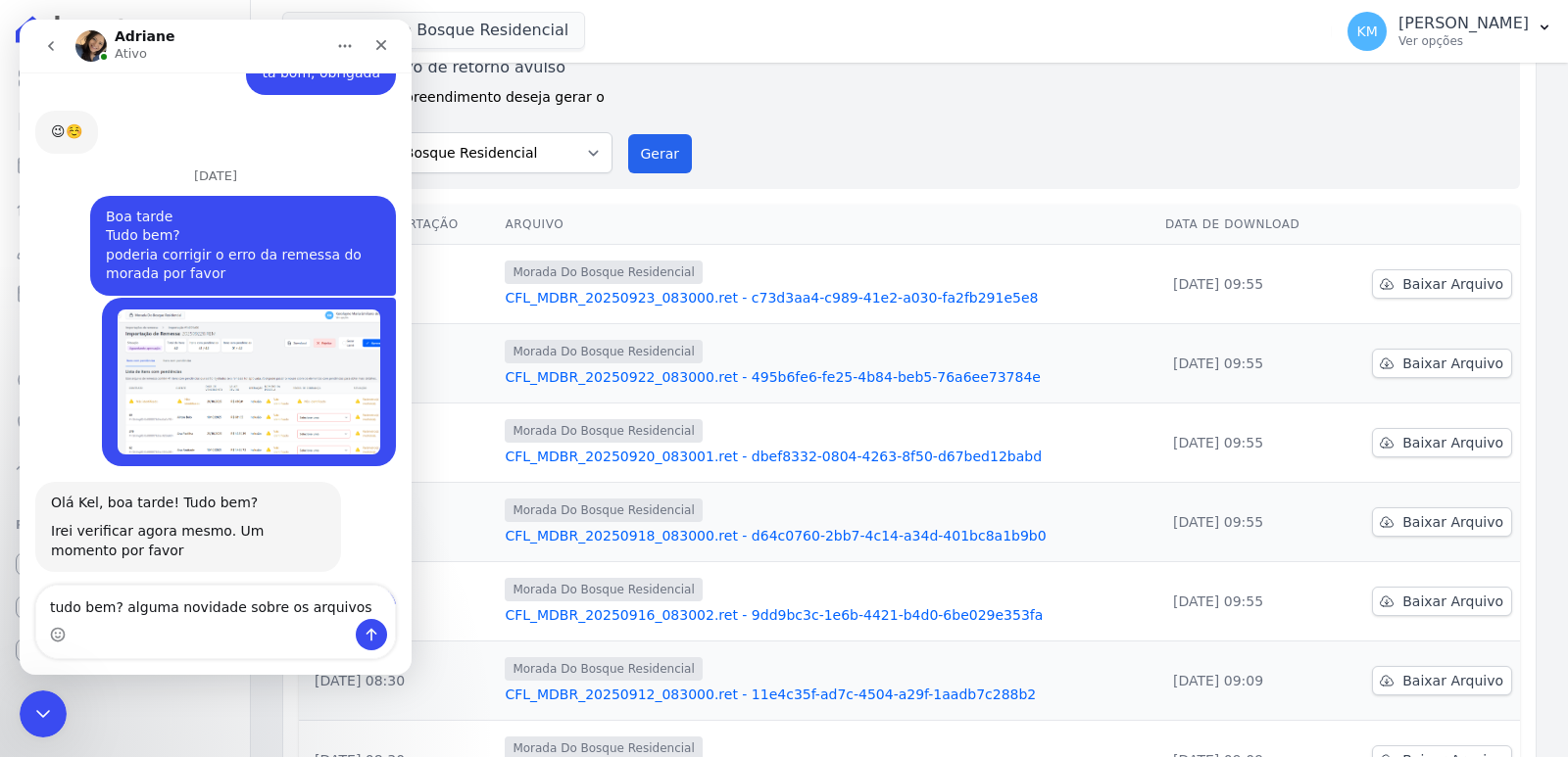
click at [343, 601] on textarea "tudo bem? alguma novidade sobre os arquivos" at bounding box center [215, 602] width 359 height 33
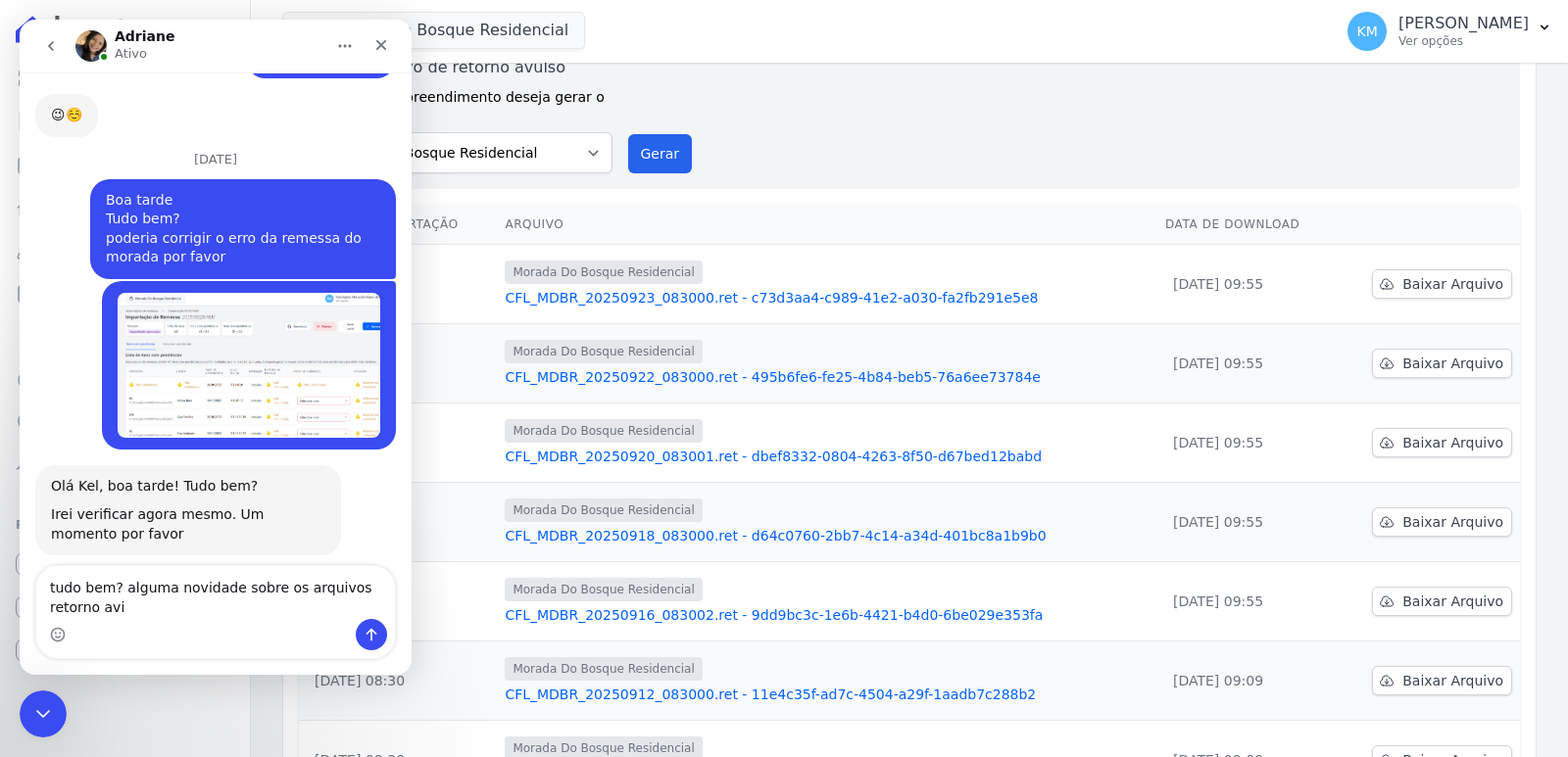
scroll to position [12978, 0]
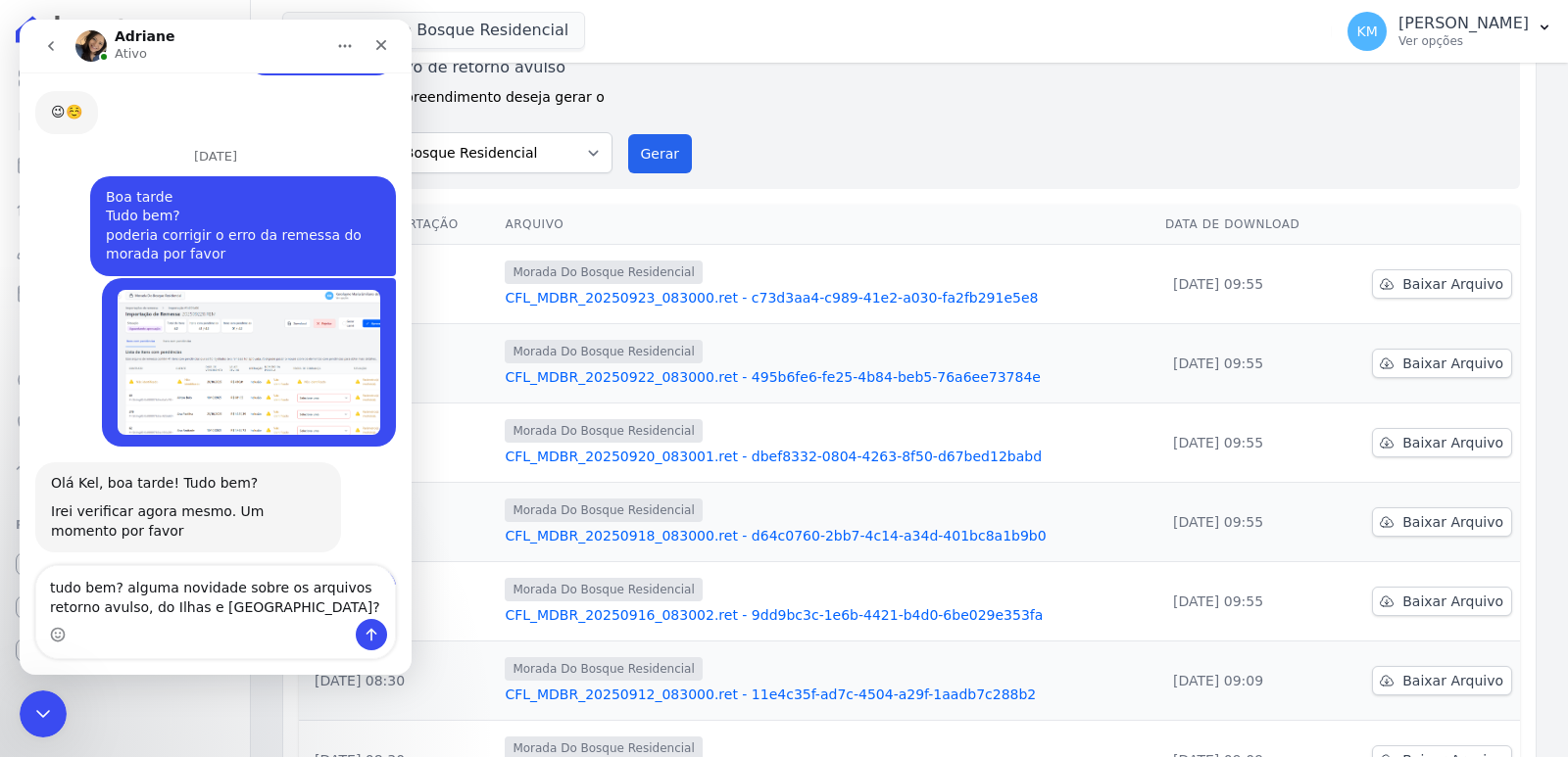
type textarea "tudo bem? alguma novidade sobre os arquivos retorno avulso, do Ilhas e Tajahy?"
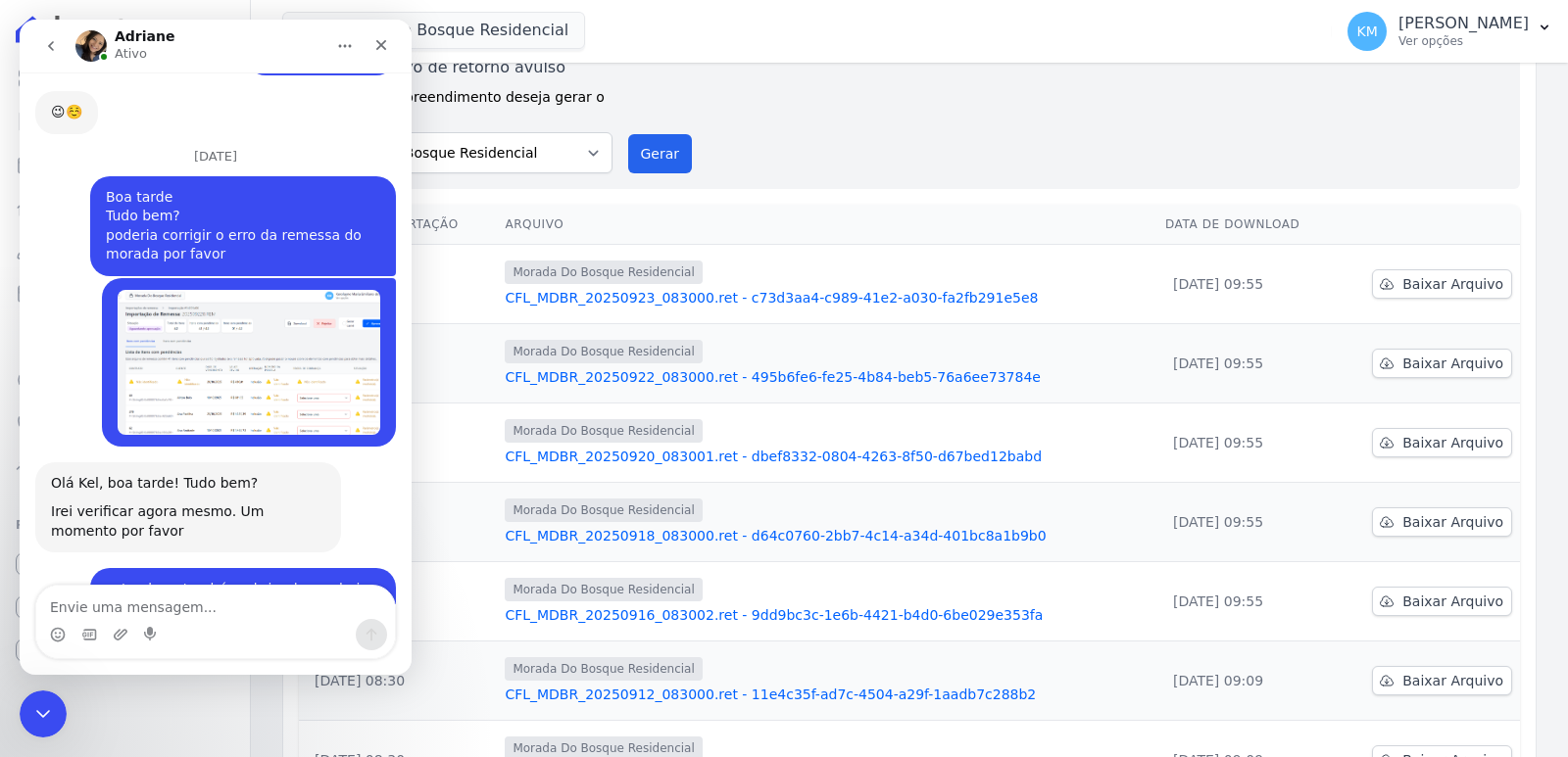
scroll to position [13035, 0]
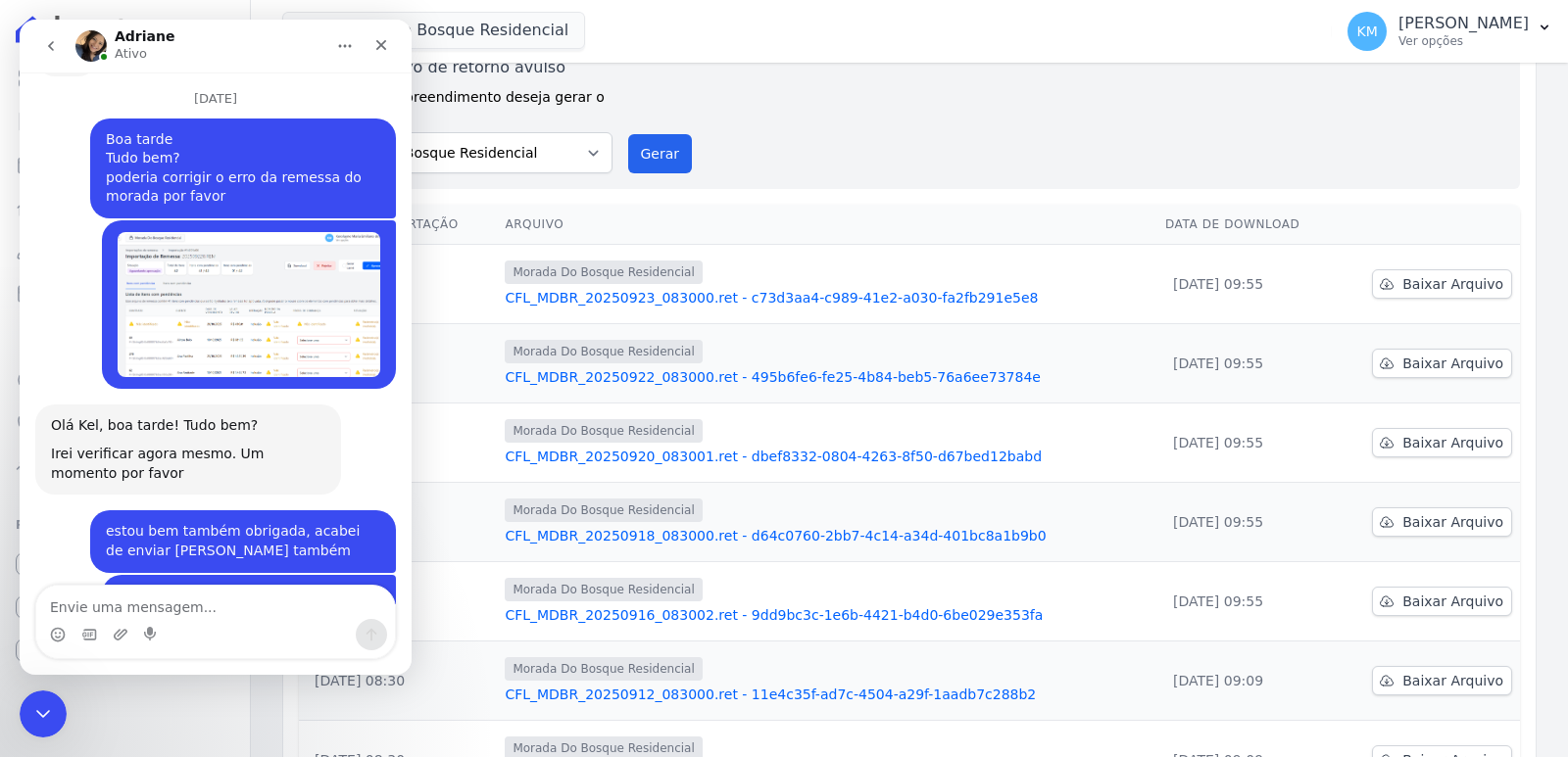
click at [855, 134] on div "Gerar arquivo de retorno avulso Para qual empreendimento deseja gerar o arquivo…" at bounding box center [908, 115] width 1189 height 118
click at [41, 716] on icon "Encerramento do Messenger da Intercom" at bounding box center [40, 712] width 24 height 24
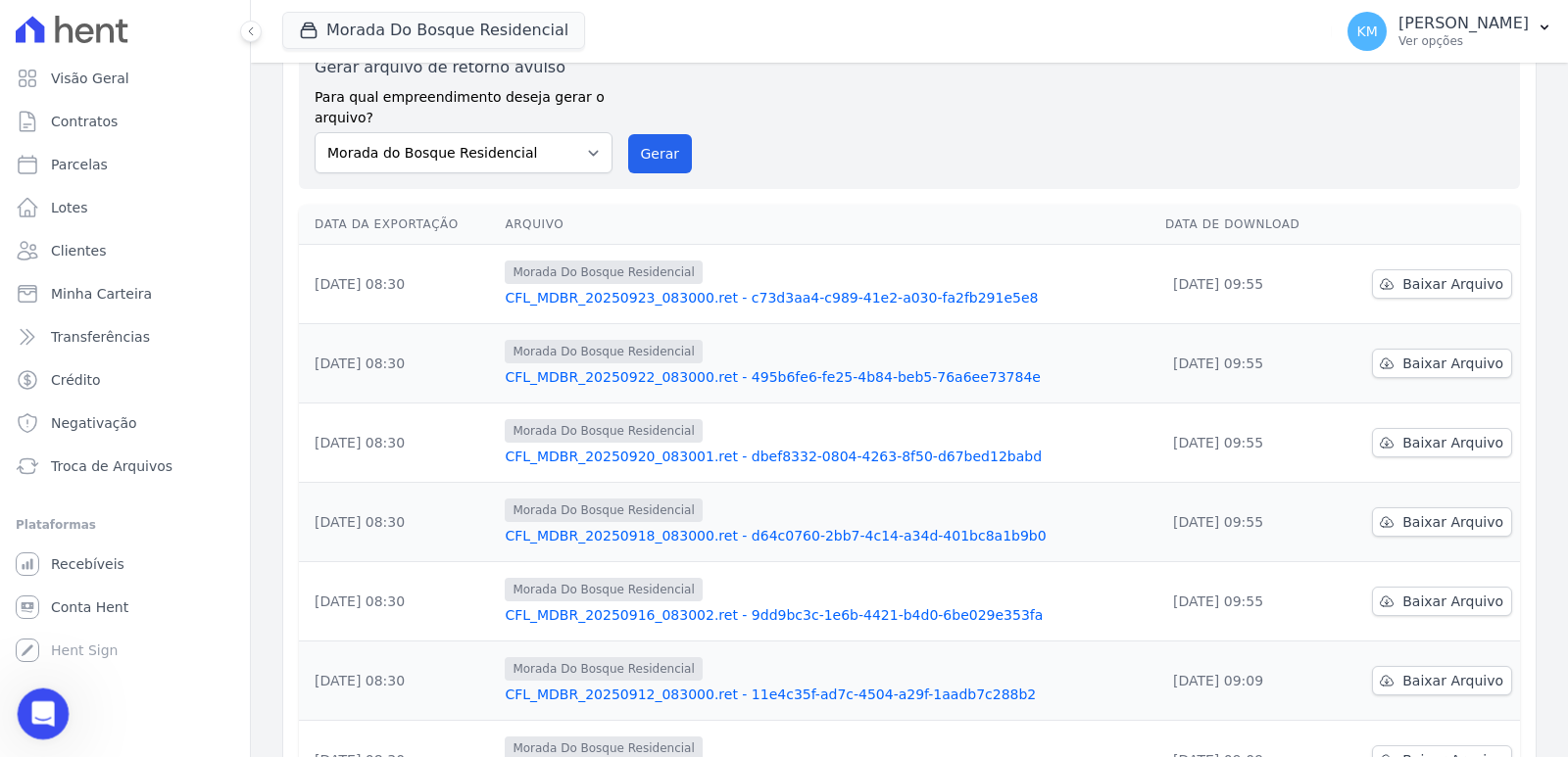
click at [38, 698] on icon "Abertura do Messenger da Intercom" at bounding box center [40, 712] width 32 height 32
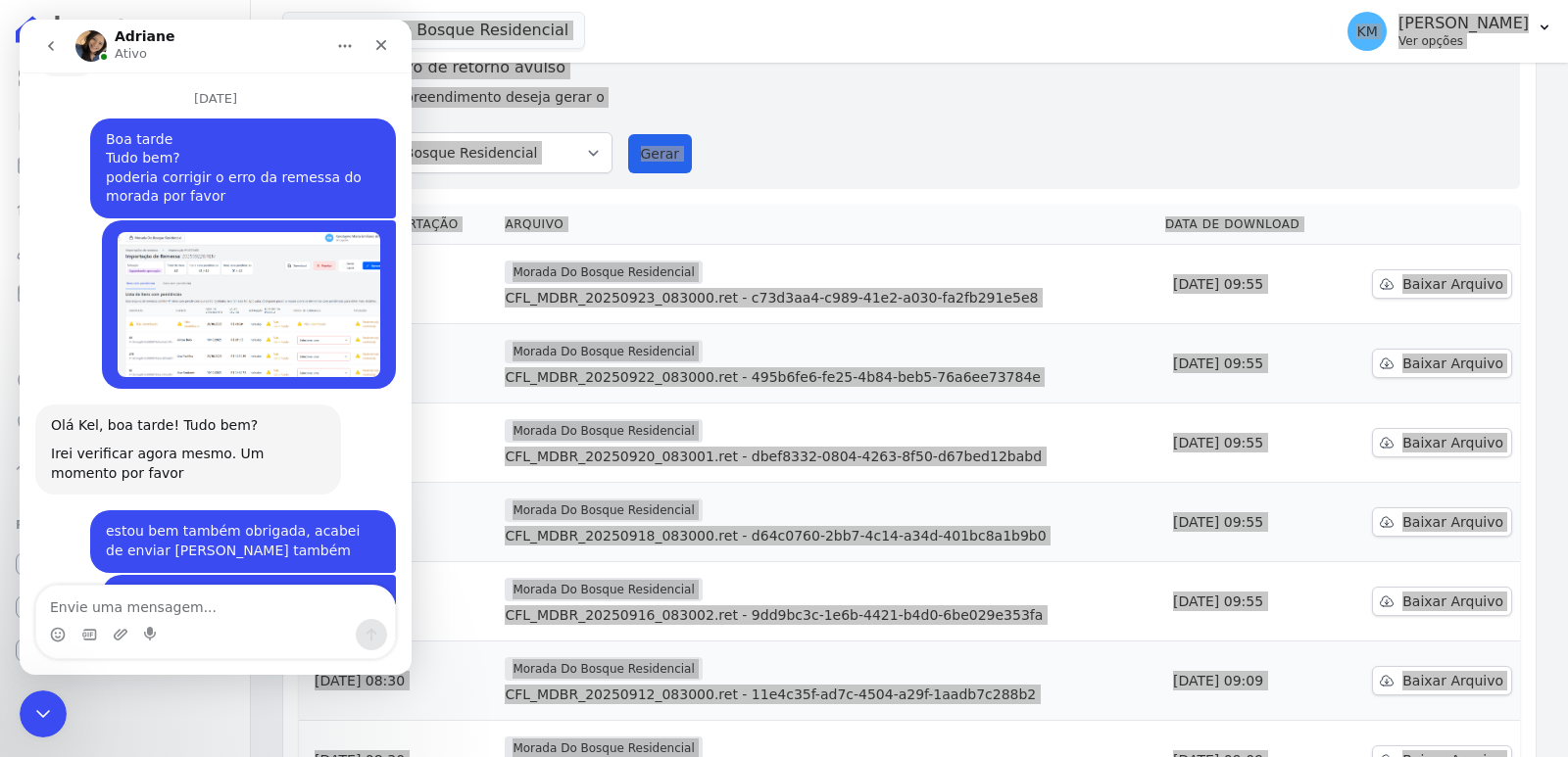
click at [102, 602] on textarea "Envie uma mensagem..." at bounding box center [215, 602] width 359 height 33
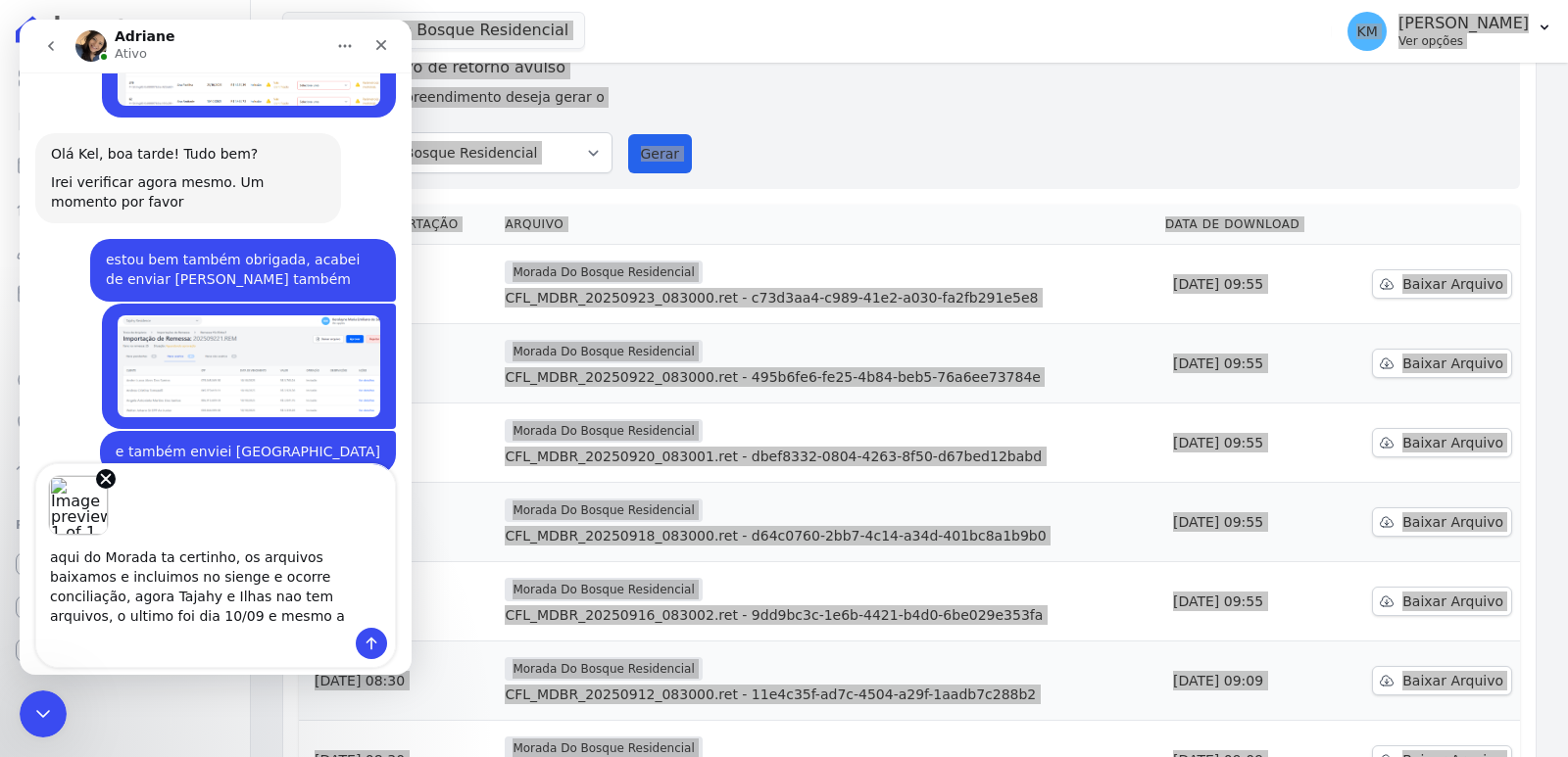
scroll to position [13317, 0]
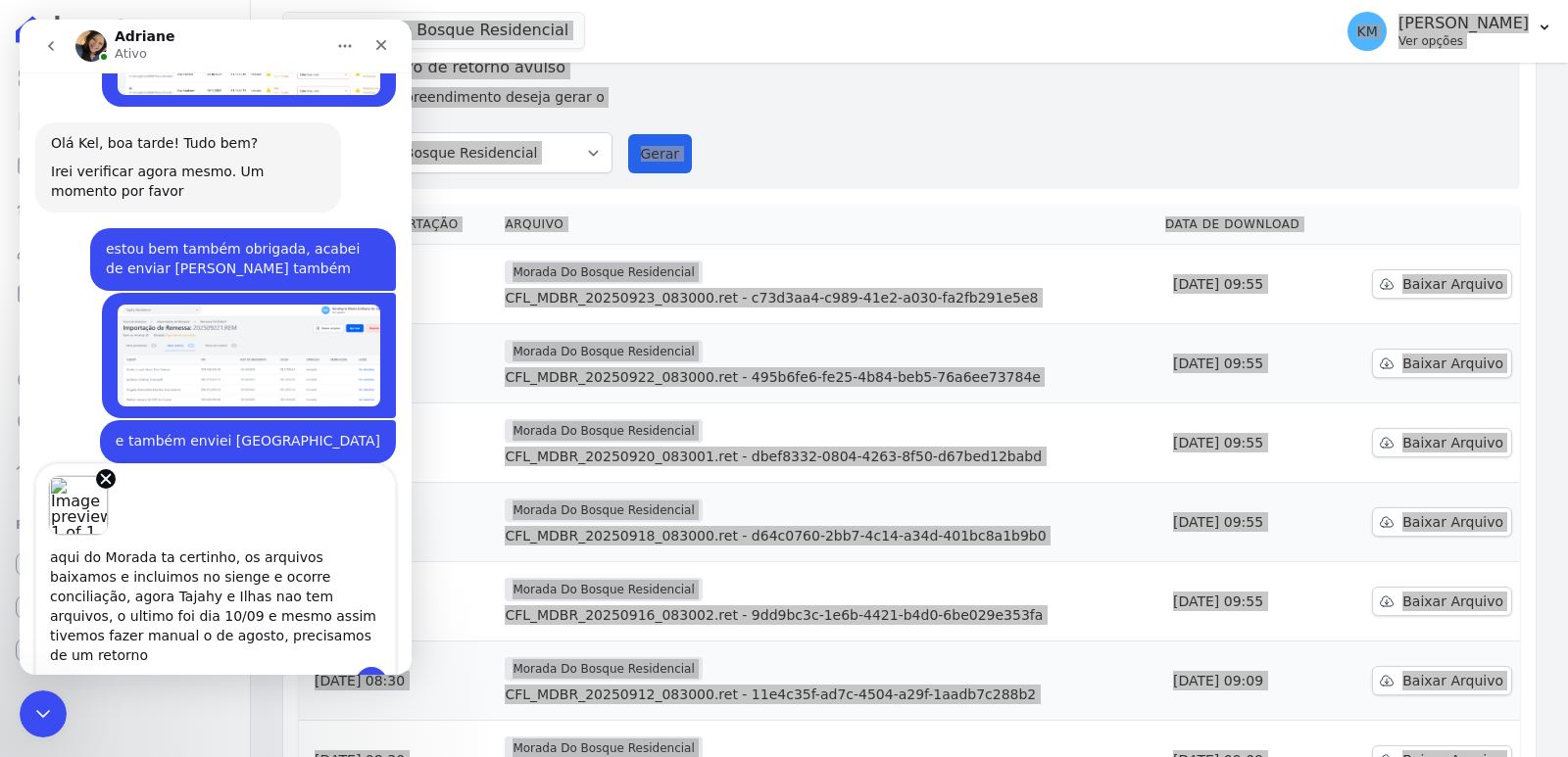
type textarea "aqui do Morada ta certinho, os arquivos baixamos e incluimos no sienge e ocorre…"
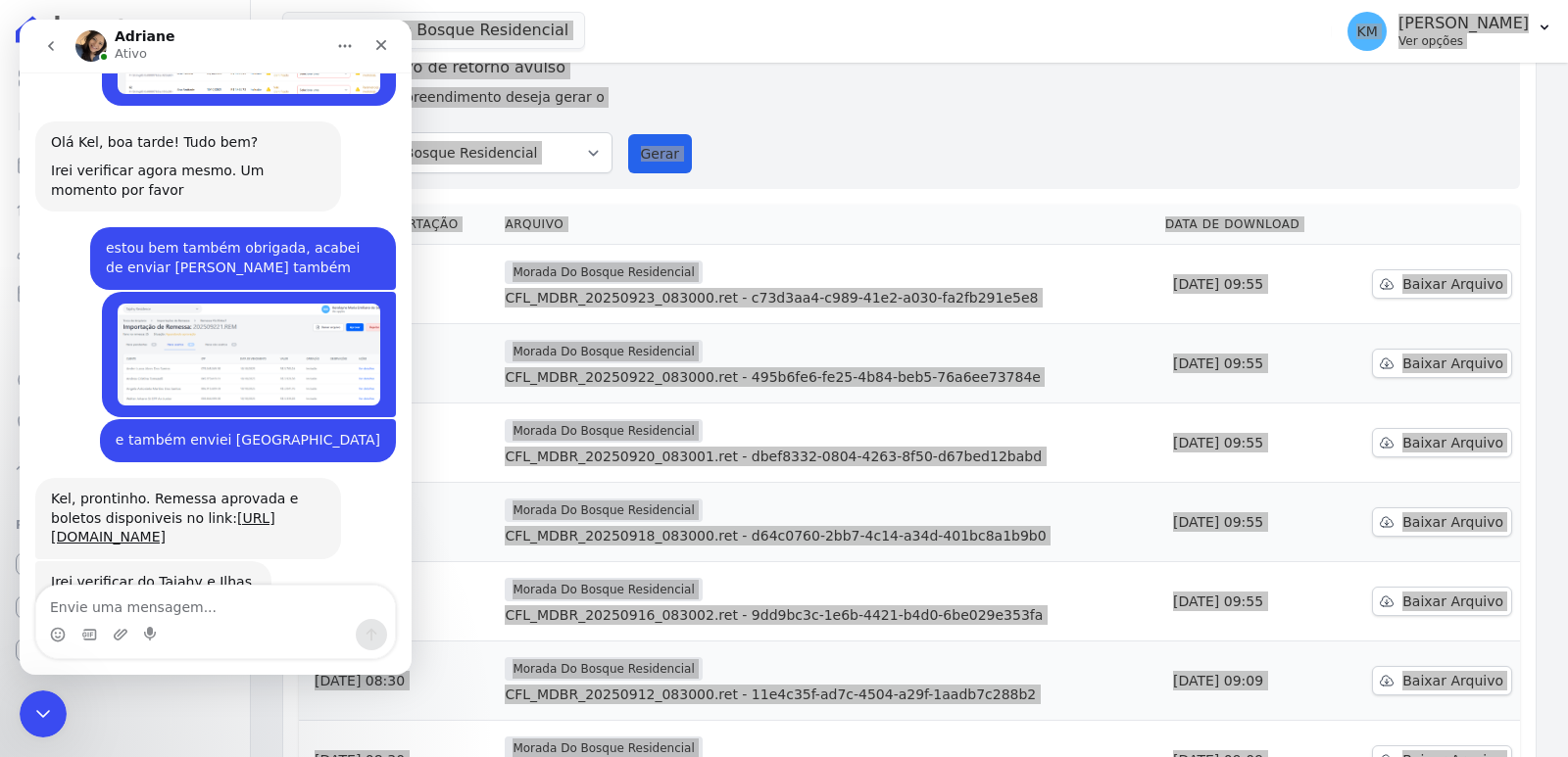
scroll to position [13456, 0]
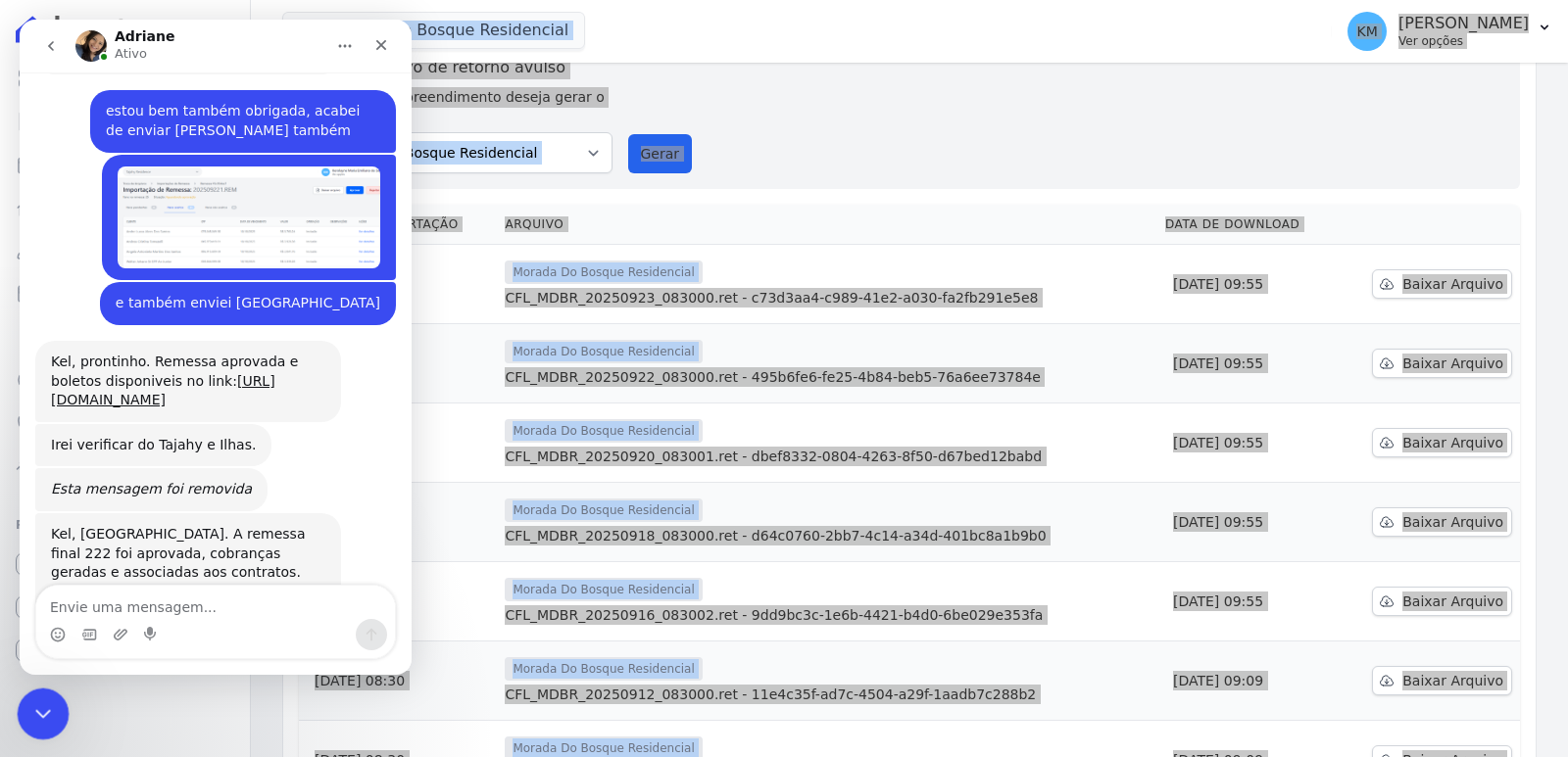
click at [26, 710] on div "Encerramento do Messenger da Intercom" at bounding box center [40, 711] width 47 height 47
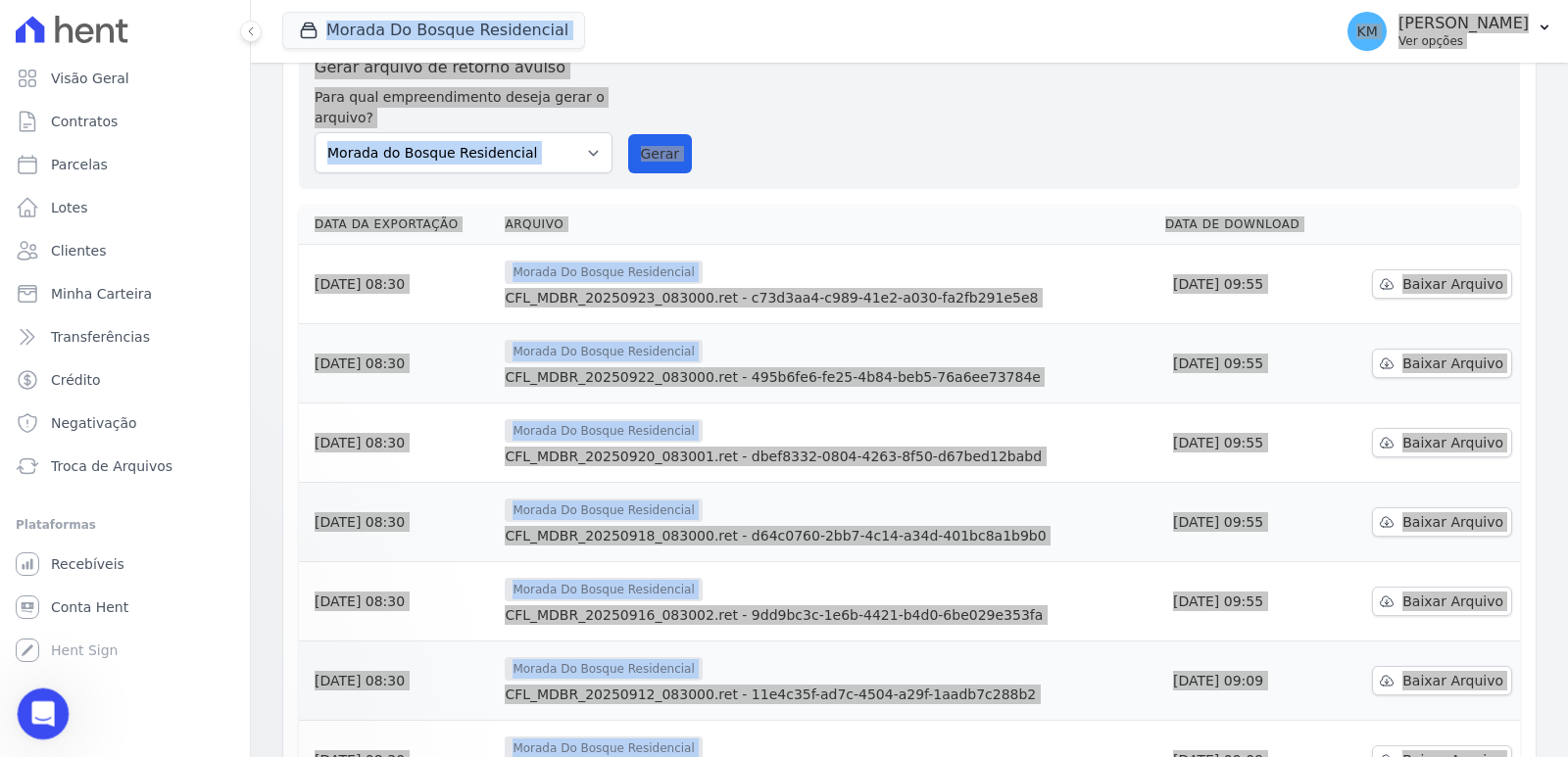
click at [30, 711] on icon "Abertura do Messenger da Intercom" at bounding box center [40, 712] width 32 height 32
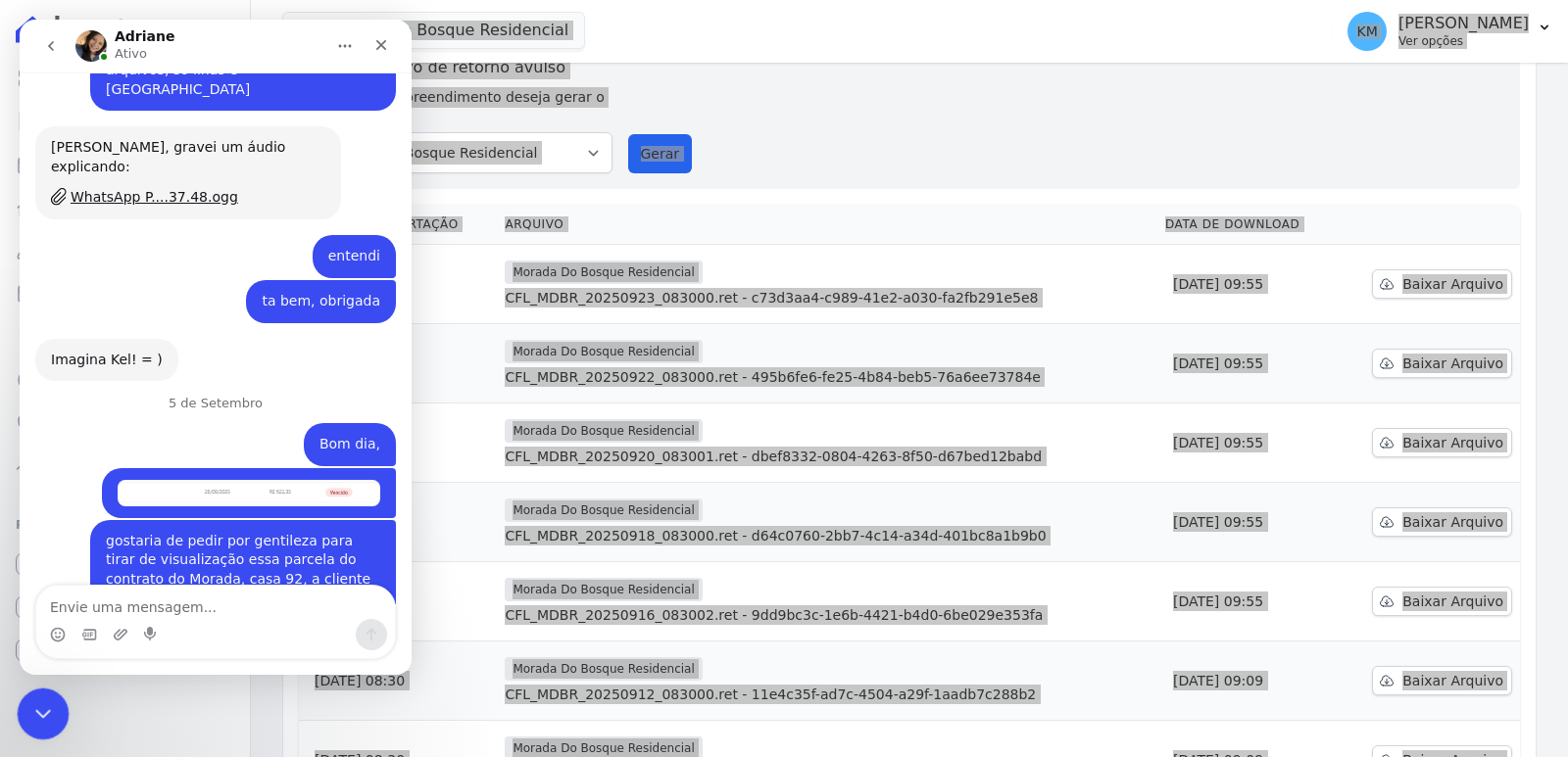
click at [46, 712] on icon "Encerramento do Messenger da Intercom" at bounding box center [40, 712] width 24 height 24
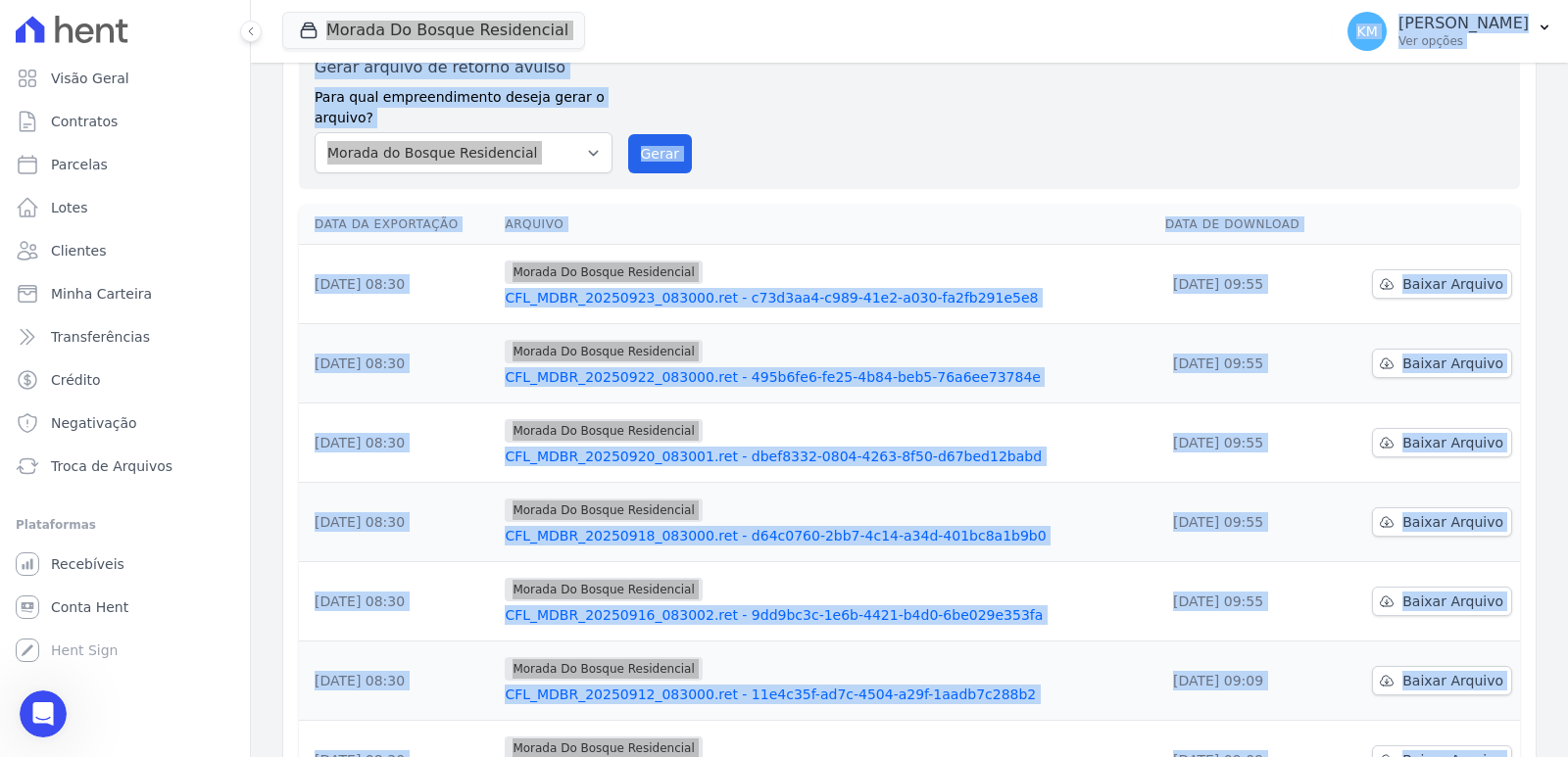
click at [758, 113] on div "Gerar arquivo de retorno avulso Para qual empreendimento deseja gerar o arquivo…" at bounding box center [908, 115] width 1189 height 118
